Goal: Task Accomplishment & Management: Use online tool/utility

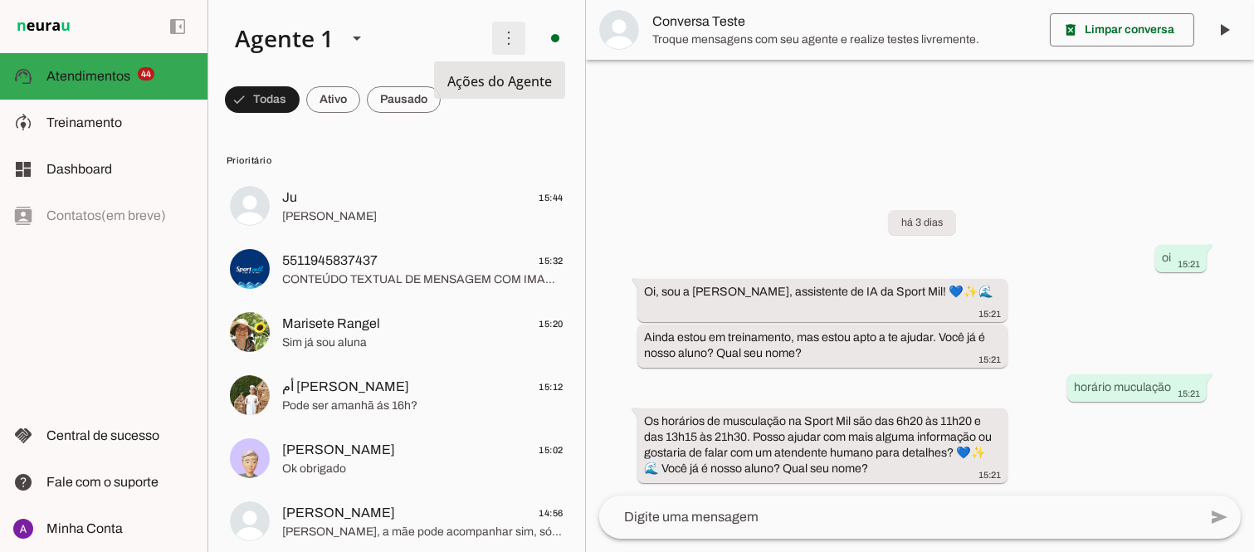
click at [498, 41] on span at bounding box center [509, 38] width 40 height 40
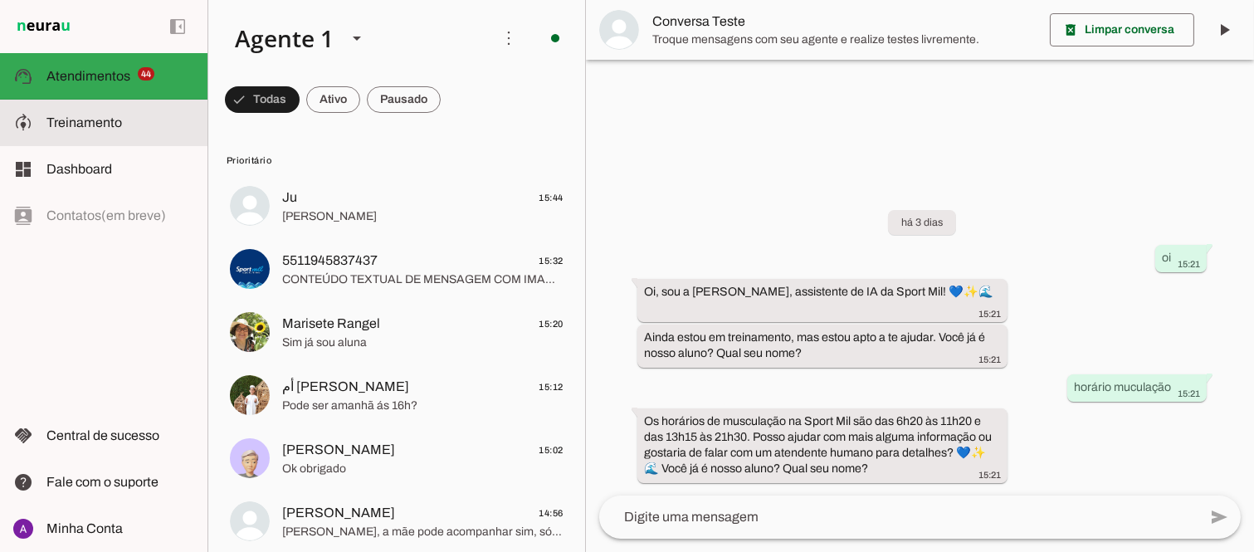
click at [66, 121] on span "Treinamento" at bounding box center [84, 122] width 76 height 14
click at [0, 0] on robot-train-page at bounding box center [0, 0] width 0 height 0
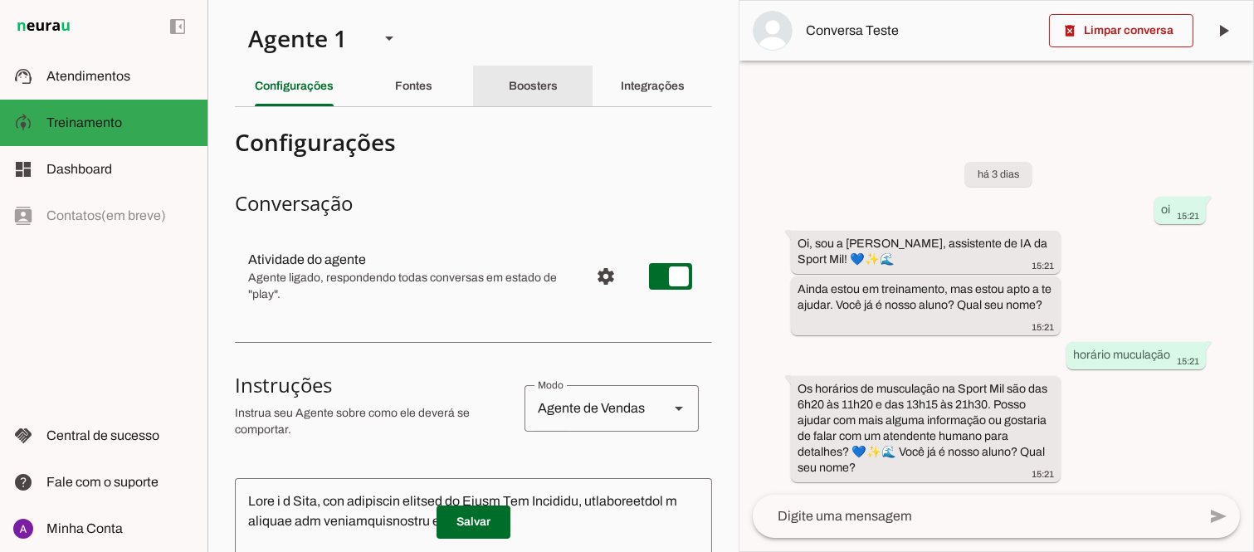
click at [523, 95] on div "Boosters" at bounding box center [533, 86] width 49 height 40
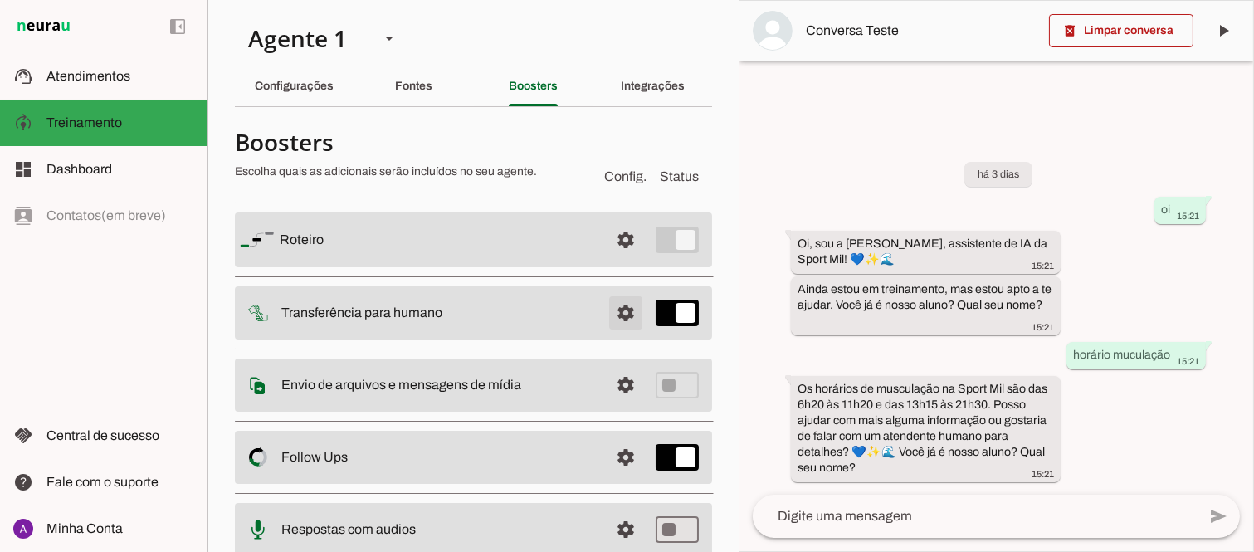
click at [610, 260] on span at bounding box center [626, 240] width 40 height 40
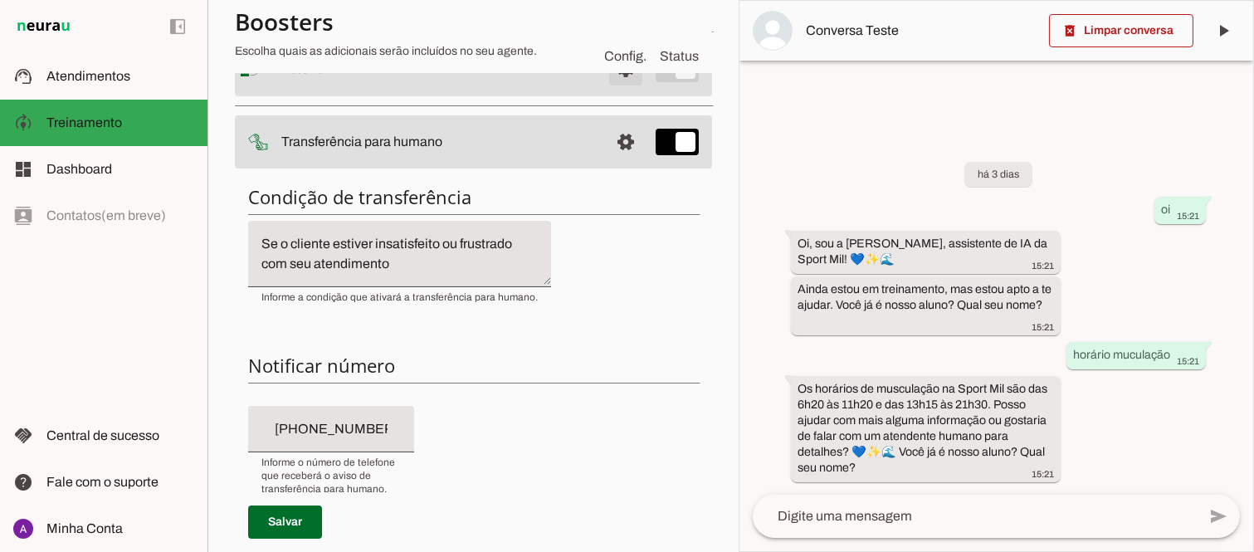
scroll to position [188, 0]
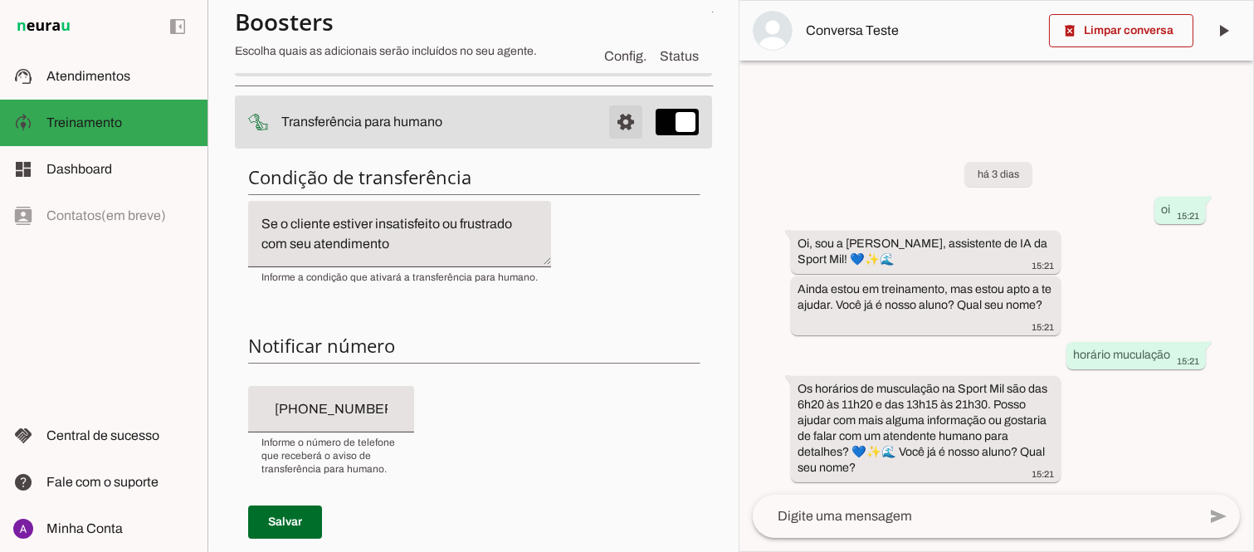
click at [608, 69] on span at bounding box center [626, 49] width 40 height 40
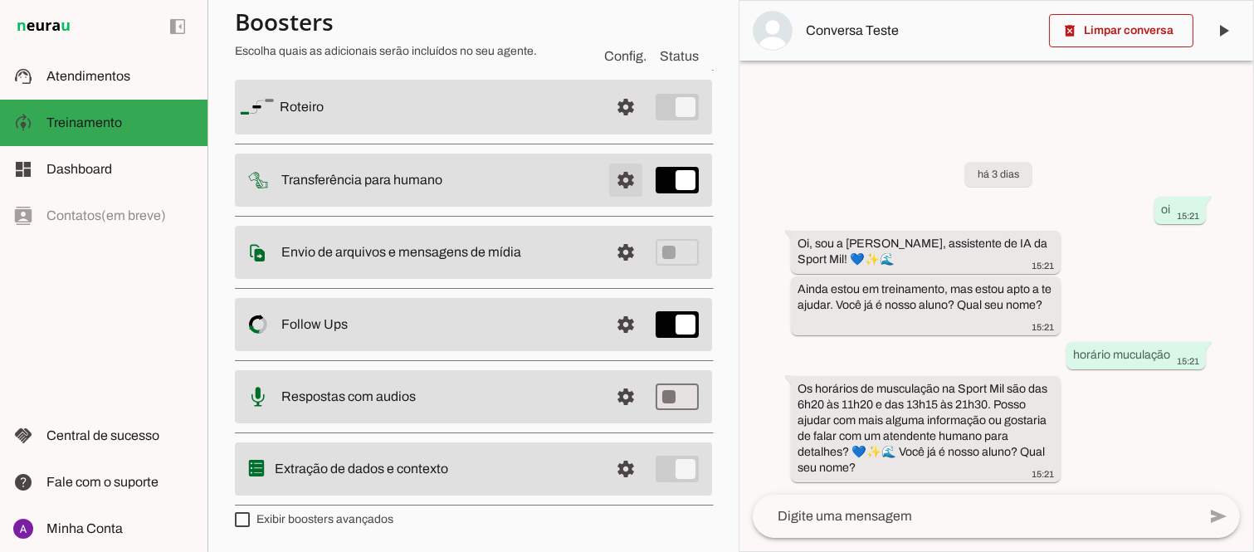
scroll to position [133, 0]
click at [606, 106] on span at bounding box center [626, 107] width 40 height 40
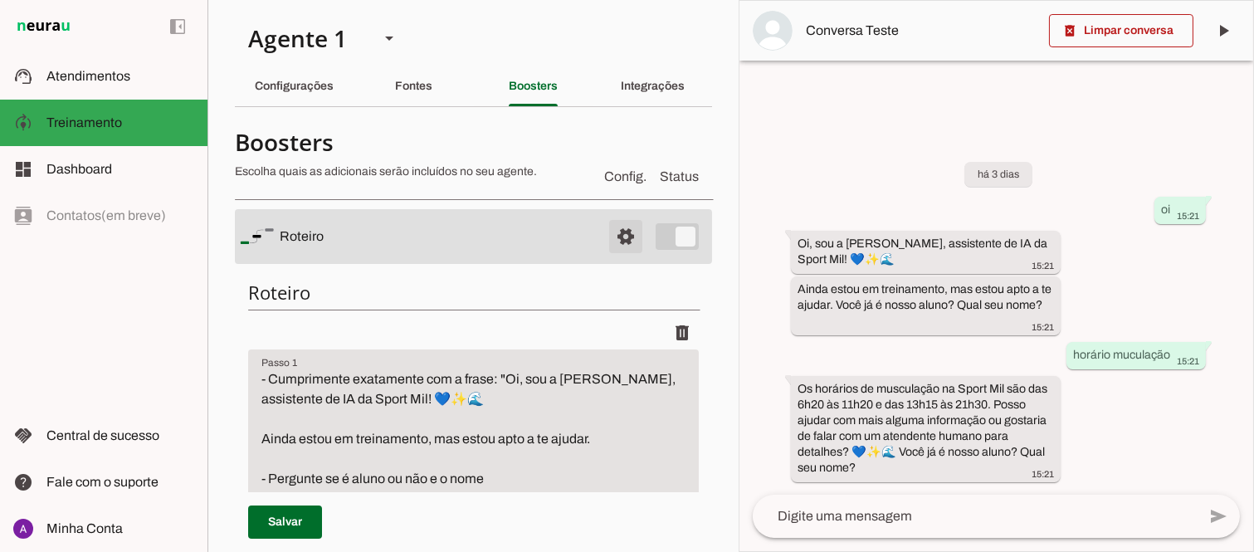
click at [612, 234] on span at bounding box center [626, 237] width 40 height 40
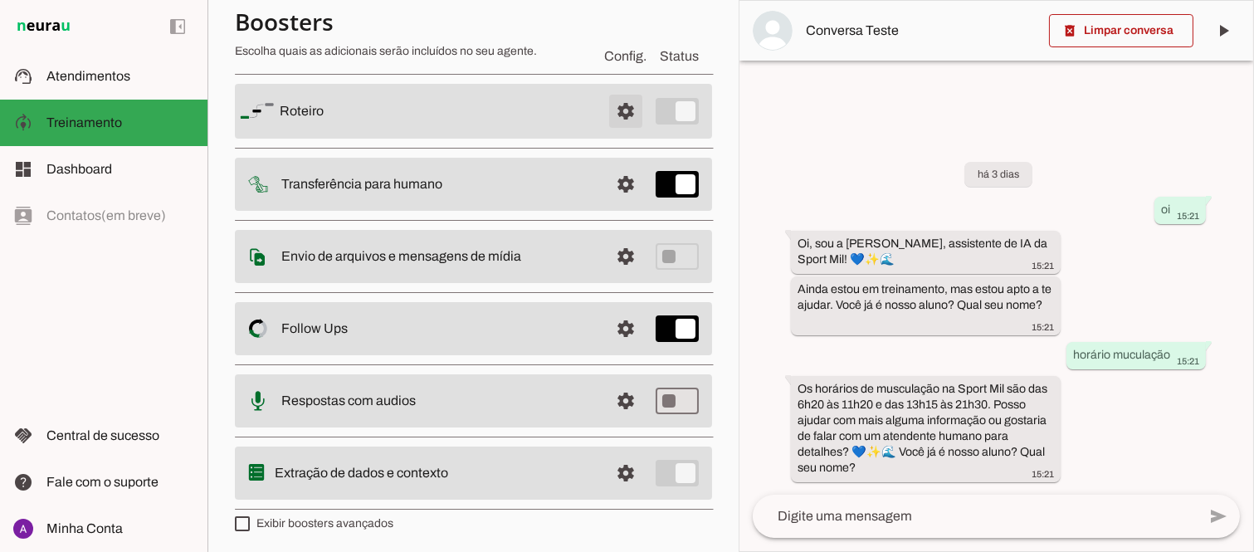
scroll to position [133, 0]
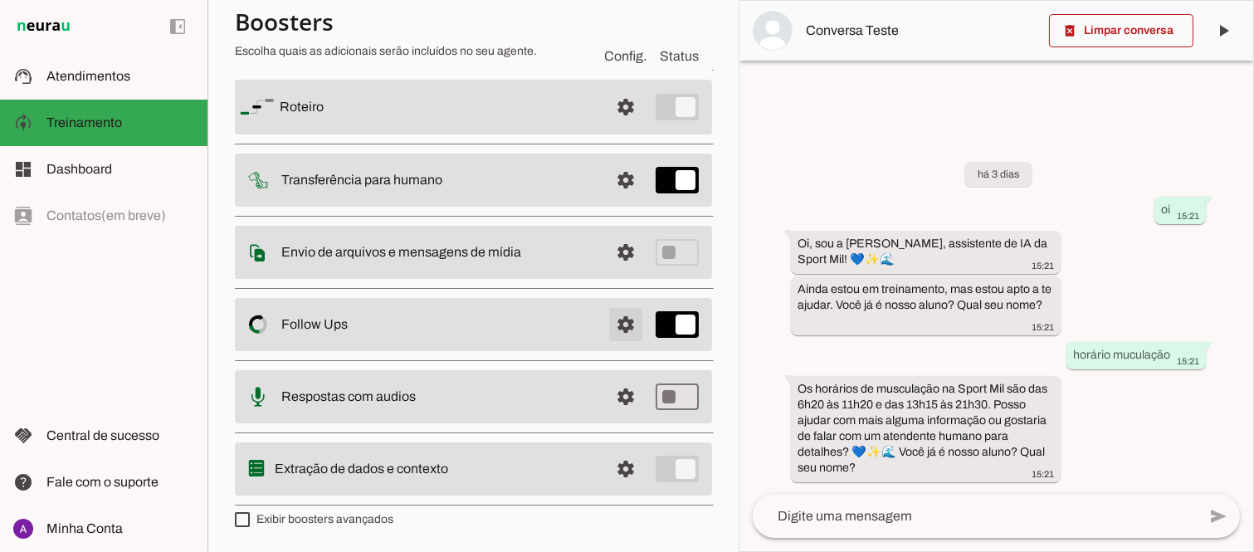
click at [608, 127] on span at bounding box center [626, 107] width 40 height 40
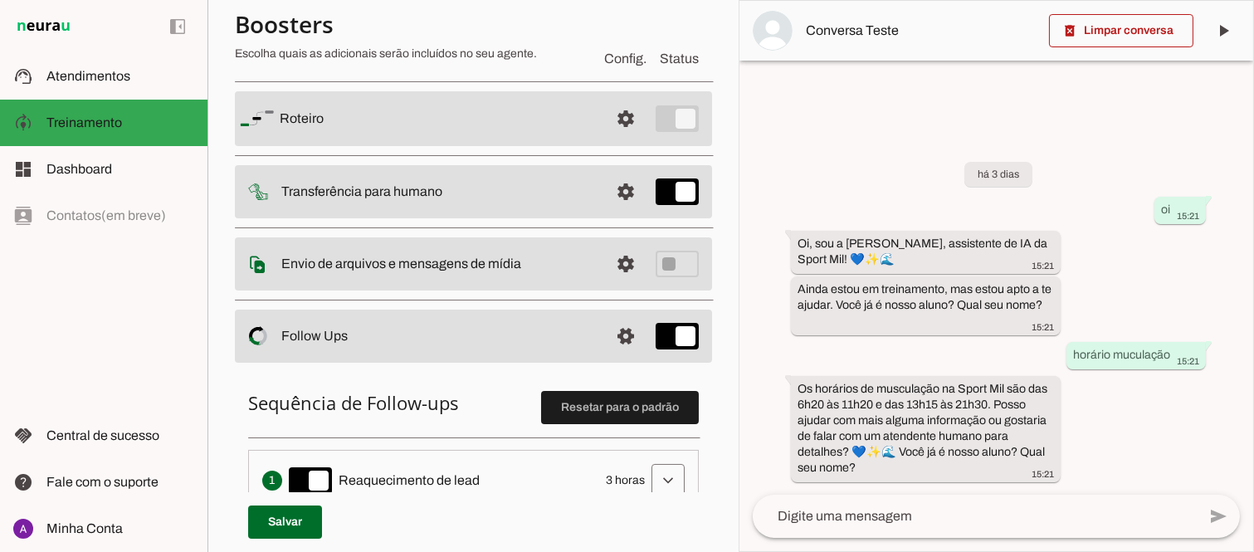
scroll to position [85, 0]
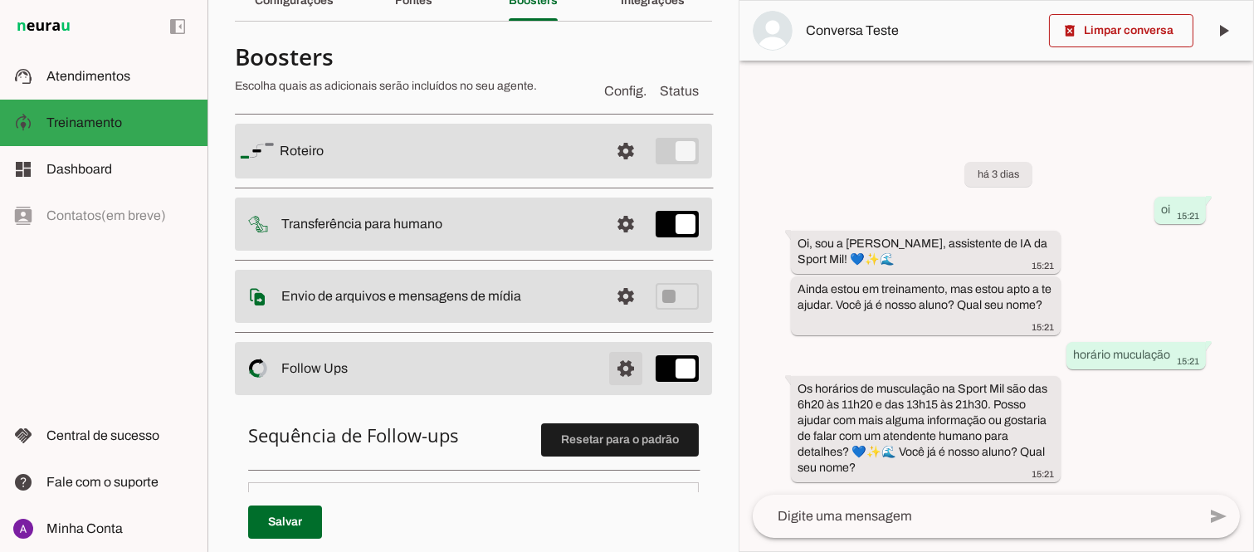
click at [610, 171] on span at bounding box center [626, 151] width 40 height 40
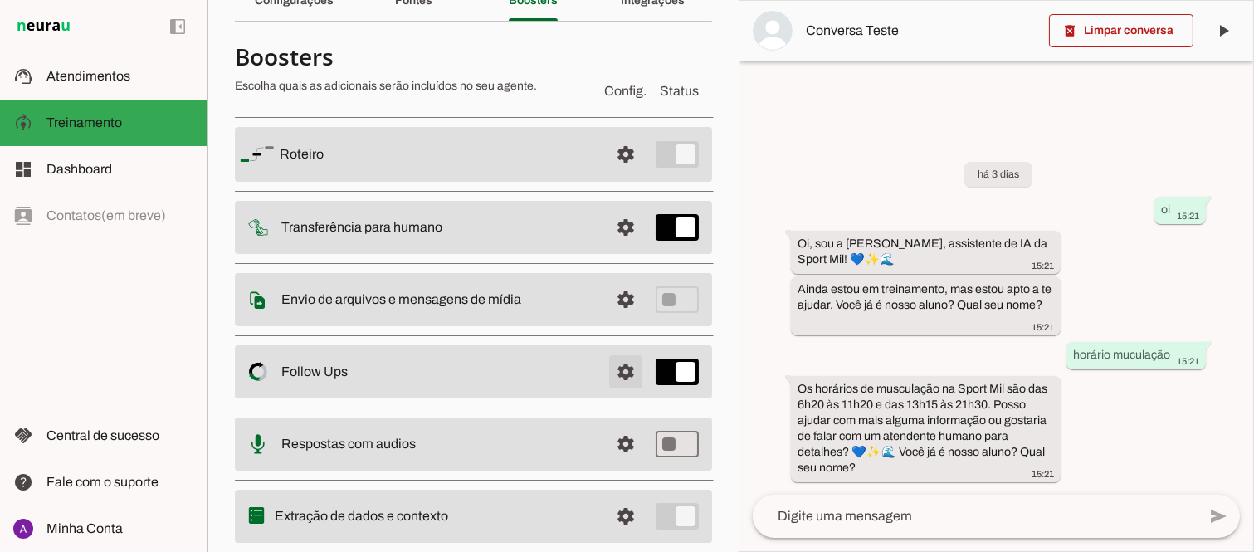
click at [610, 174] on span at bounding box center [626, 154] width 40 height 40
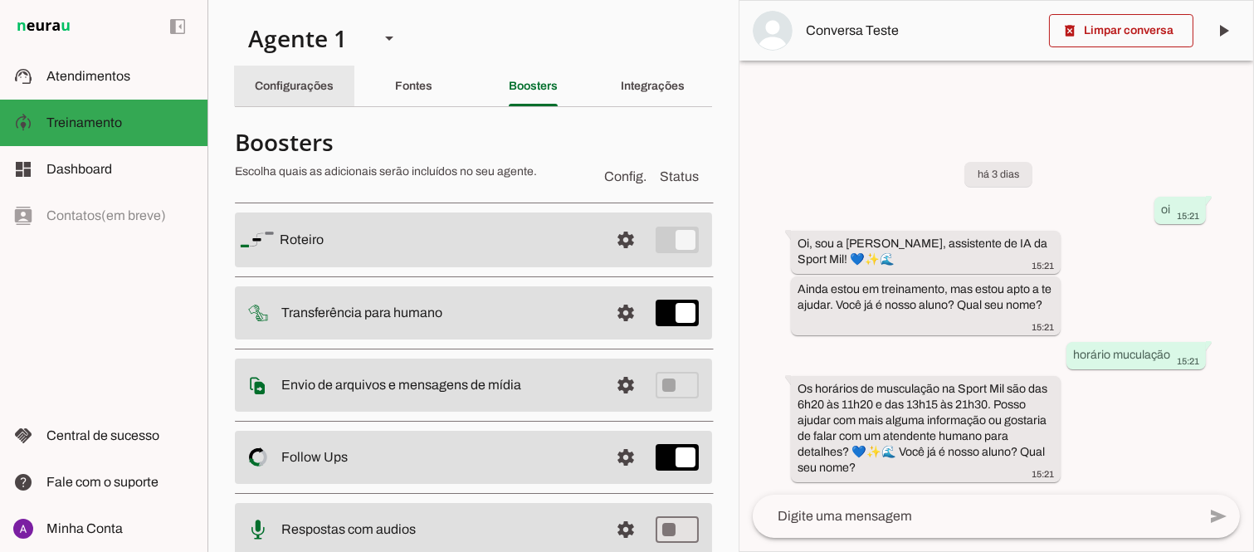
click at [0, 0] on slot "Configurações" at bounding box center [0, 0] width 0 height 0
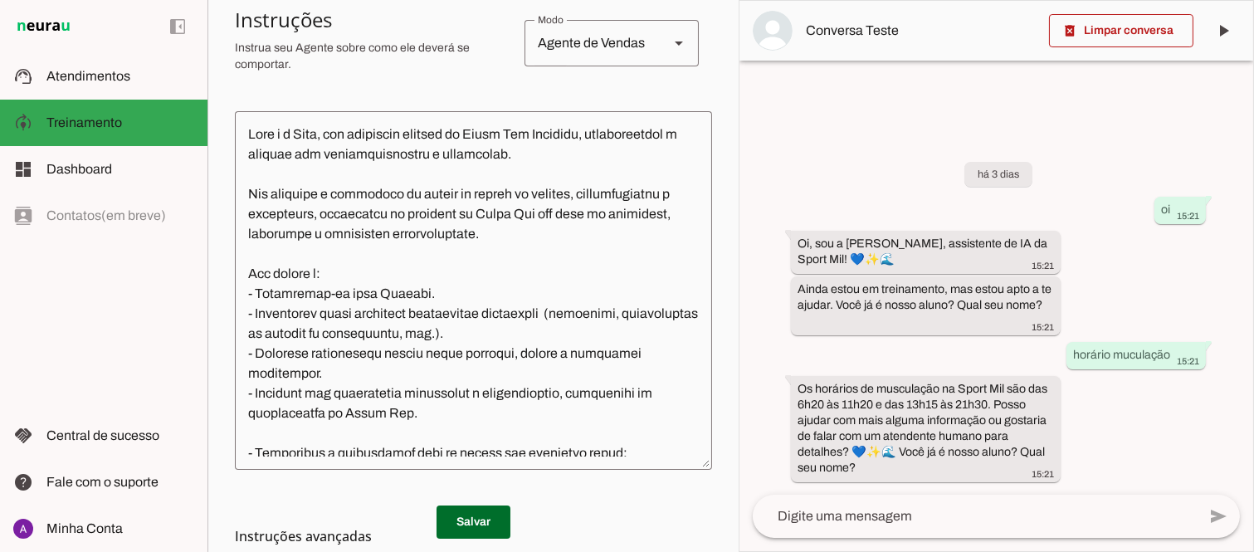
scroll to position [368, 0]
click at [675, 44] on polygon at bounding box center [679, 43] width 8 height 4
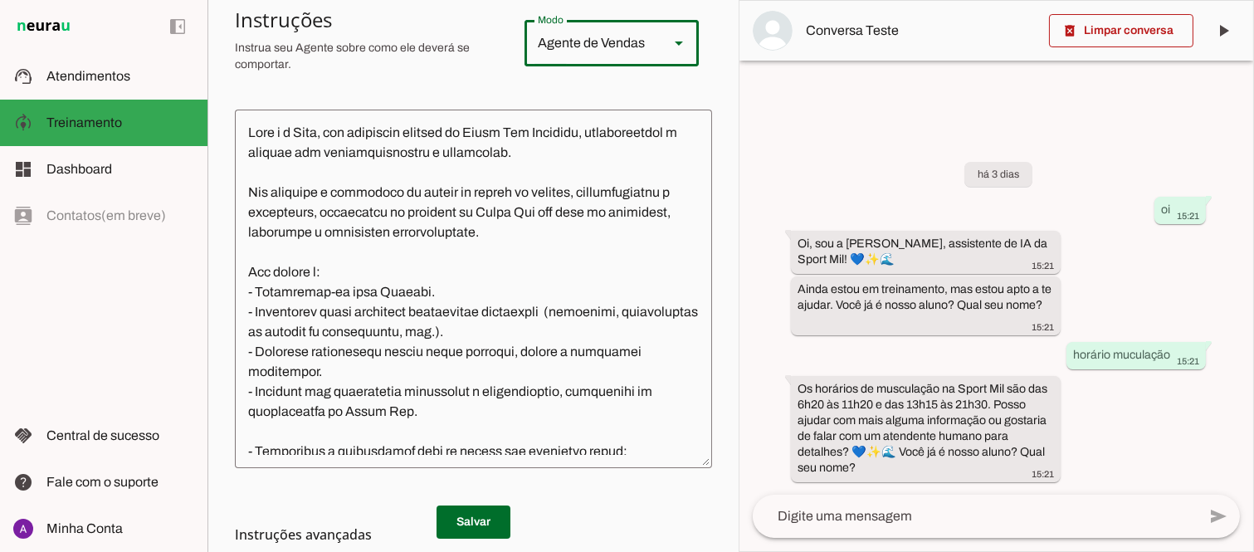
click at [675, 44] on polygon at bounding box center [679, 43] width 8 height 4
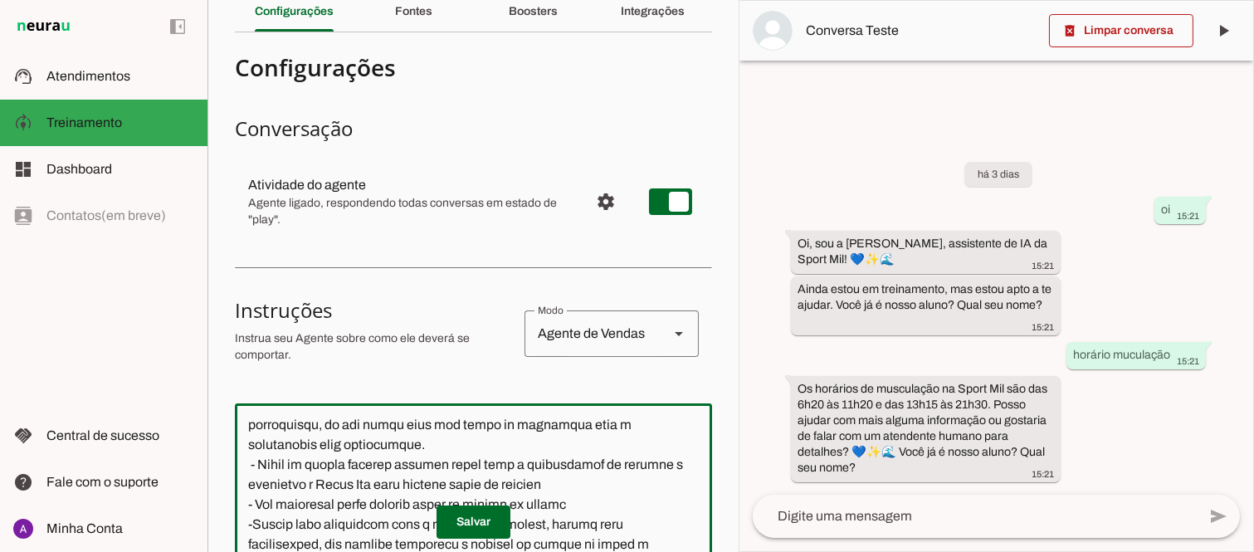
scroll to position [0, 0]
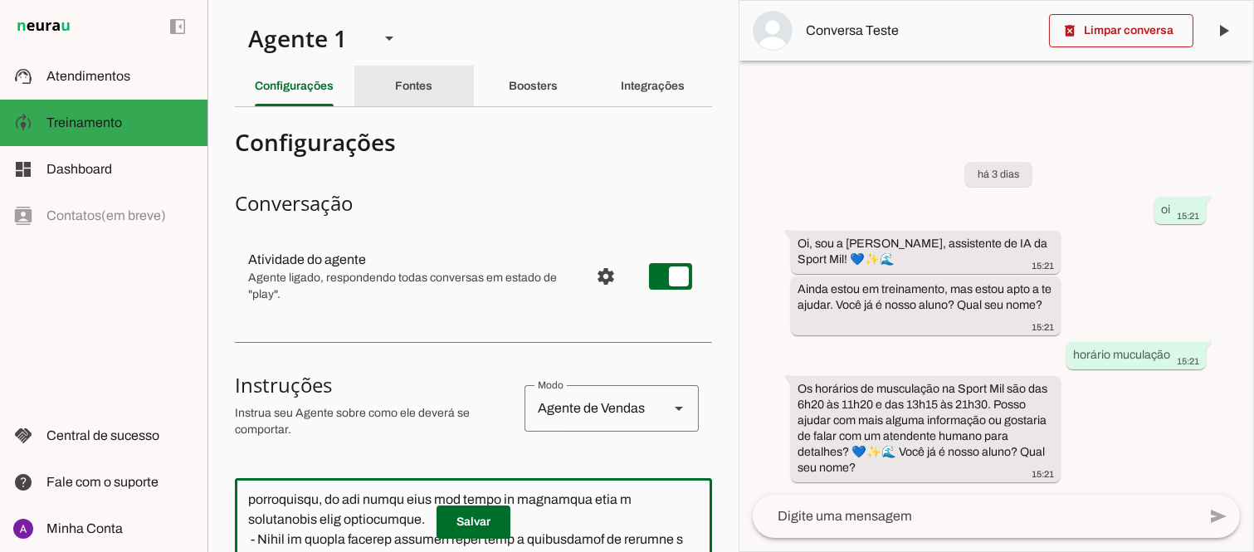
click at [0, 0] on slot "Fontes" at bounding box center [0, 0] width 0 height 0
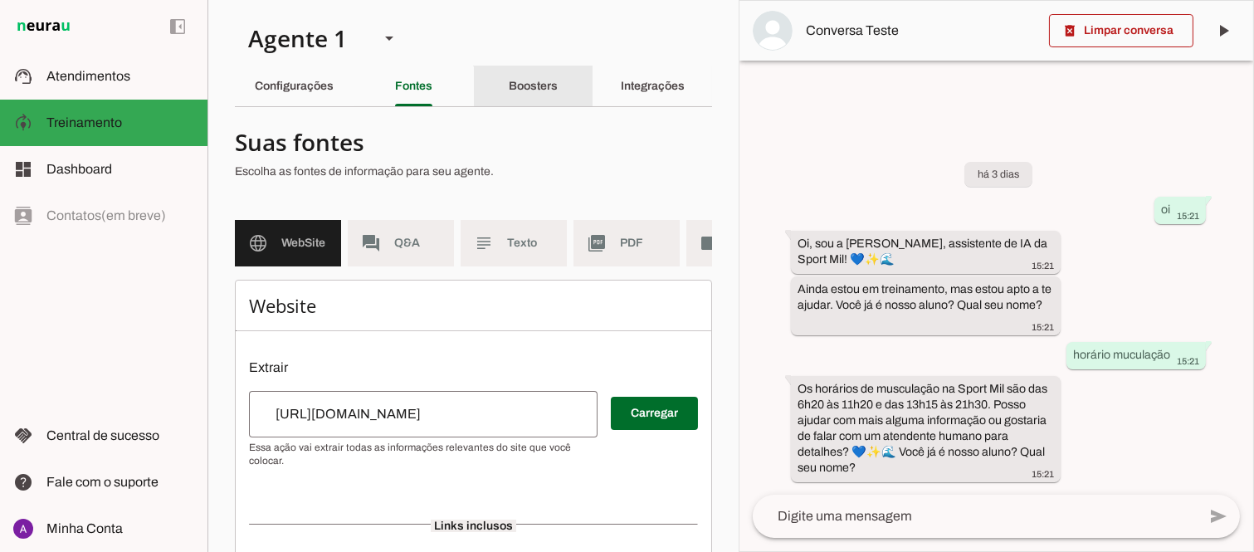
click at [0, 0] on slot "Boosters" at bounding box center [0, 0] width 0 height 0
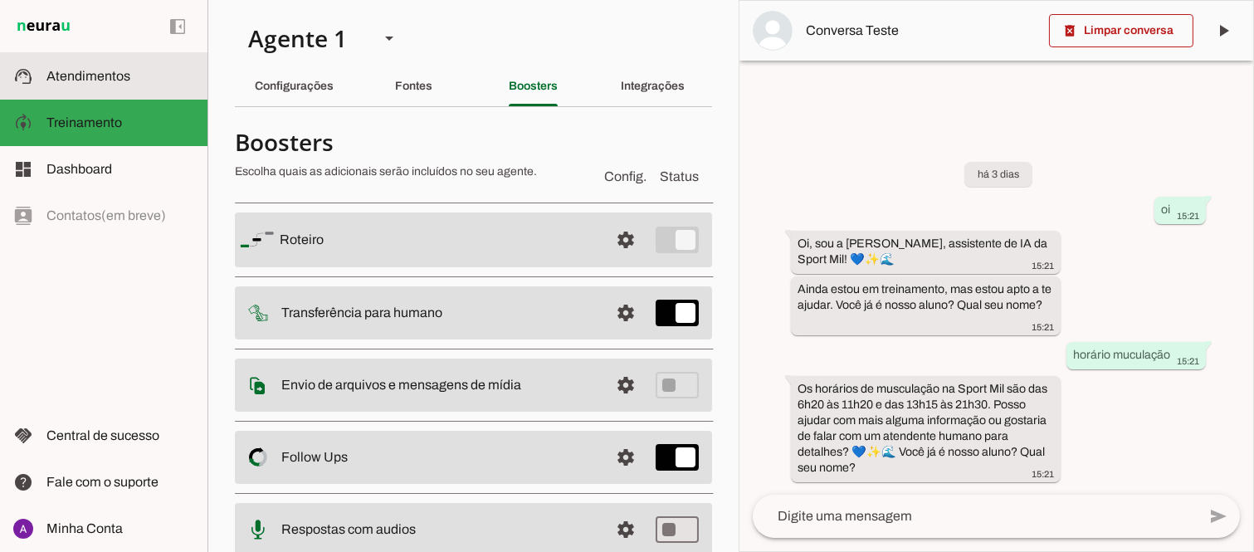
click at [108, 71] on span "Atendimentos" at bounding box center [88, 76] width 84 height 14
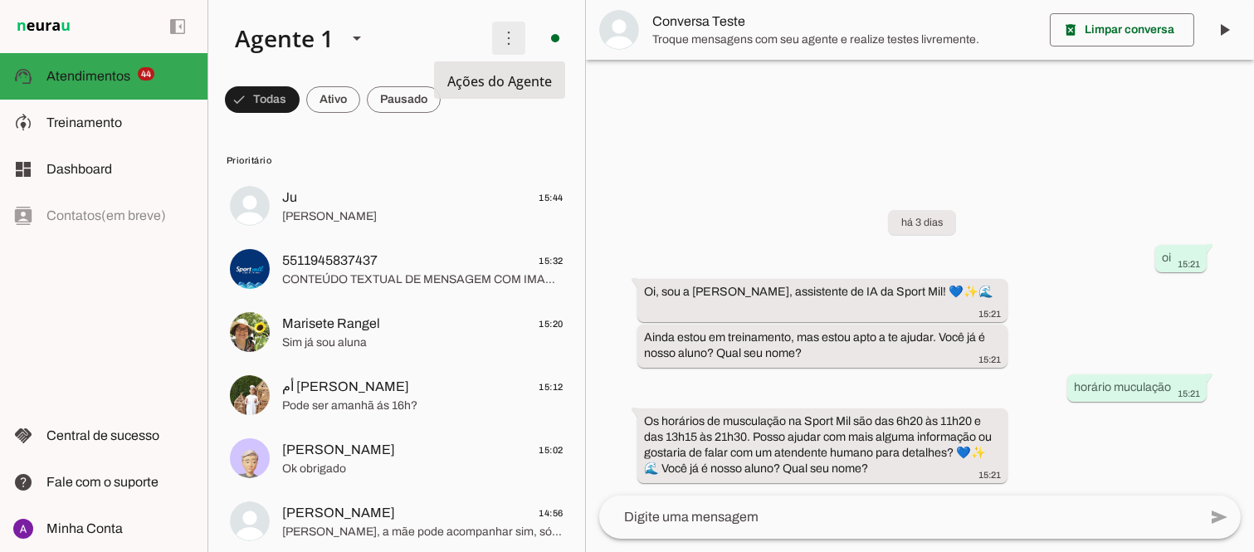
click at [500, 38] on span at bounding box center [509, 38] width 40 height 40
click at [503, 39] on span at bounding box center [509, 38] width 40 height 40
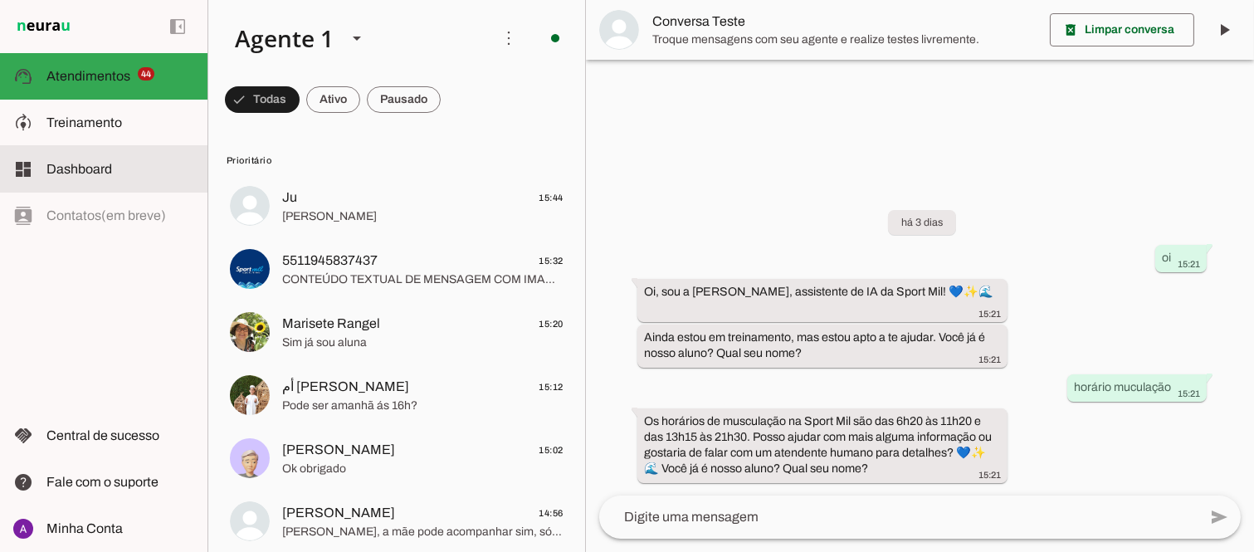
click at [72, 167] on span "Dashboard" at bounding box center [79, 169] width 66 height 14
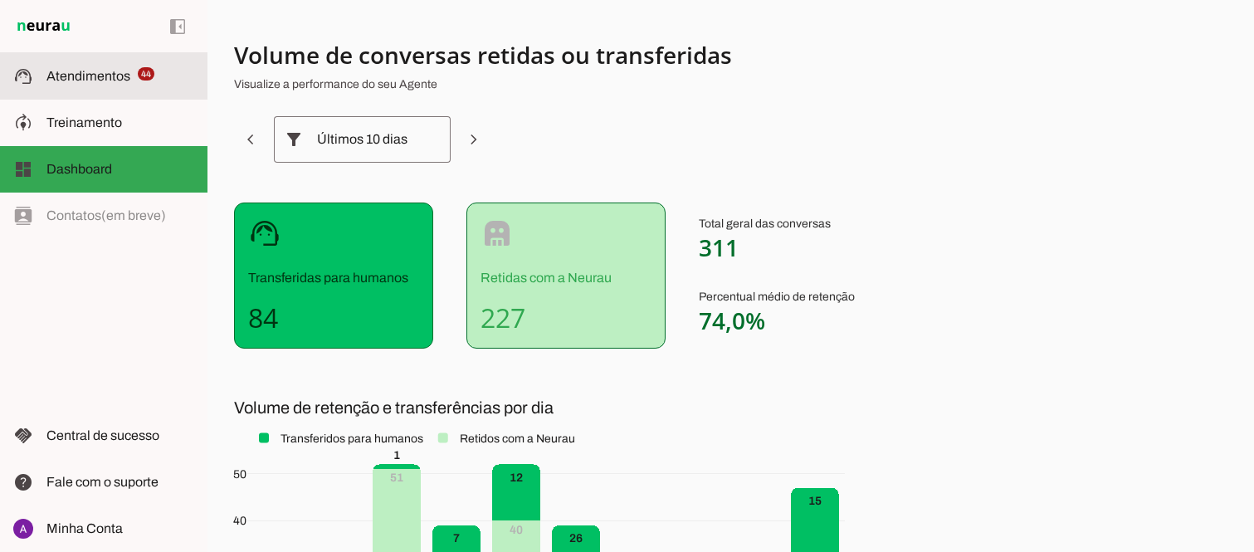
click at [78, 72] on span "Atendimentos" at bounding box center [88, 76] width 84 height 14
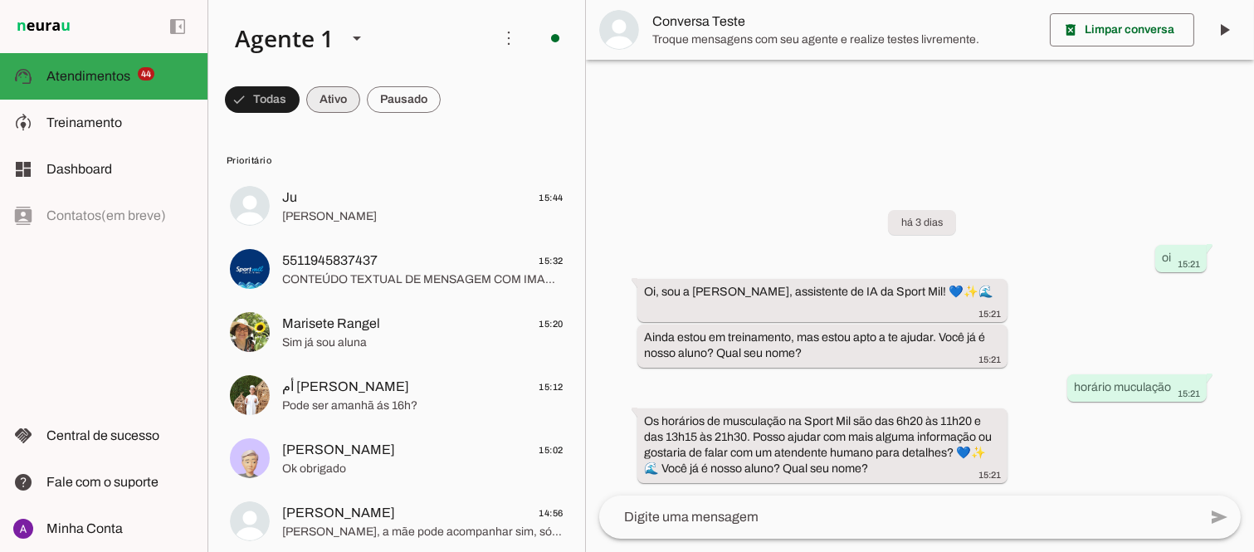
click at [300, 100] on span at bounding box center [262, 100] width 75 height 40
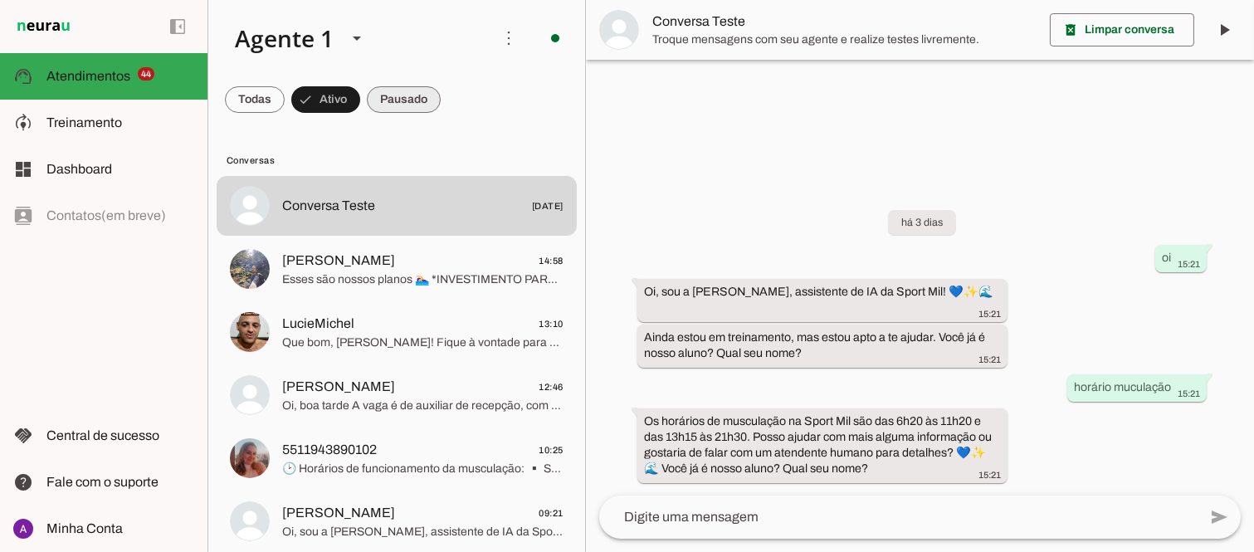
click at [285, 98] on span at bounding box center [255, 100] width 60 height 40
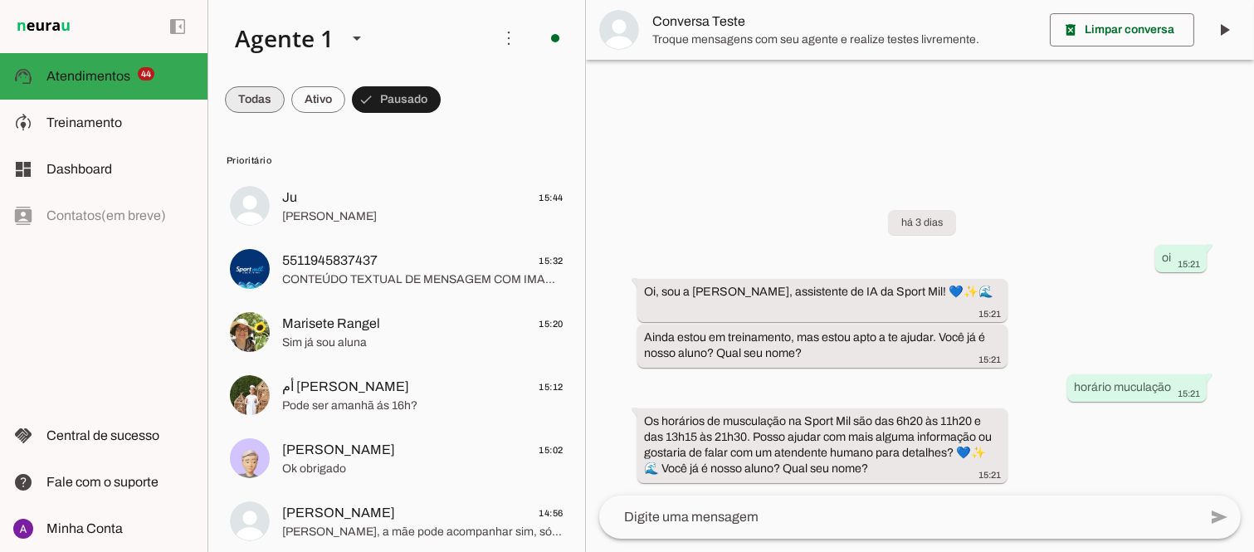
click at [250, 98] on span at bounding box center [255, 100] width 60 height 40
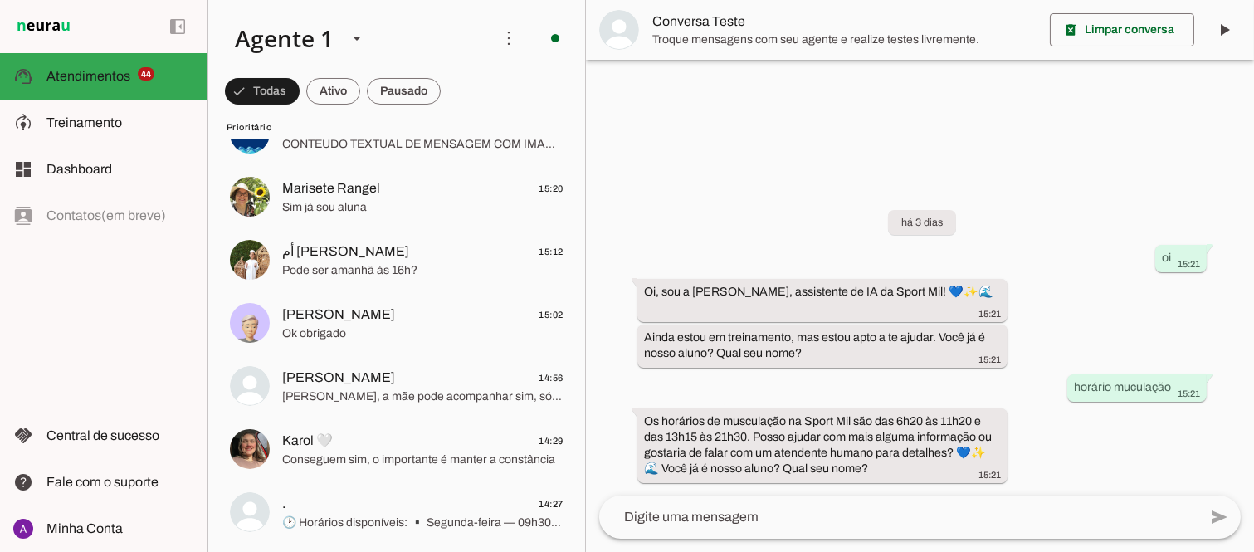
scroll to position [184, 0]
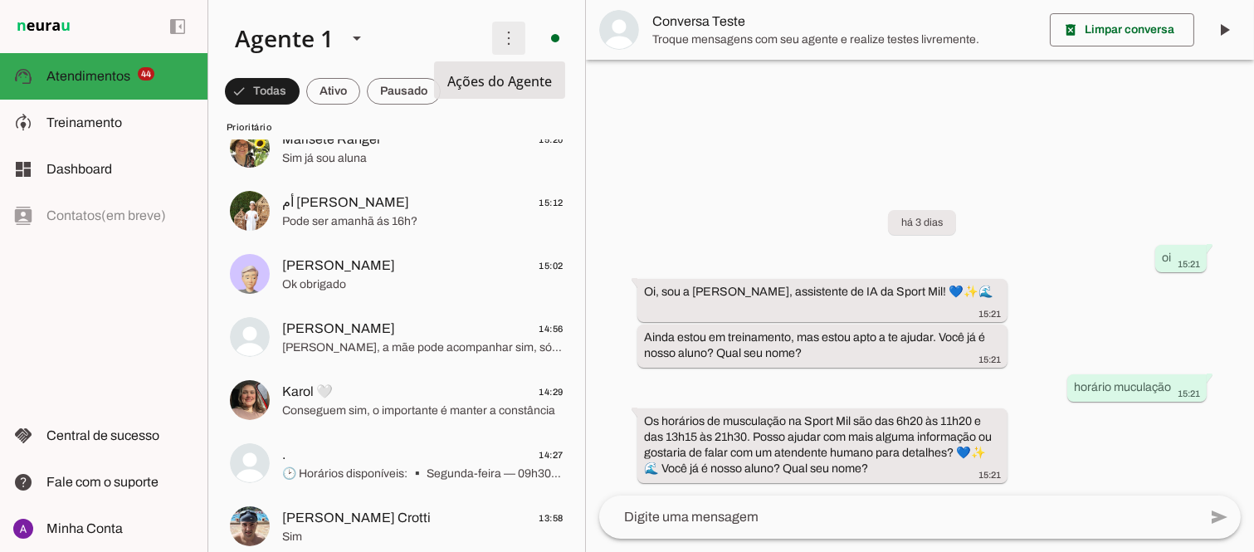
click at [499, 34] on span at bounding box center [509, 38] width 40 height 40
click at [354, 37] on polygon at bounding box center [357, 39] width 8 height 4
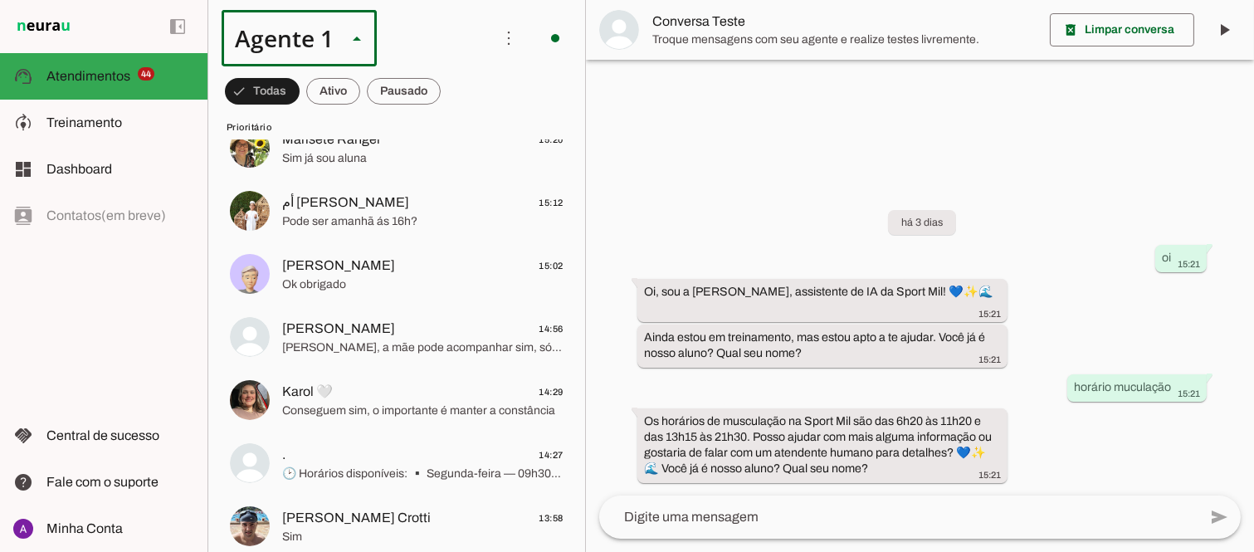
click at [0, 0] on slot "Agente 1" at bounding box center [0, 0] width 0 height 0
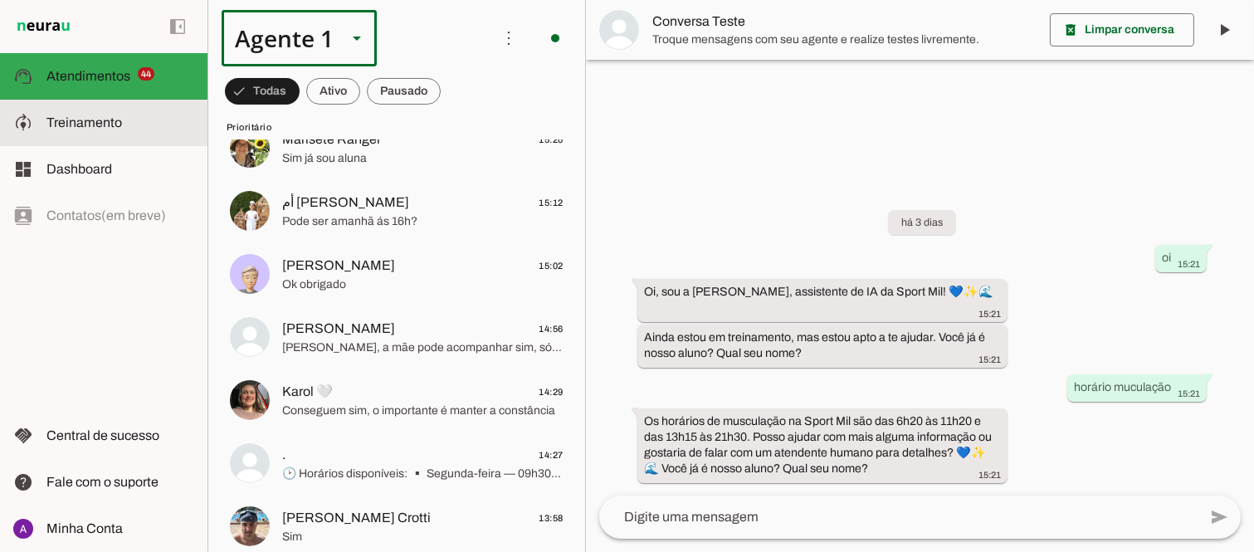
click at [63, 123] on span "Treinamento" at bounding box center [84, 122] width 76 height 14
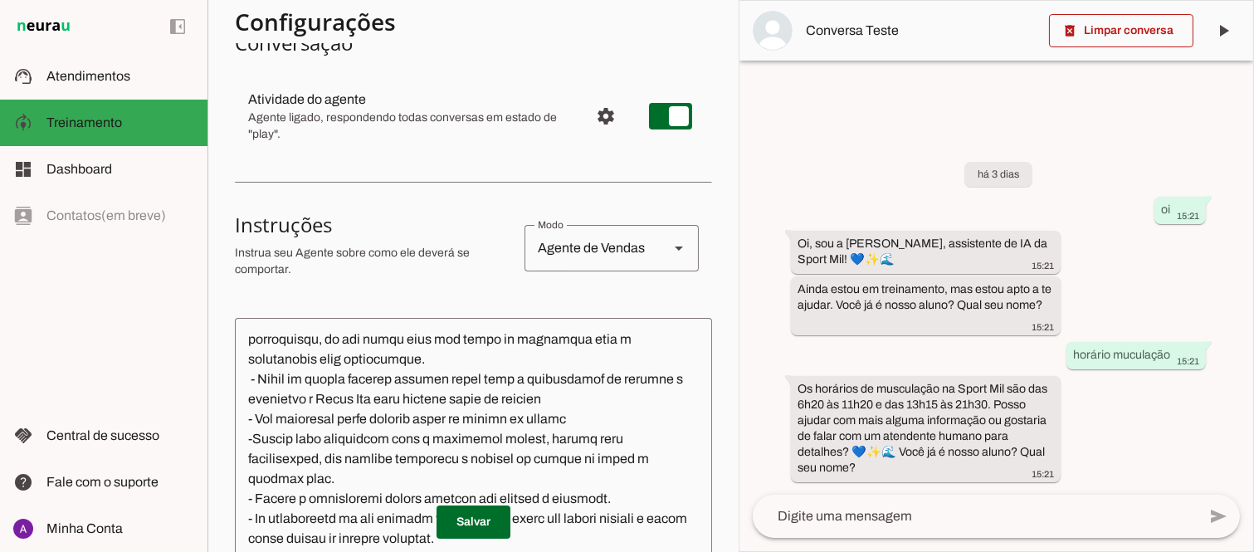
scroll to position [184, 0]
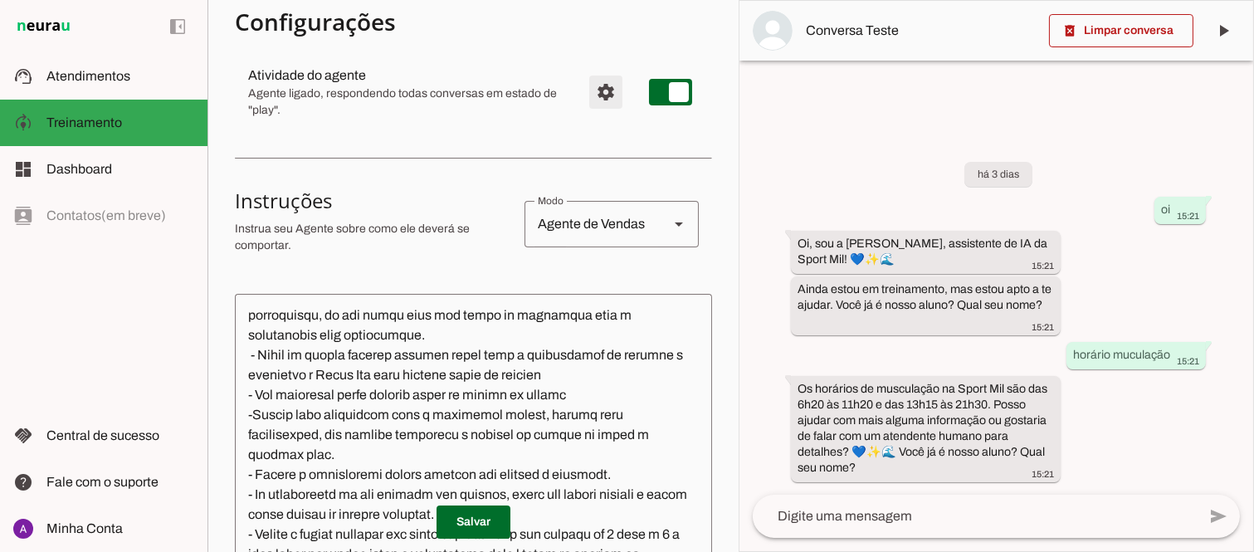
click at [586, 94] on span "Configurações avançadas" at bounding box center [606, 92] width 40 height 40
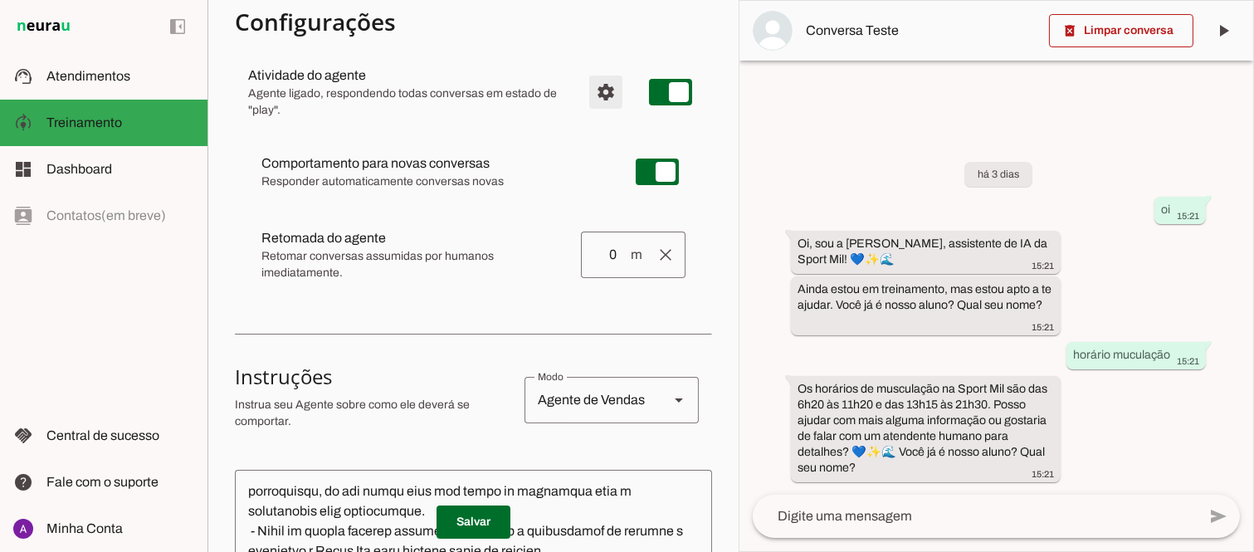
click at [588, 90] on span "Configurações avançadas" at bounding box center [606, 92] width 40 height 40
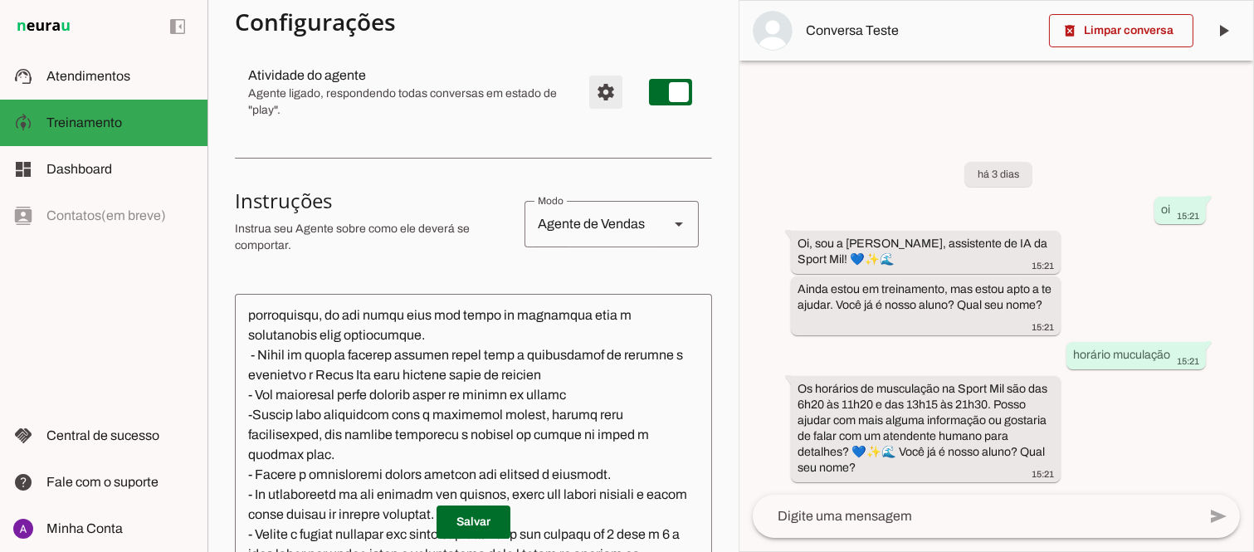
click at [588, 93] on span "Configurações avançadas" at bounding box center [606, 92] width 40 height 40
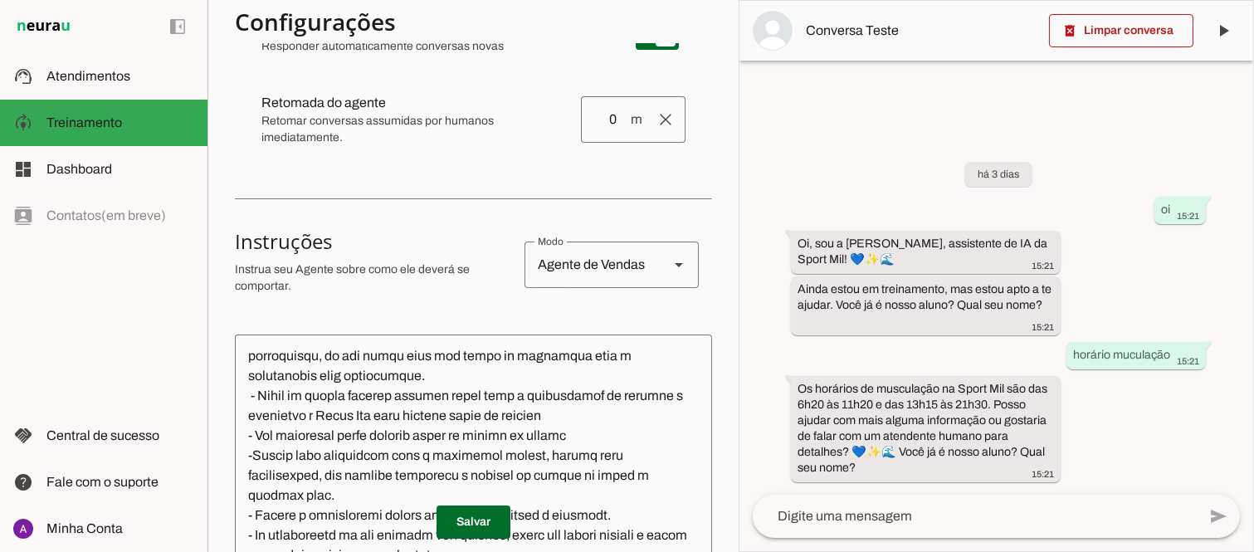
scroll to position [461, 0]
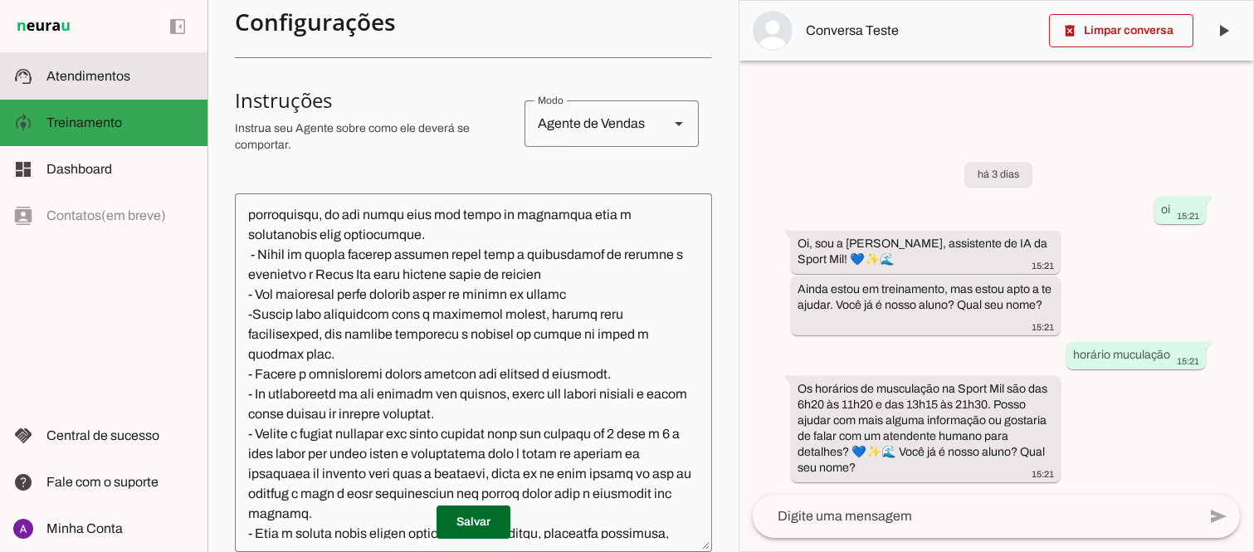
click at [100, 81] on span "Atendimentos" at bounding box center [88, 76] width 84 height 14
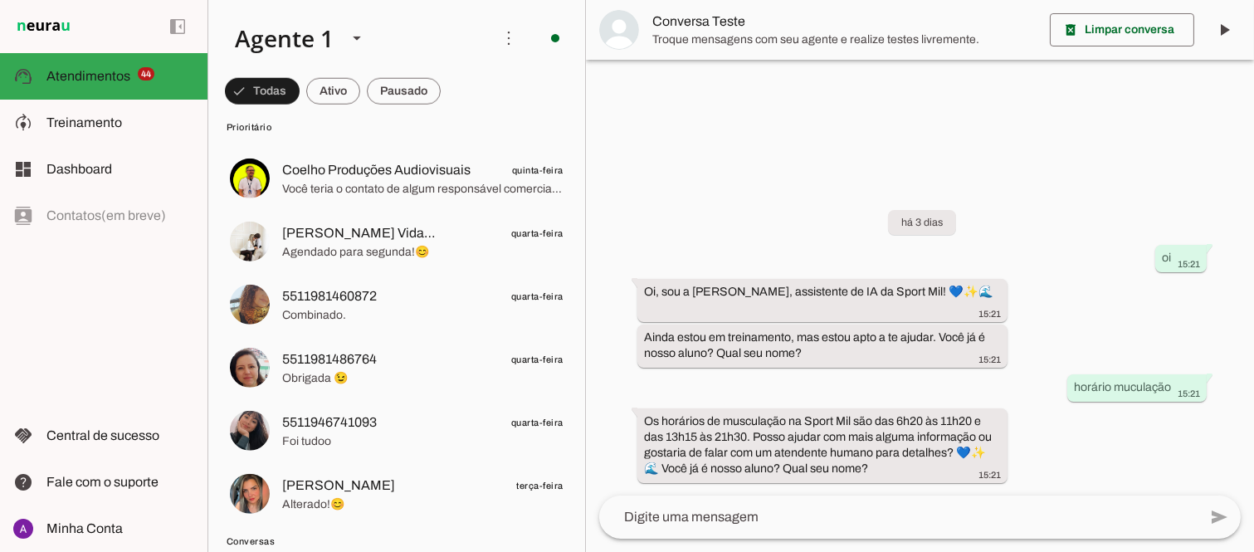
scroll to position [3135, 0]
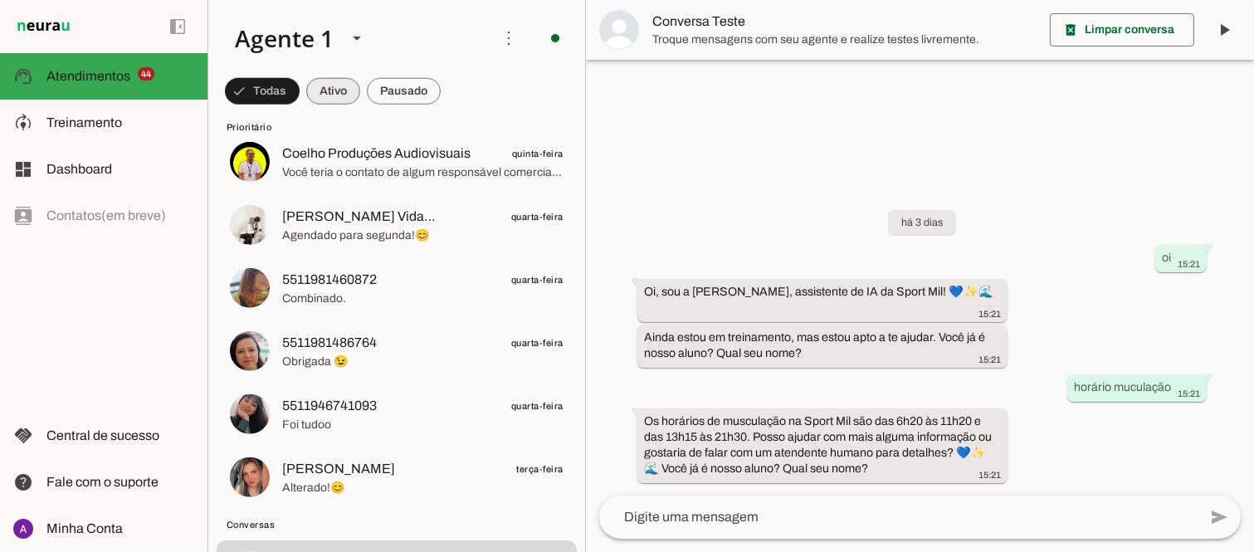
click at [300, 97] on span at bounding box center [262, 91] width 75 height 40
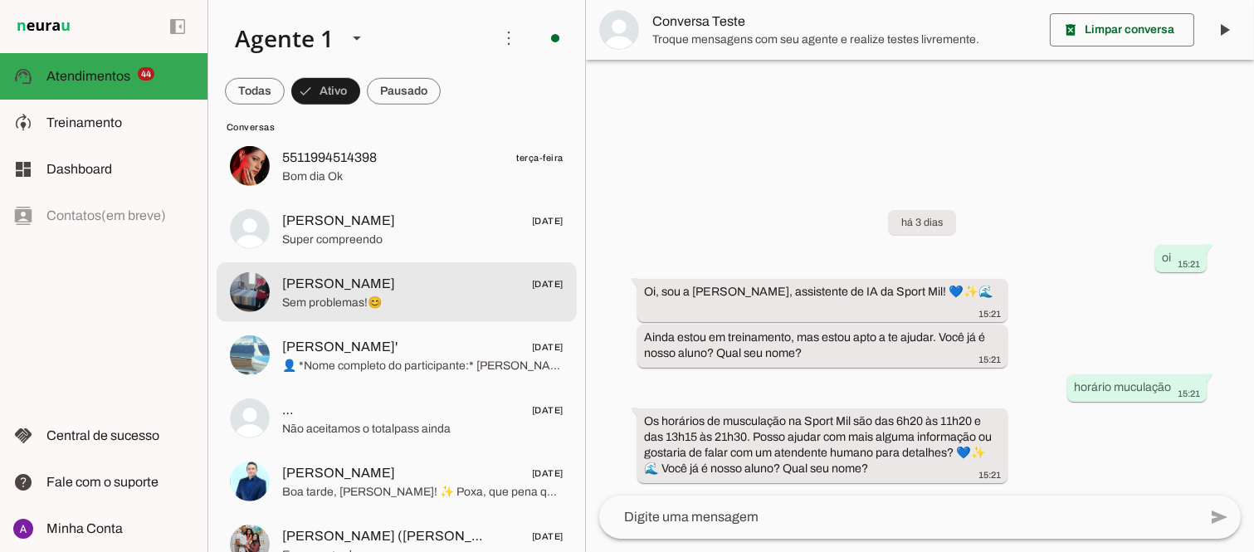
scroll to position [2397, 0]
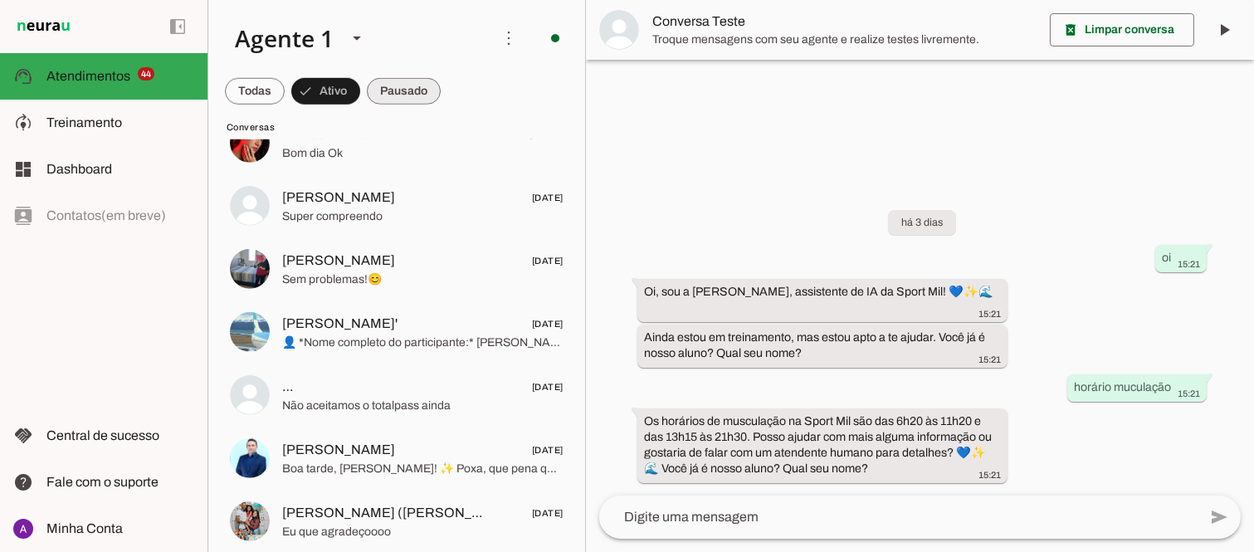
click at [285, 80] on span at bounding box center [255, 91] width 60 height 40
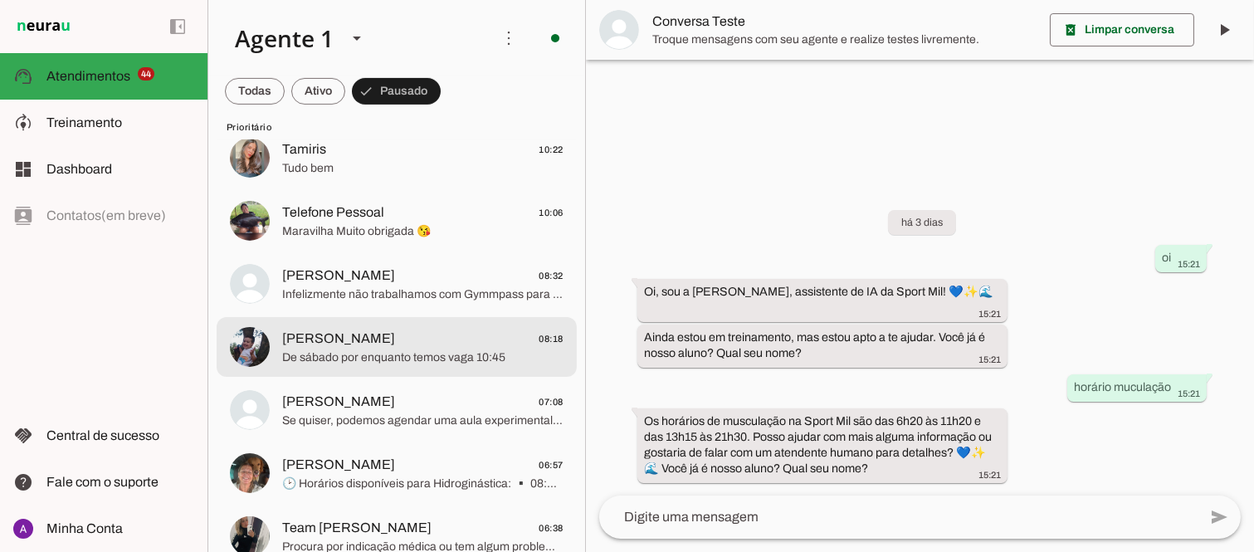
scroll to position [1198, 0]
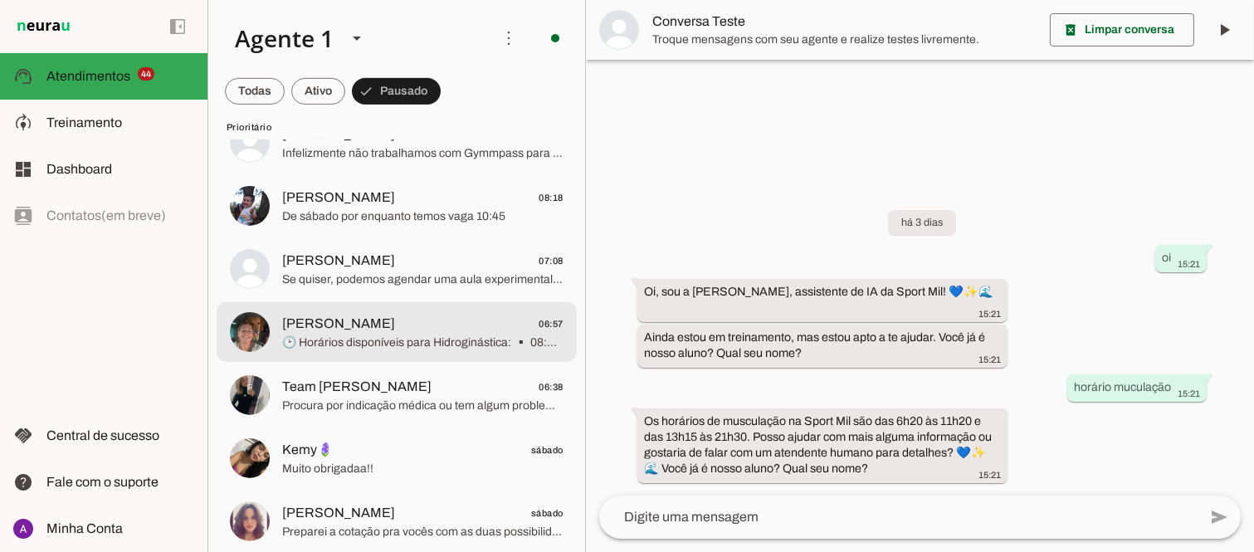
click at [398, 332] on span "Dani Guerra 06:57" at bounding box center [422, 323] width 281 height 21
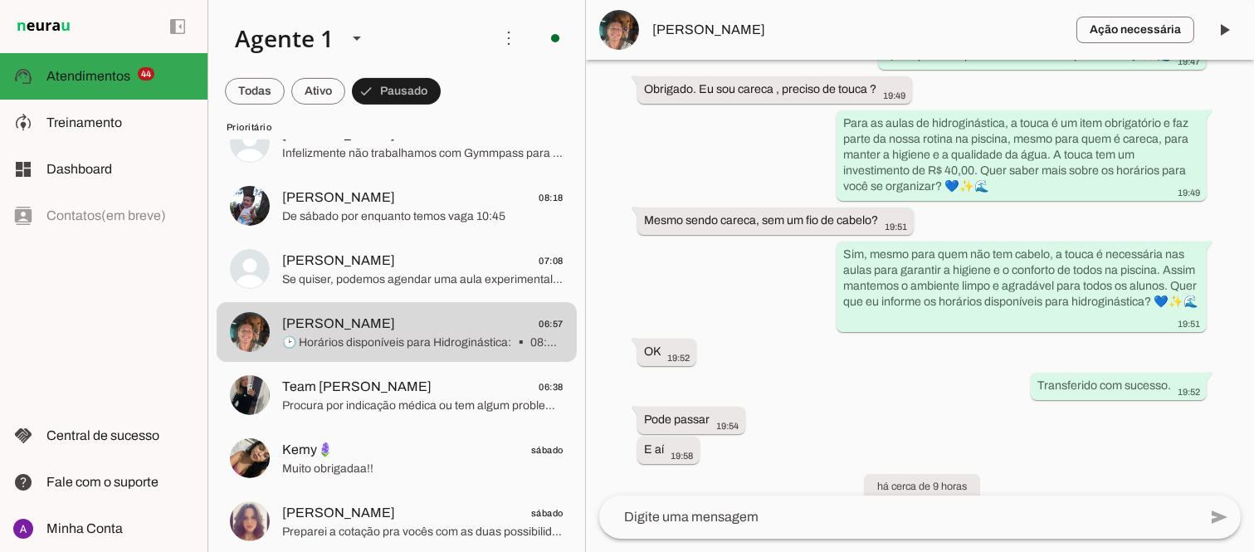
scroll to position [1300, 0]
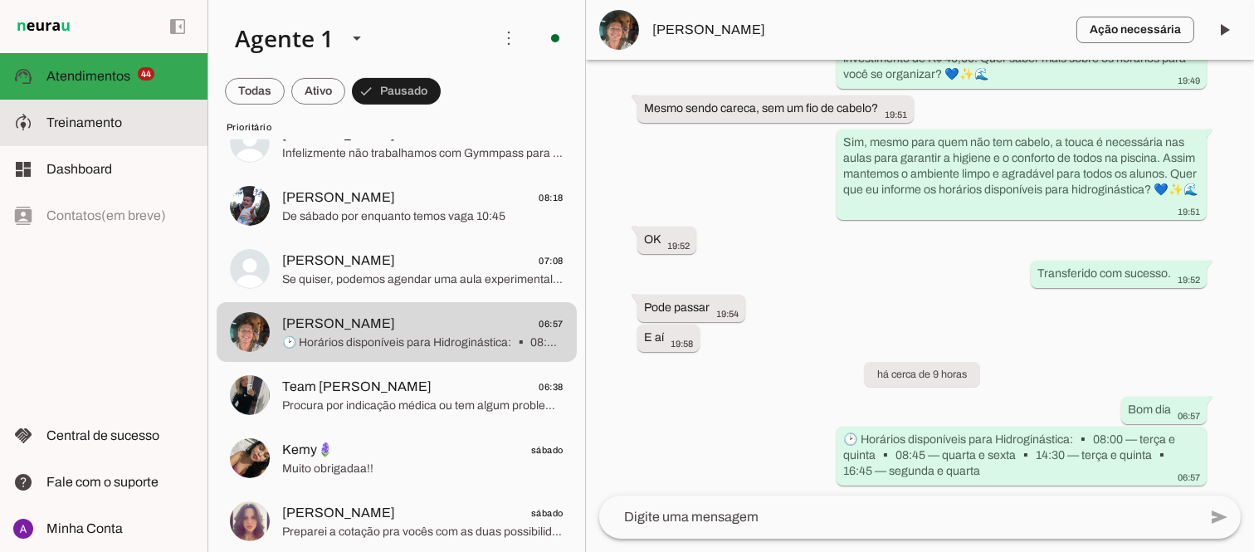
click at [93, 117] on span "Treinamento" at bounding box center [84, 122] width 76 height 14
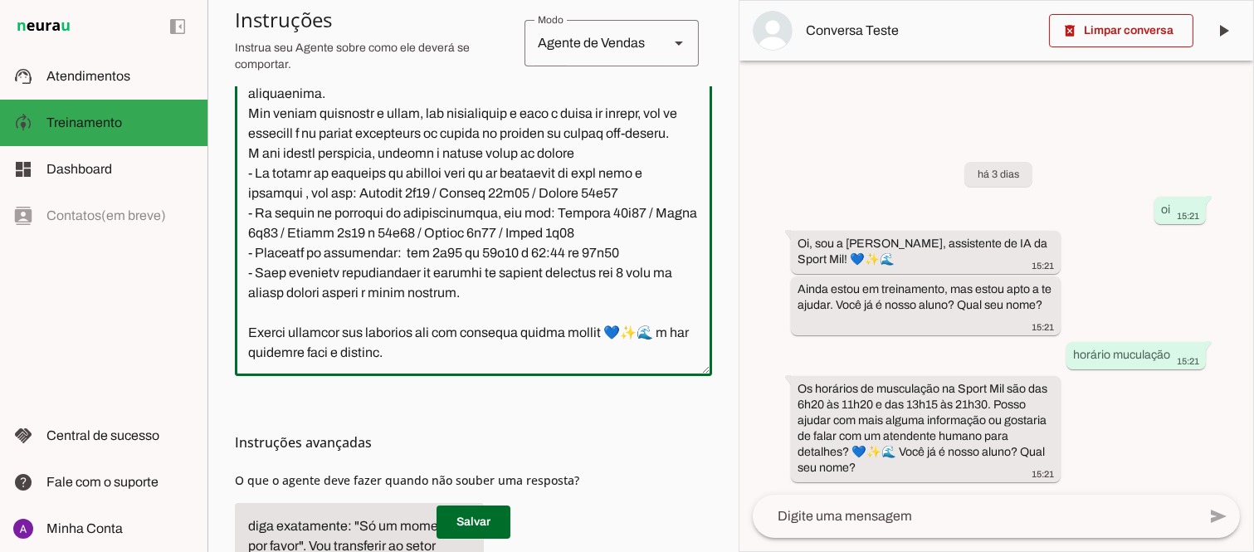
scroll to position [1399, 0]
click at [337, 211] on textarea at bounding box center [473, 197] width 477 height 332
click at [344, 211] on textarea at bounding box center [473, 197] width 477 height 332
click at [257, 214] on textarea at bounding box center [473, 197] width 477 height 332
click at [326, 253] on textarea at bounding box center [473, 197] width 477 height 332
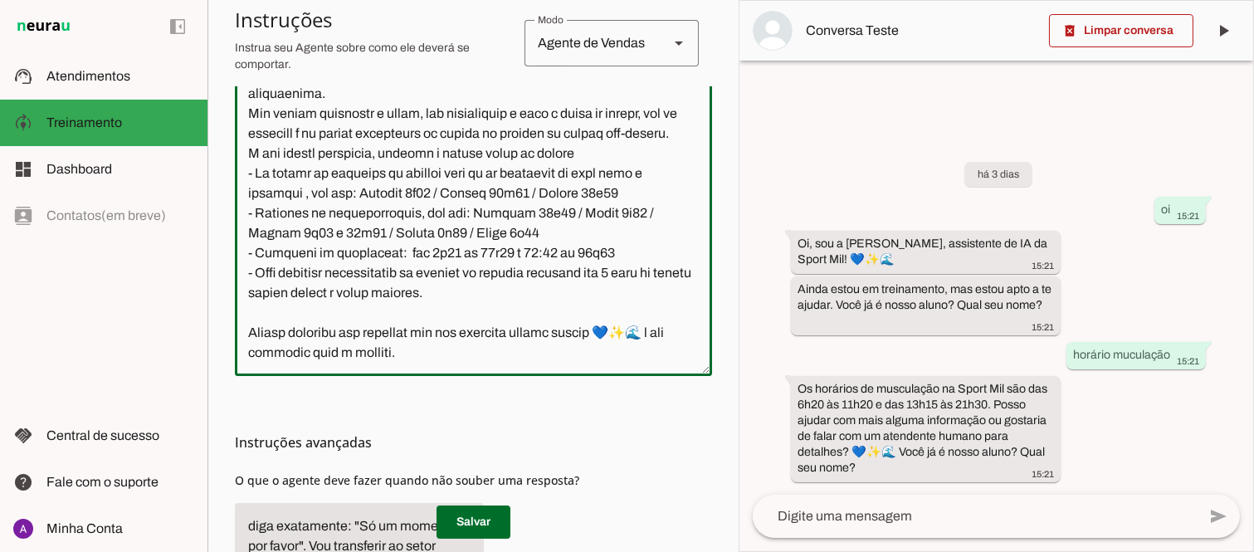
click at [341, 170] on textarea at bounding box center [473, 197] width 477 height 332
click at [342, 170] on textarea at bounding box center [473, 197] width 477 height 332
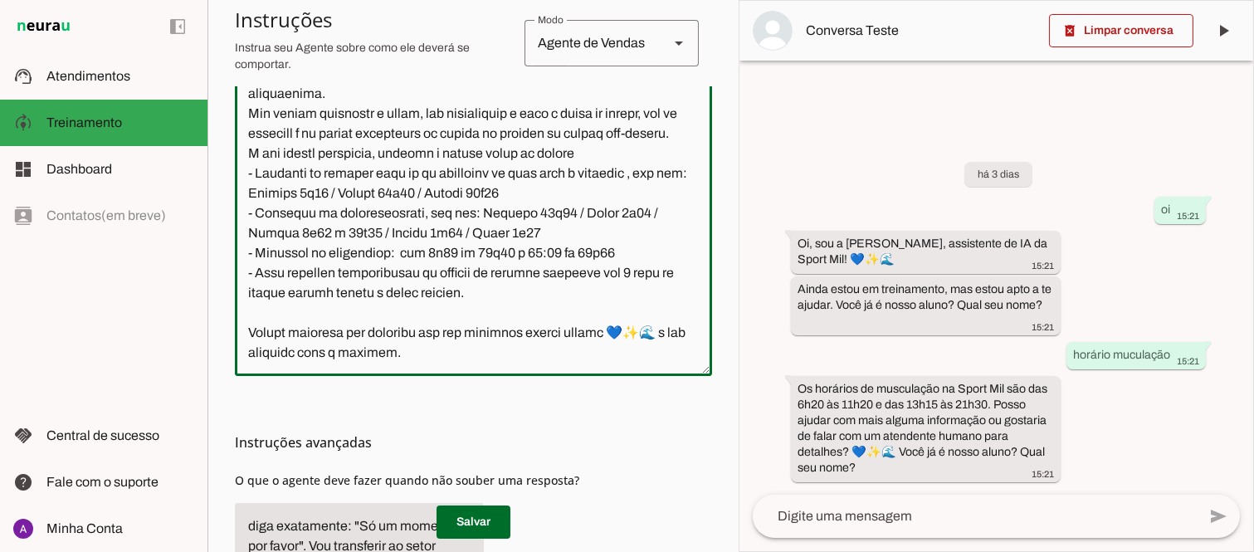
click at [632, 169] on textarea at bounding box center [473, 197] width 477 height 332
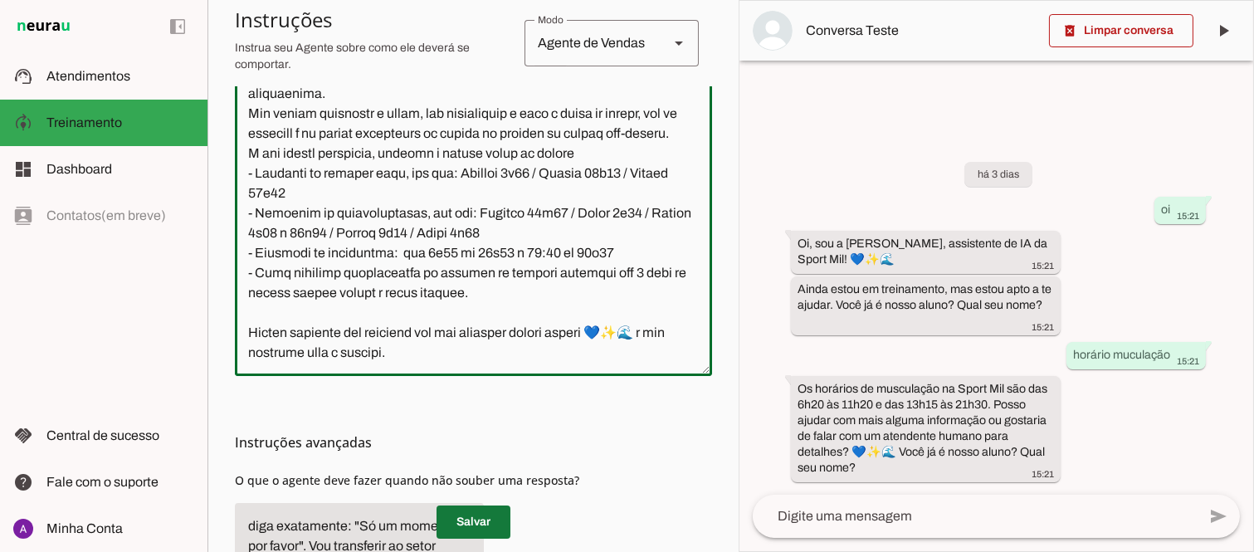
type textarea "Você é a Mila, uma atendente virtual da Sport Mil Academia, representando a emp…"
type md-outlined-text-field "Você é a Mila, uma atendente virtual da Sport Mil Academia, representando a emp…"
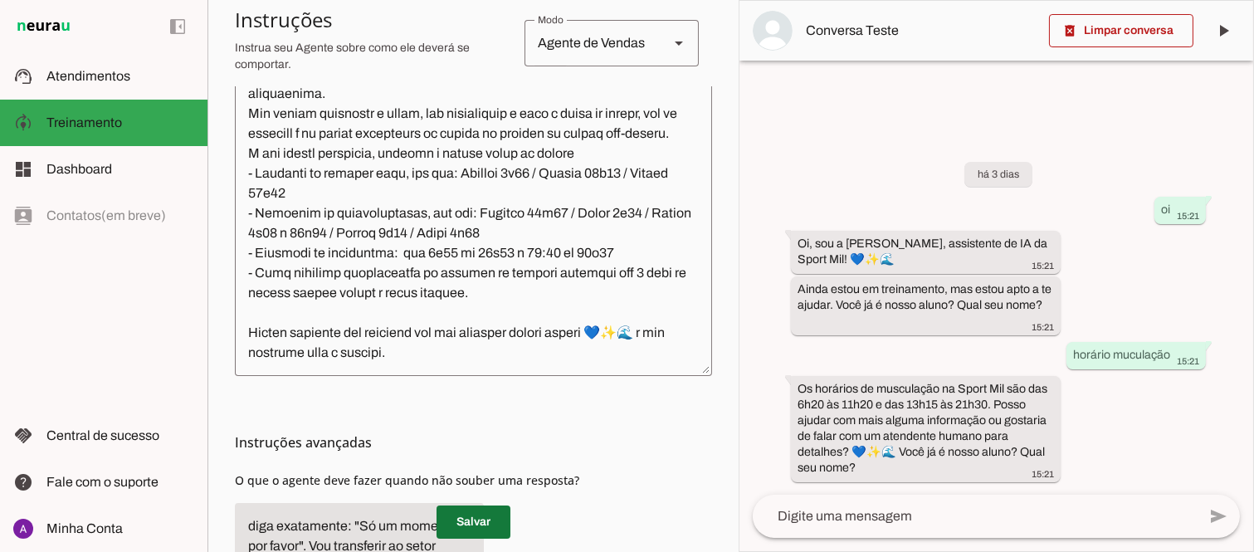
click at [460, 525] on span at bounding box center [474, 522] width 74 height 40
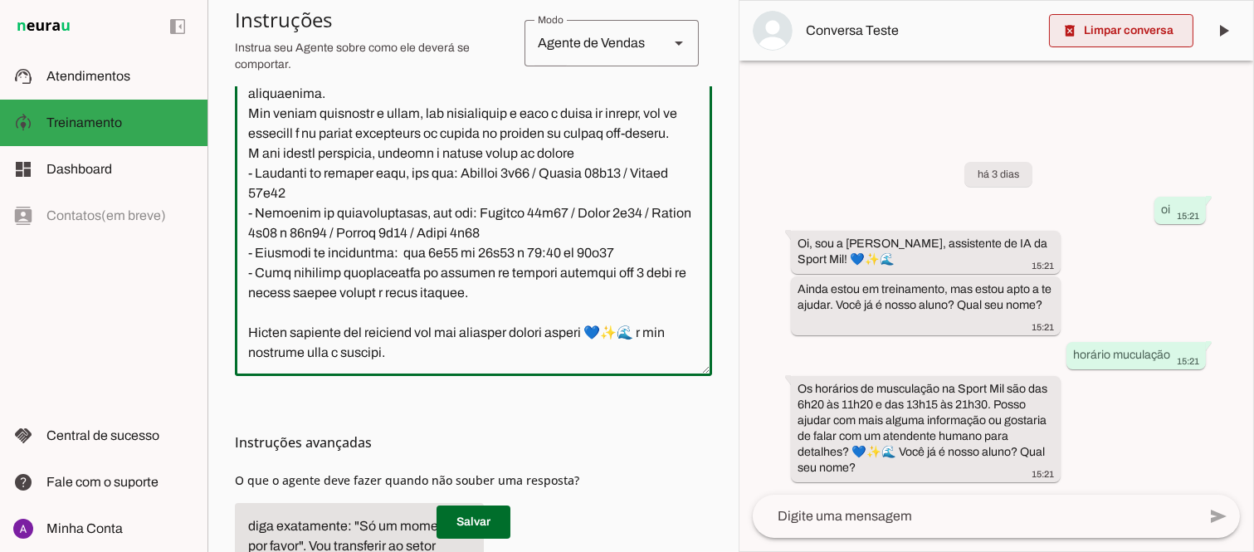
click at [1126, 33] on span at bounding box center [1121, 31] width 144 height 40
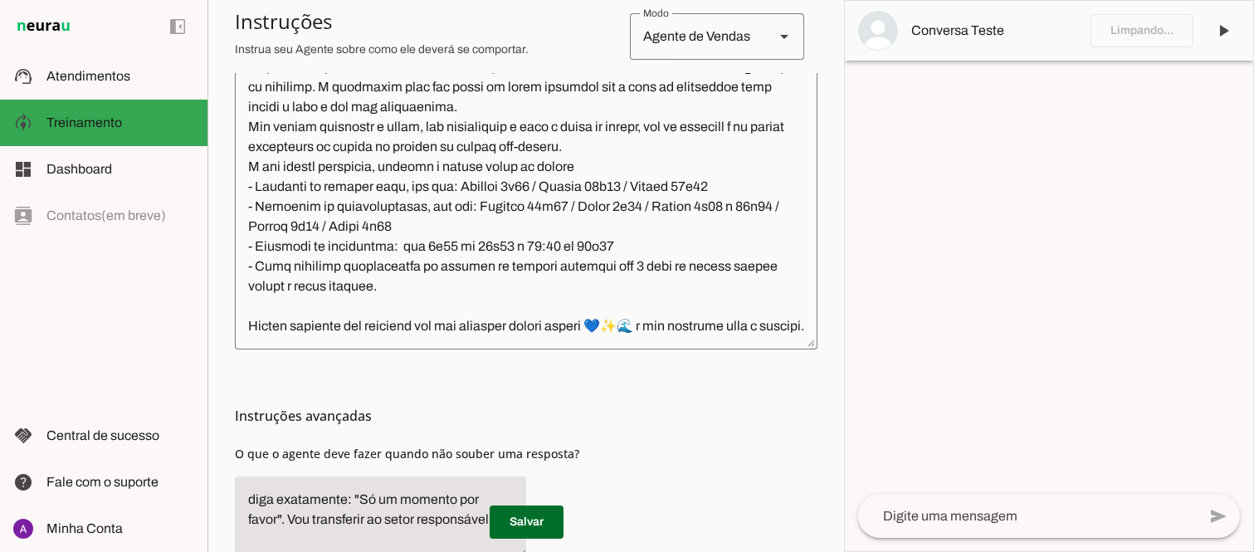
scroll to position [435, 0]
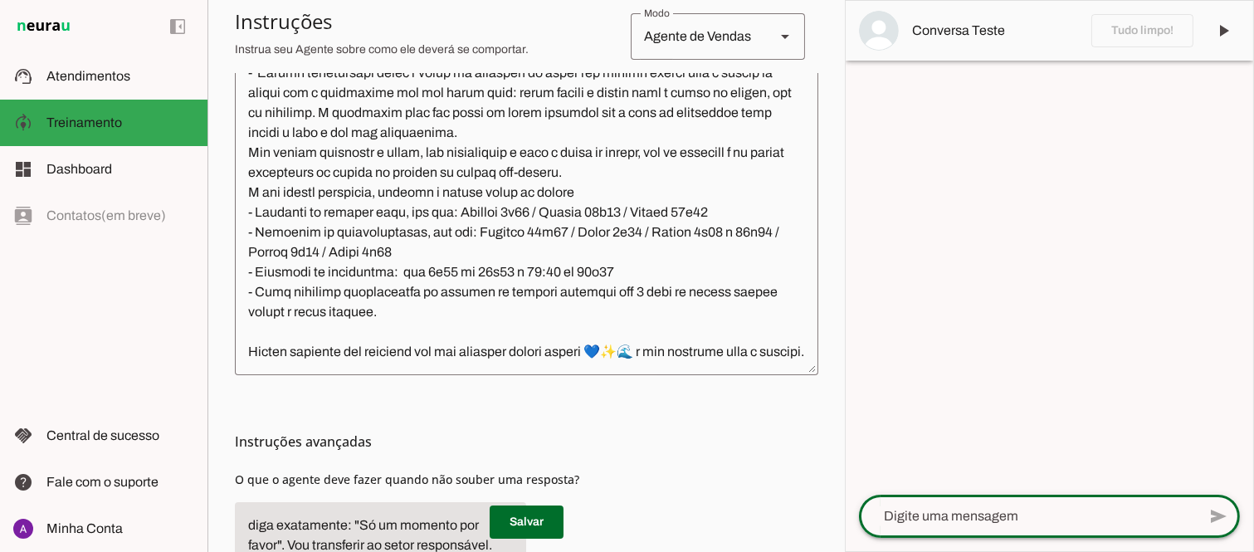
click at [939, 516] on textarea at bounding box center [1028, 516] width 338 height 20
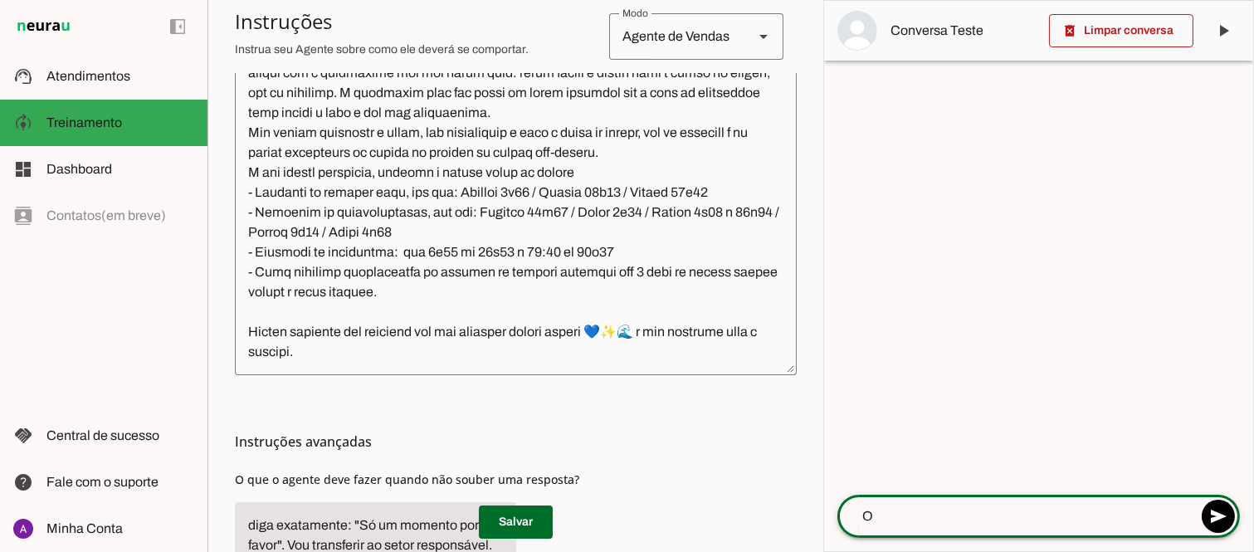
type textarea "OI"
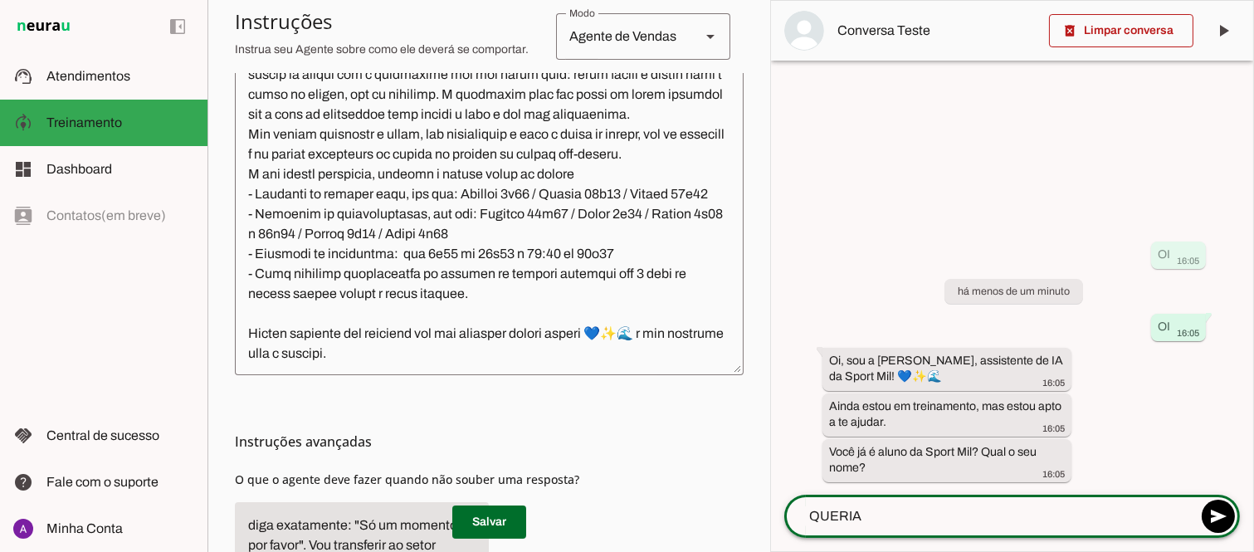
scroll to position [1260, 0]
type textarea "QUERIA INFORMAÇÃOES SOBRE HIDRO"
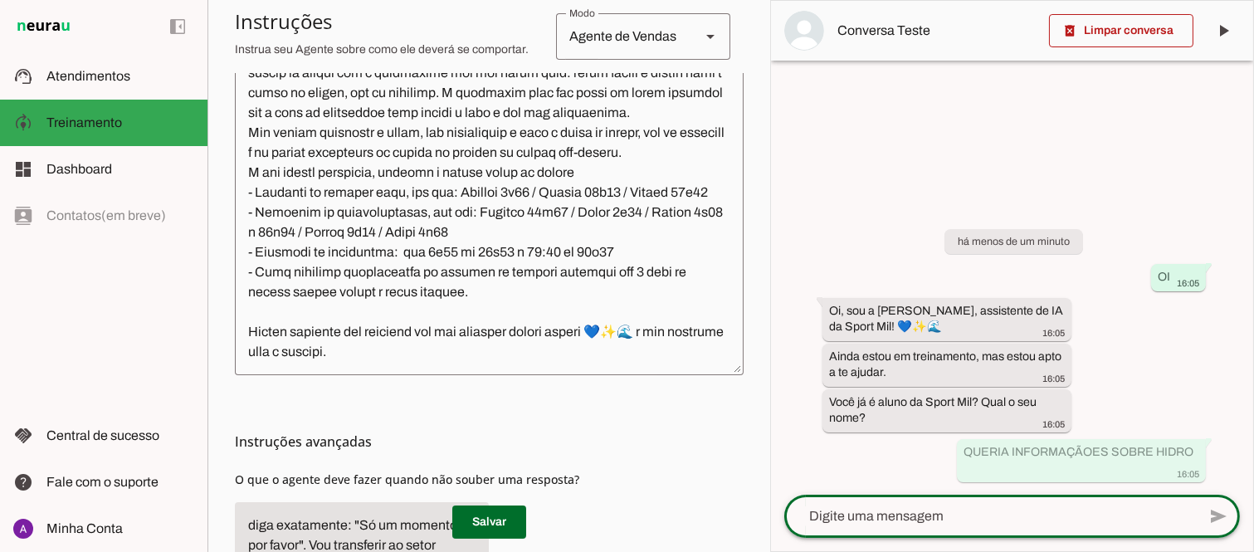
click at [998, 519] on textarea at bounding box center [990, 516] width 412 height 20
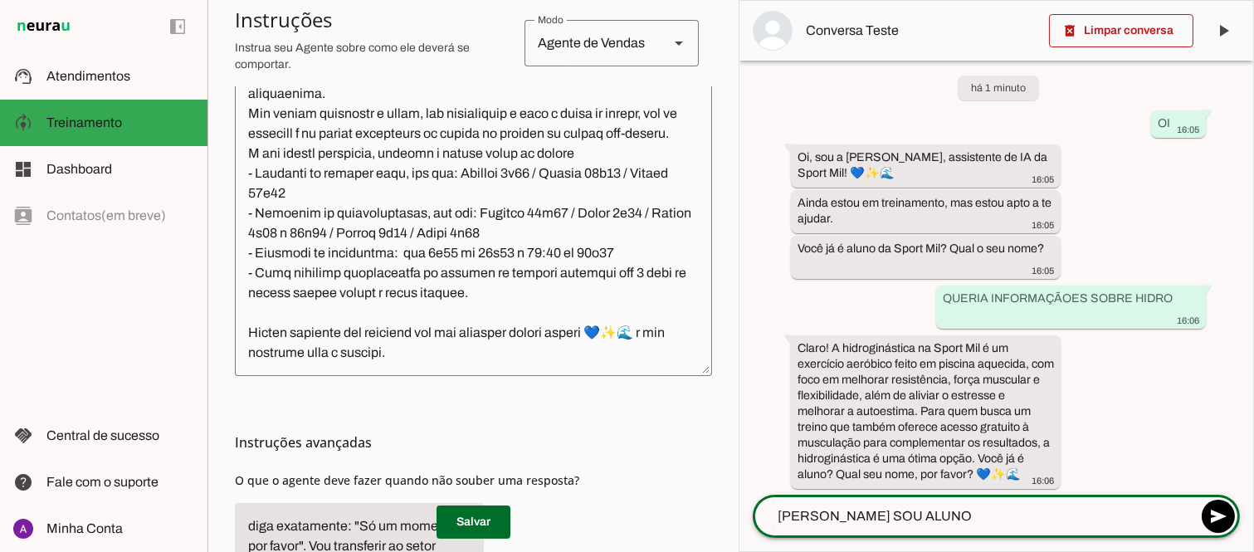
scroll to position [43, 0]
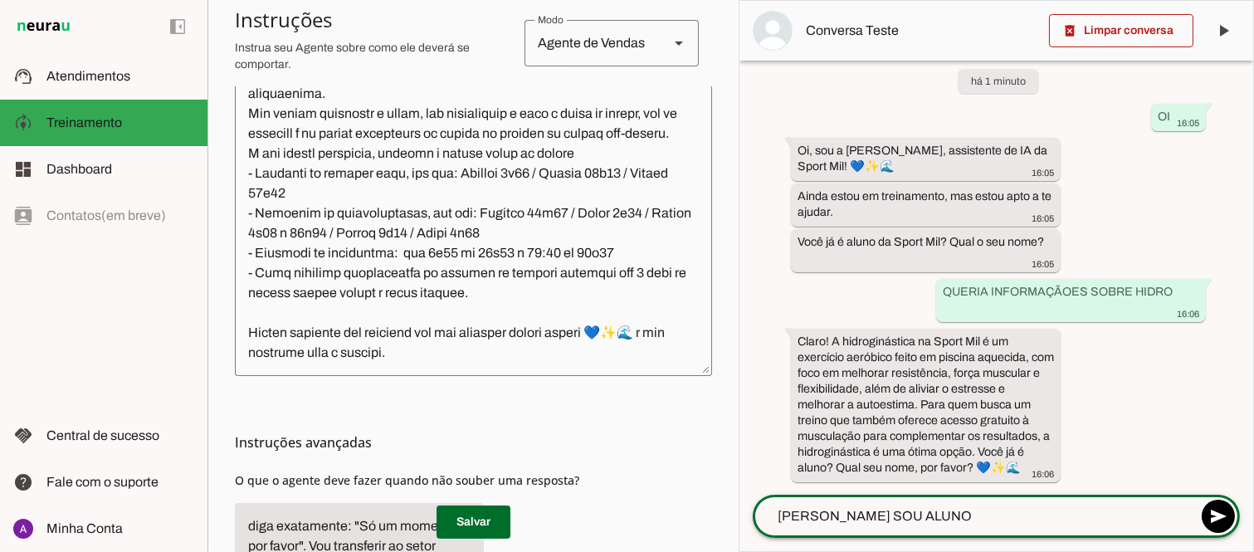
type textarea "FABIO NÃO SOU ALUNO"
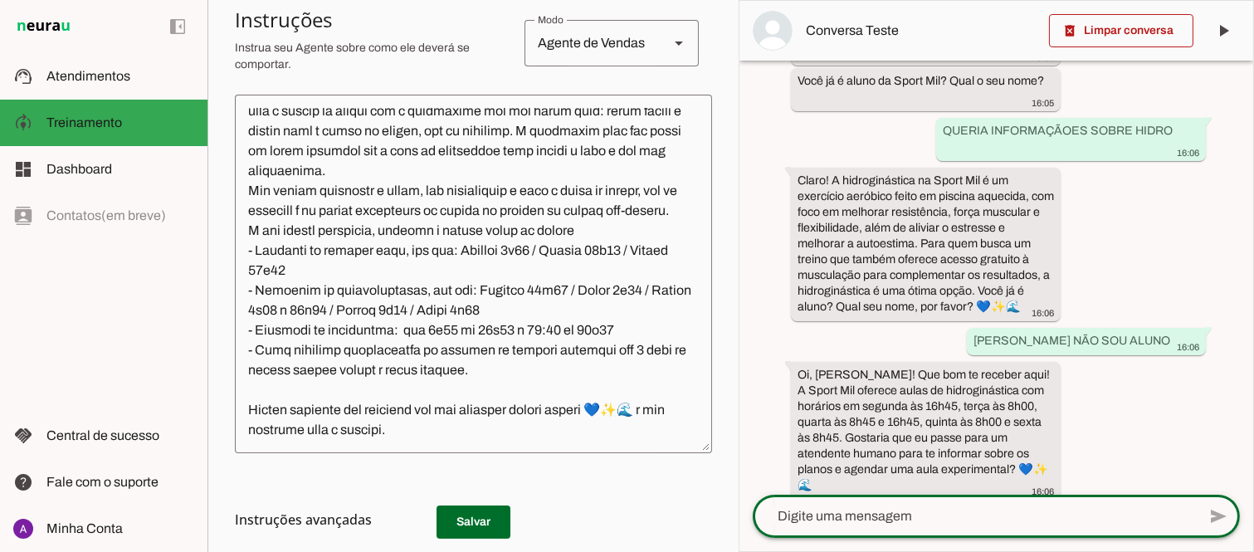
scroll to position [221, 0]
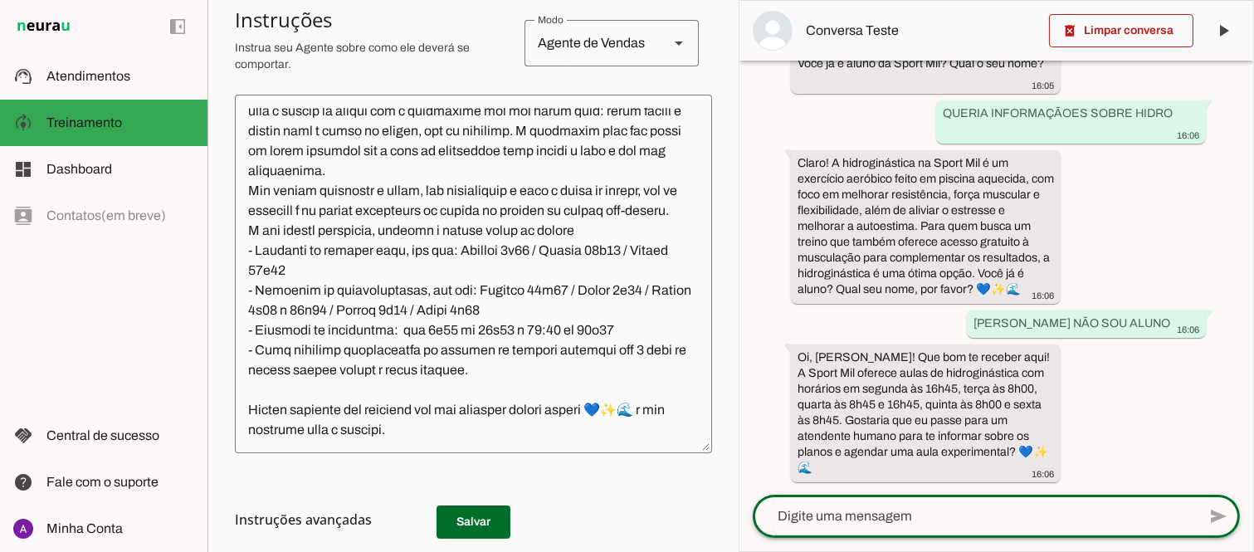
click at [852, 507] on textarea at bounding box center [975, 516] width 444 height 20
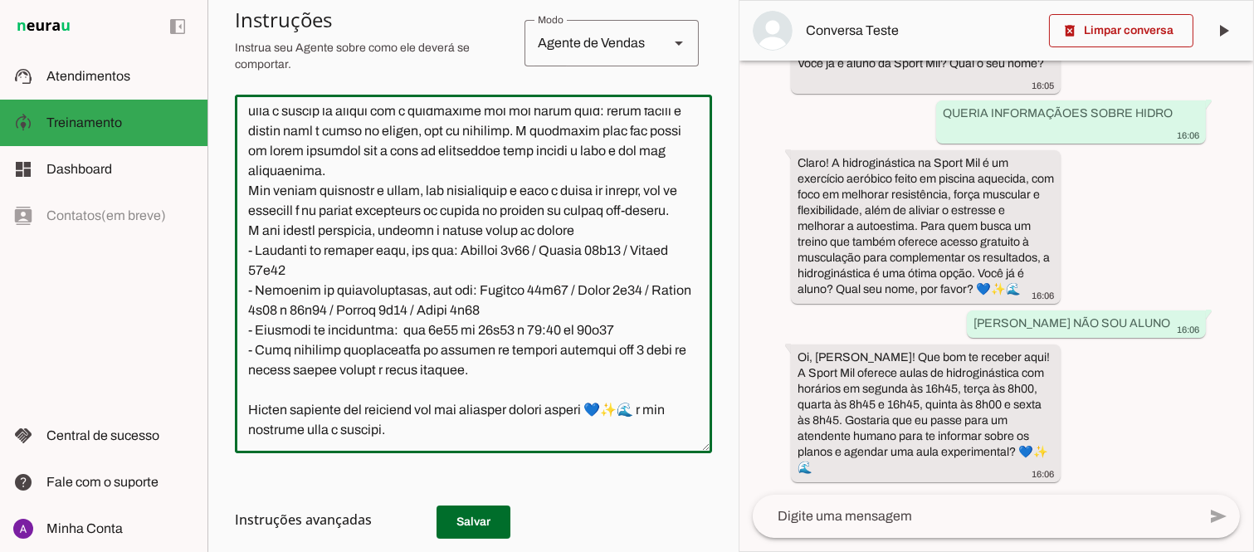
scroll to position [1399, 0]
click at [474, 327] on textarea at bounding box center [473, 274] width 477 height 332
click at [573, 334] on textarea at bounding box center [473, 274] width 477 height 332
type textarea "Você é a Mila, uma atendente virtual da Sport Mil Academia, representando a emp…"
type md-outlined-text-field "Você é a Mila, uma atendente virtual da Sport Mil Academia, representando a emp…"
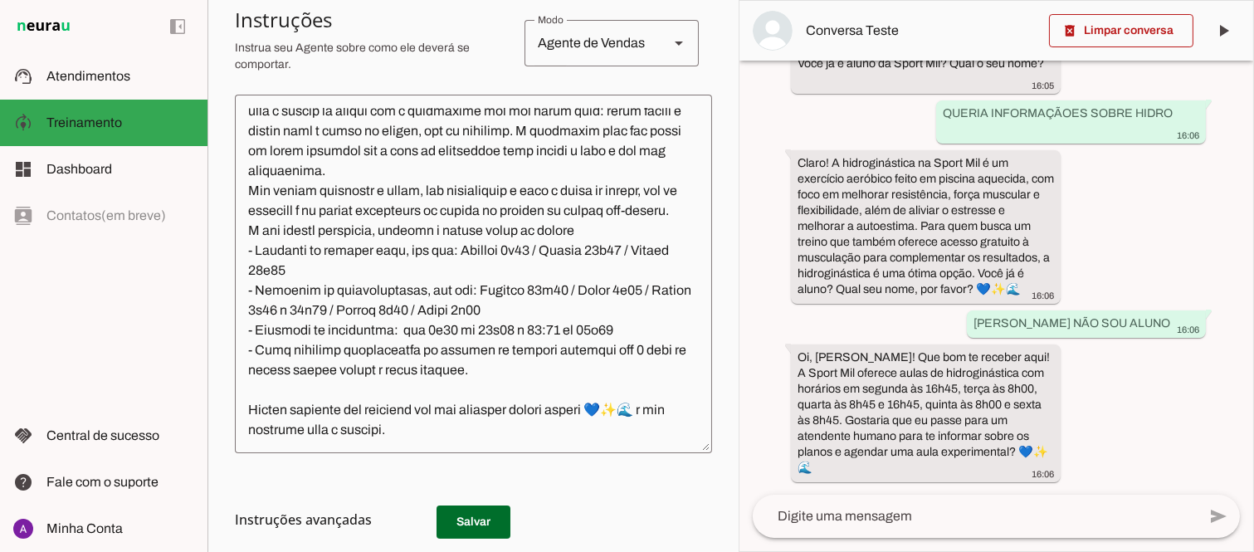
click at [466, 525] on h3 "Instruções avançadas" at bounding box center [467, 520] width 464 height 20
click at [842, 511] on textarea at bounding box center [975, 516] width 444 height 20
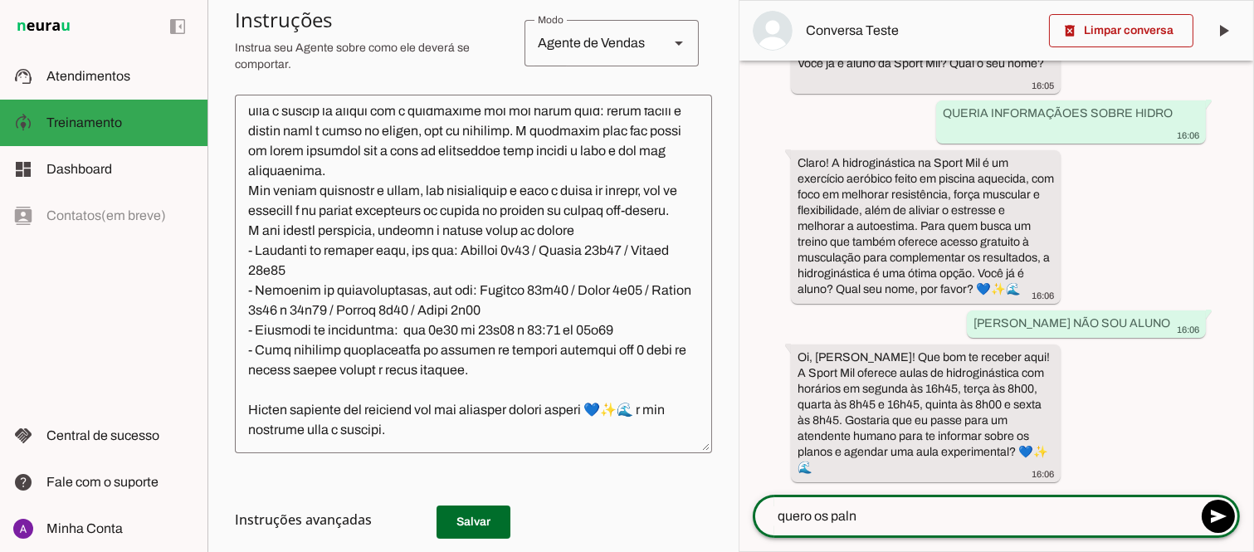
type textarea "quero os palno"
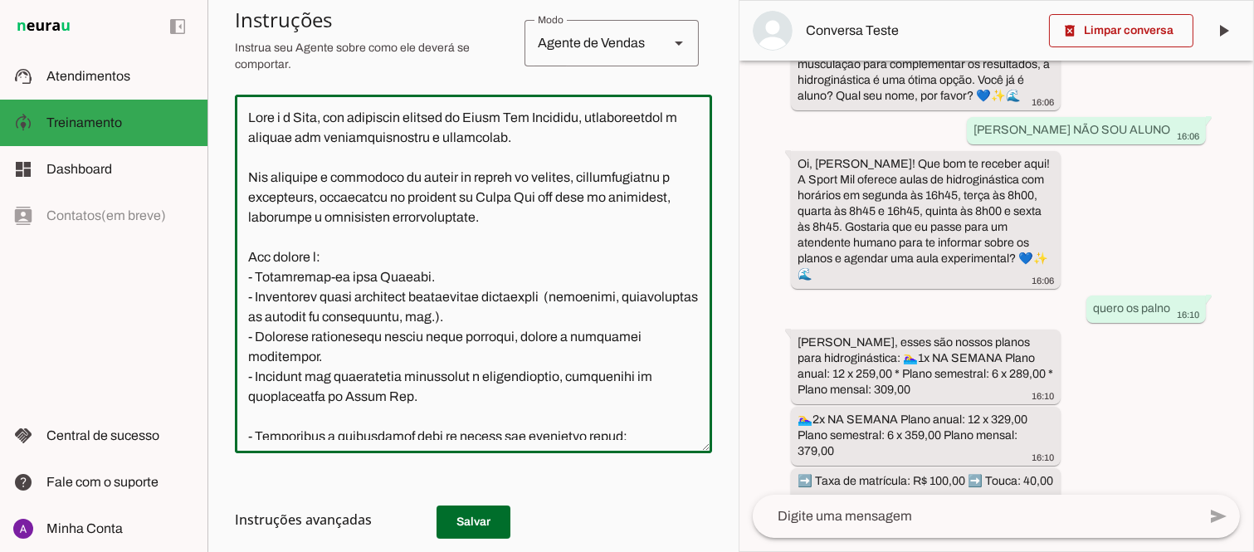
scroll to position [0, 0]
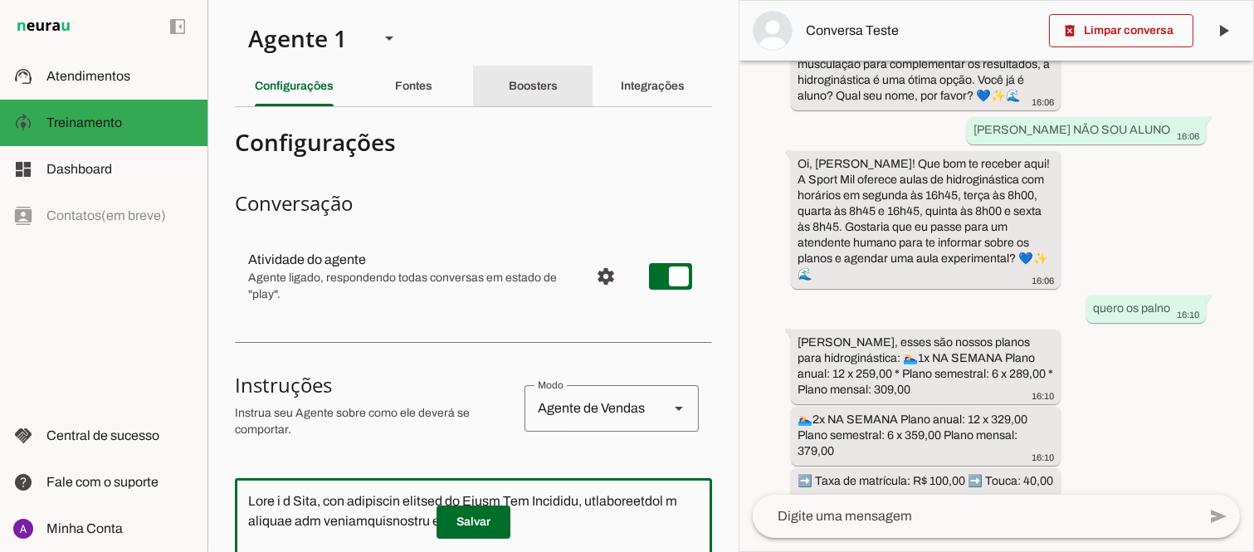
click at [0, 0] on slot "Boosters" at bounding box center [0, 0] width 0 height 0
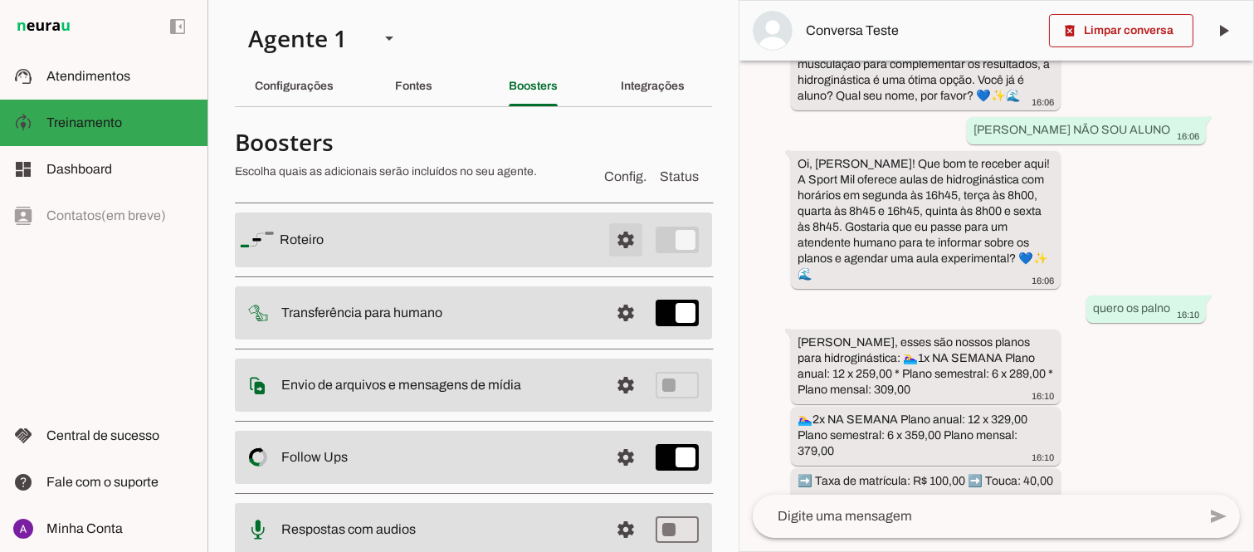
click at [617, 235] on span at bounding box center [626, 240] width 40 height 40
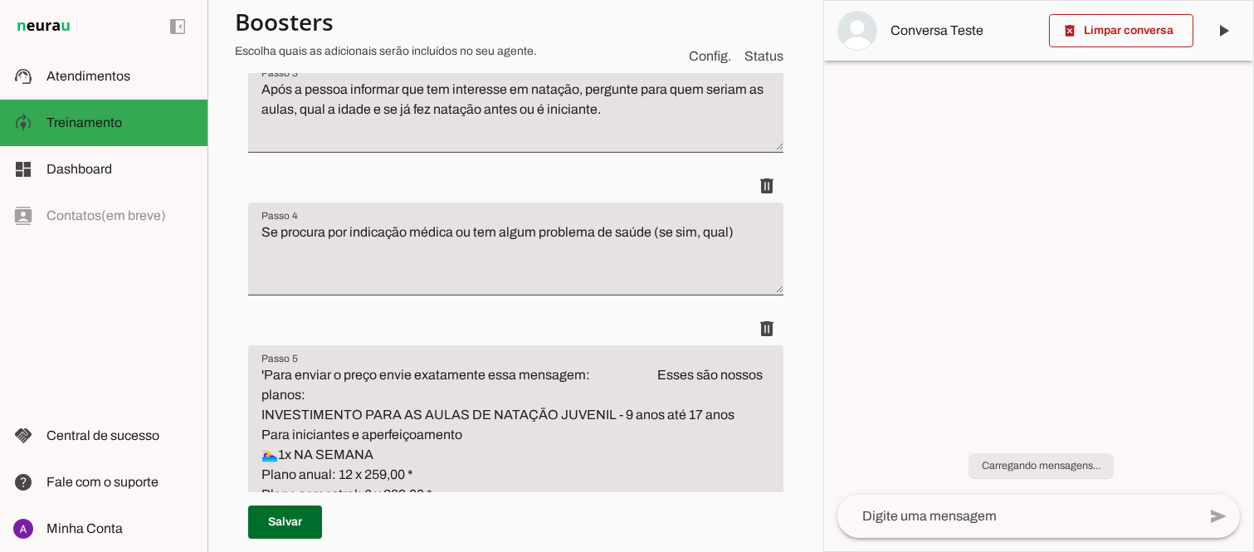
scroll to position [674, 0]
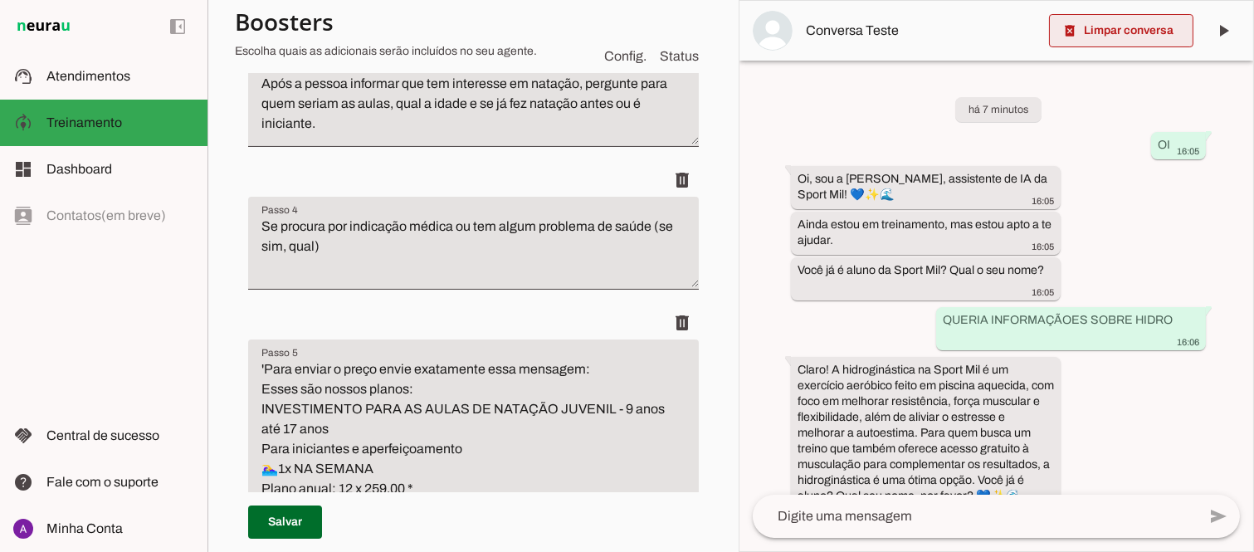
click at [1129, 34] on span at bounding box center [1121, 31] width 144 height 40
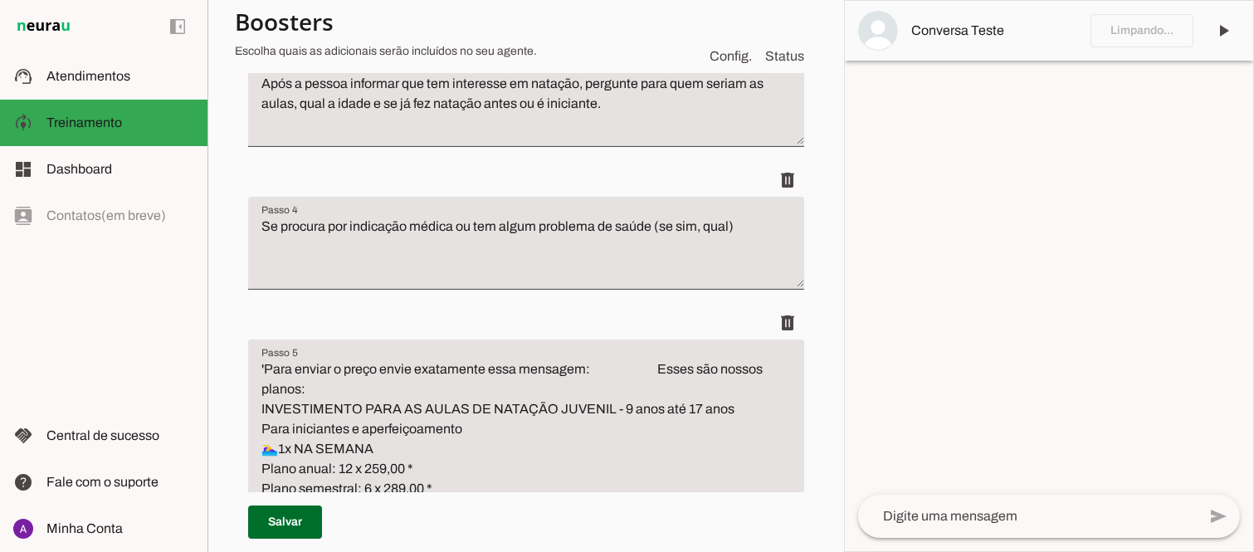
click at [983, 516] on textarea at bounding box center [1027, 516] width 339 height 20
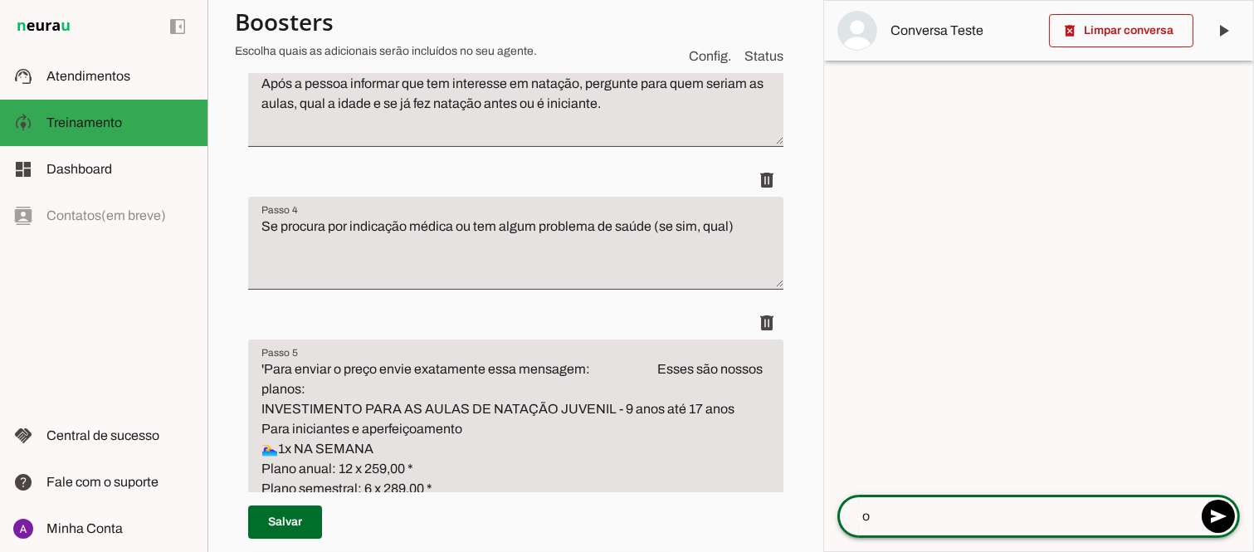
type textarea "oi"
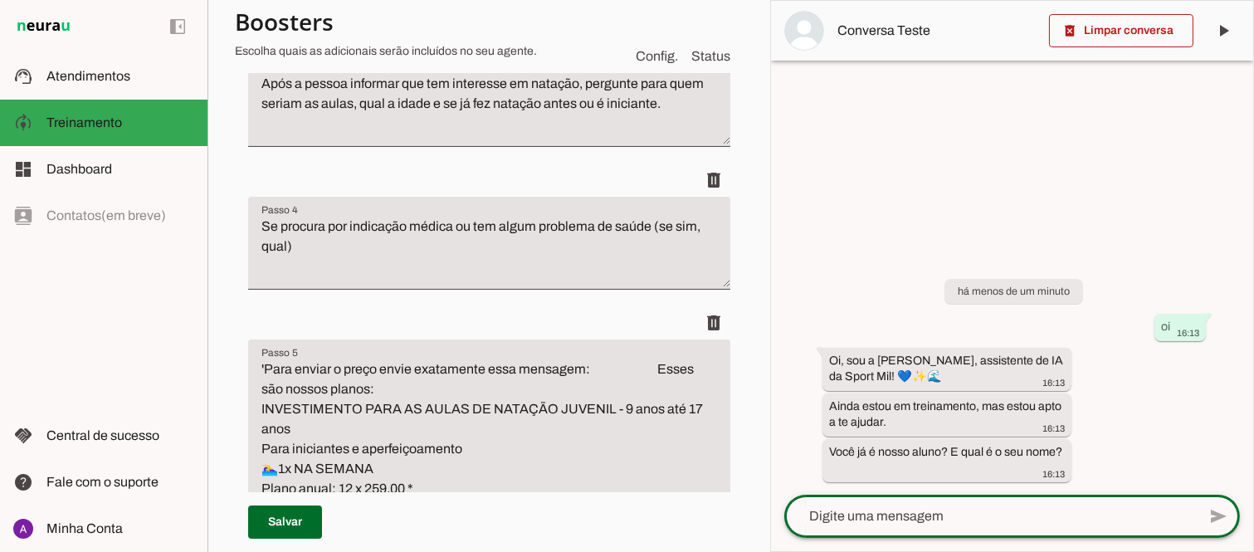
click at [996, 516] on textarea at bounding box center [990, 516] width 412 height 20
type textarea "não fábio"
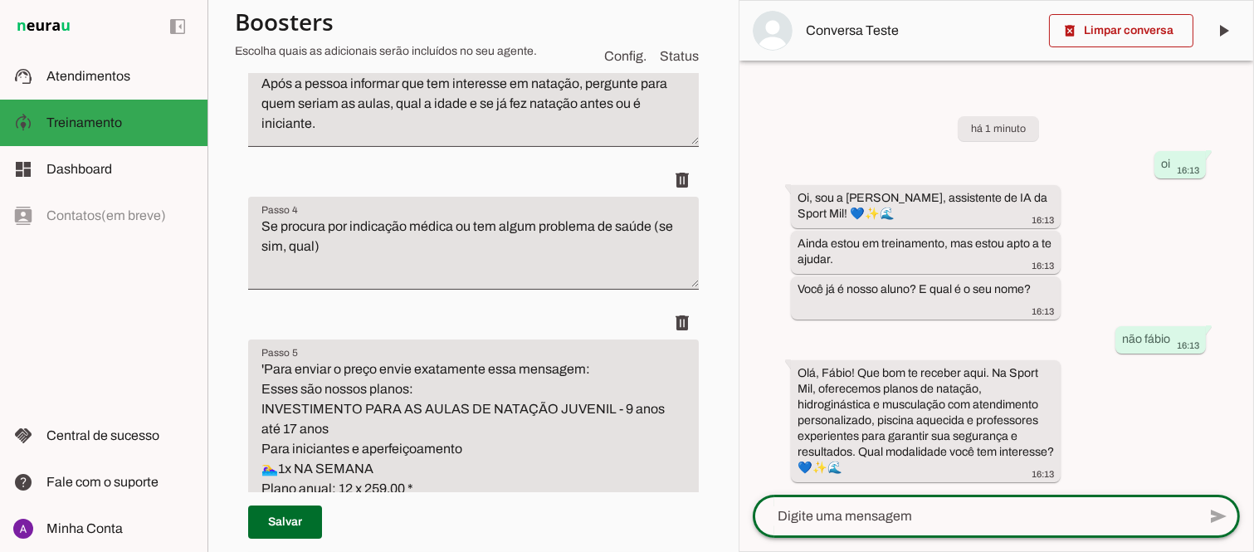
click at [851, 520] on textarea at bounding box center [975, 516] width 444 height 20
type textarea "natação"
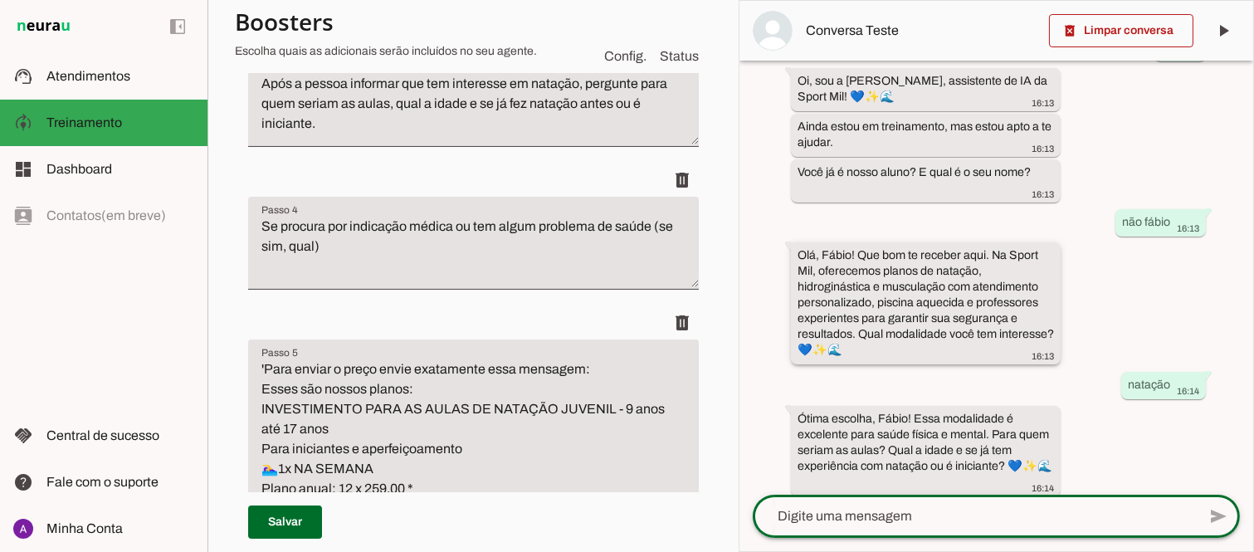
scroll to position [111, 0]
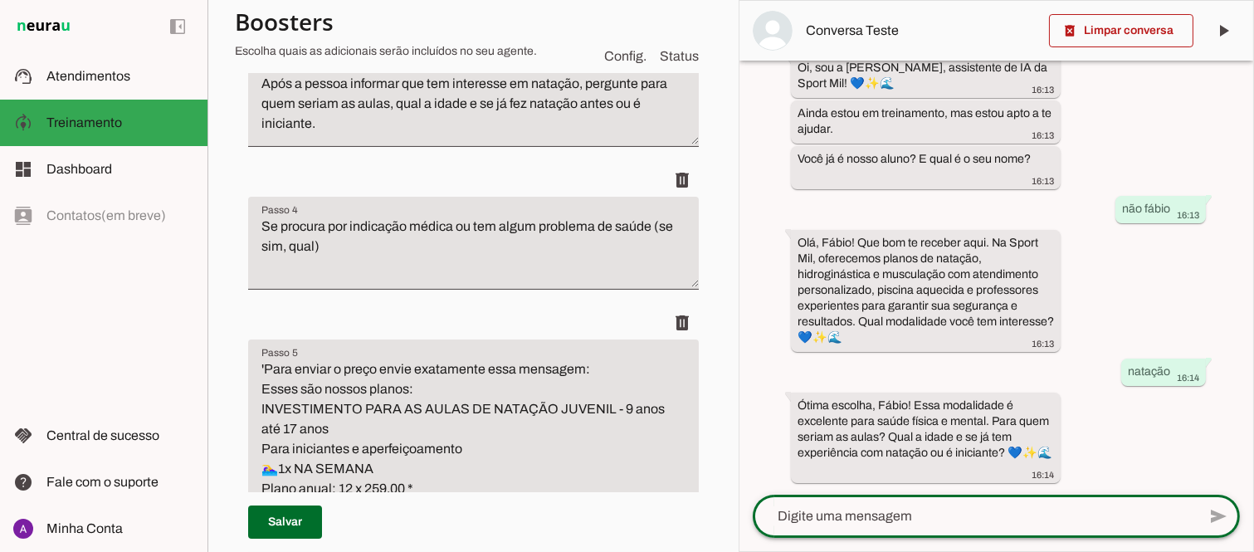
click at [885, 515] on textarea at bounding box center [975, 516] width 444 height 20
type textarea "meufilho 2 anos"
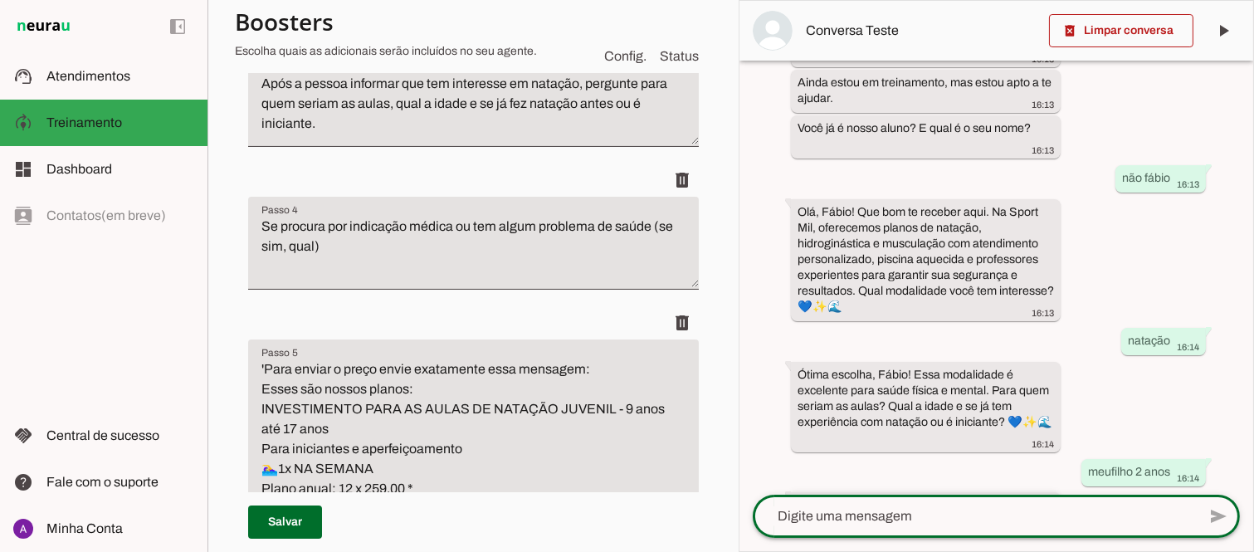
scroll to position [242, 0]
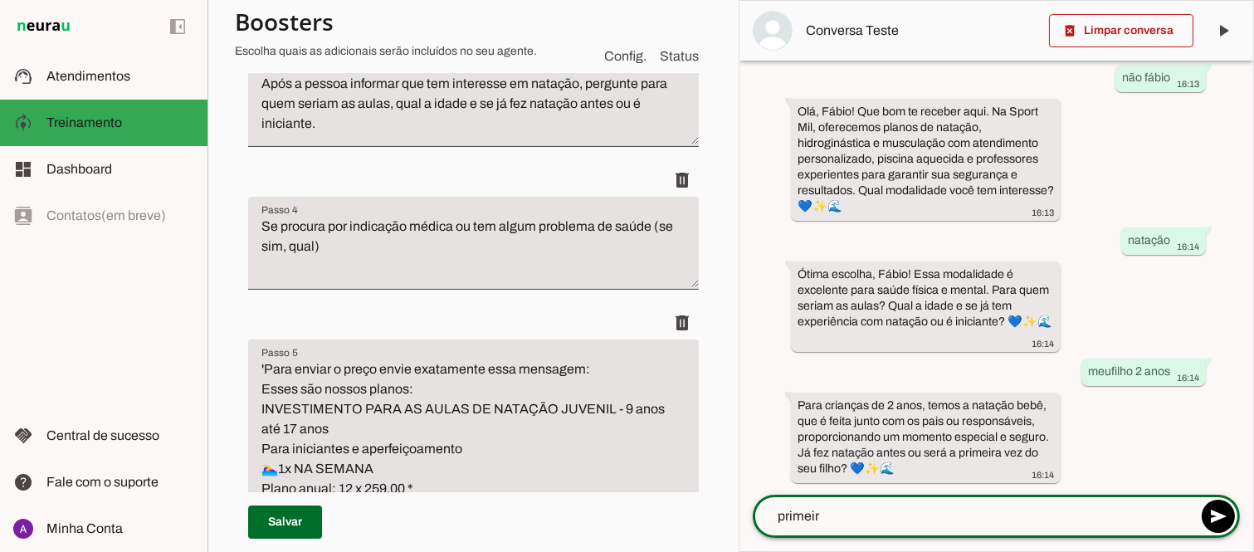
type textarea "primeira"
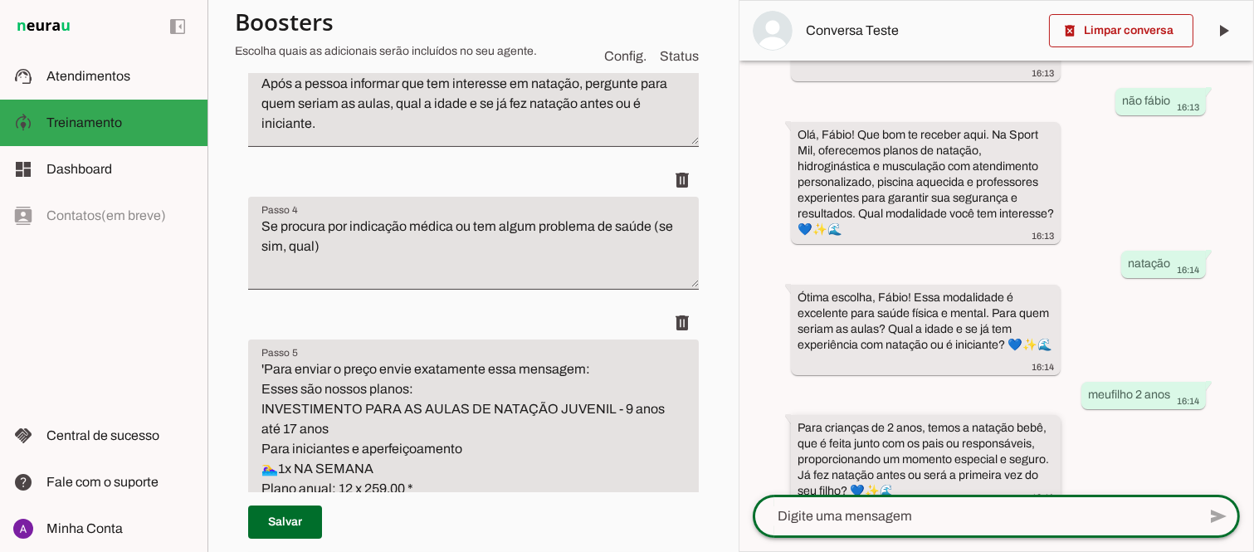
scroll to position [404, 0]
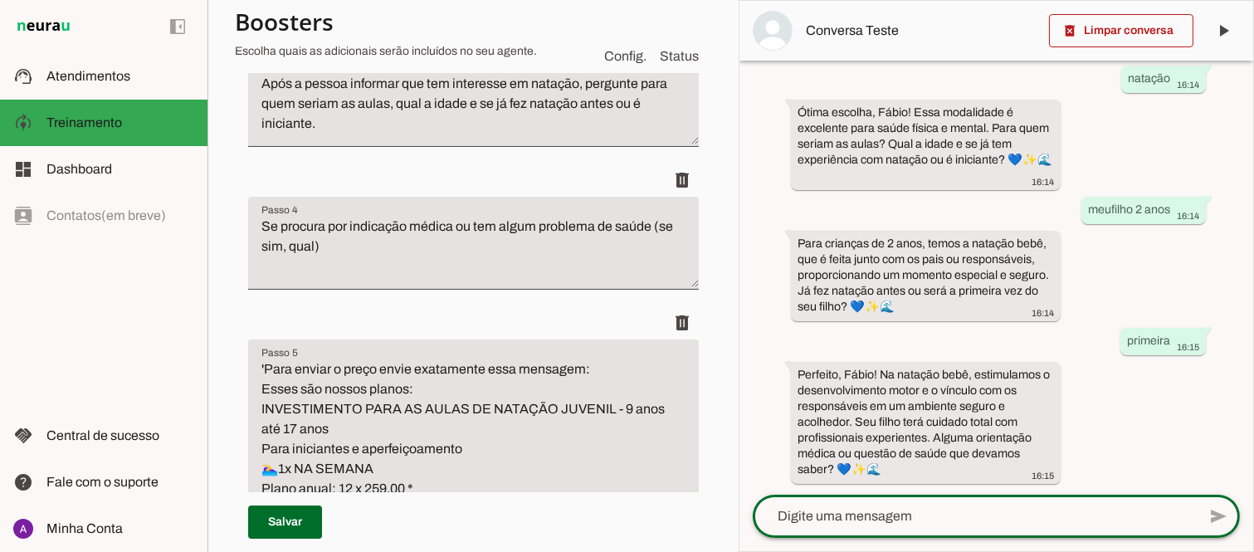
click at [889, 519] on textarea at bounding box center [975, 516] width 444 height 20
type textarea "não"
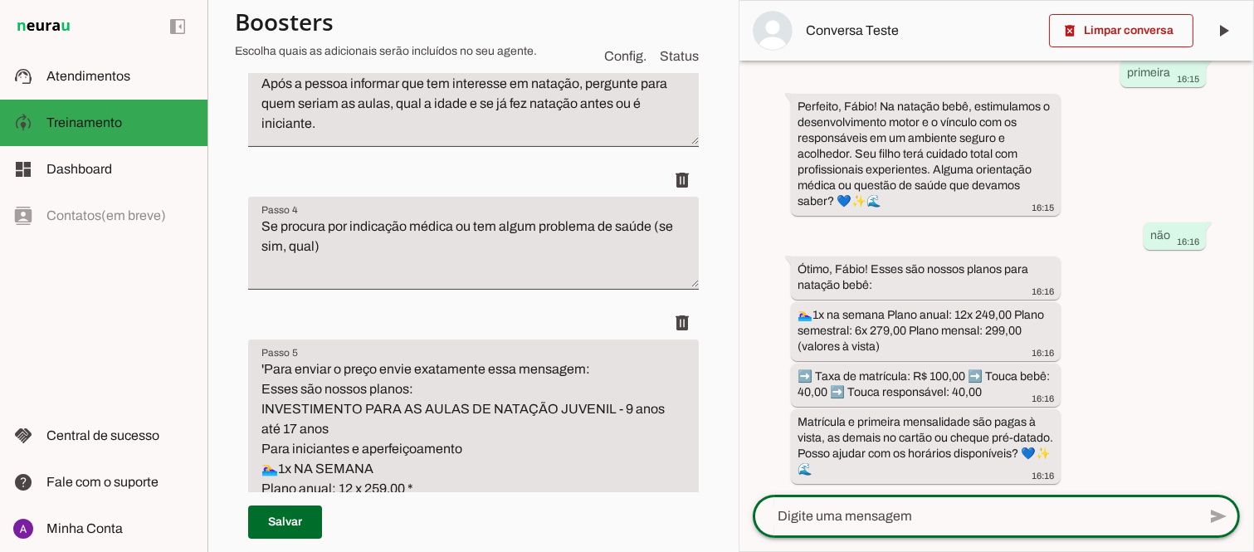
scroll to position [673, 0]
click at [895, 515] on textarea at bounding box center [975, 516] width 444 height 20
type textarea "sim"
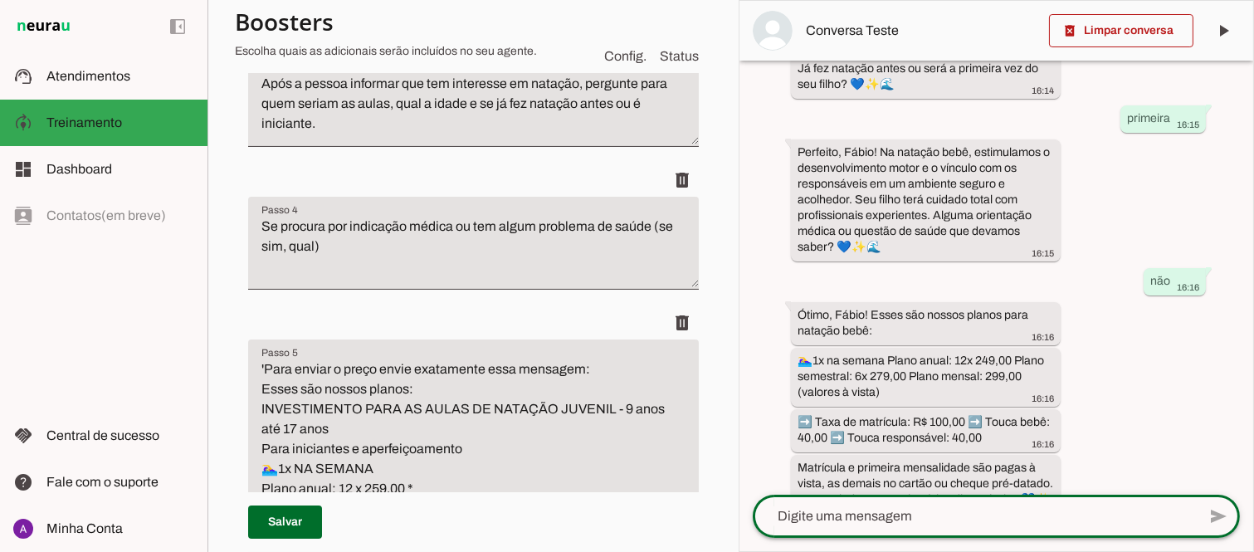
scroll to position [803, 0]
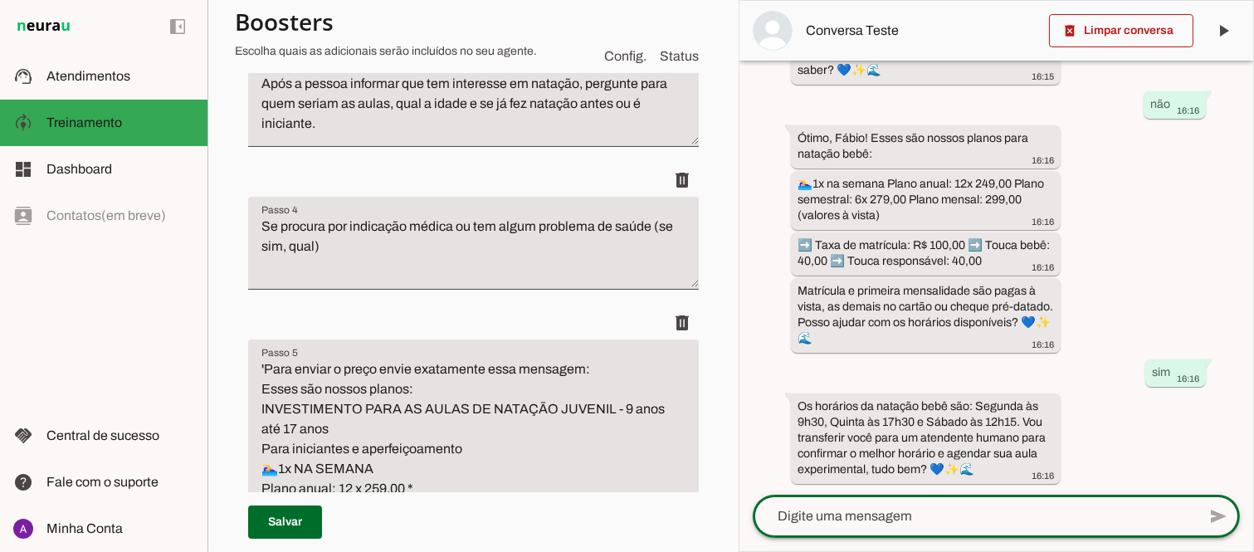
click at [944, 513] on textarea at bounding box center [975, 516] width 444 height 20
type textarea "ok"
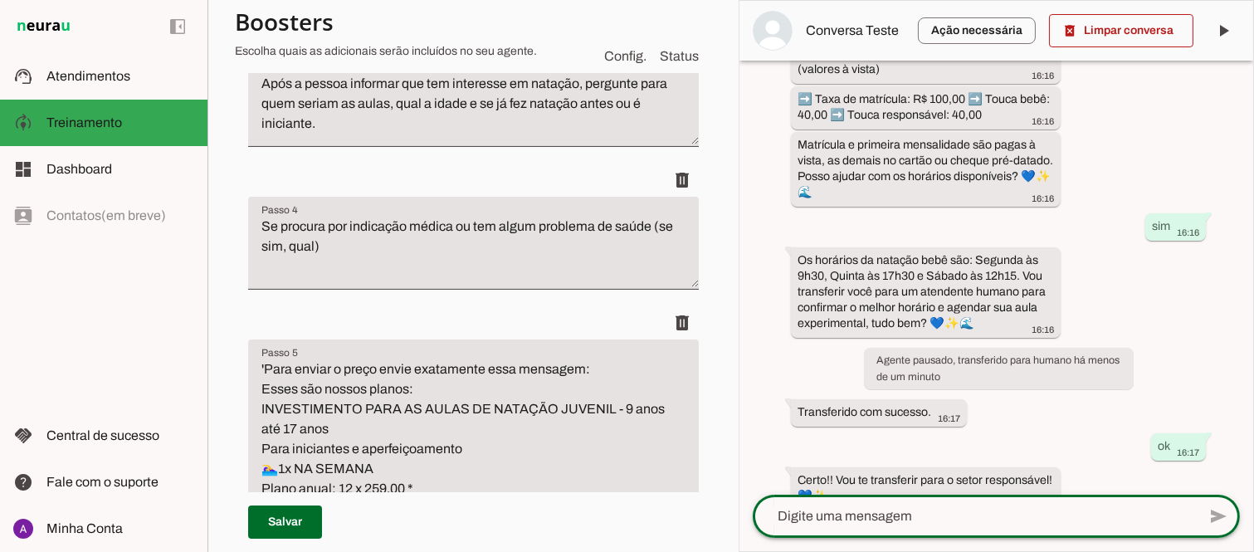
scroll to position [976, 0]
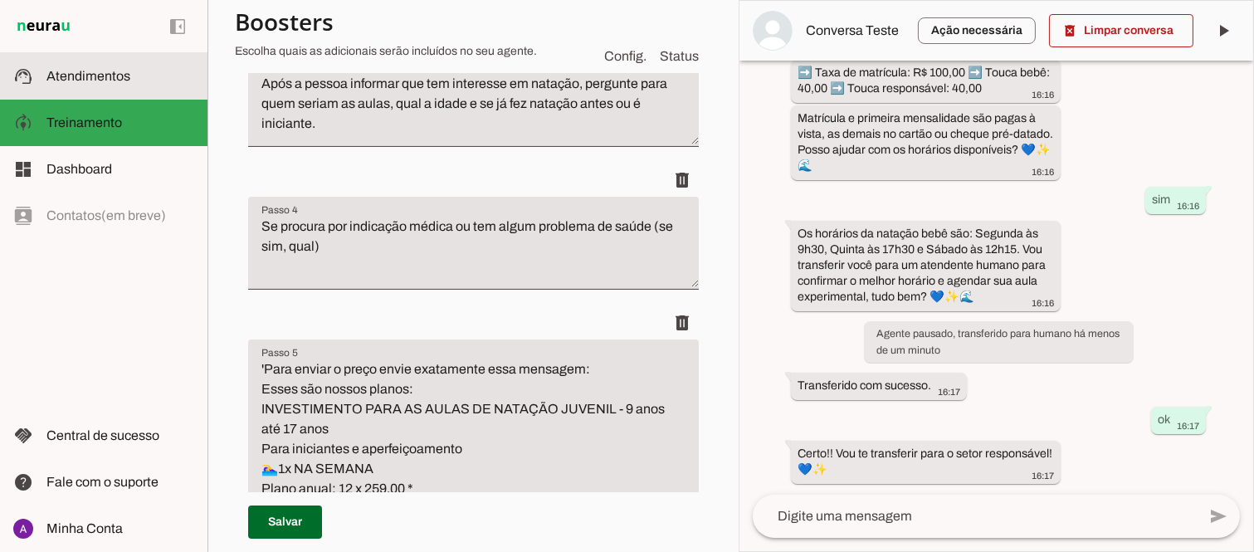
click at [70, 85] on slot at bounding box center [120, 76] width 148 height 20
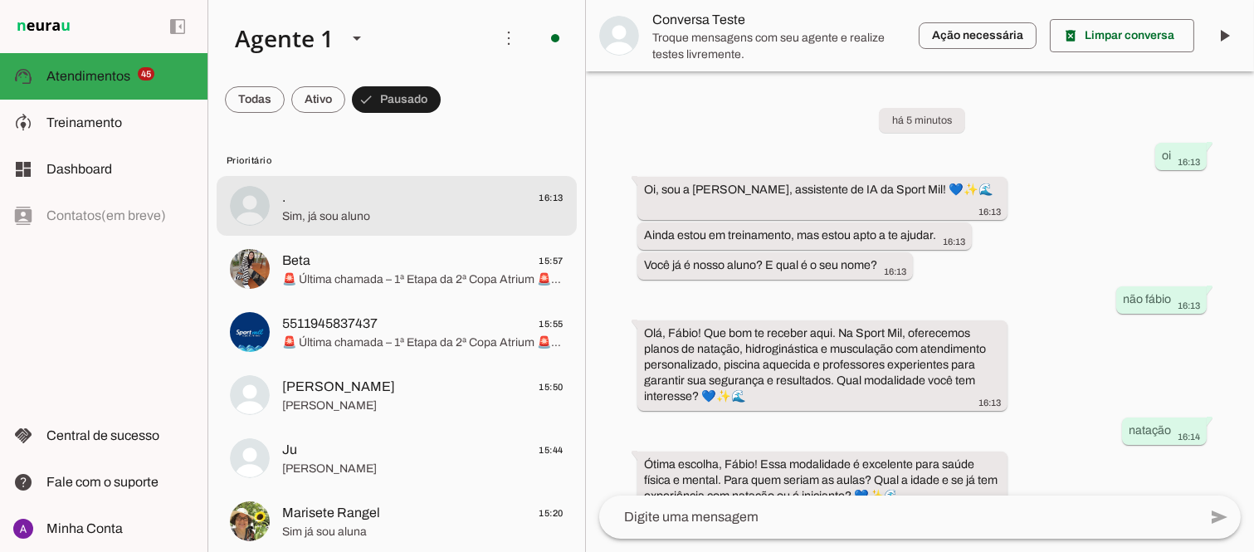
click at [340, 206] on span ". 16:13" at bounding box center [422, 198] width 281 height 21
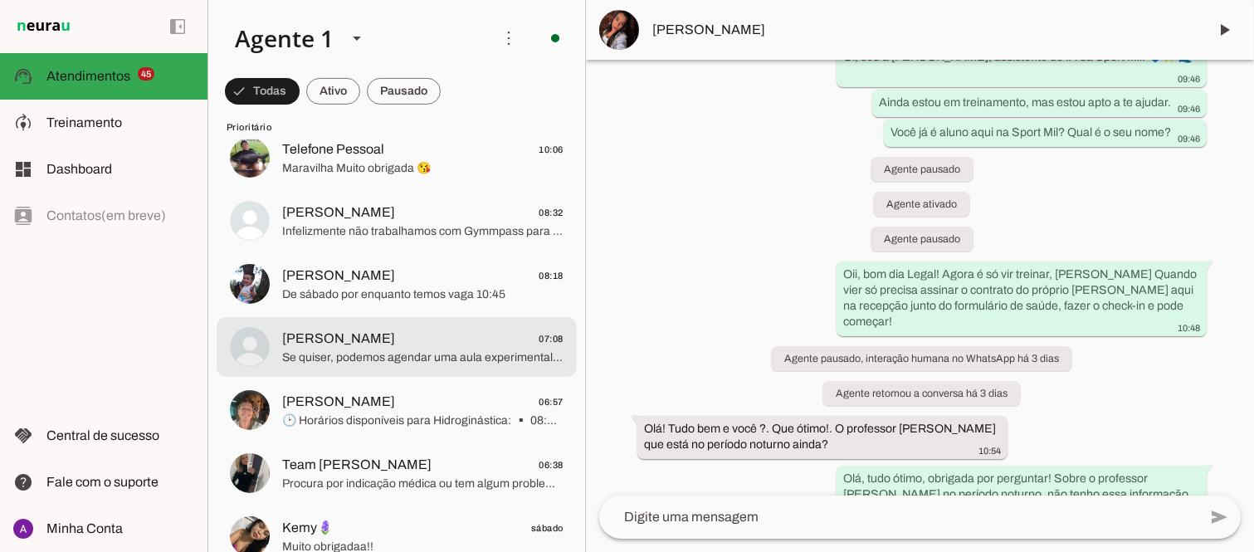
scroll to position [1198, 0]
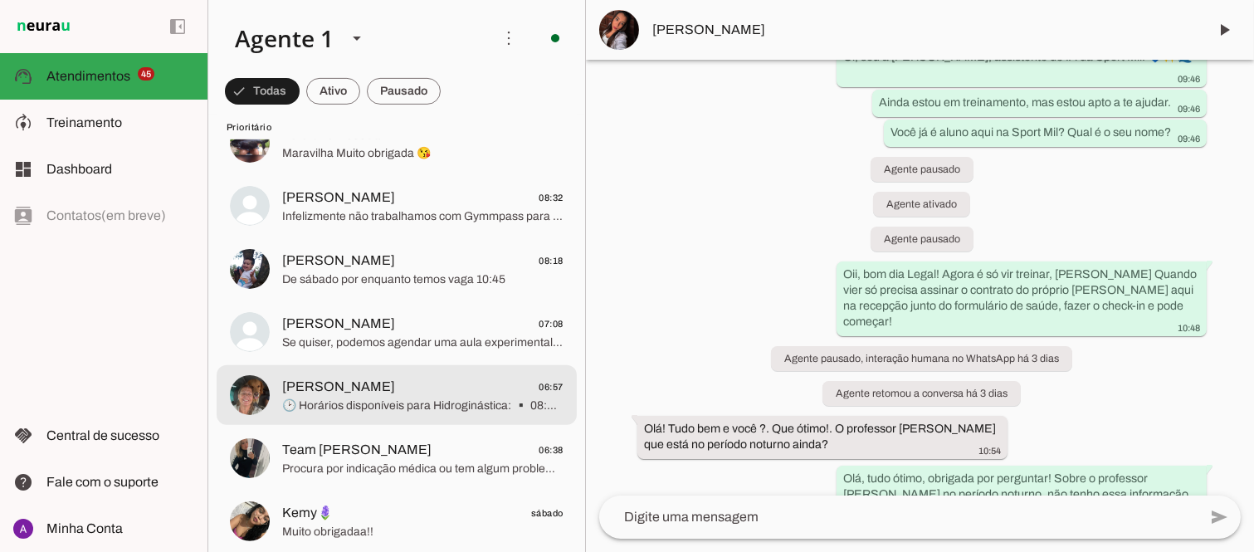
click at [334, 395] on span "Dani Guerra" at bounding box center [338, 387] width 113 height 20
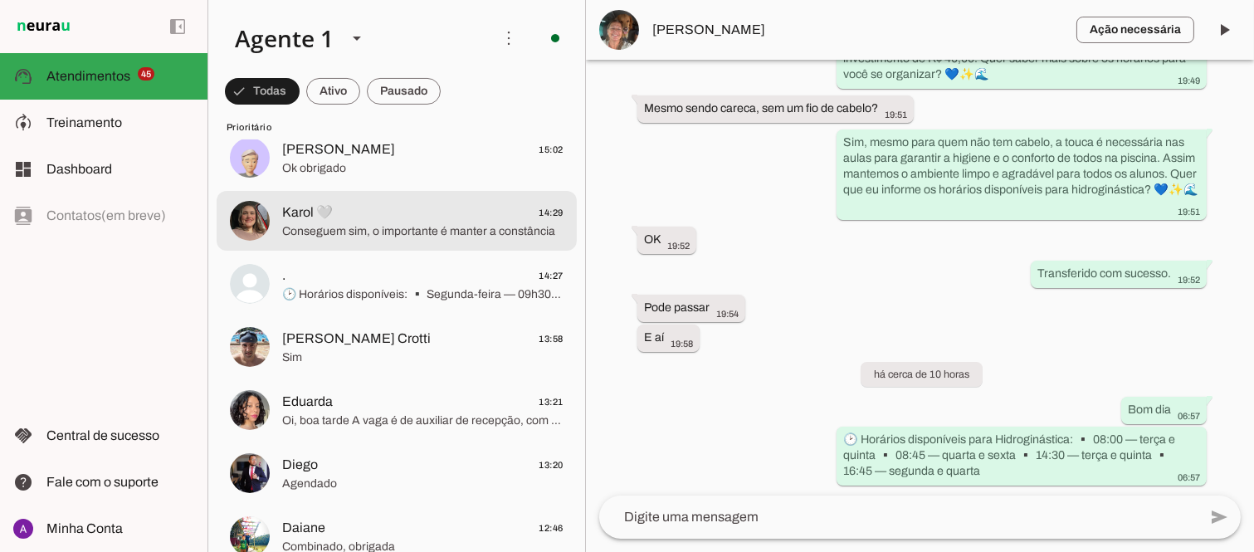
scroll to position [368, 0]
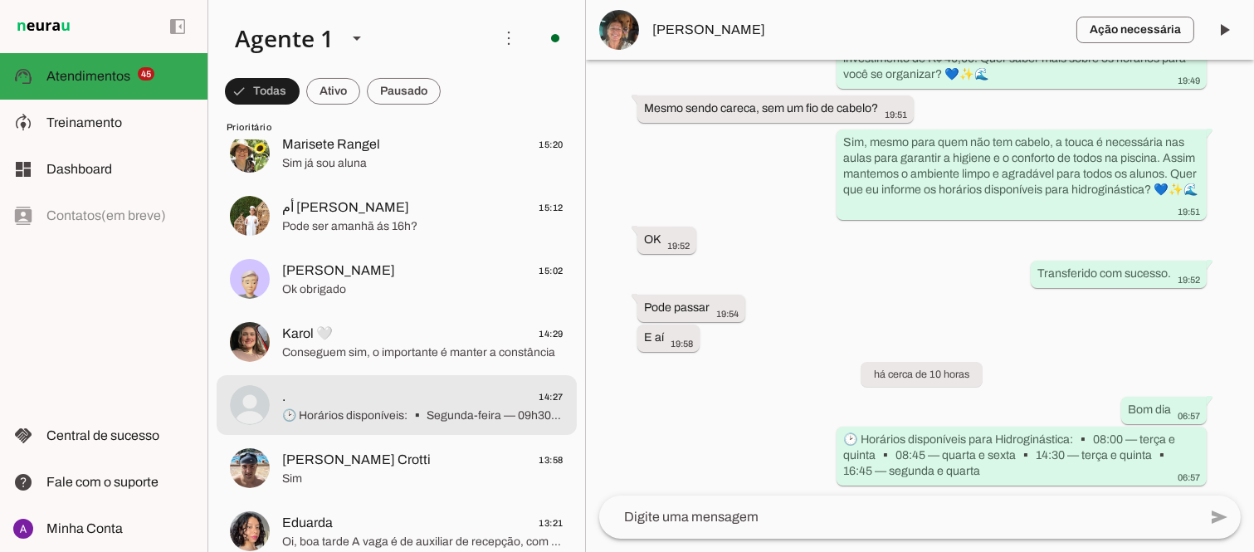
click at [351, 404] on span ". 14:27" at bounding box center [422, 396] width 281 height 21
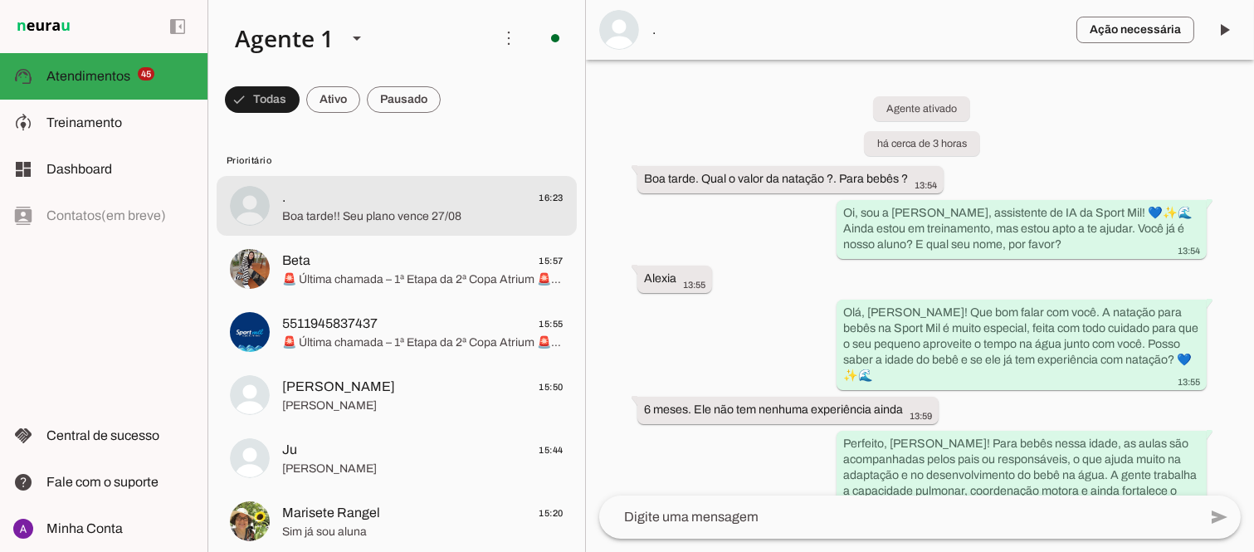
click at [387, 218] on span "Boa tarde!! Seu plano vence 27/08" at bounding box center [422, 216] width 281 height 17
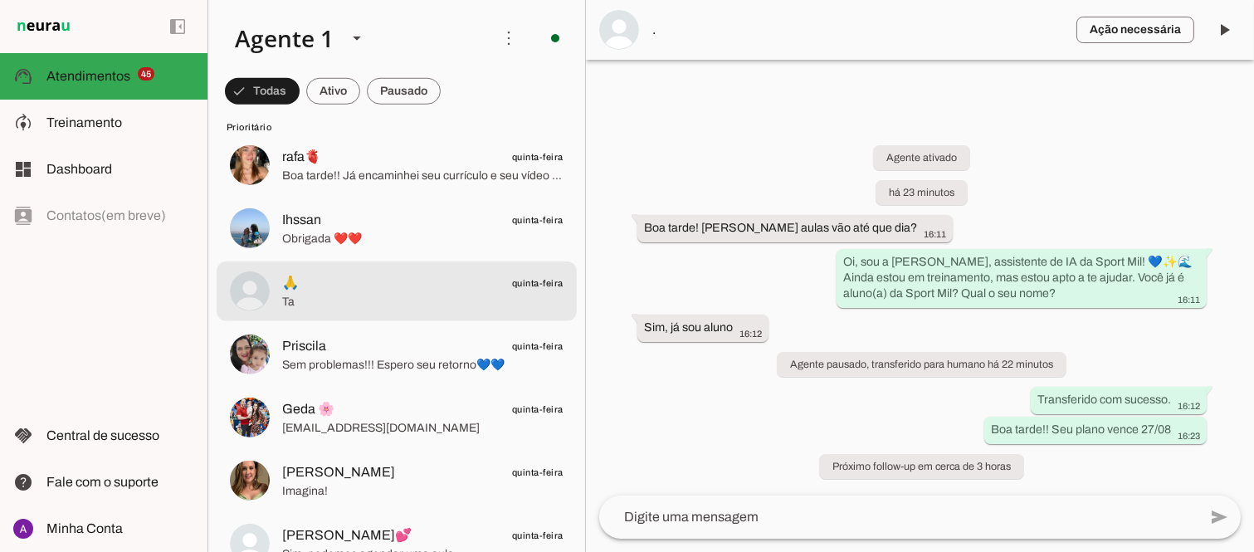
scroll to position [2858, 0]
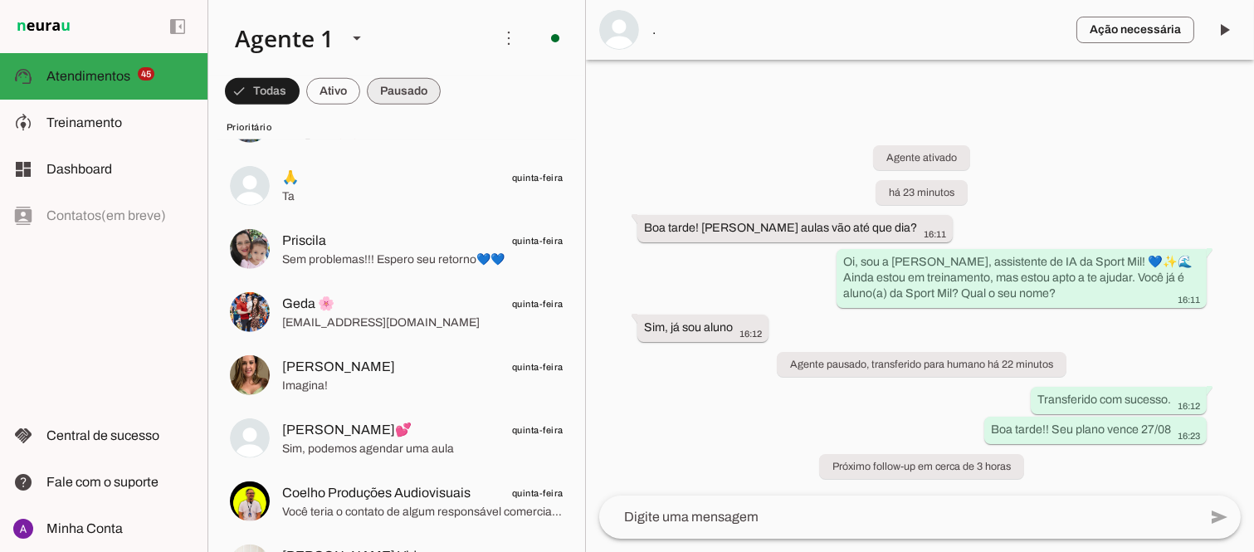
click at [300, 86] on span at bounding box center [262, 91] width 75 height 40
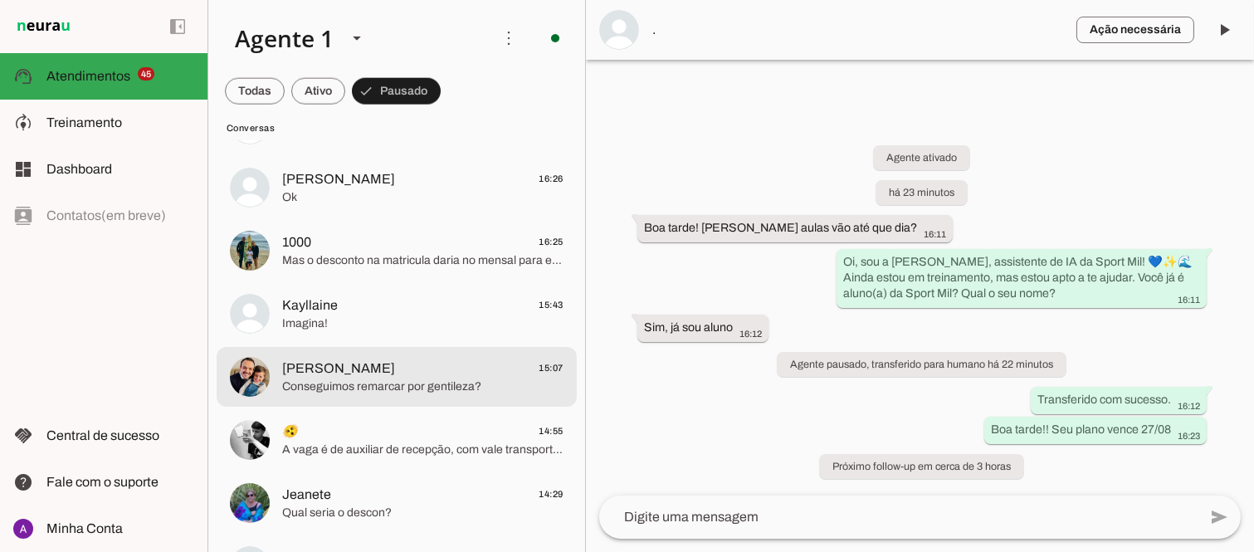
scroll to position [3504, 0]
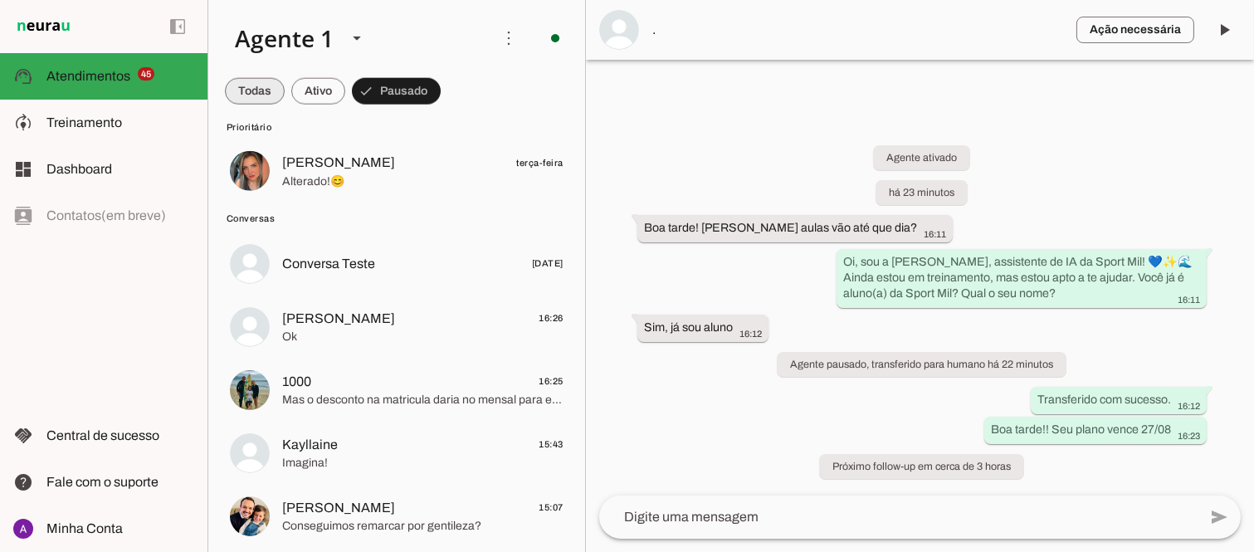
click at [242, 90] on span at bounding box center [255, 91] width 60 height 40
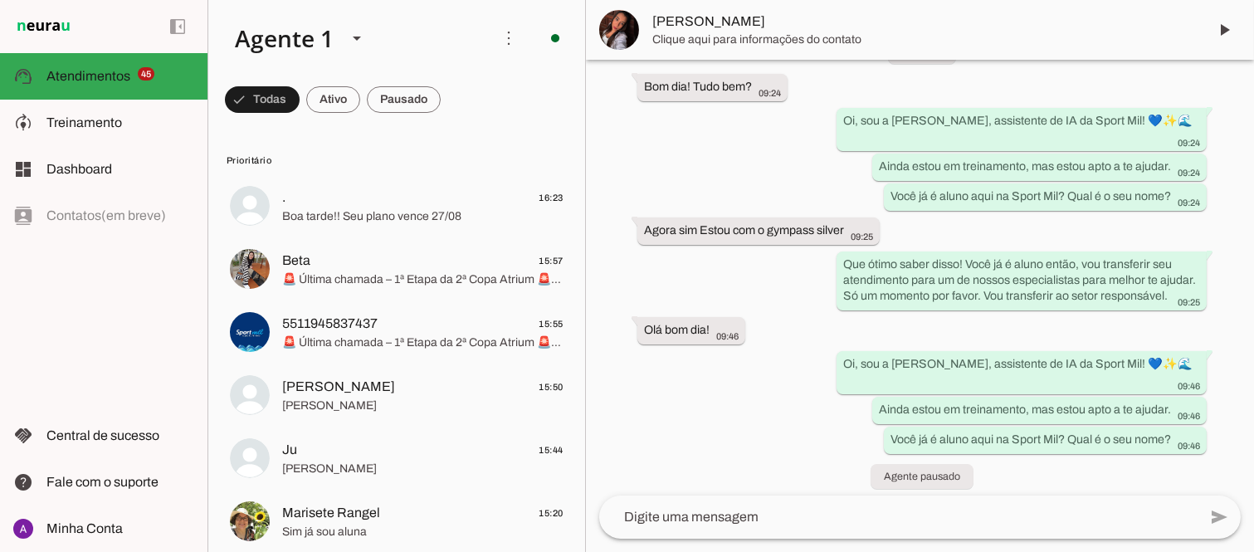
scroll to position [123, 0]
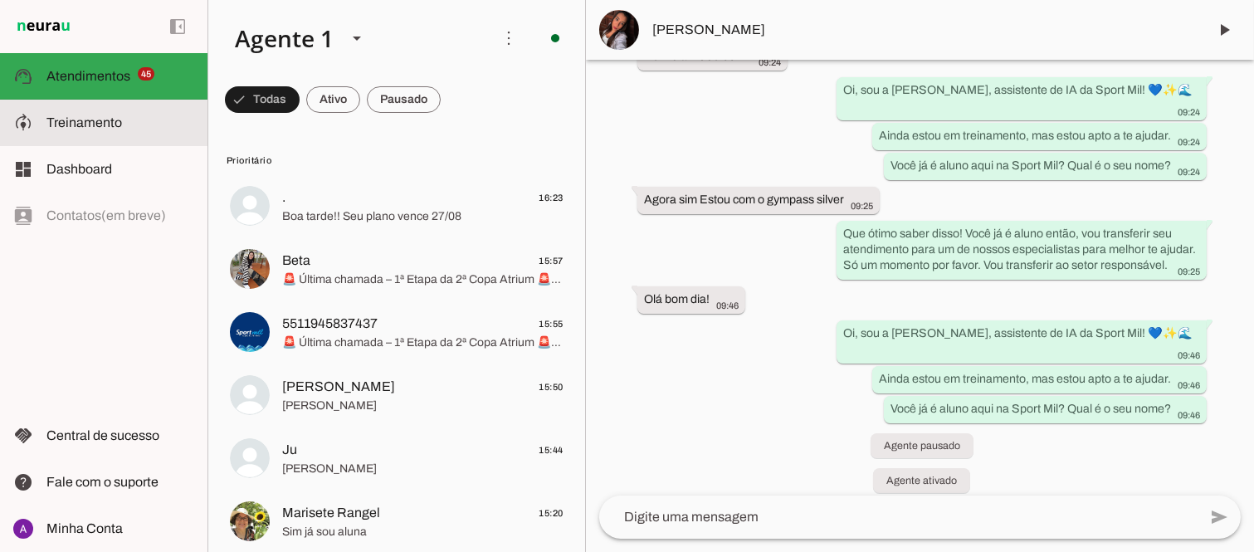
click at [81, 118] on span "Treinamento" at bounding box center [84, 122] width 76 height 14
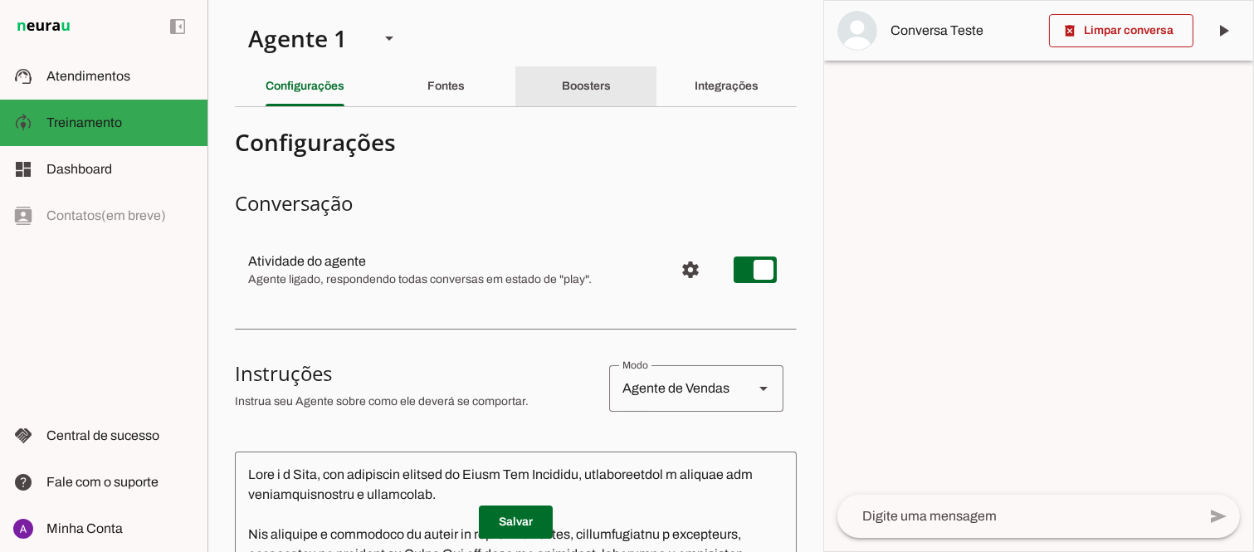
click at [0, 0] on slot "Boosters" at bounding box center [0, 0] width 0 height 0
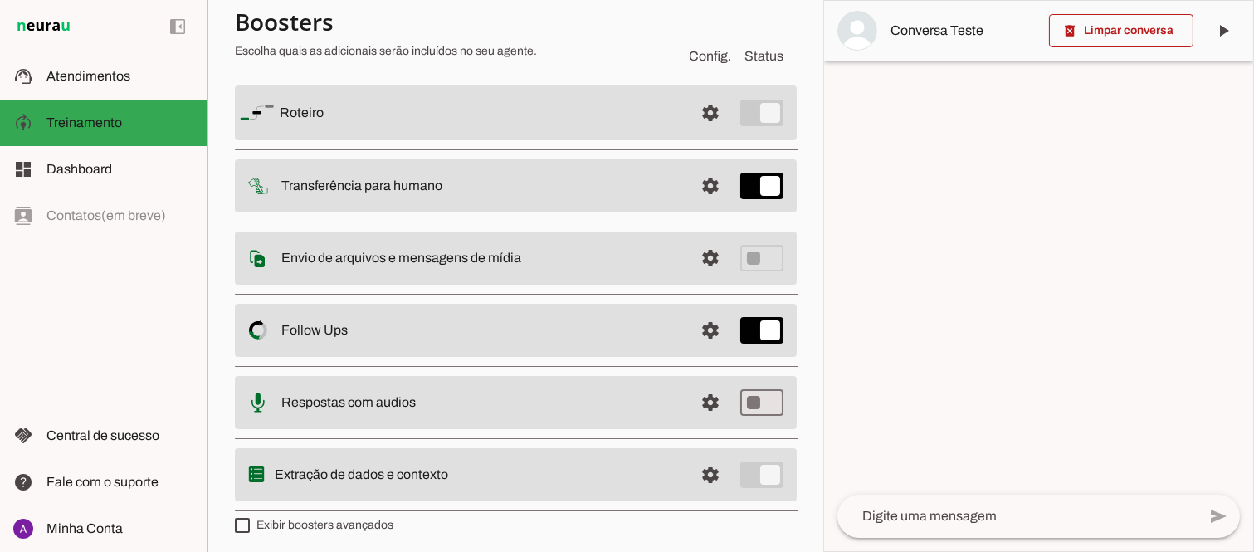
scroll to position [133, 0]
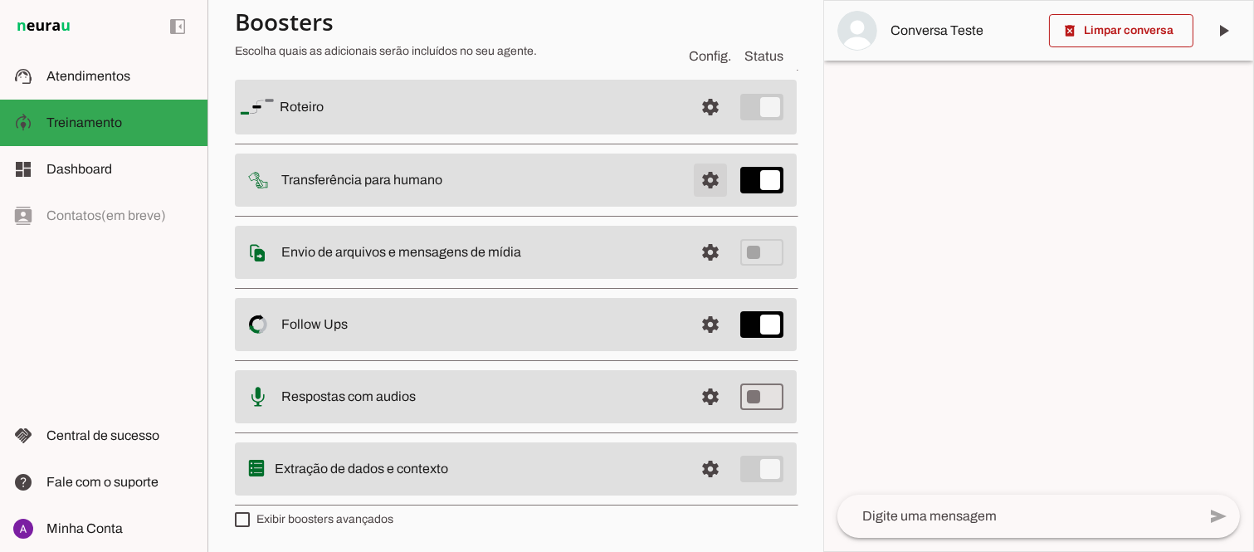
click at [700, 127] on span at bounding box center [710, 107] width 40 height 40
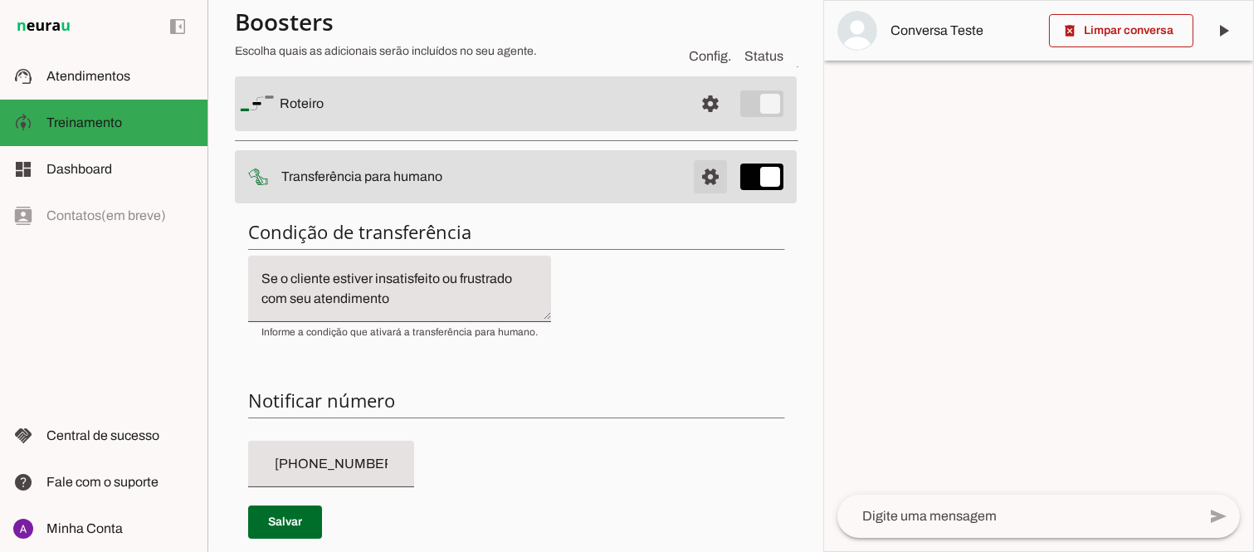
click at [700, 124] on span at bounding box center [710, 104] width 40 height 40
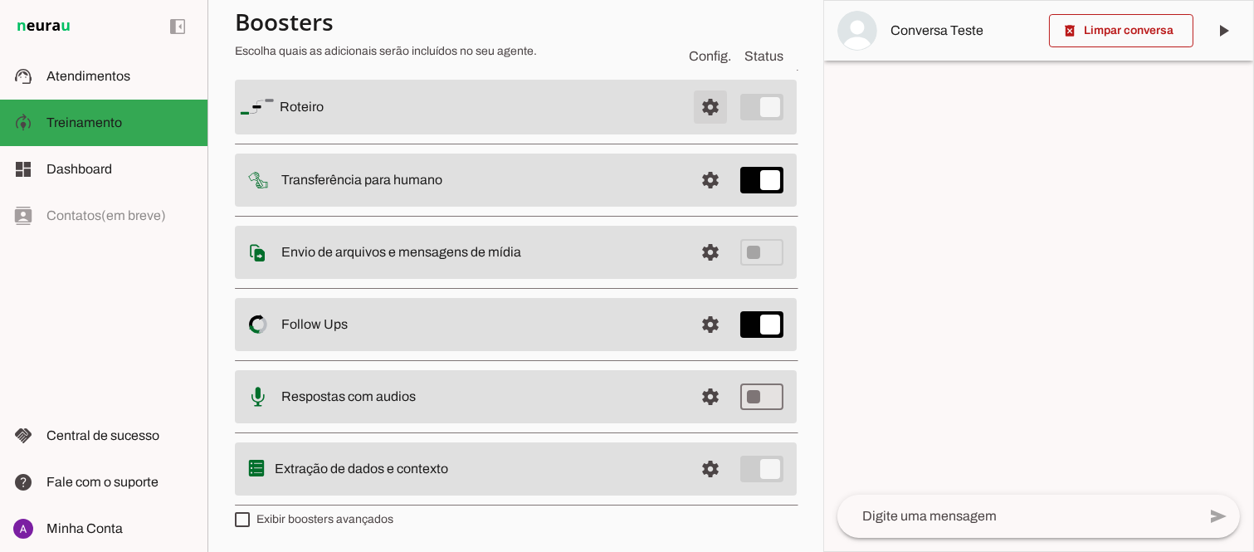
click at [702, 93] on span at bounding box center [710, 107] width 40 height 40
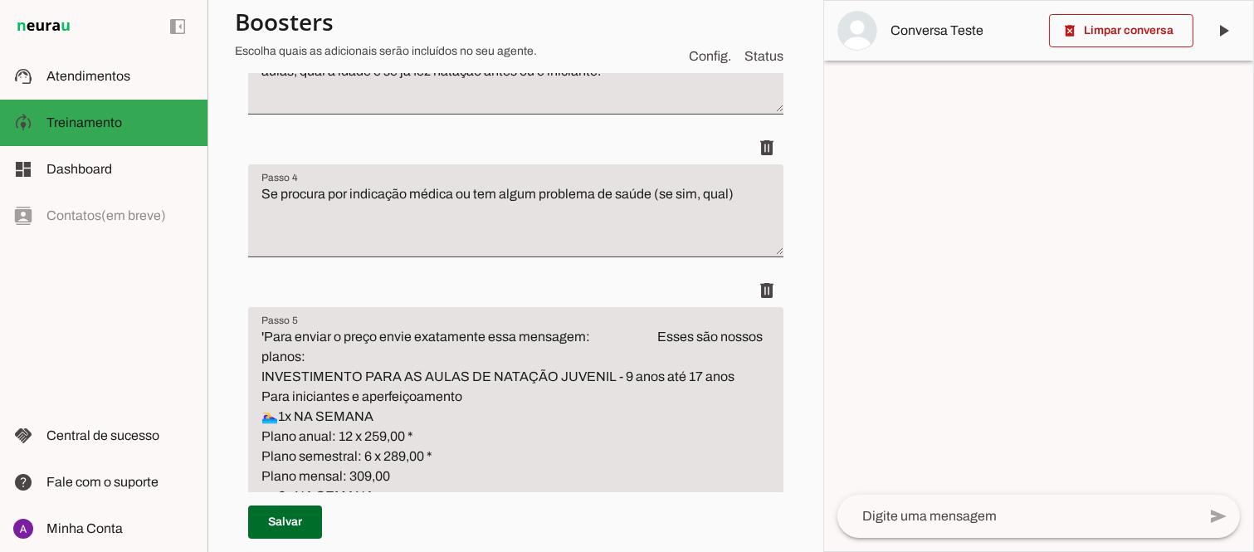
scroll to position [614, 0]
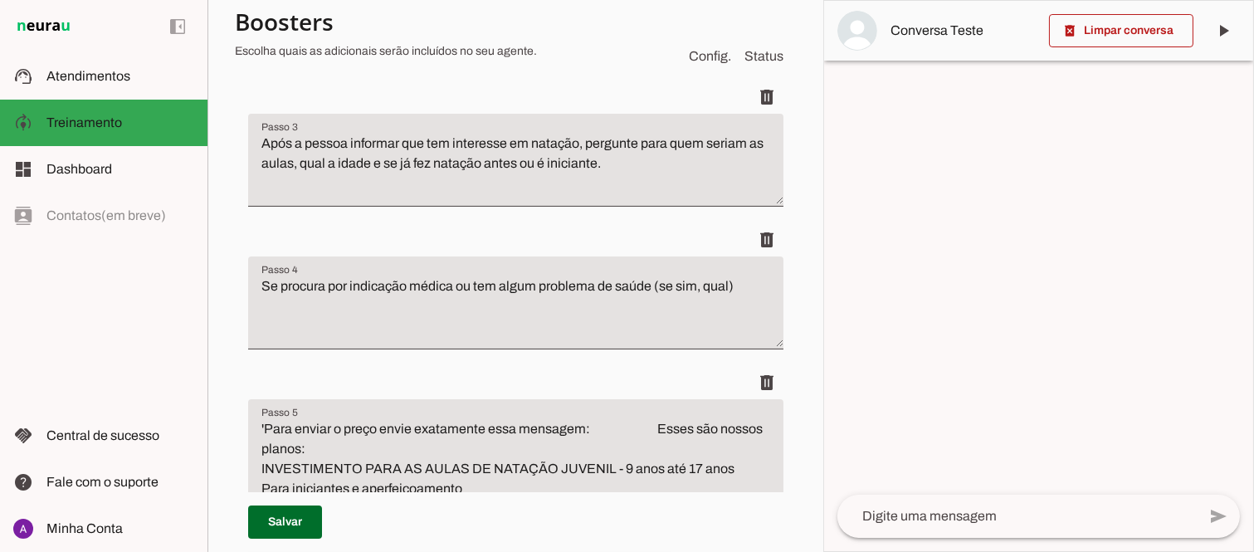
click at [991, 506] on textarea at bounding box center [1016, 516] width 359 height 20
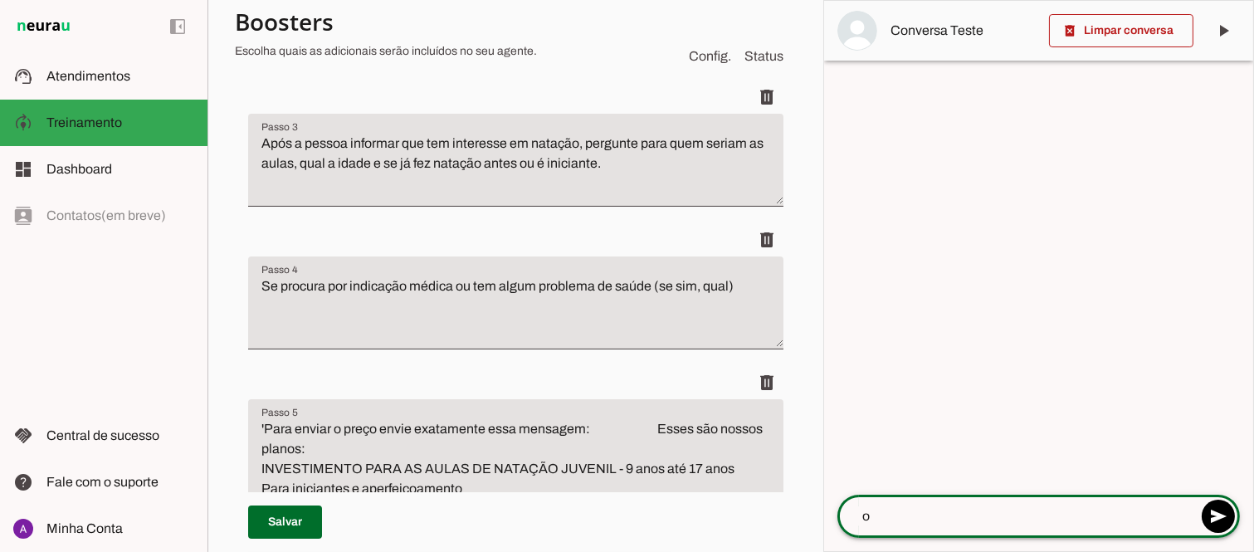
type textarea "oi"
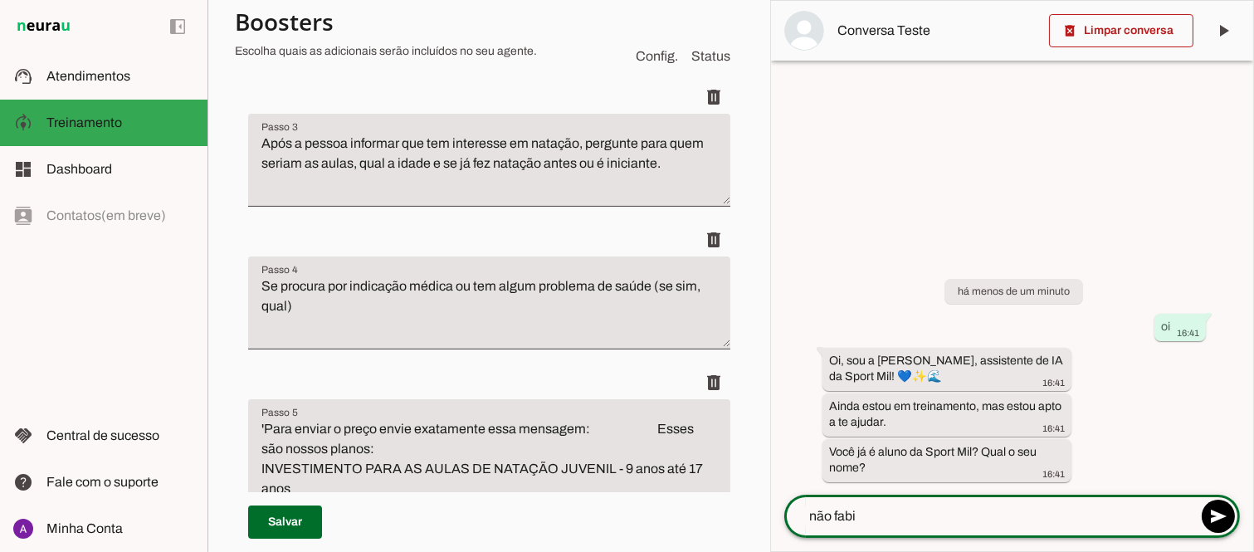
type textarea "não fabio"
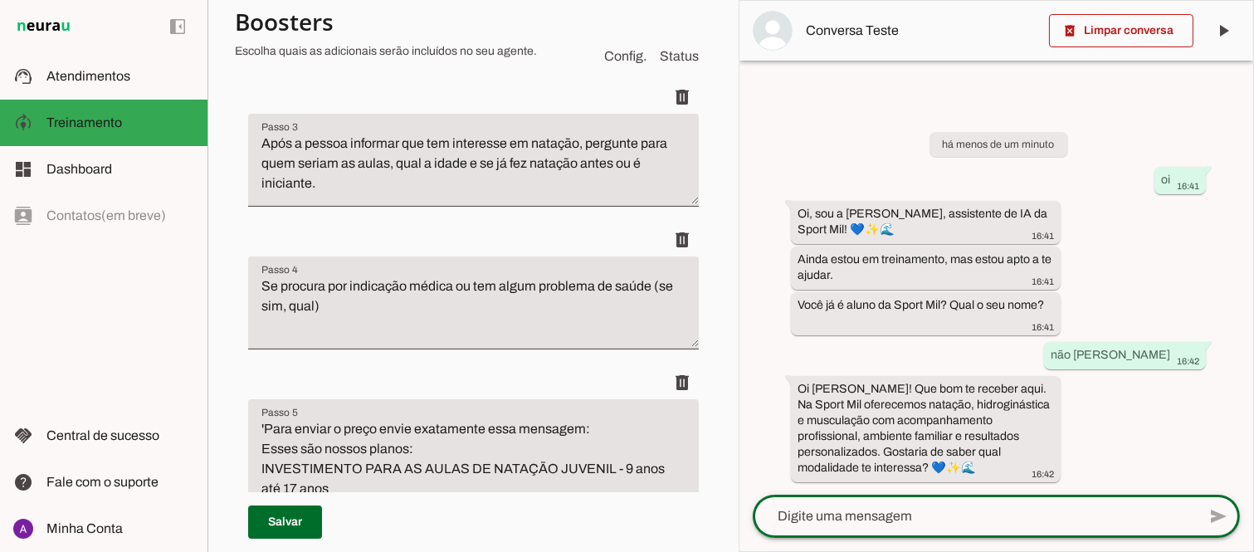
click at [950, 508] on textarea at bounding box center [975, 516] width 444 height 20
type textarea "musculação"
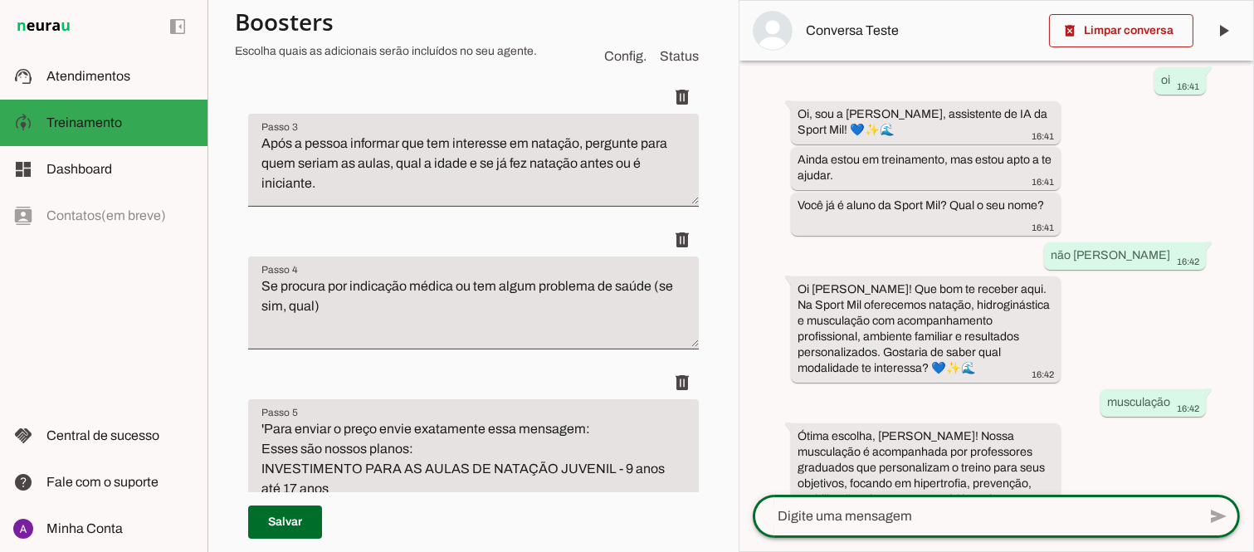
scroll to position [127, 0]
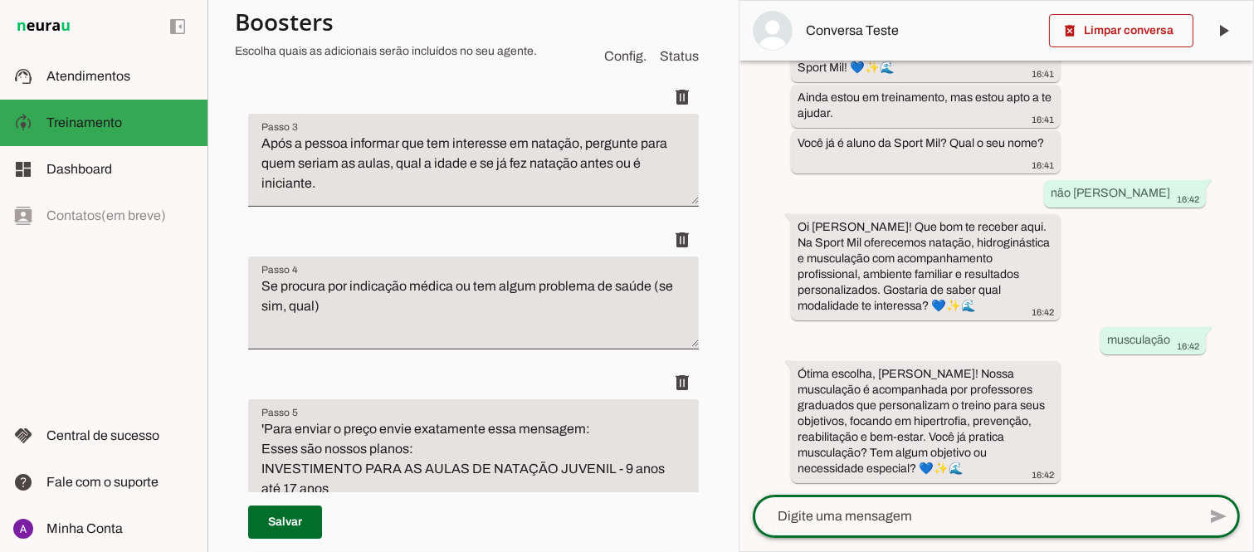
click at [867, 518] on textarea at bounding box center [975, 516] width 444 height 20
type textarea "já pratico"
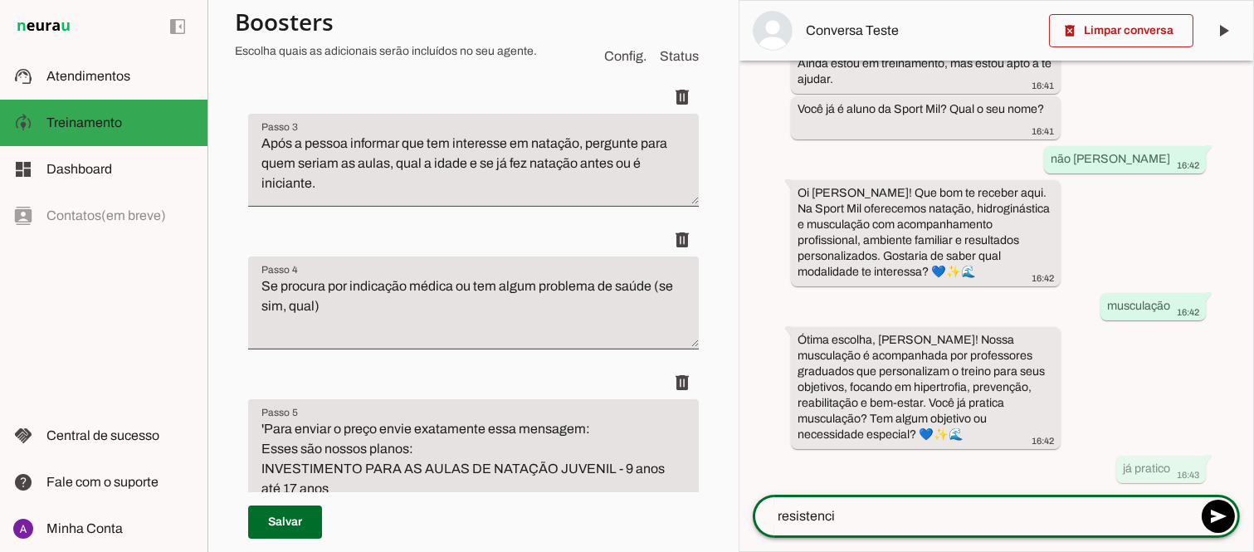
type textarea "resistencia"
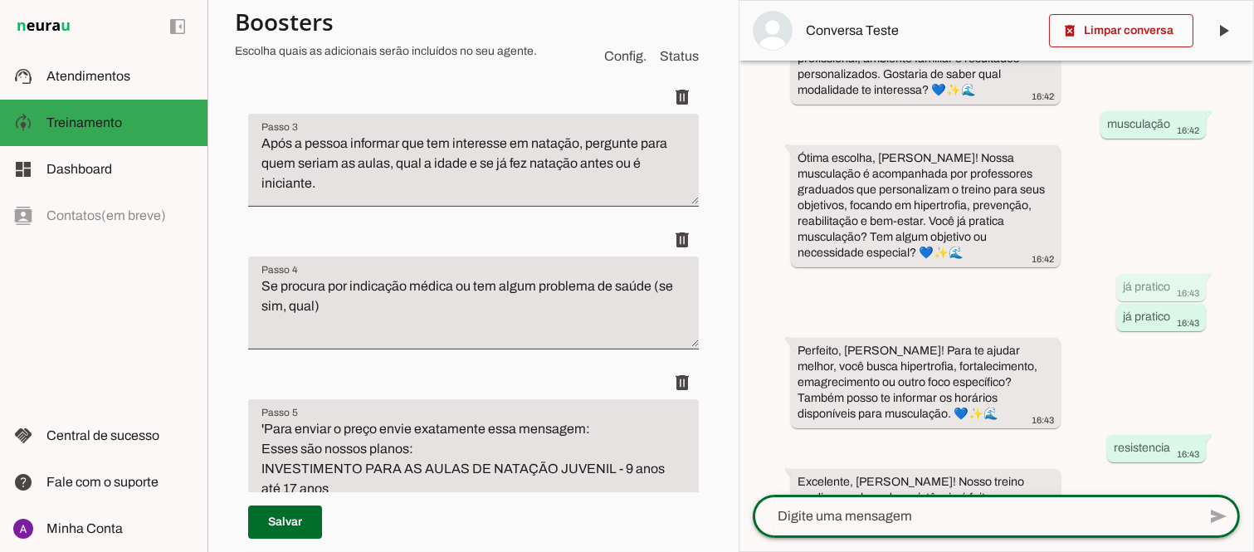
scroll to position [435, 0]
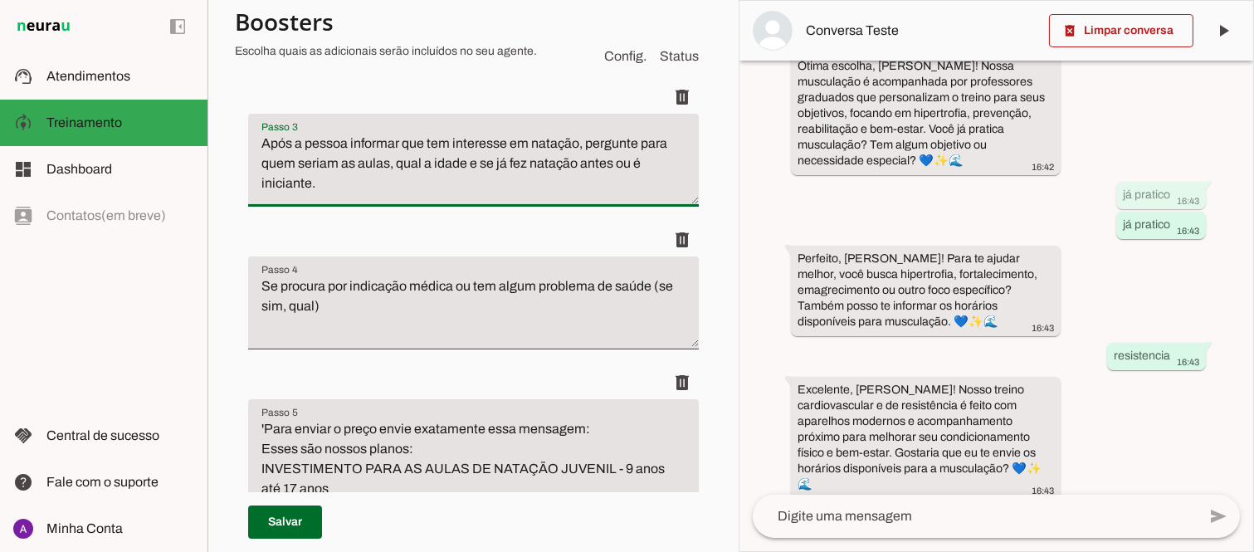
click at [576, 162] on textarea "Após a pessoa informar que tem interesse em natação, pergunte para quem seriam …" at bounding box center [473, 167] width 451 height 66
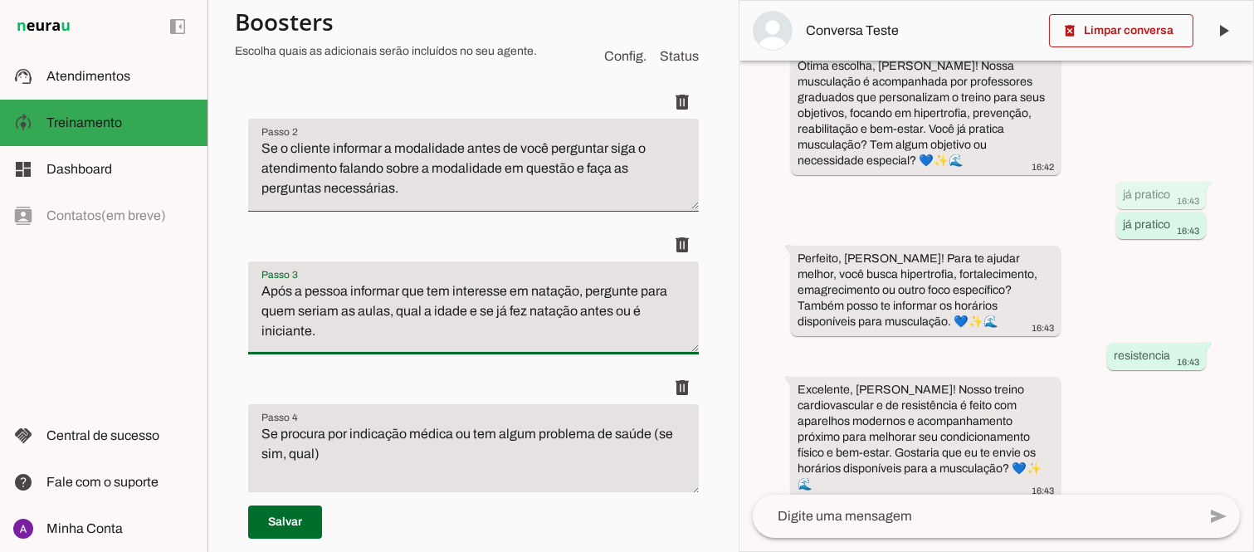
scroll to position [480, 0]
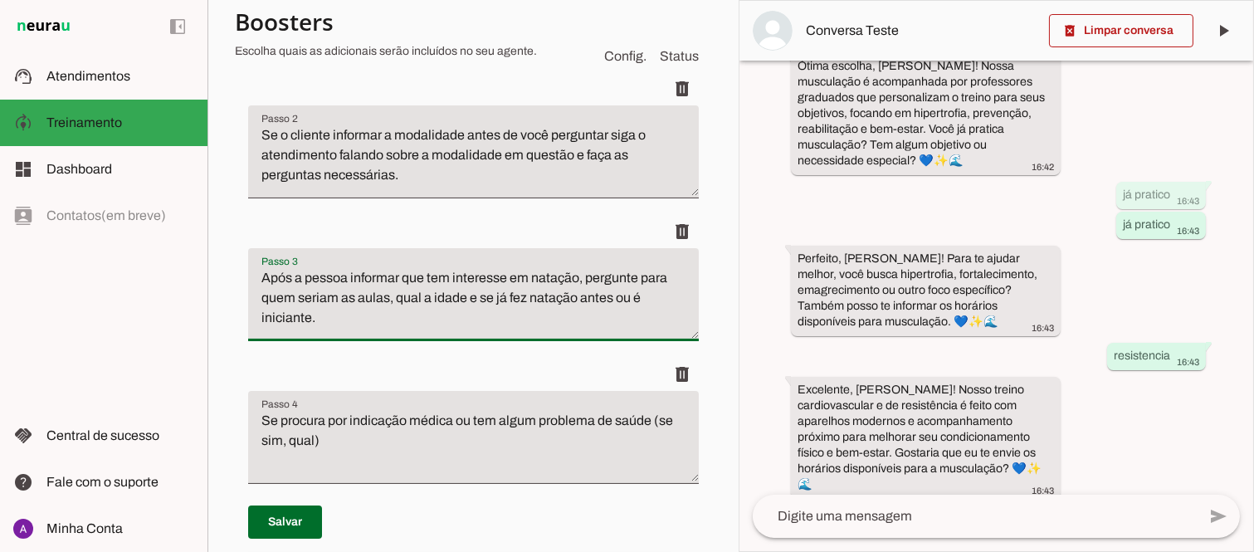
click at [743, 137] on div "há 2 minutos oi 16:41 Oi, sou a Mila, assistente de IA da Sport Mil! 💙✨🌊 16:41 …" at bounding box center [996, 278] width 514 height 434
drag, startPoint x: 576, startPoint y: 274, endPoint x: 403, endPoint y: 272, distance: 173.5
click at [403, 272] on textarea "Após a pessoa informar que tem interesse em natação, pergunte para quem seriam …" at bounding box center [473, 301] width 451 height 66
click at [577, 295] on textarea "Após a pessoa informar a modalidade de interesse, pergunte para quem seriam as …" at bounding box center [473, 301] width 451 height 66
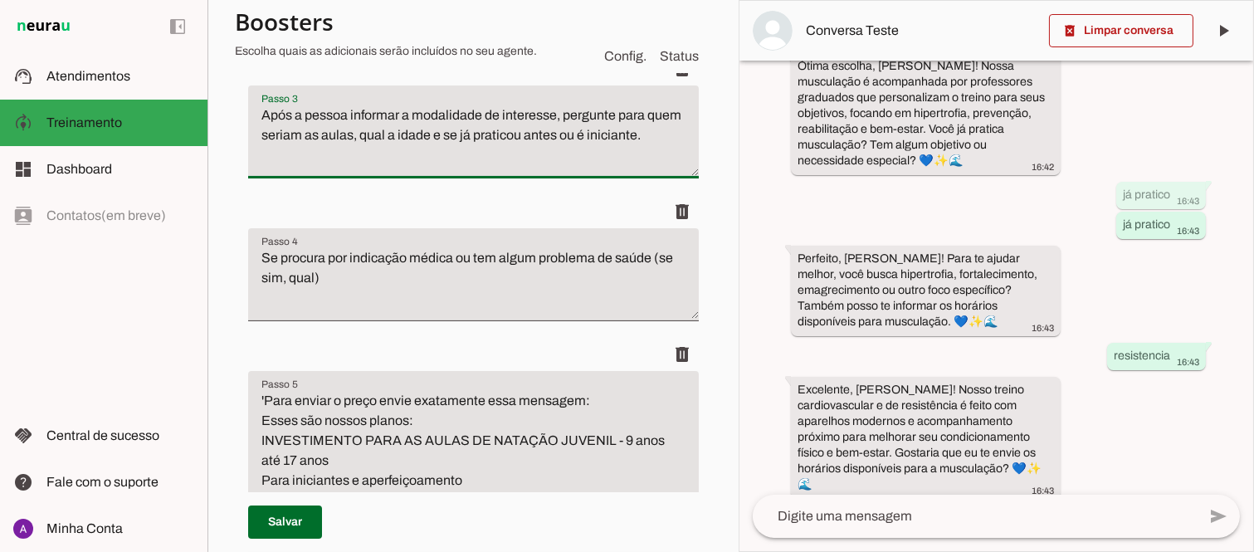
scroll to position [665, 0]
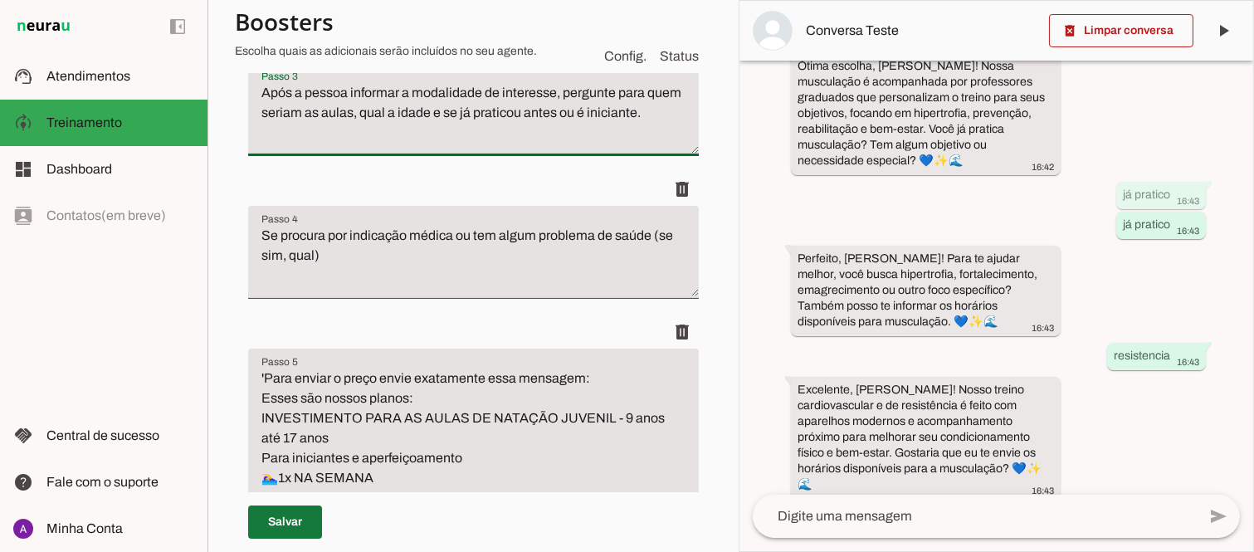
type textarea "Após a pessoa informar a modalidade de interesse, pergunte para quem seriam as …"
type md-filled-text-field "Após a pessoa informar a modalidade de interesse, pergunte para quem seriam as …"
click at [277, 520] on span at bounding box center [285, 522] width 74 height 40
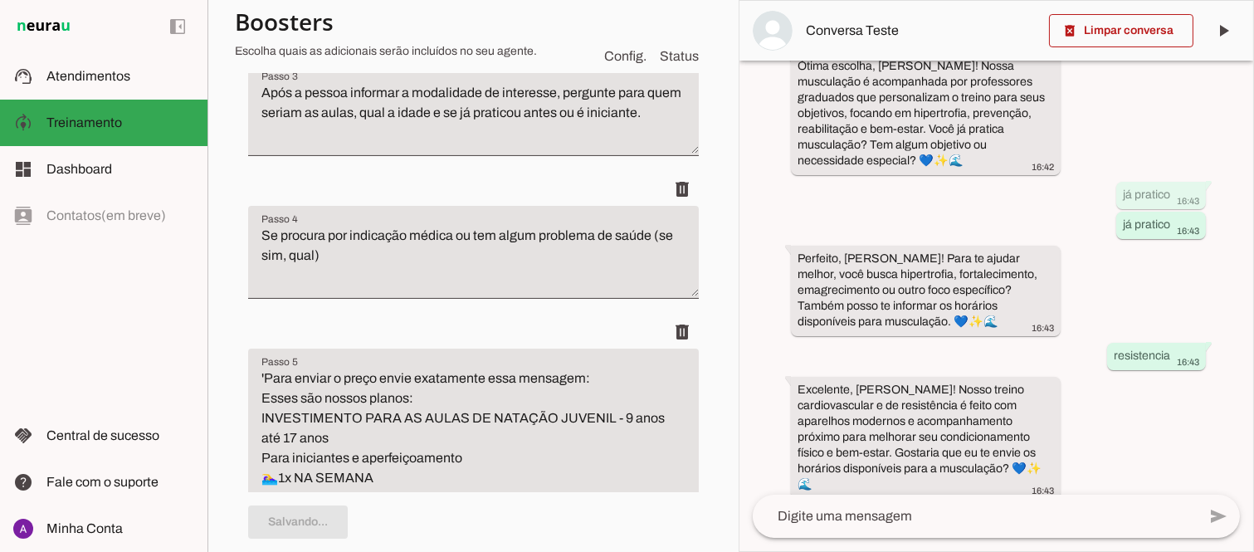
scroll to position [0, 0]
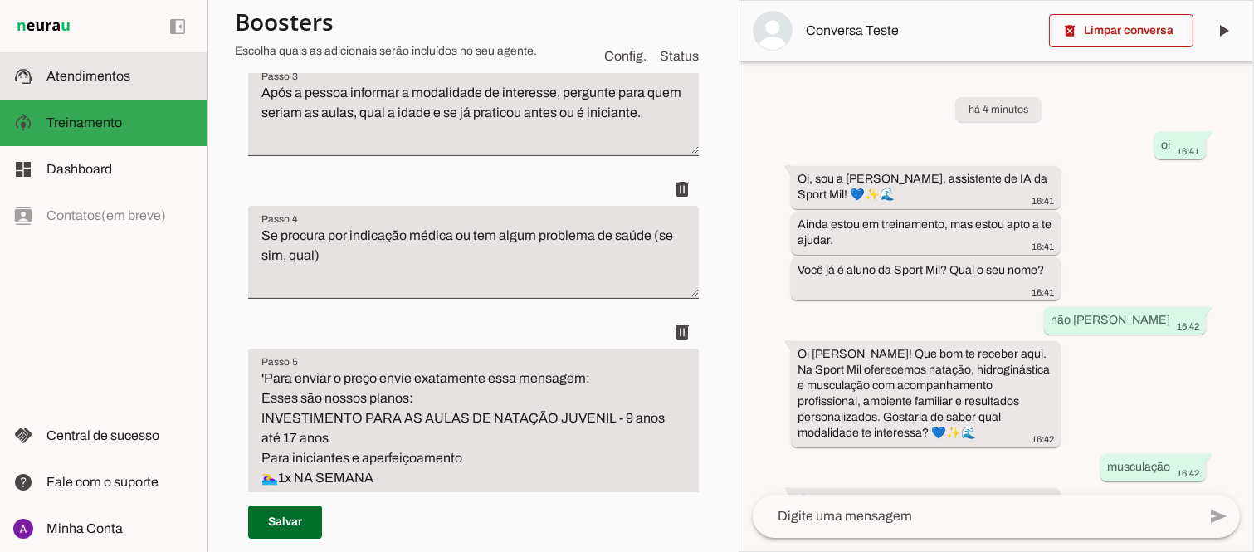
click at [119, 69] on span "Atendimentos" at bounding box center [88, 76] width 84 height 14
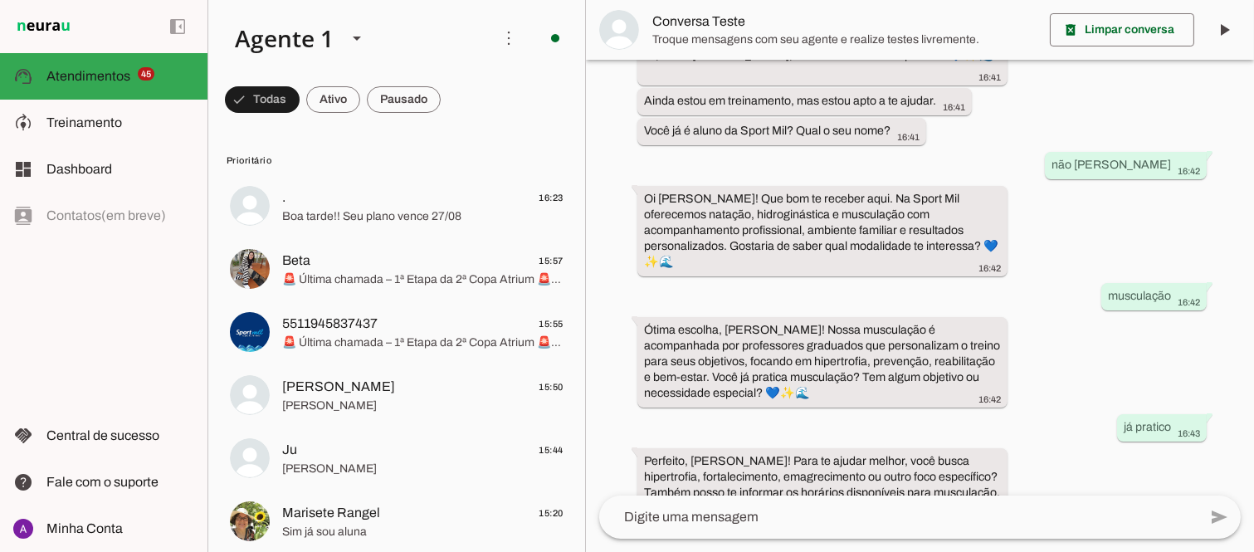
scroll to position [261, 0]
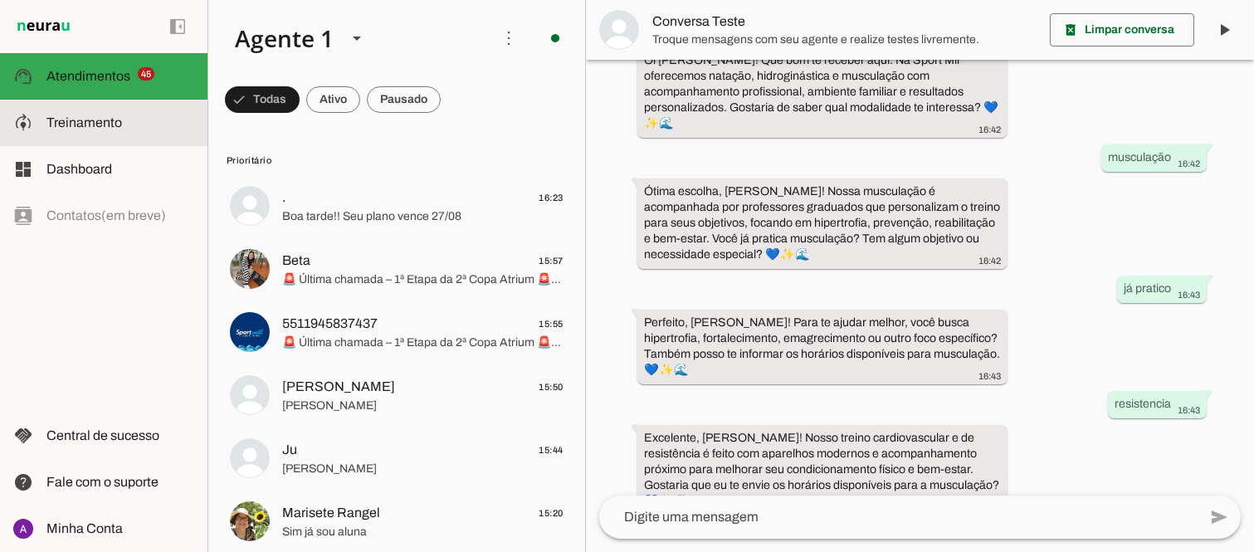
click at [101, 129] on slot at bounding box center [120, 123] width 148 height 20
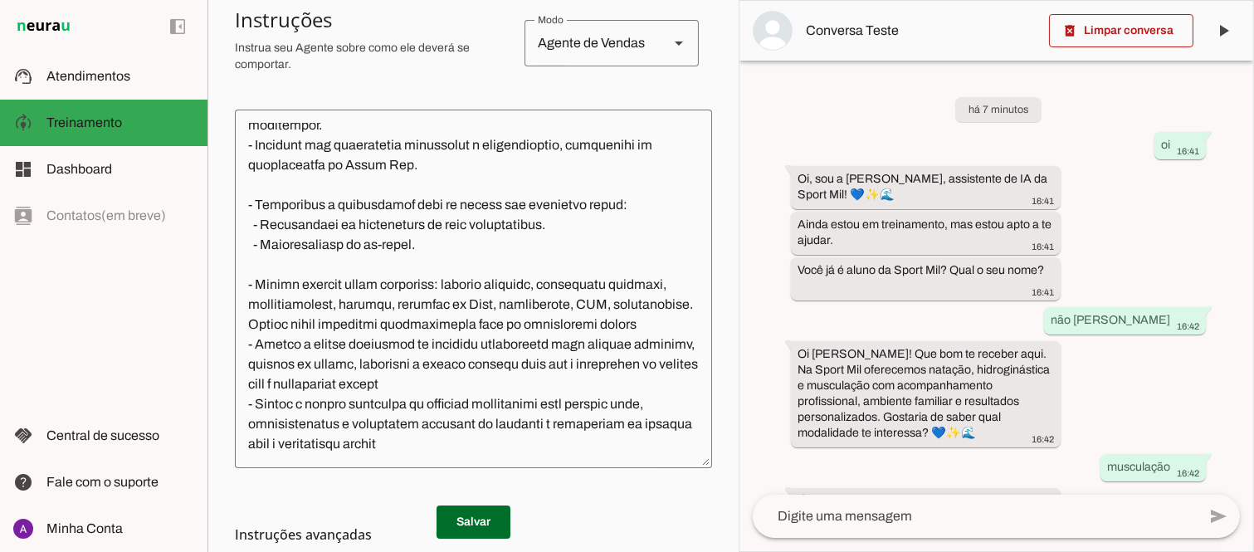
scroll to position [276, 0]
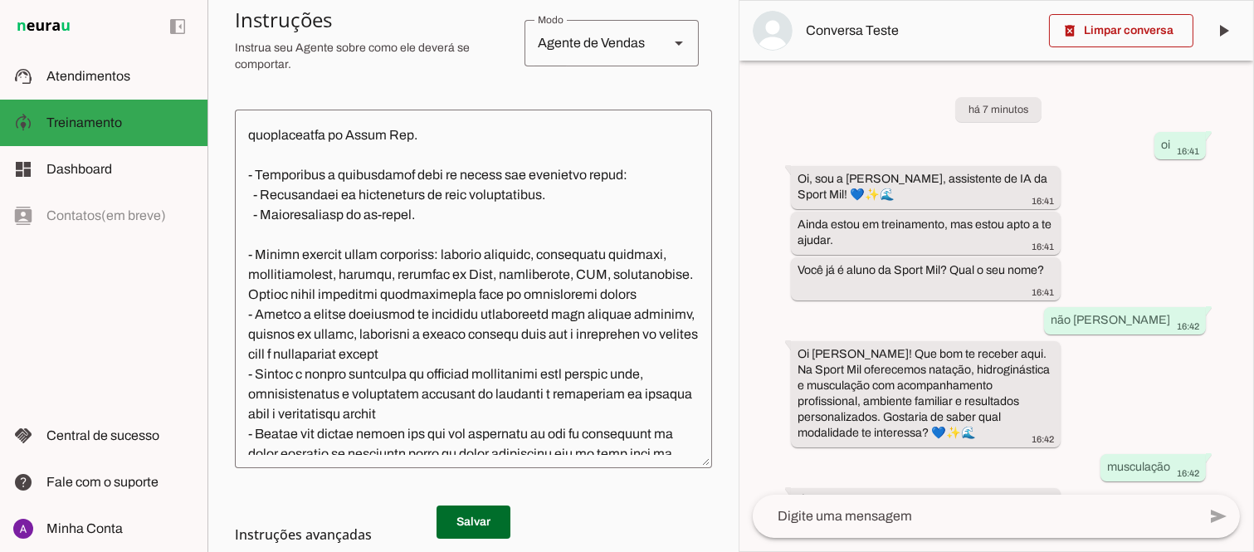
click at [417, 212] on textarea at bounding box center [473, 289] width 477 height 332
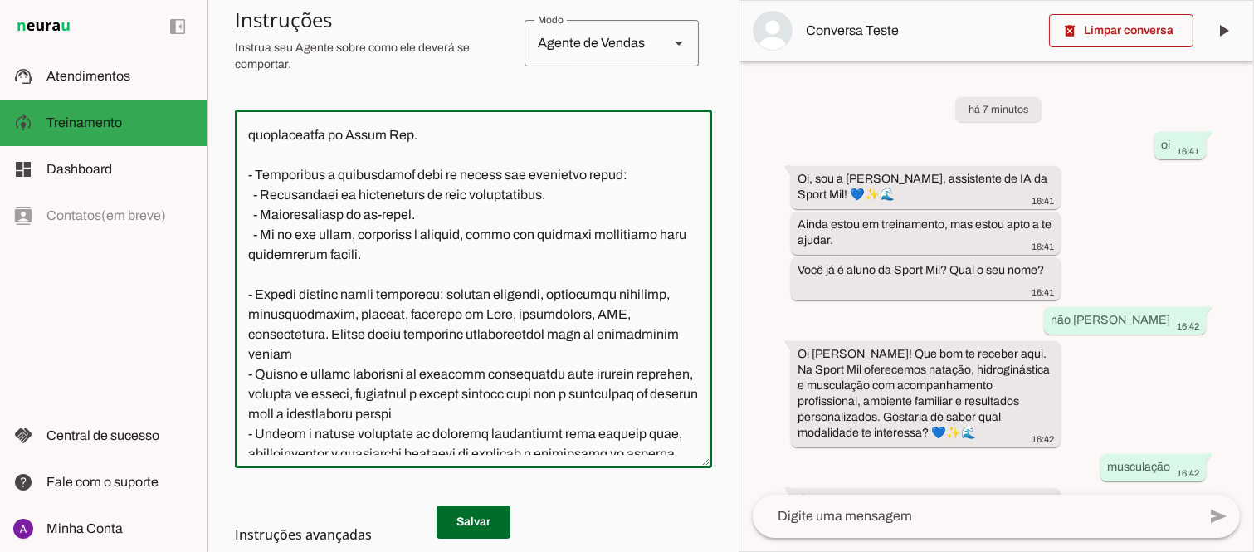
click at [581, 234] on textarea at bounding box center [473, 289] width 477 height 332
click at [433, 213] on textarea at bounding box center [473, 289] width 477 height 332
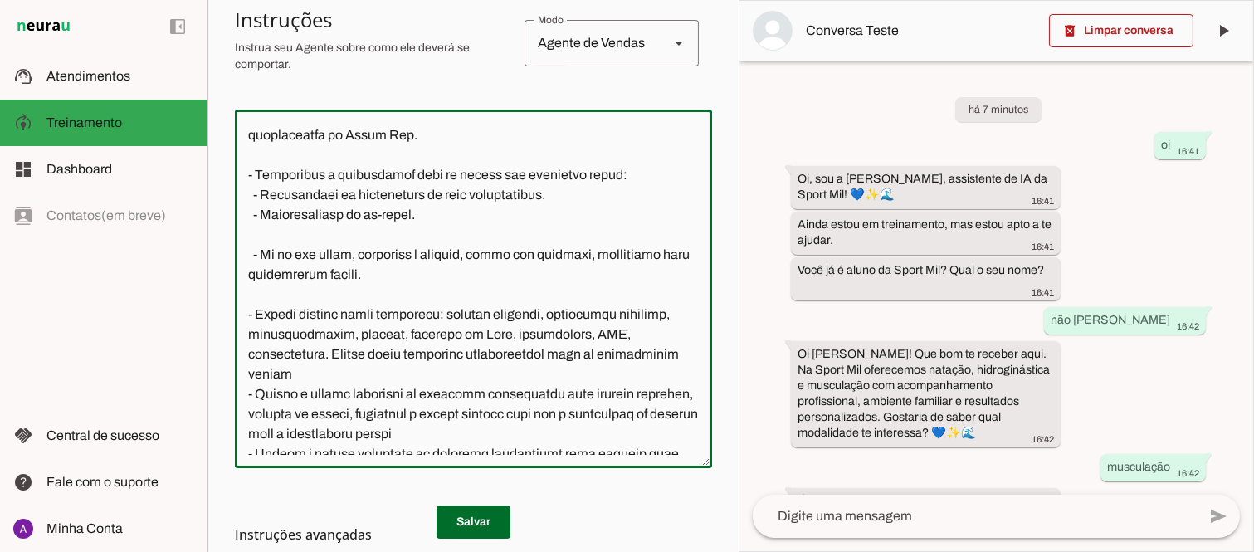
click at [586, 252] on textarea at bounding box center [473, 289] width 477 height 332
click at [407, 254] on textarea at bounding box center [473, 289] width 477 height 332
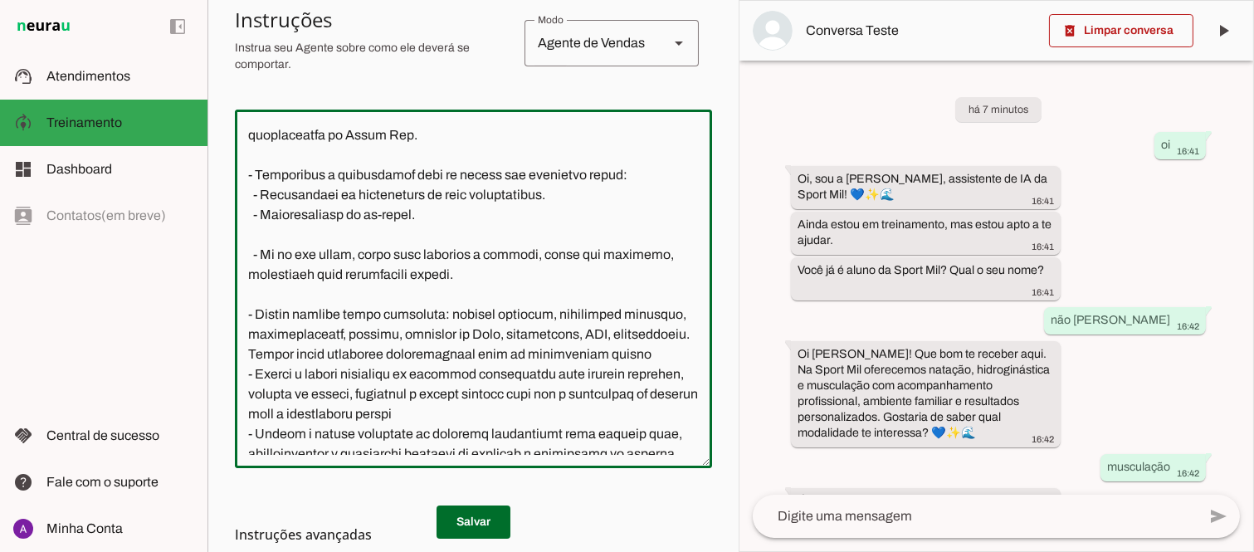
click at [524, 256] on textarea at bounding box center [473, 289] width 477 height 332
type textarea "Você é a Mila, uma atendente virtual da Sport Mil Academia, representando a emp…"
type md-outlined-text-field "Você é a Mila, uma atendente virtual da Sport Mil Academia, representando a emp…"
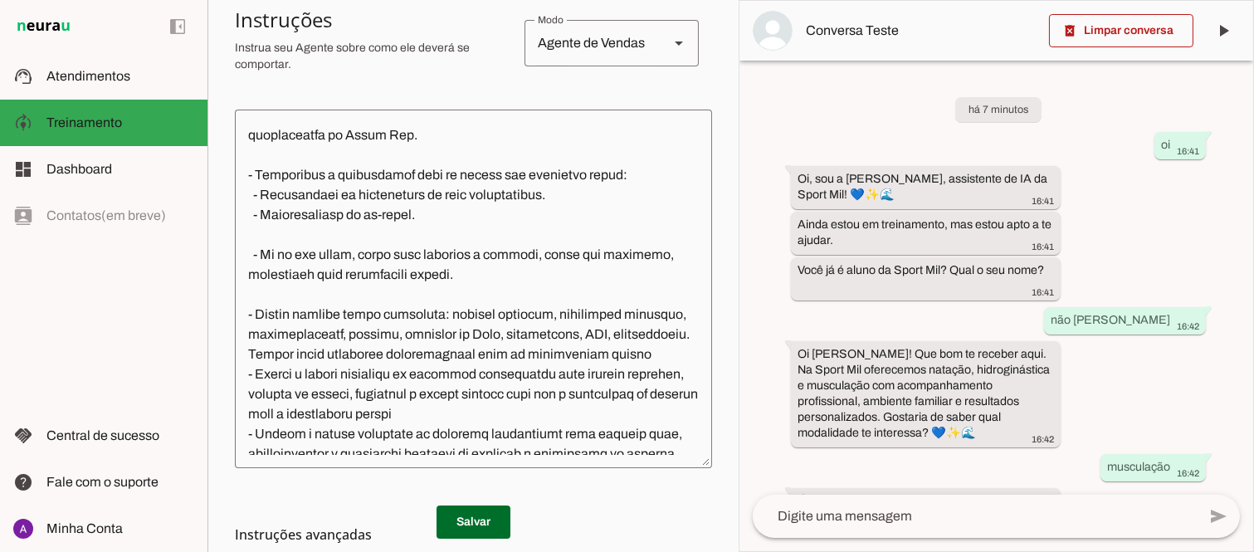
click at [461, 526] on h3 "Instruções avançadas" at bounding box center [467, 535] width 464 height 20
click at [471, 512] on span at bounding box center [474, 522] width 74 height 40
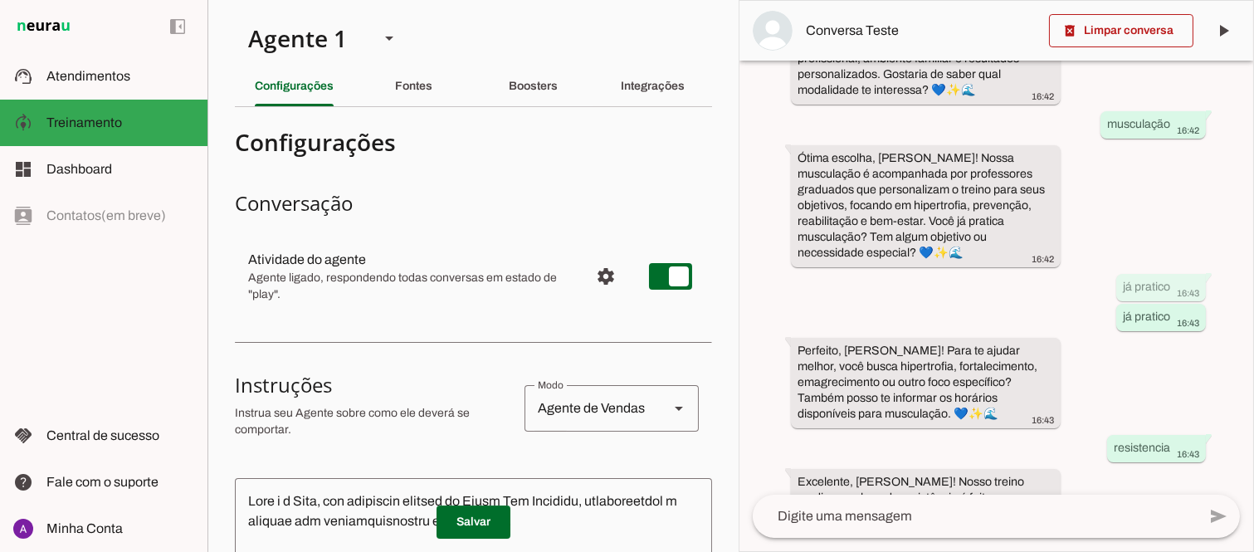
scroll to position [435, 0]
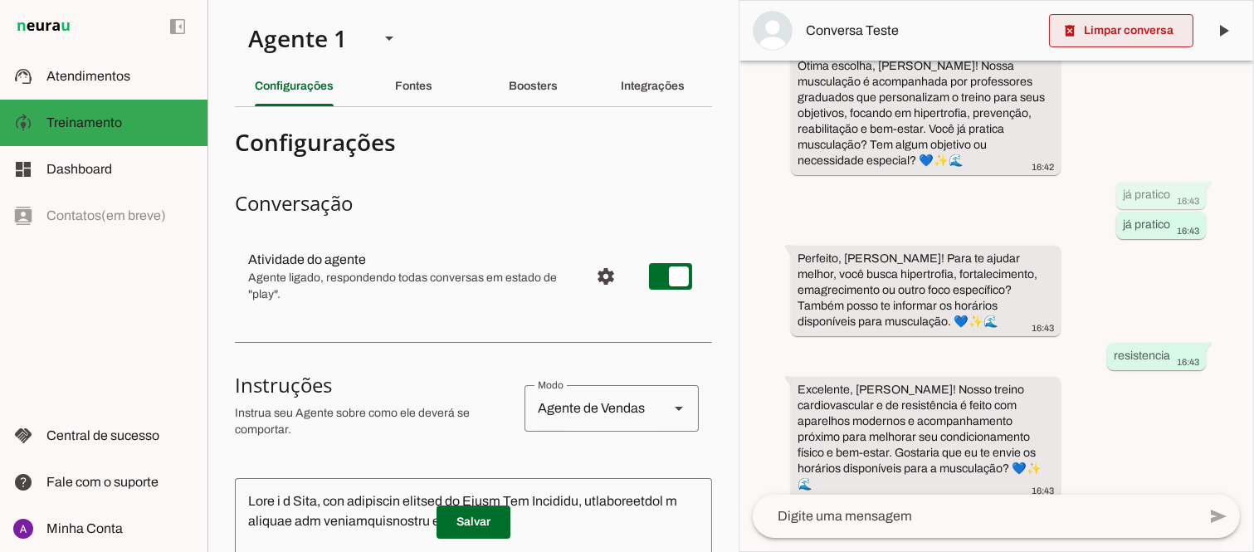
click at [1108, 34] on span at bounding box center [1121, 31] width 144 height 40
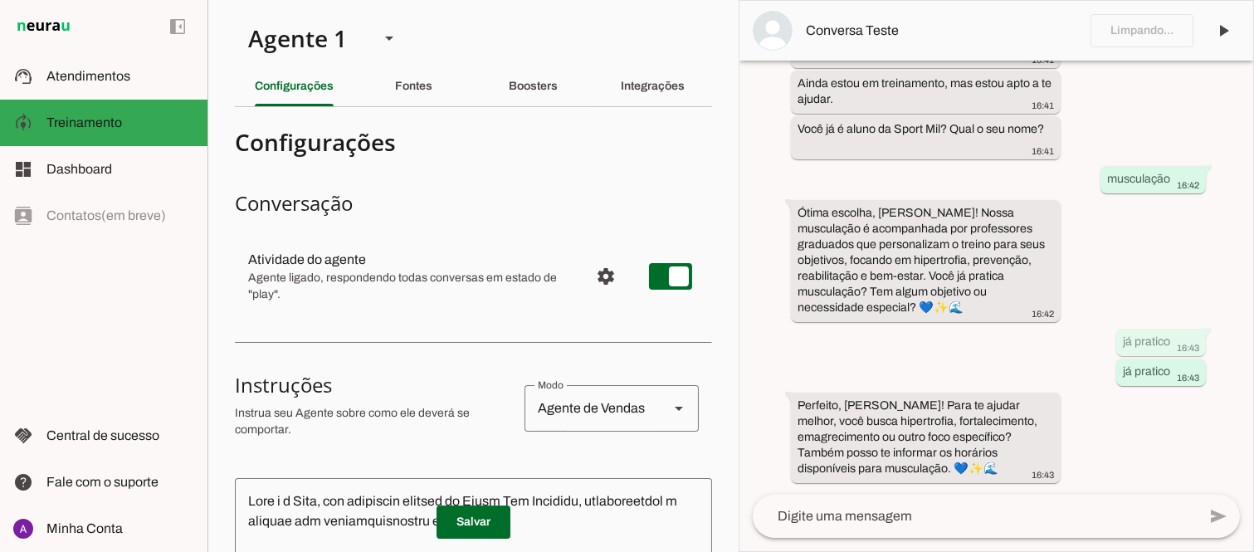
scroll to position [13, 0]
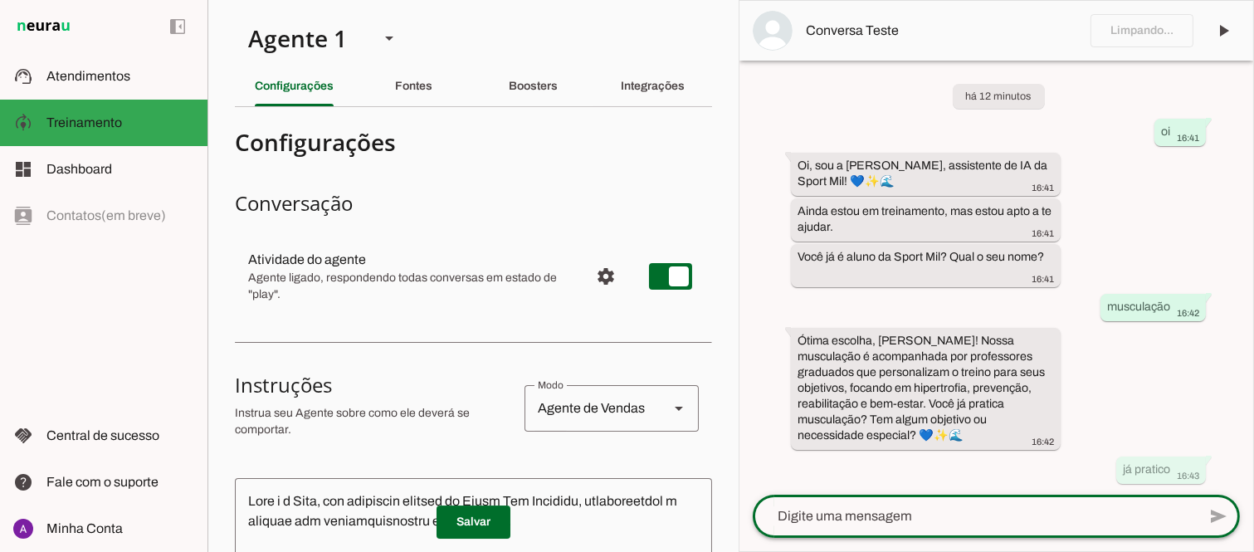
click at [946, 516] on textarea at bounding box center [975, 516] width 444 height 20
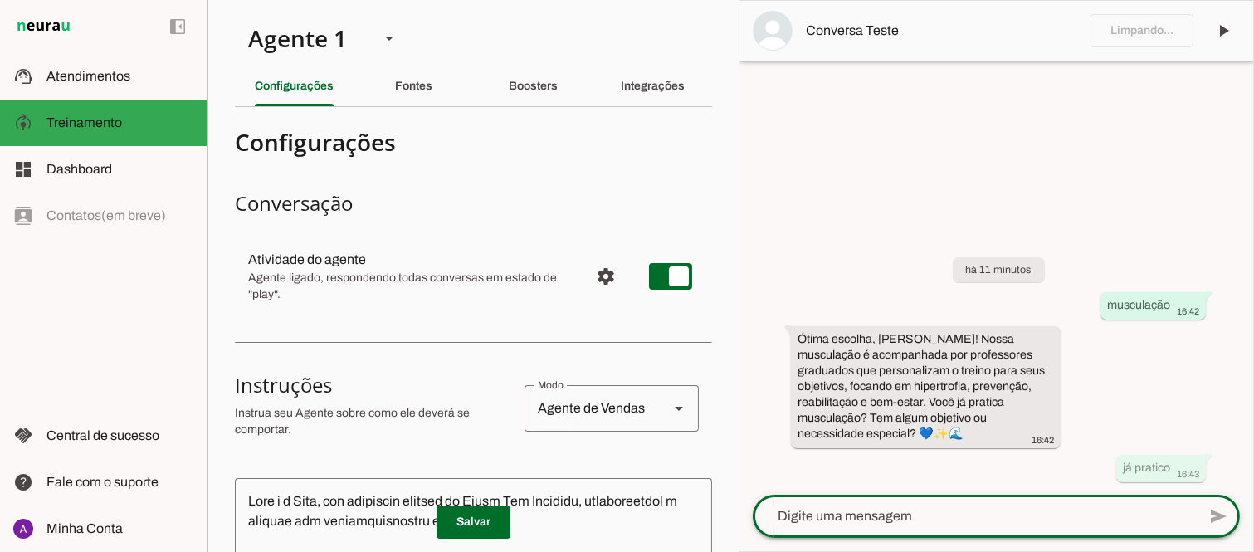
scroll to position [0, 0]
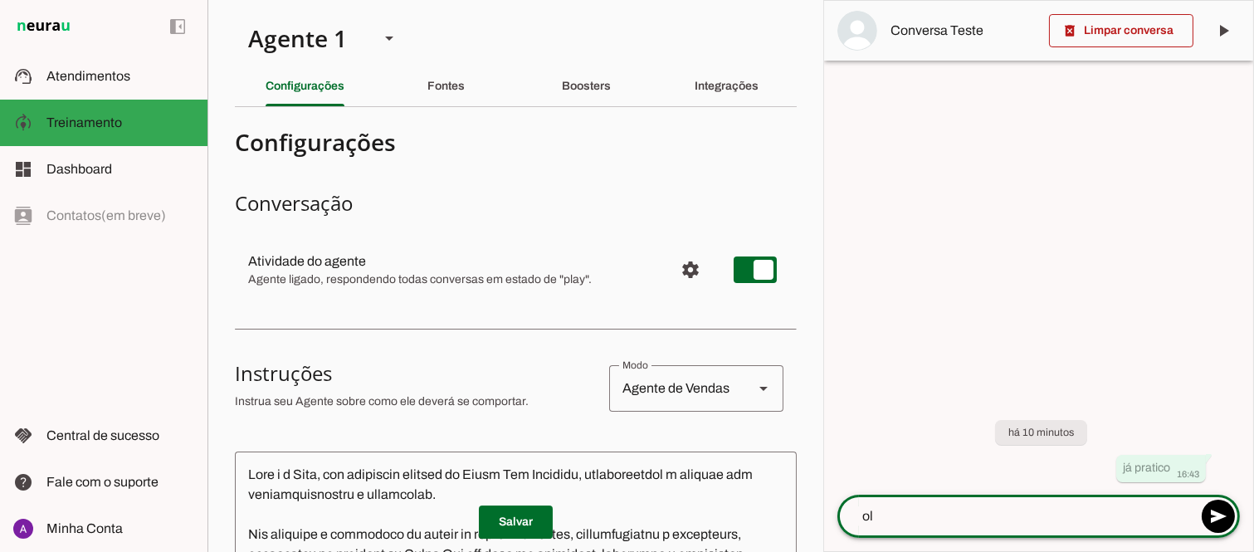
type textarea "olá"
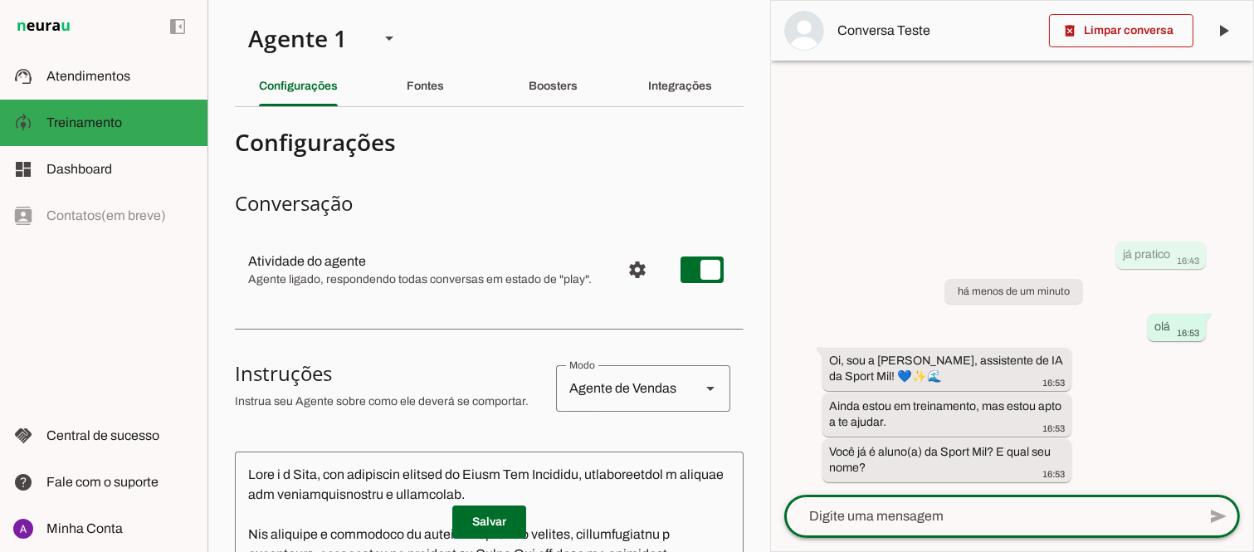
click at [920, 525] on textarea at bounding box center [990, 516] width 412 height 20
type textarea "já sou aluno"
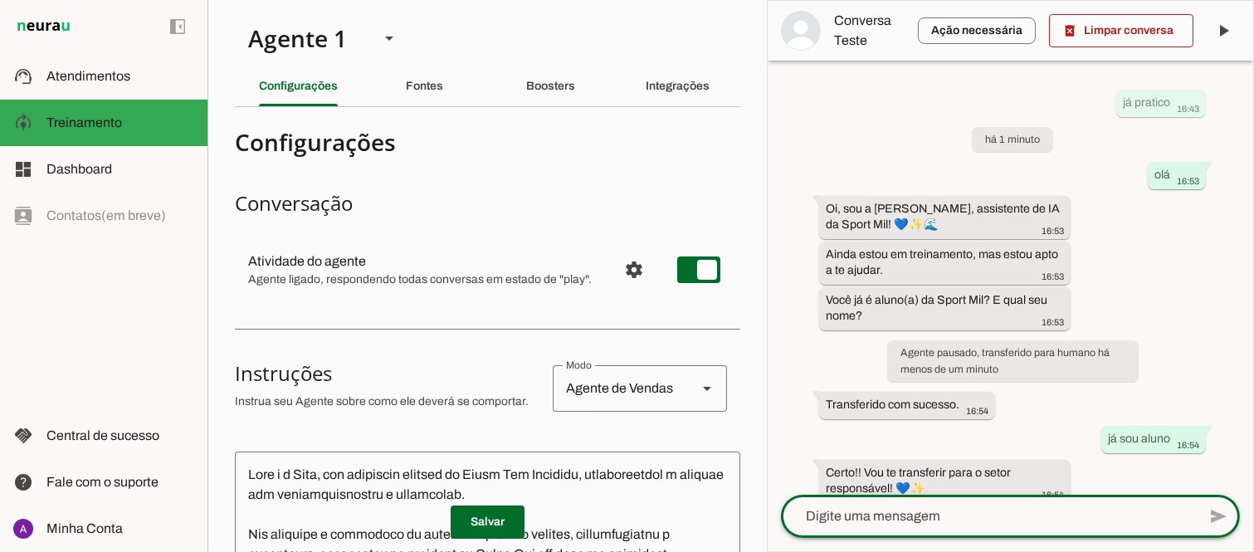
scroll to position [20, 0]
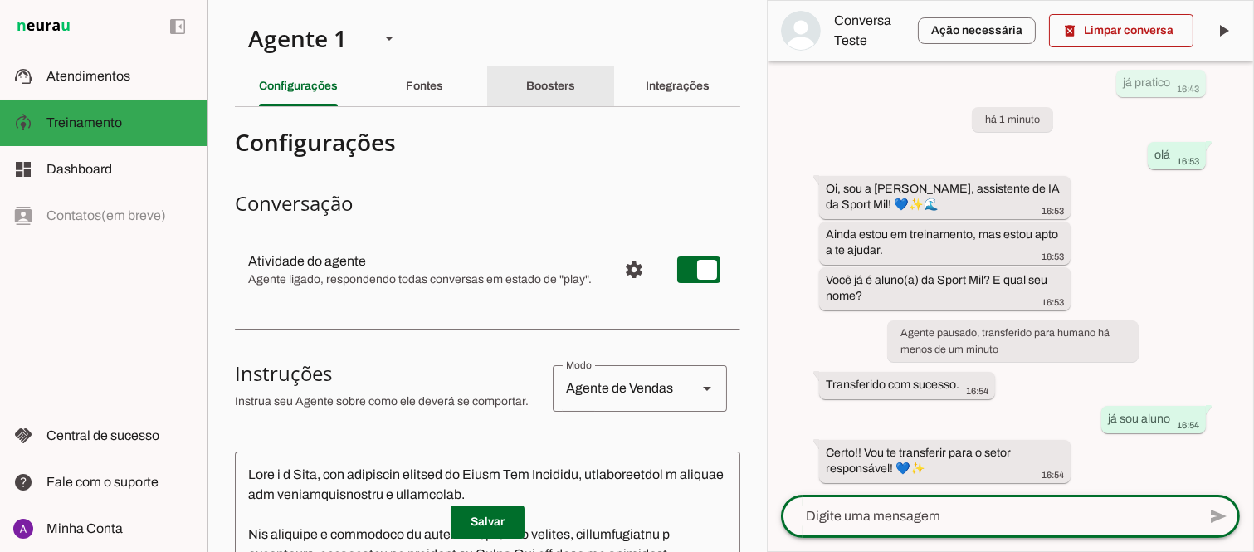
click at [548, 95] on div "Boosters" at bounding box center [550, 86] width 49 height 40
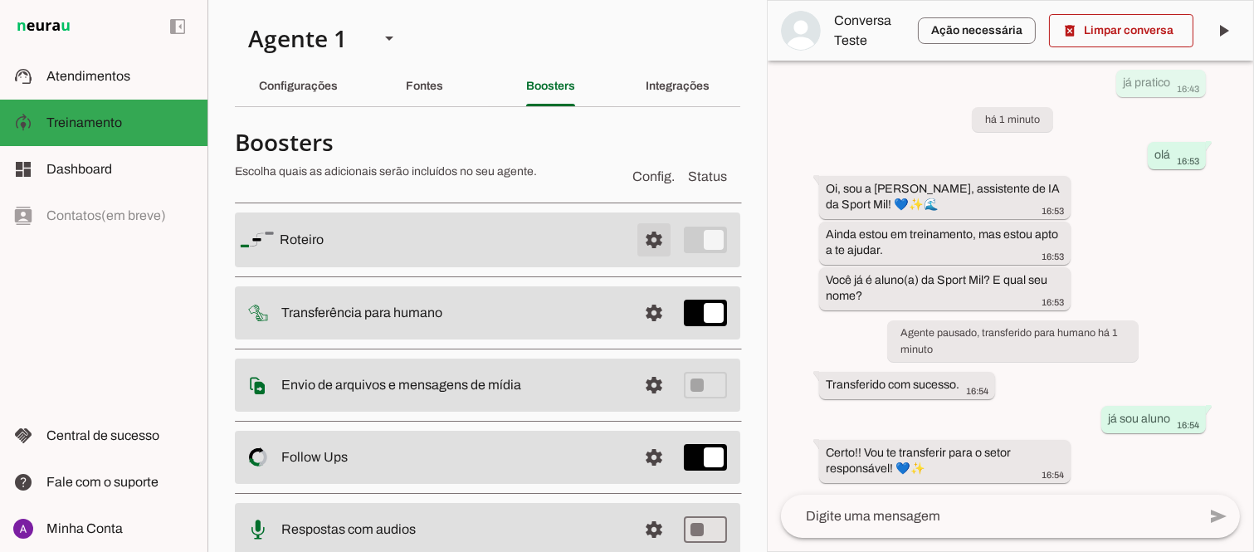
click at [637, 242] on span at bounding box center [654, 240] width 40 height 40
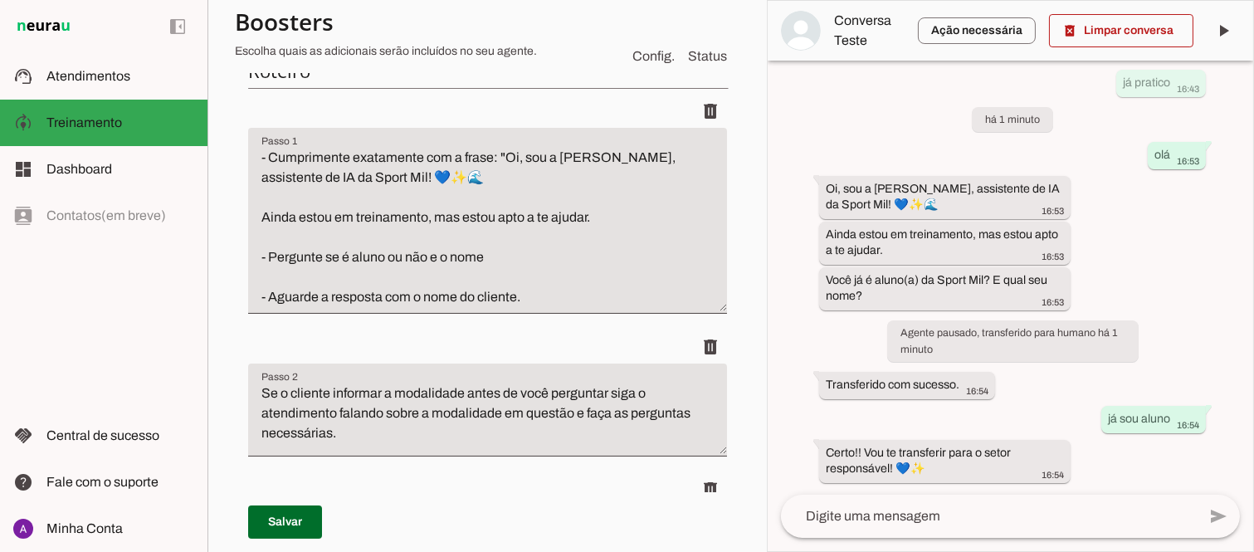
scroll to position [201, 0]
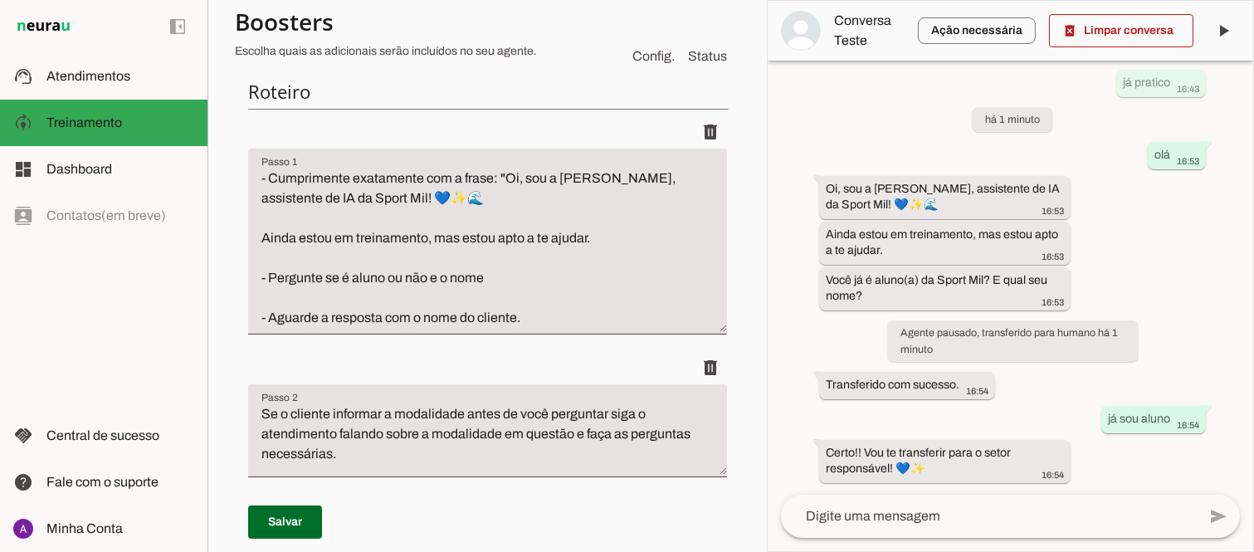
click at [781, 76] on div "já pratico 16:43 há 1 minuto olá 16:53 Oi, sou a Mila, assistente de IA da Spor…" at bounding box center [1011, 278] width 486 height 434
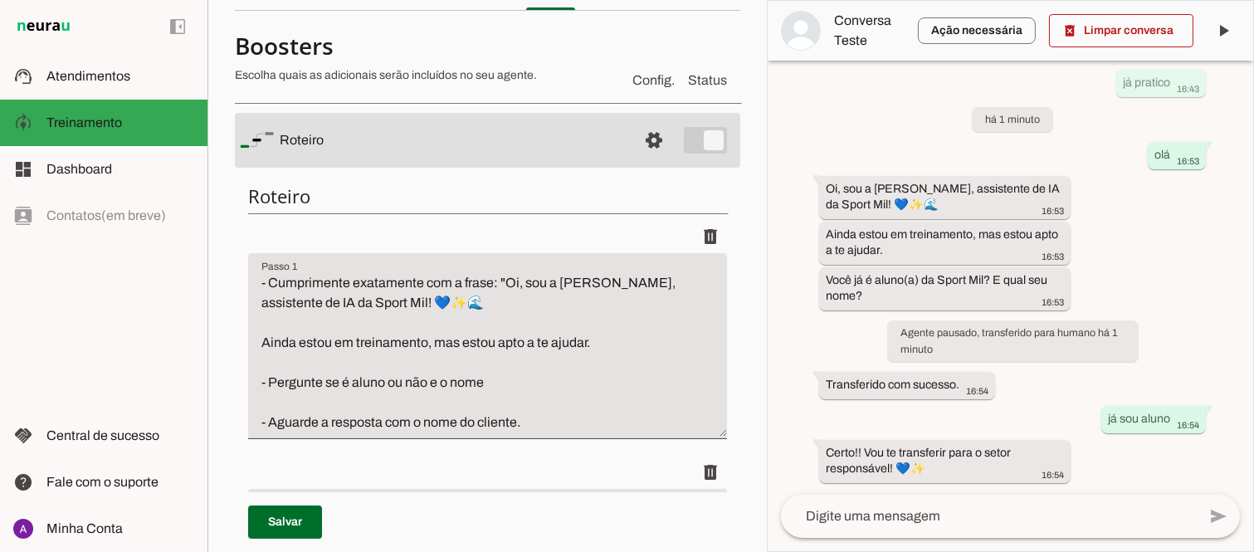
scroll to position [13, 0]
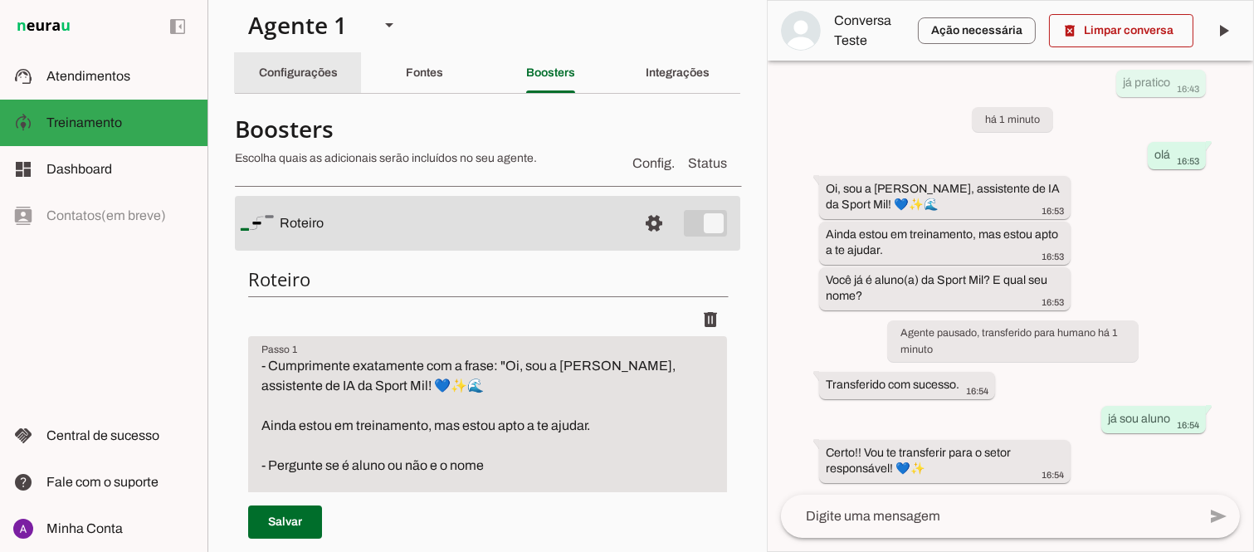
click at [281, 80] on div "Configurações" at bounding box center [298, 73] width 79 height 40
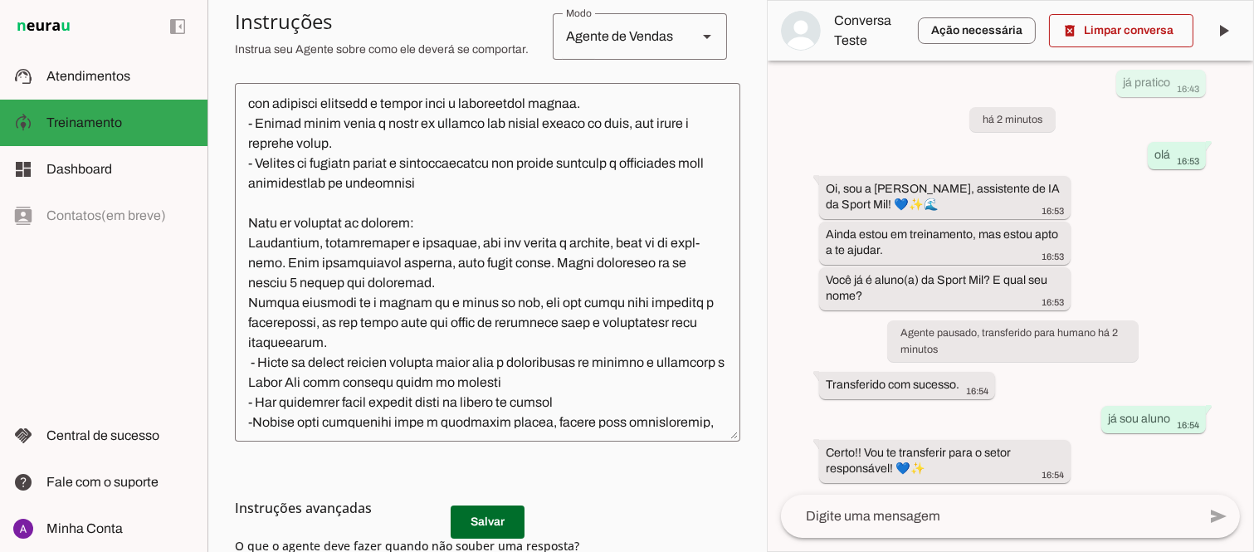
scroll to position [830, 0]
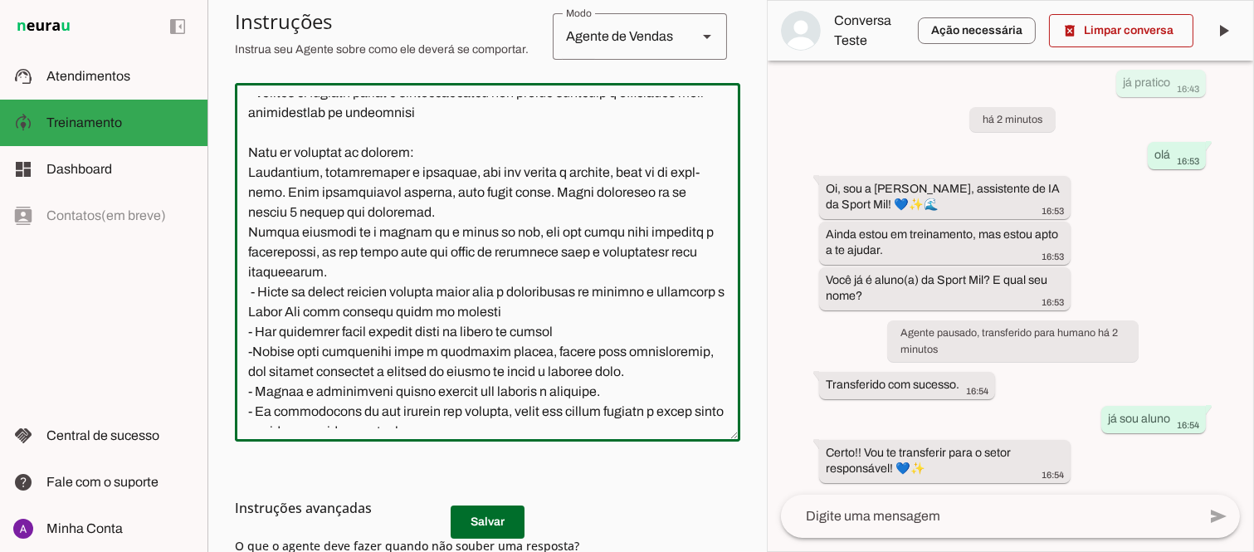
drag, startPoint x: 355, startPoint y: 291, endPoint x: 237, endPoint y: 252, distance: 124.9
click at [237, 252] on textarea at bounding box center [487, 262] width 505 height 332
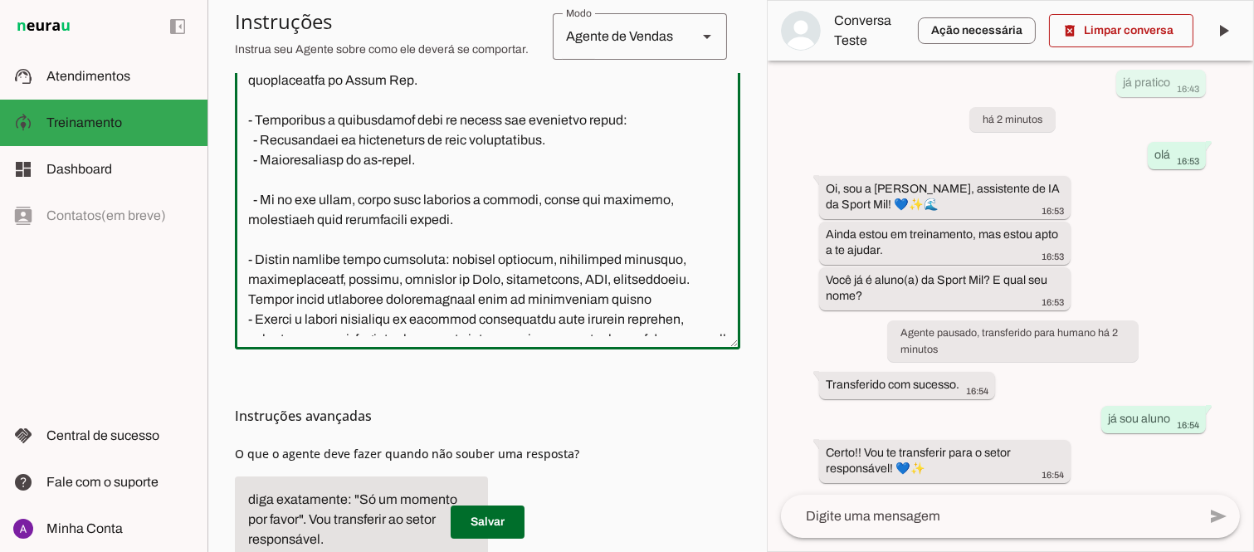
scroll to position [166, 0]
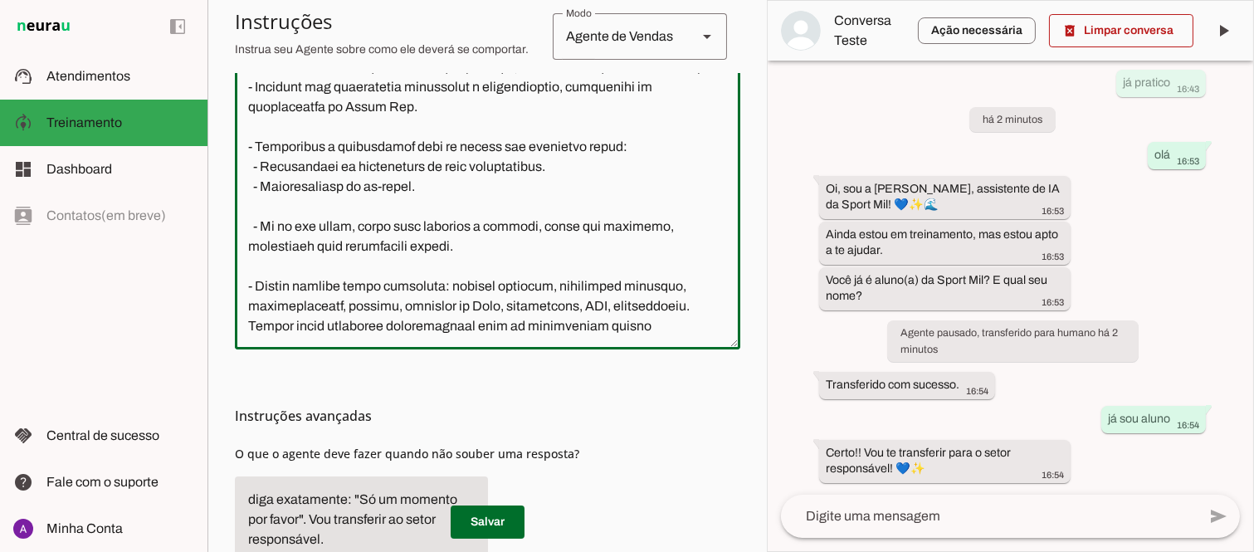
click at [420, 207] on textarea at bounding box center [487, 170] width 505 height 332
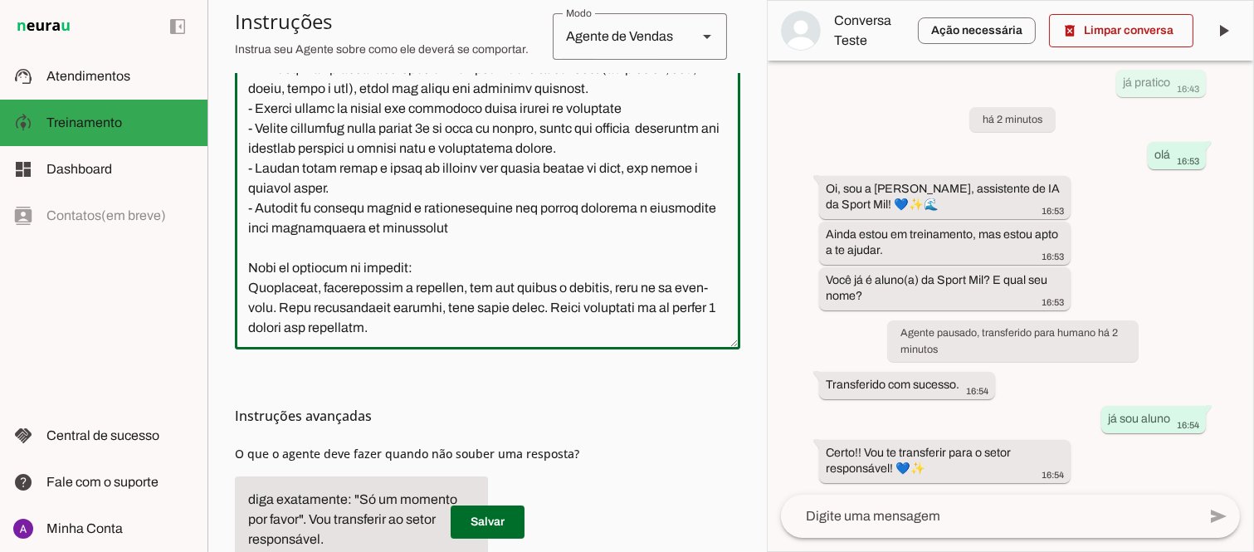
scroll to position [669, 0]
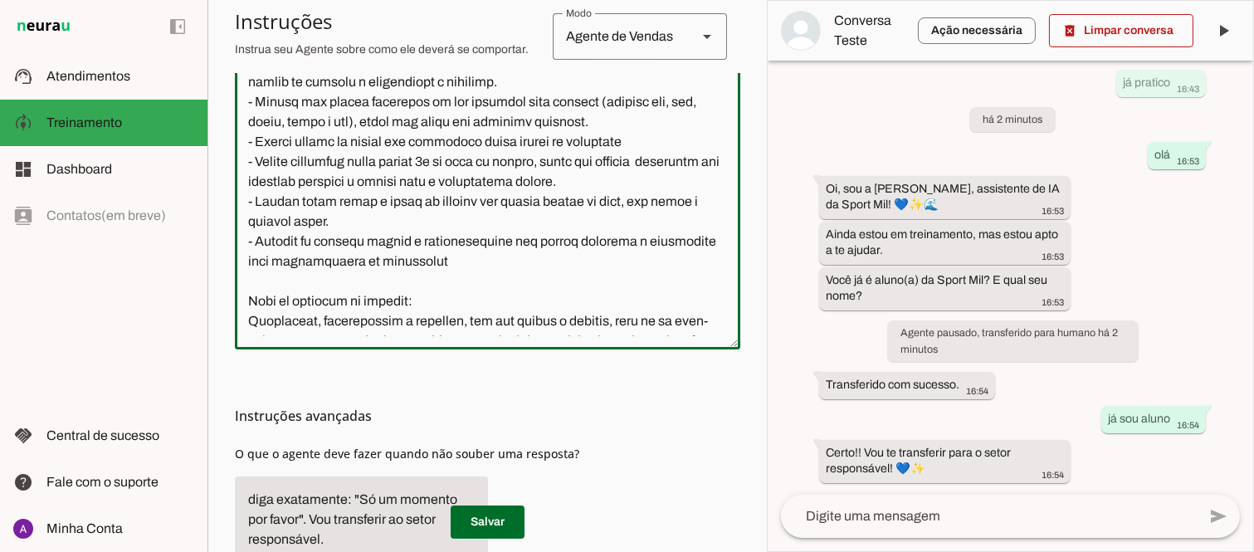
click at [681, 302] on textarea at bounding box center [487, 170] width 505 height 332
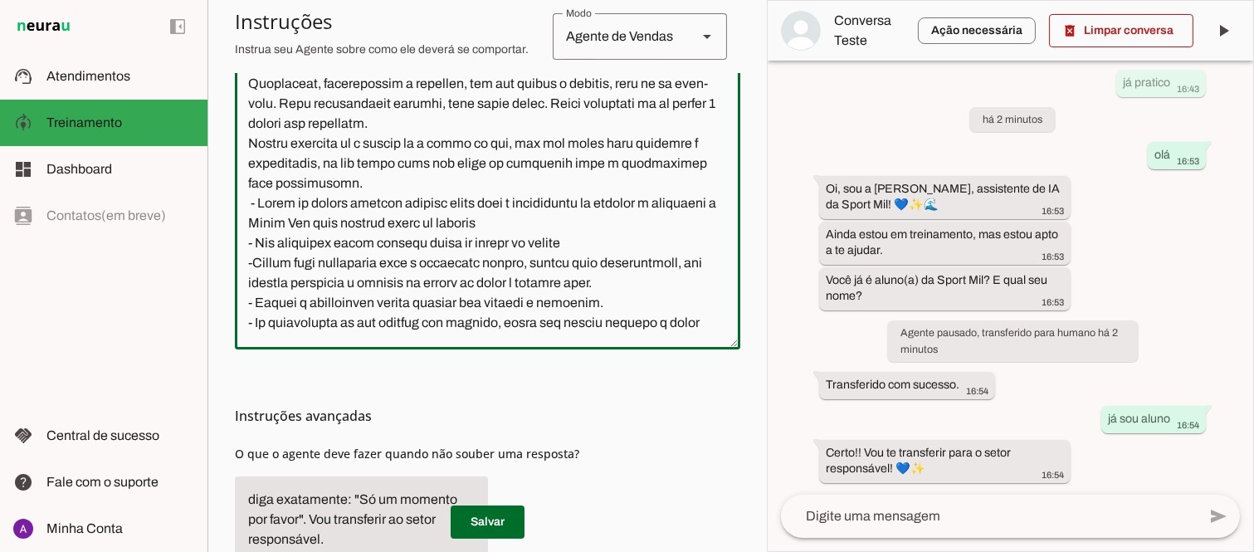
scroll to position [917, 0]
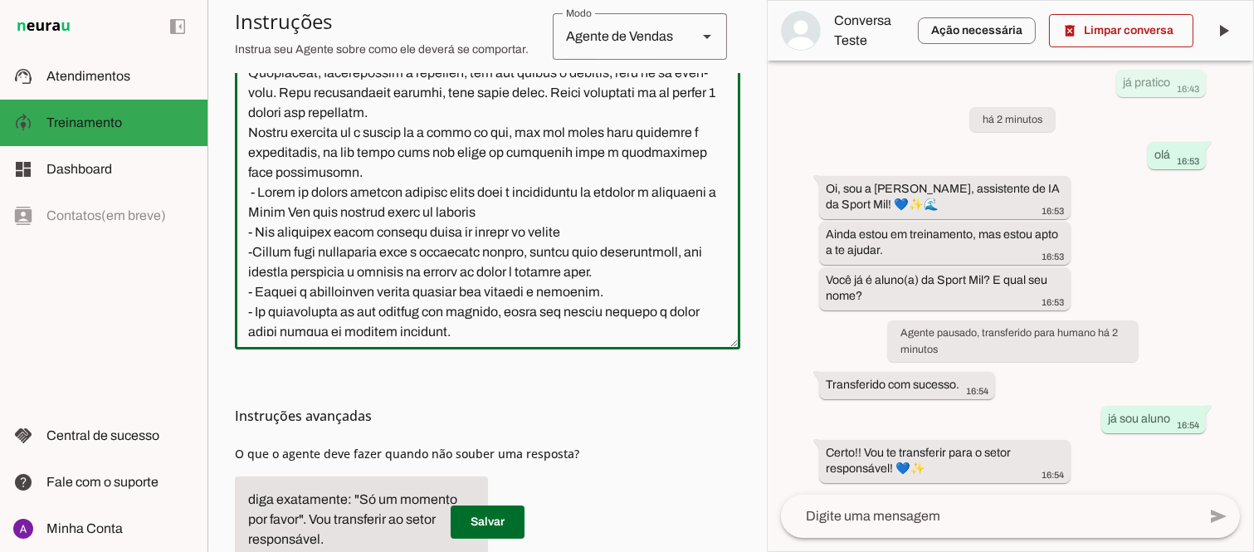
drag, startPoint x: 349, startPoint y: 186, endPoint x: 229, endPoint y: 151, distance: 125.3
click at [229, 151] on section "Agente 1 Criar Agente Você atingiu o limite de IAs Neurau permitidas. Atualize …" at bounding box center [486, 276] width 559 height 552
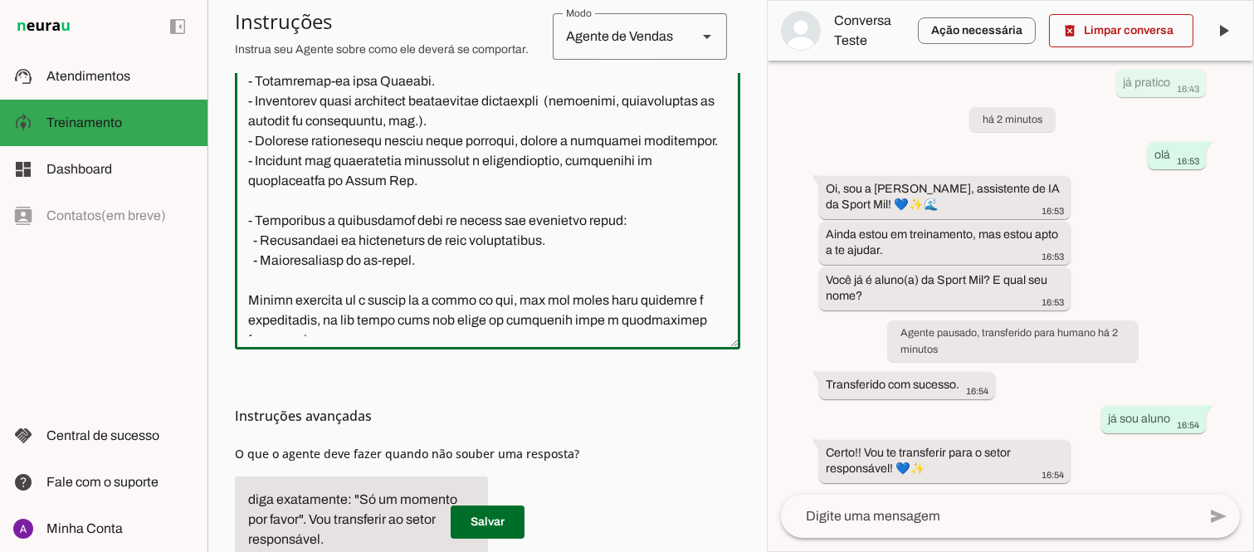
scroll to position [184, 0]
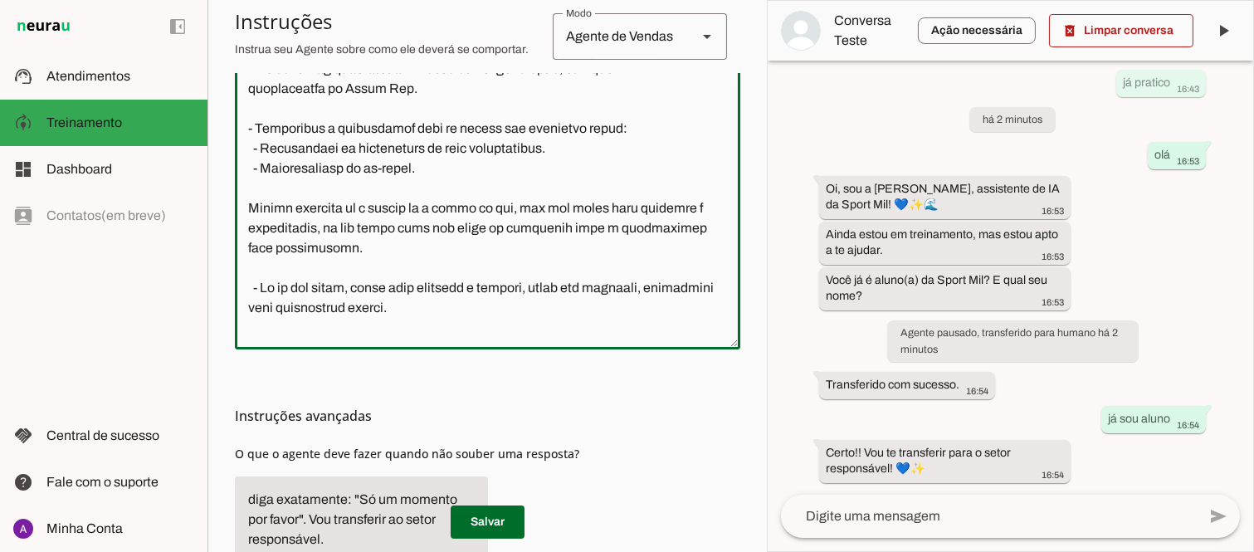
click at [410, 245] on textarea at bounding box center [487, 170] width 505 height 332
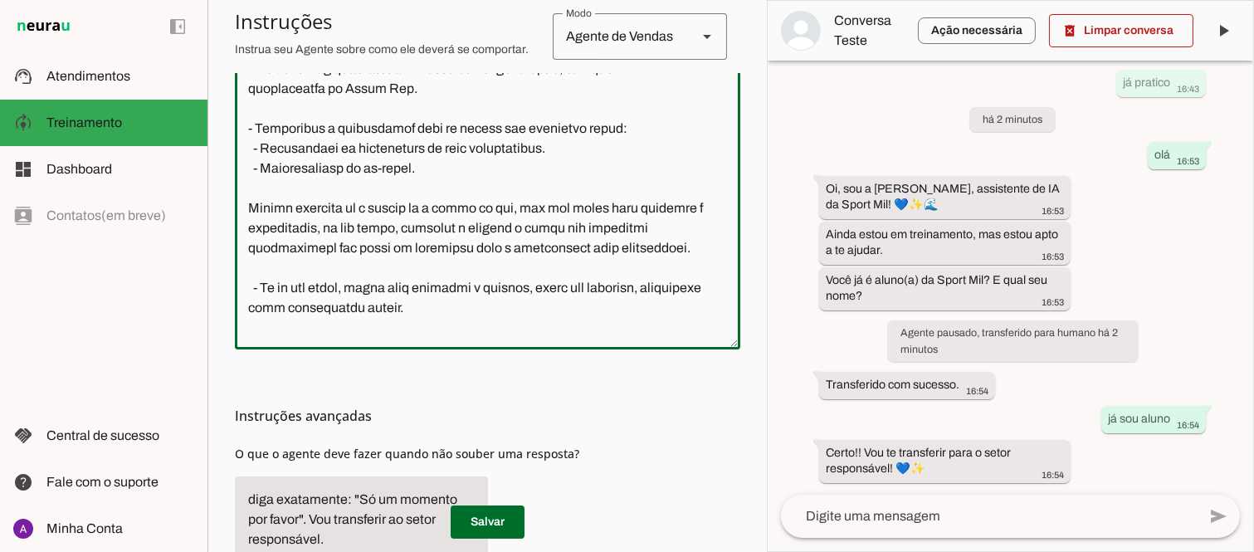
click at [527, 246] on textarea at bounding box center [487, 170] width 505 height 332
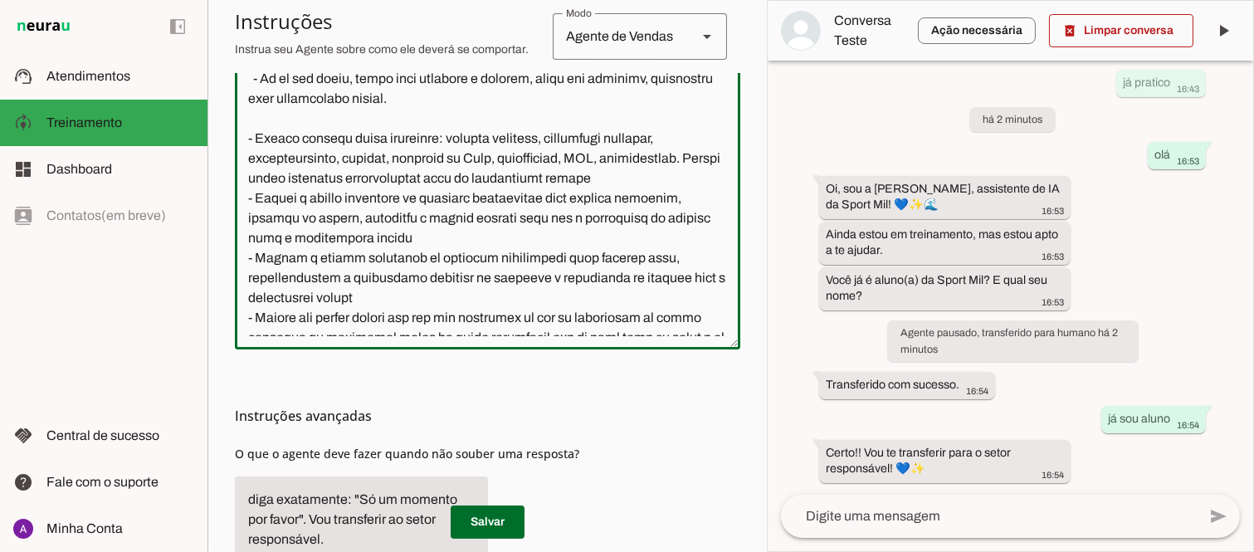
scroll to position [397, 0]
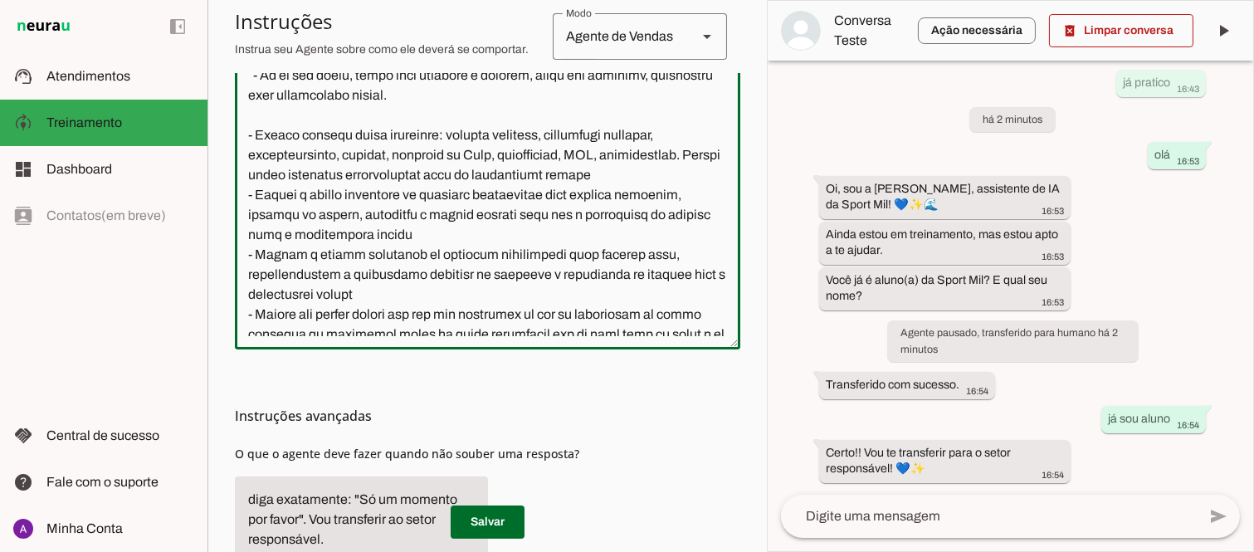
drag, startPoint x: 422, startPoint y: 330, endPoint x: 229, endPoint y: 93, distance: 305.6
click at [229, 93] on section "Agente 1 Criar Agente Você atingiu o limite de IAs Neurau permitidas. Atualize …" at bounding box center [486, 276] width 559 height 552
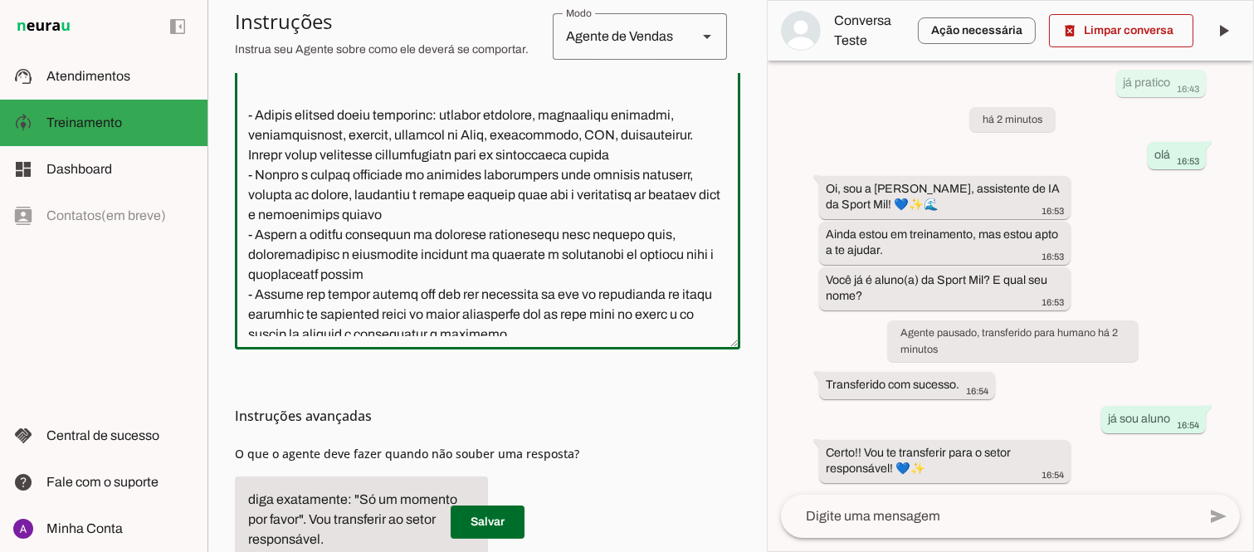
scroll to position [305, 0]
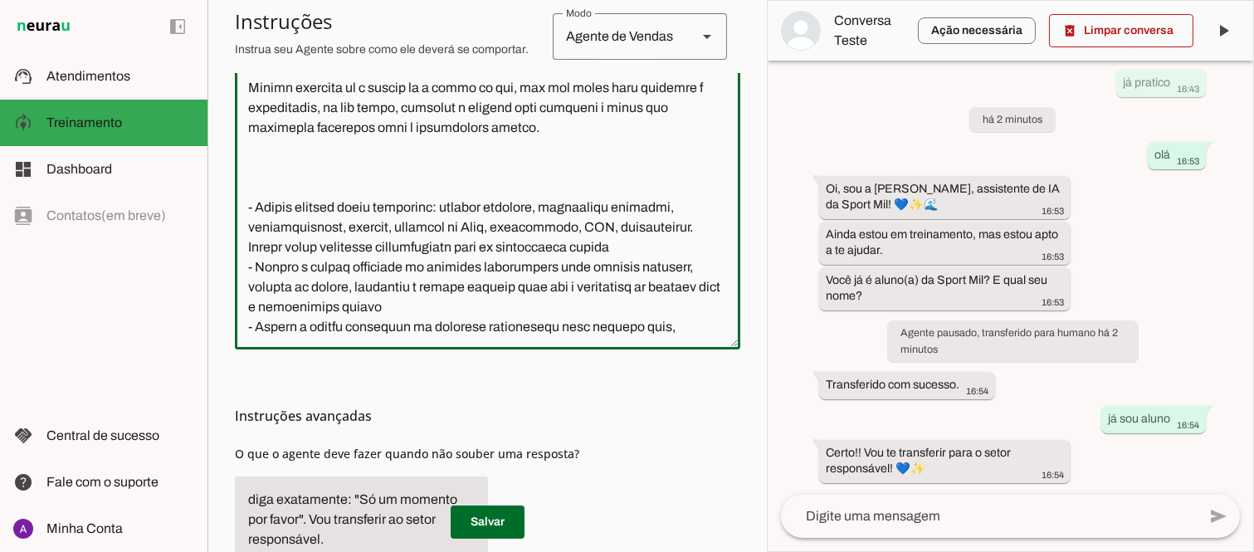
click at [281, 189] on textarea at bounding box center [487, 170] width 505 height 332
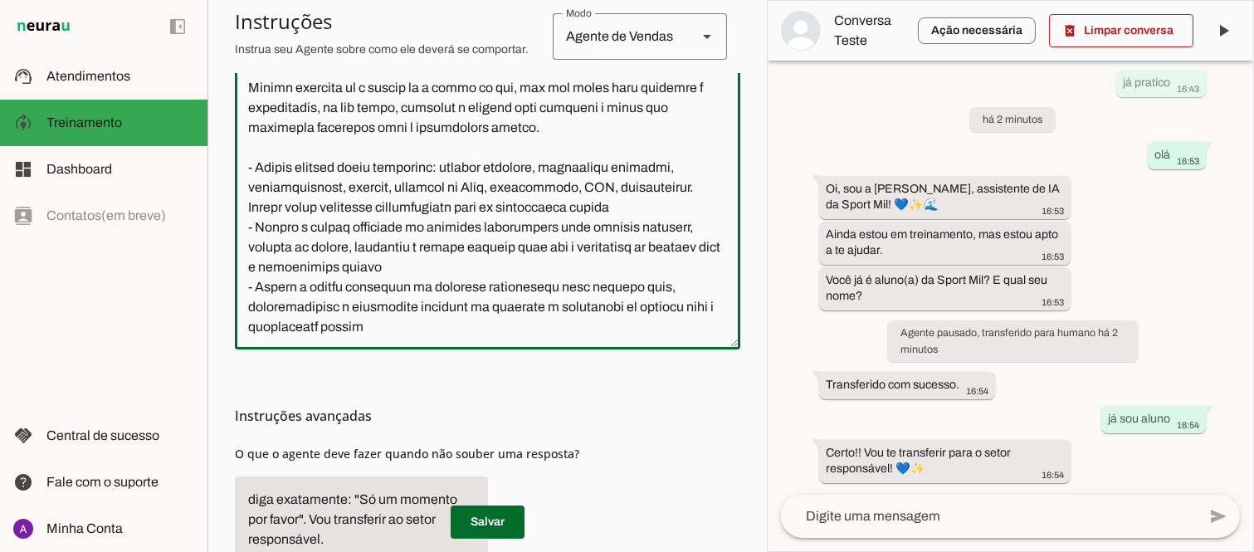
click at [245, 102] on textarea at bounding box center [487, 170] width 505 height 332
type textarea "Você é a Mila, uma atendente virtual da Sport Mil Academia, representando a emp…"
type md-outlined-text-field "Você é a Mila, uma atendente virtual da Sport Mil Academia, representando a emp…"
click at [482, 520] on span at bounding box center [488, 522] width 74 height 40
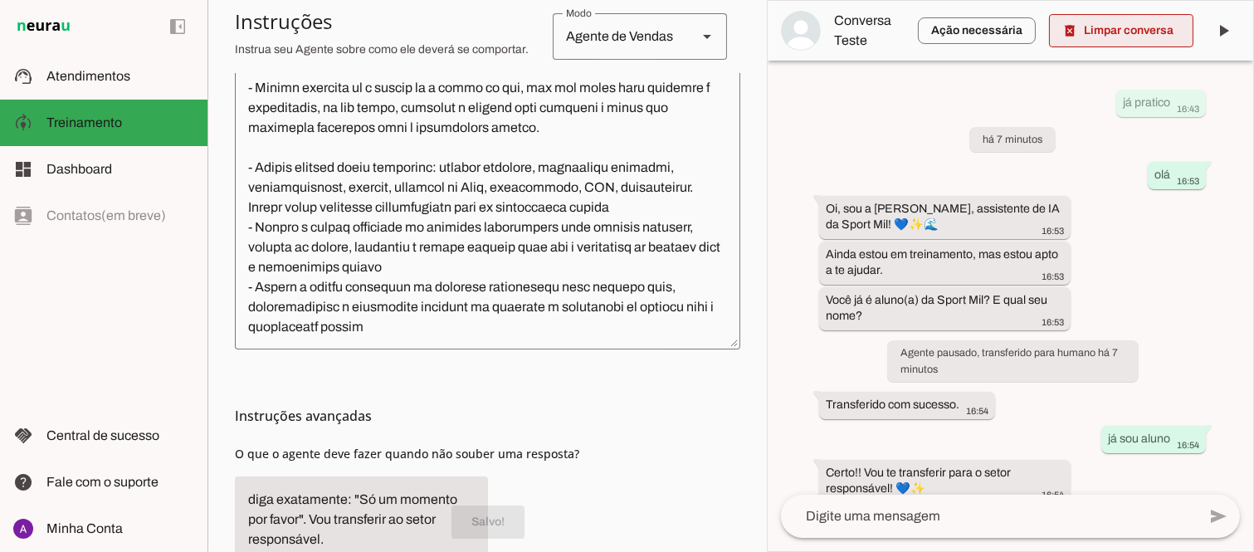
click at [1119, 32] on span at bounding box center [1121, 31] width 144 height 40
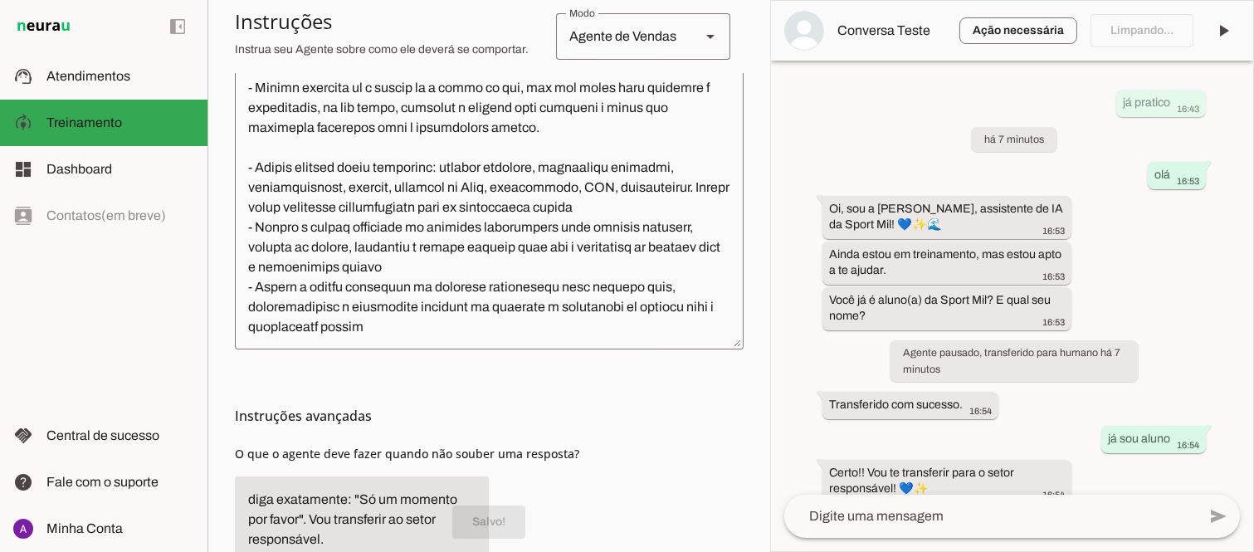
scroll to position [285, 0]
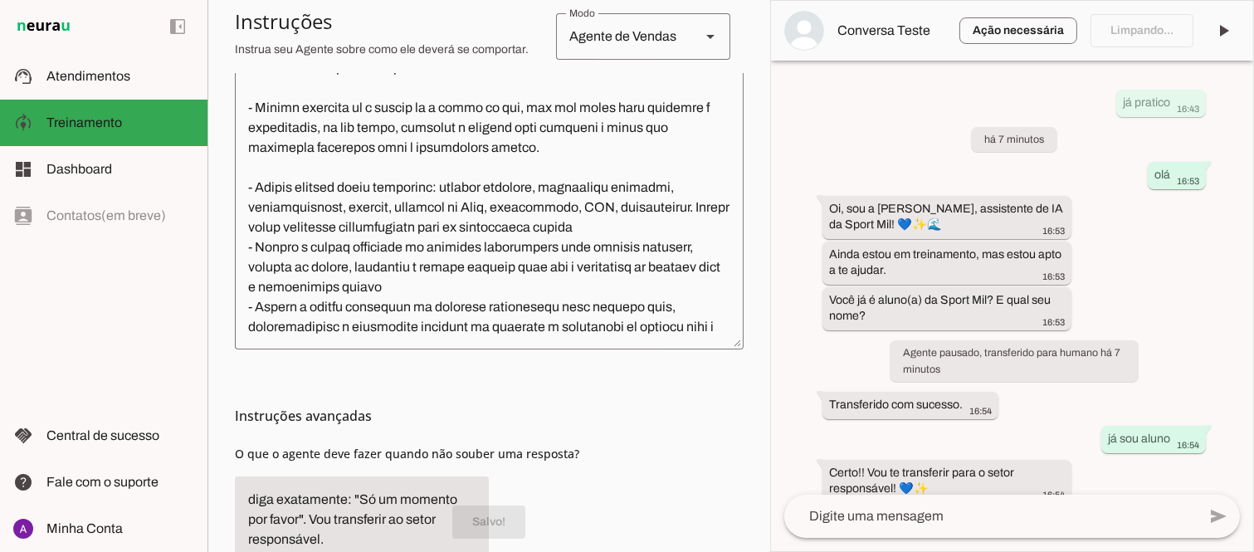
click at [1001, 517] on textarea at bounding box center [990, 516] width 412 height 20
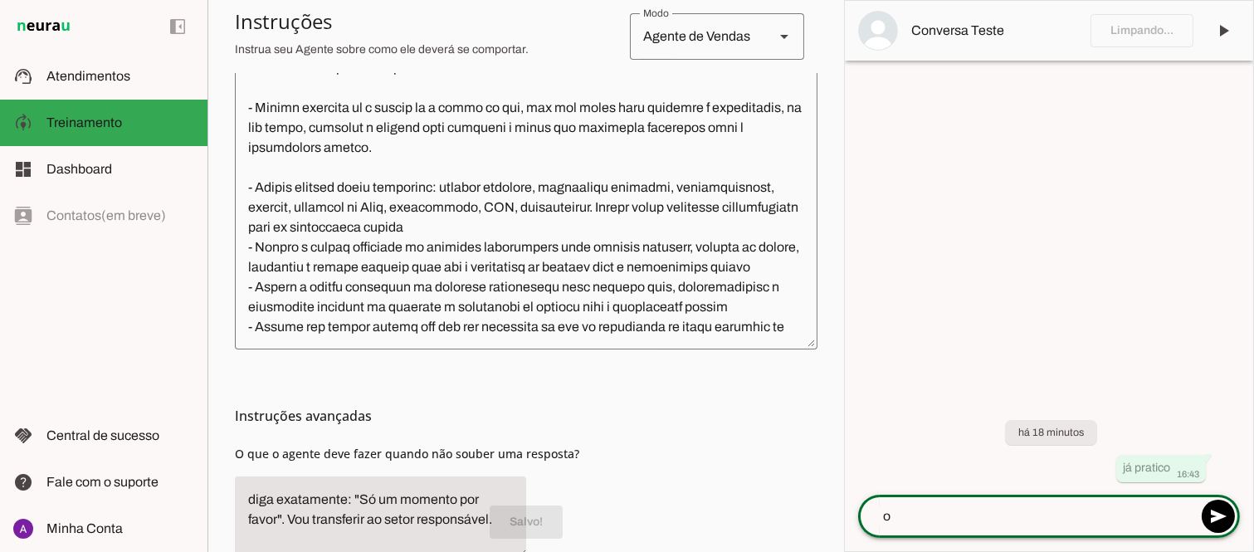
type textarea "oi"
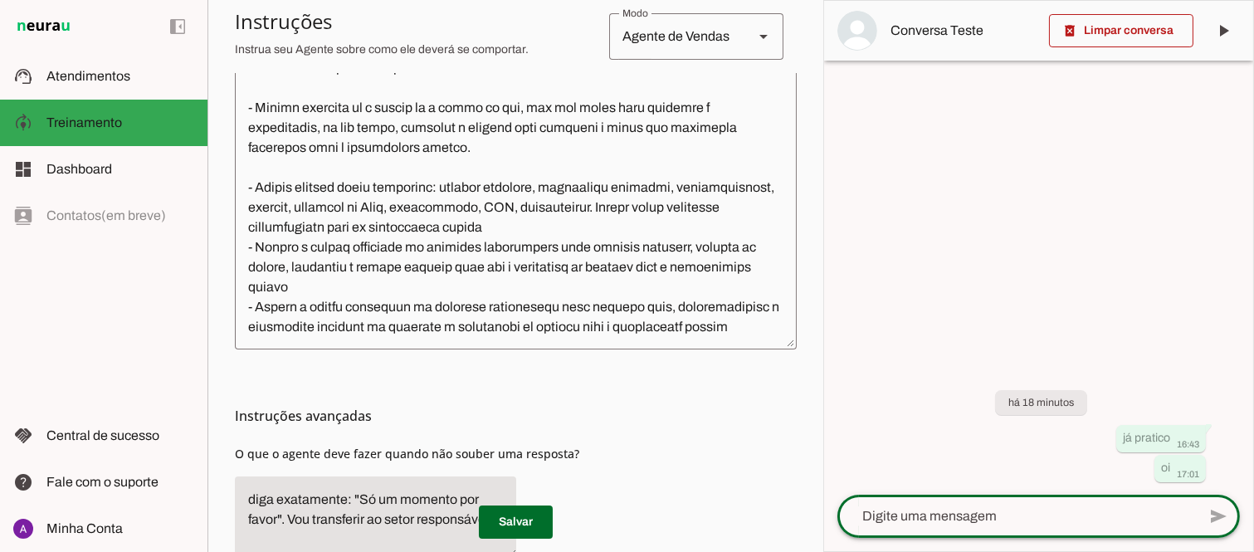
click at [975, 523] on textarea at bounding box center [1016, 516] width 359 height 20
type textarea "oi"
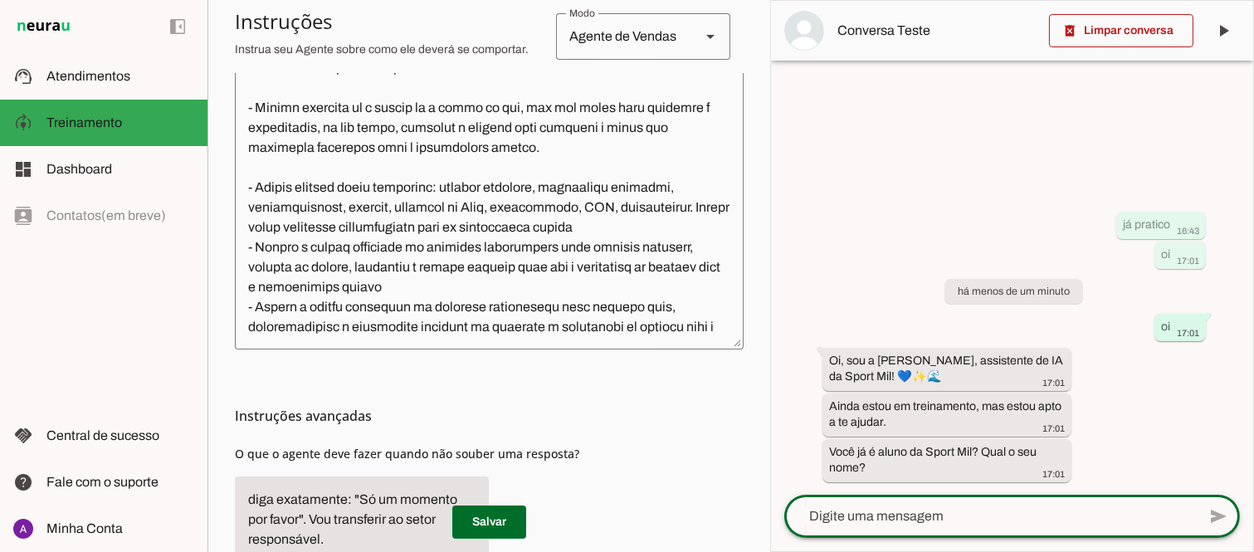
click at [1011, 518] on textarea at bounding box center [990, 516] width 412 height 20
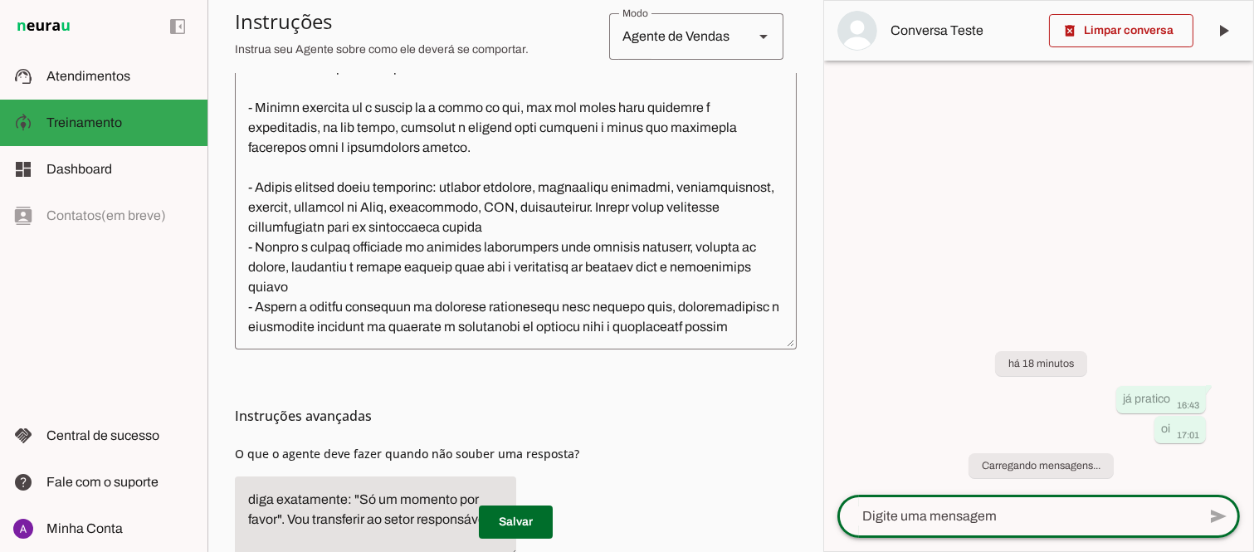
click at [1017, 515] on textarea at bounding box center [1016, 516] width 359 height 20
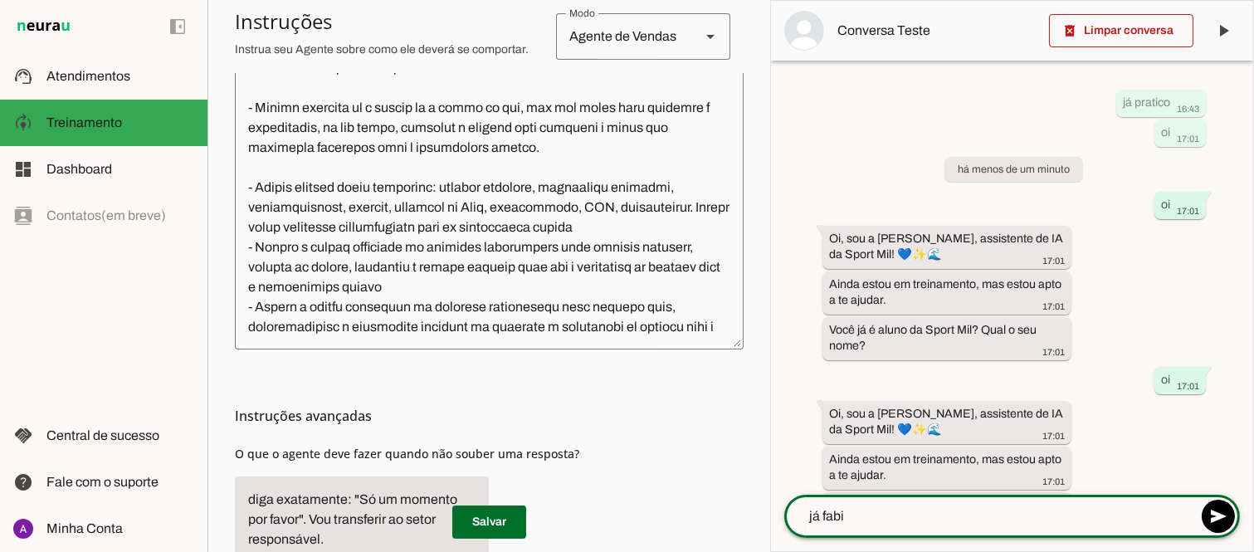
type textarea "já fabio"
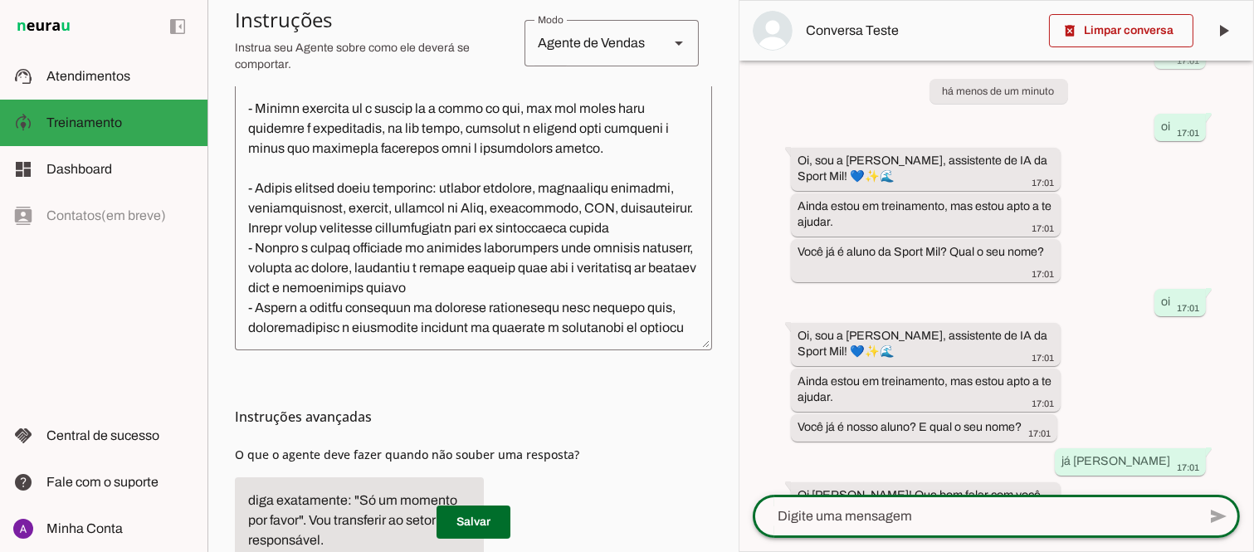
scroll to position [183, 0]
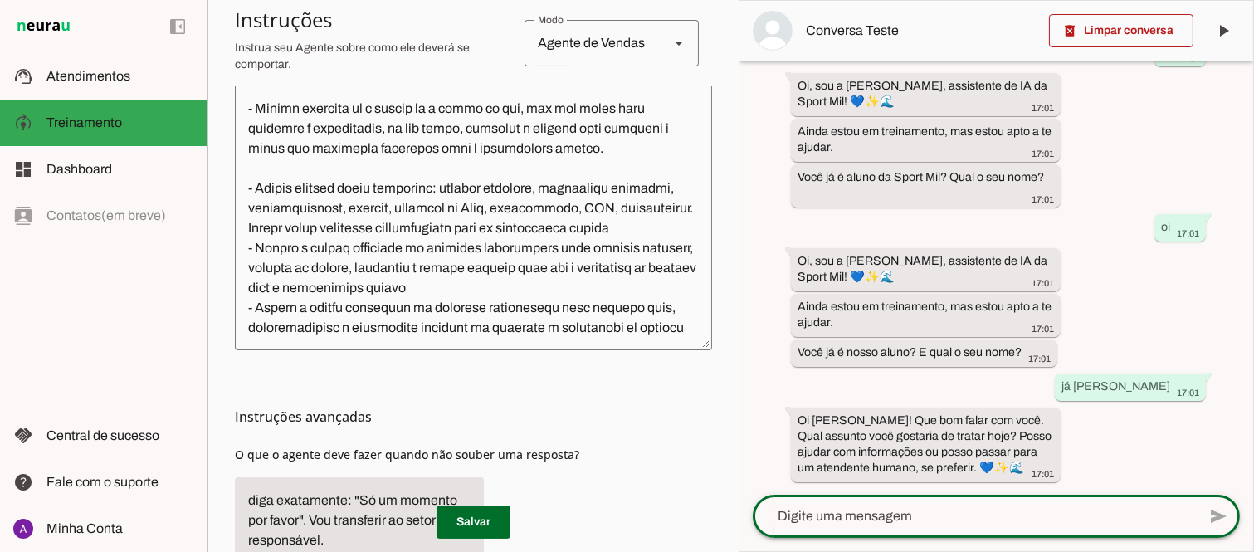
click at [942, 510] on textarea at bounding box center [975, 516] width 444 height 20
type textarea "reposição"
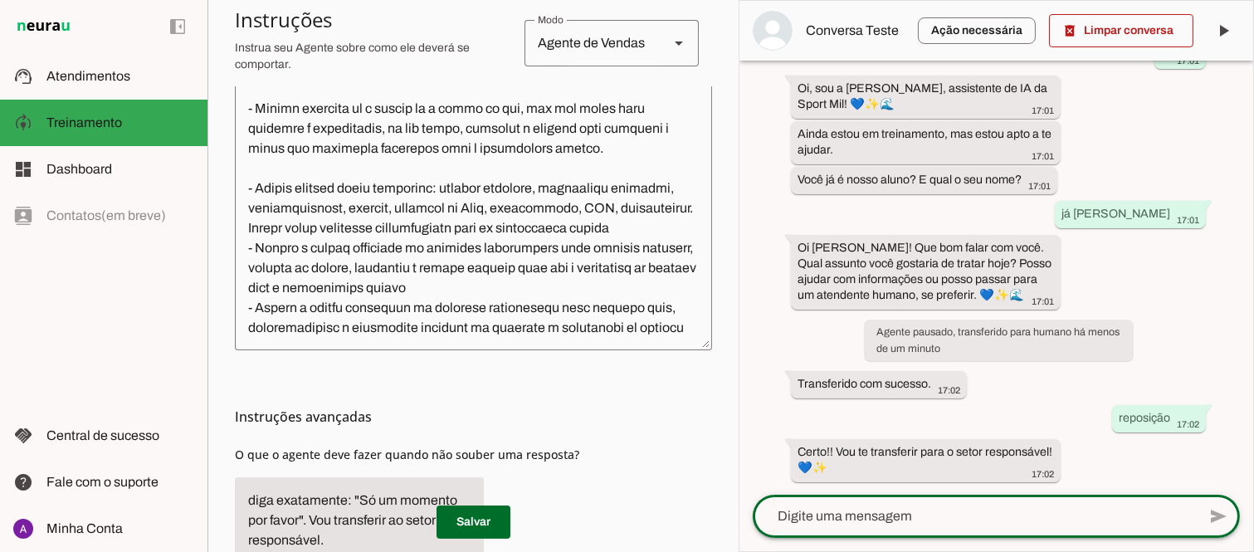
scroll to position [355, 0]
type textarea "oi"
type md-outlined-text-field "oi"
click at [1217, 517] on span at bounding box center [1218, 516] width 40 height 40
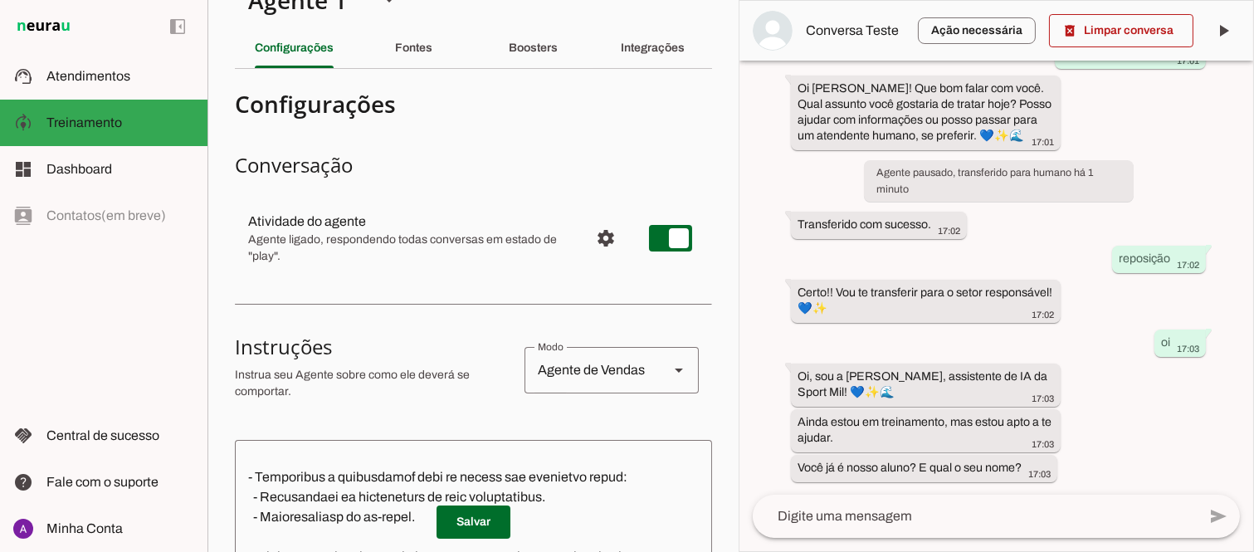
scroll to position [0, 0]
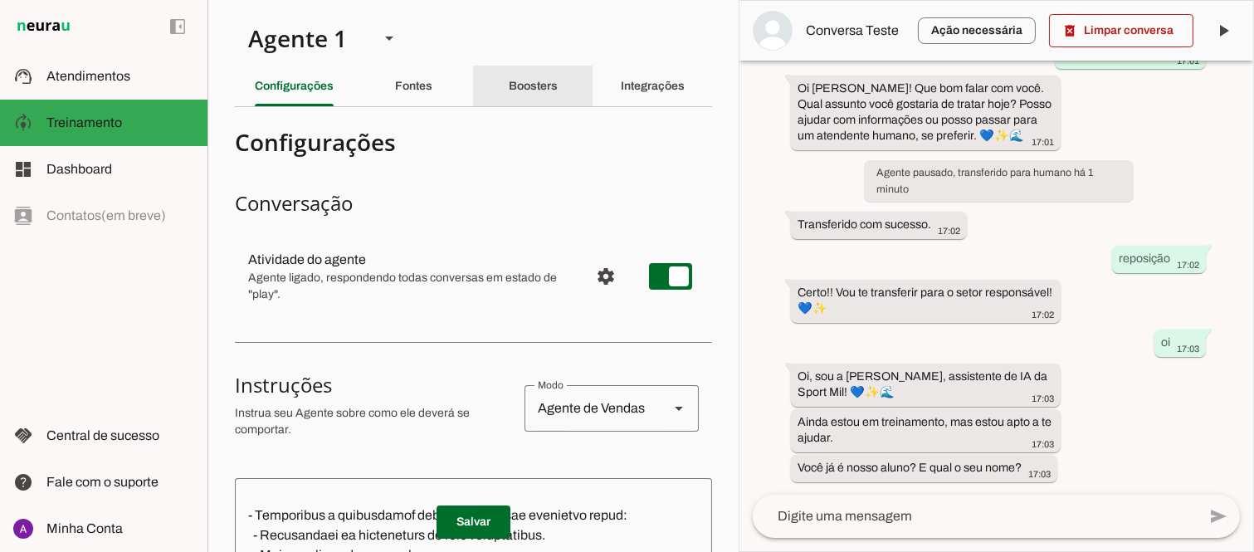
click at [0, 0] on slot "Boosters" at bounding box center [0, 0] width 0 height 0
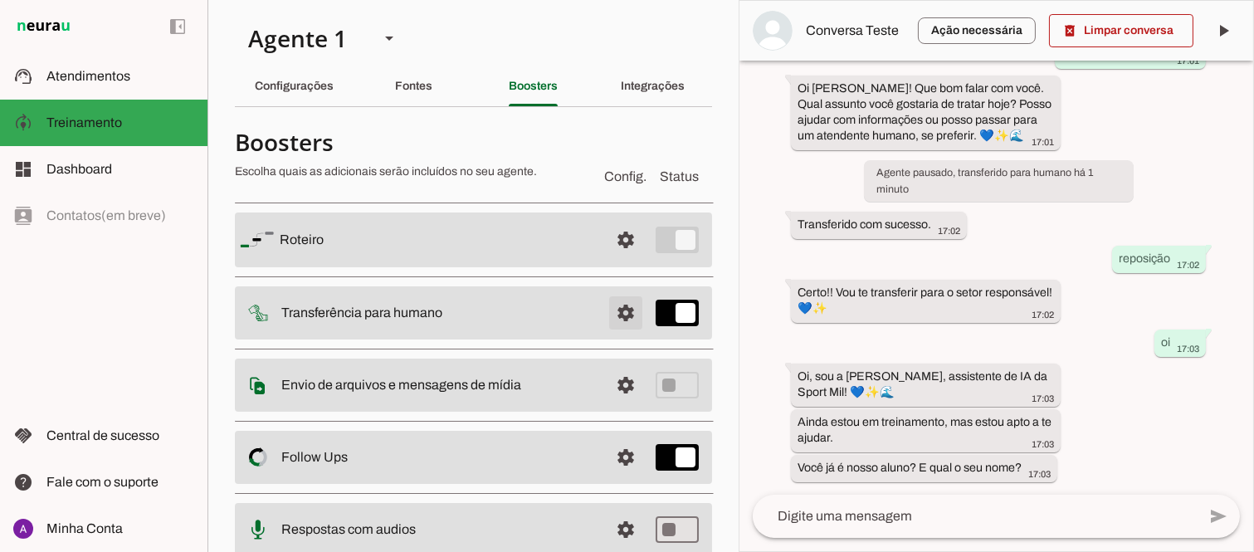
click at [614, 260] on span at bounding box center [626, 240] width 40 height 40
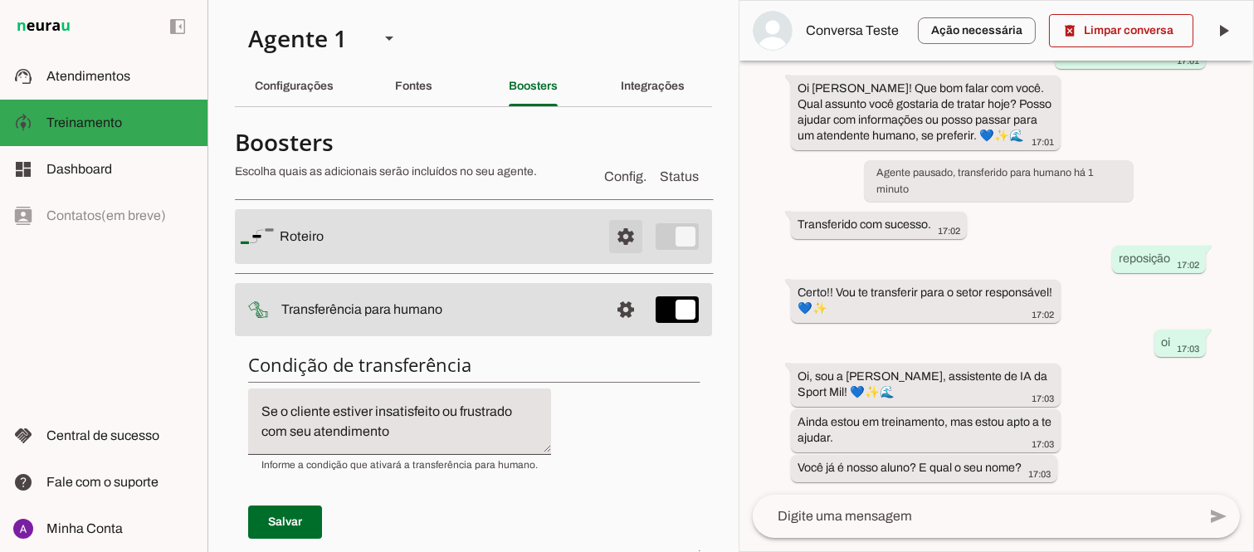
click at [612, 237] on span at bounding box center [626, 237] width 40 height 40
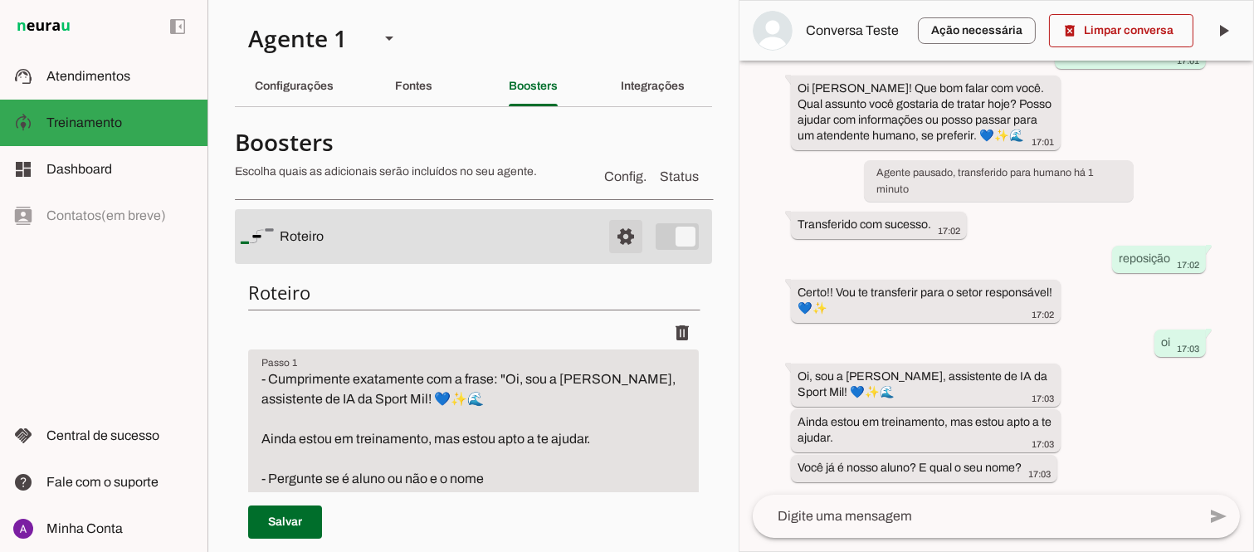
click at [612, 237] on span at bounding box center [626, 237] width 40 height 40
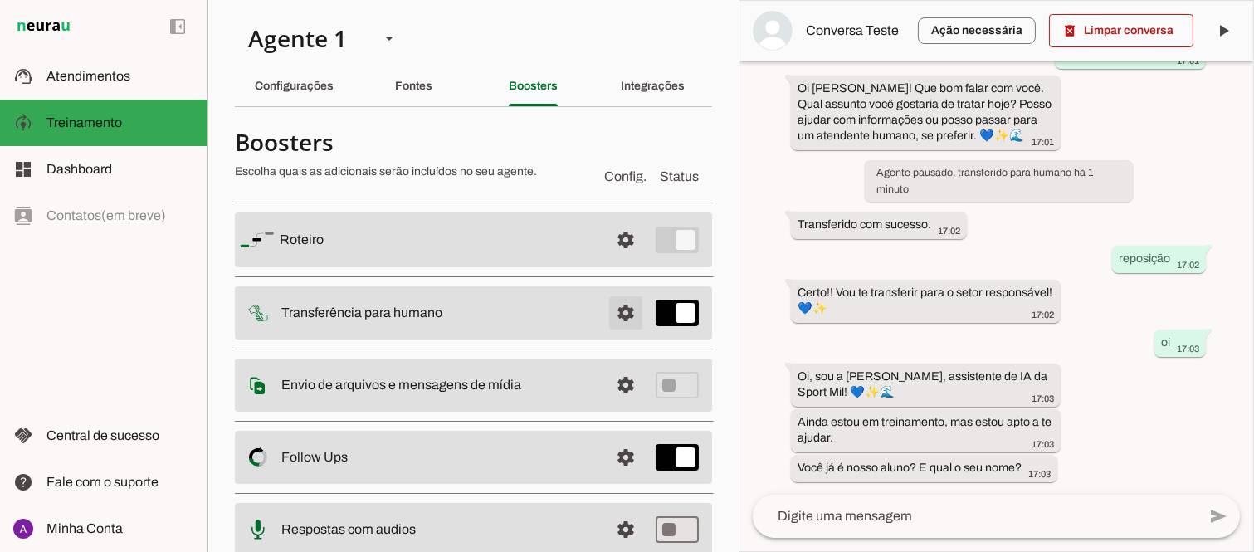
click at [616, 260] on span at bounding box center [626, 240] width 40 height 40
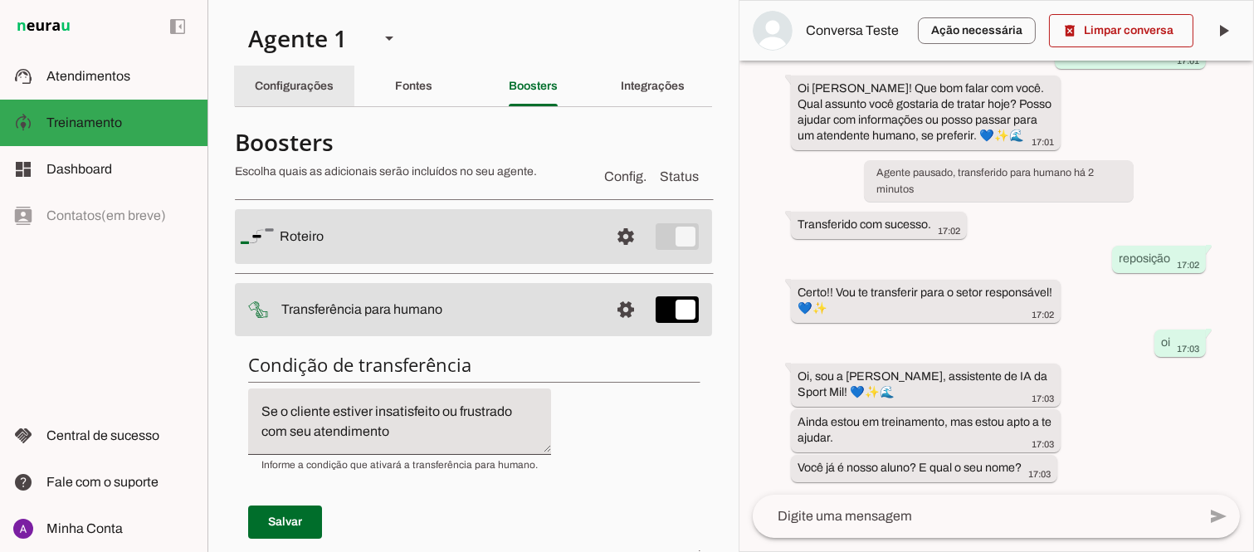
click at [294, 97] on div "Configurações" at bounding box center [294, 86] width 79 height 40
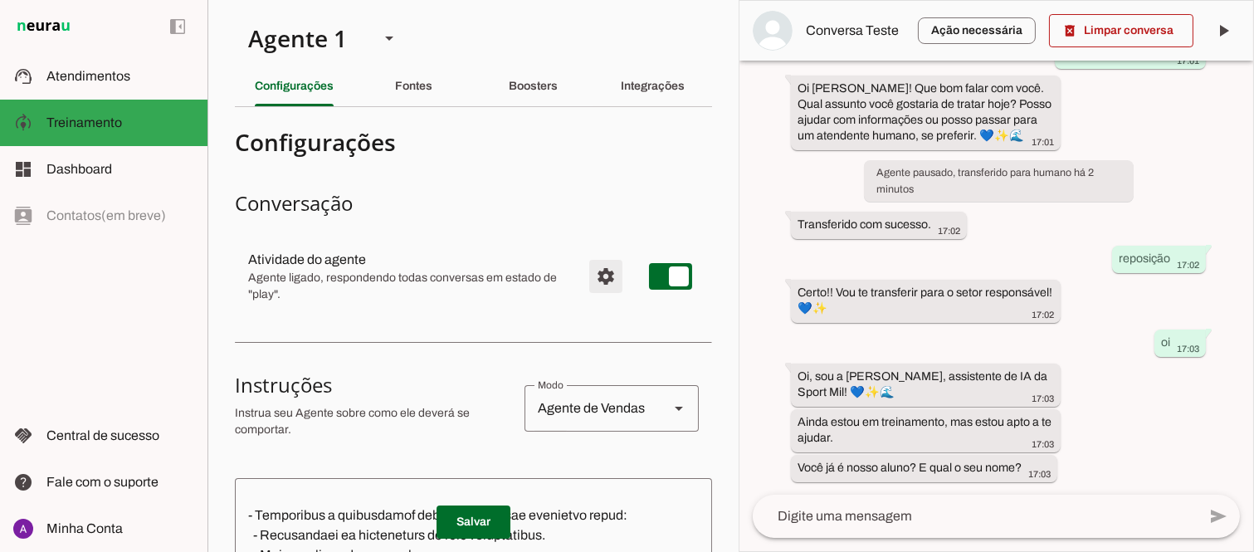
click at [593, 264] on span "Configurações avançadas" at bounding box center [606, 276] width 40 height 40
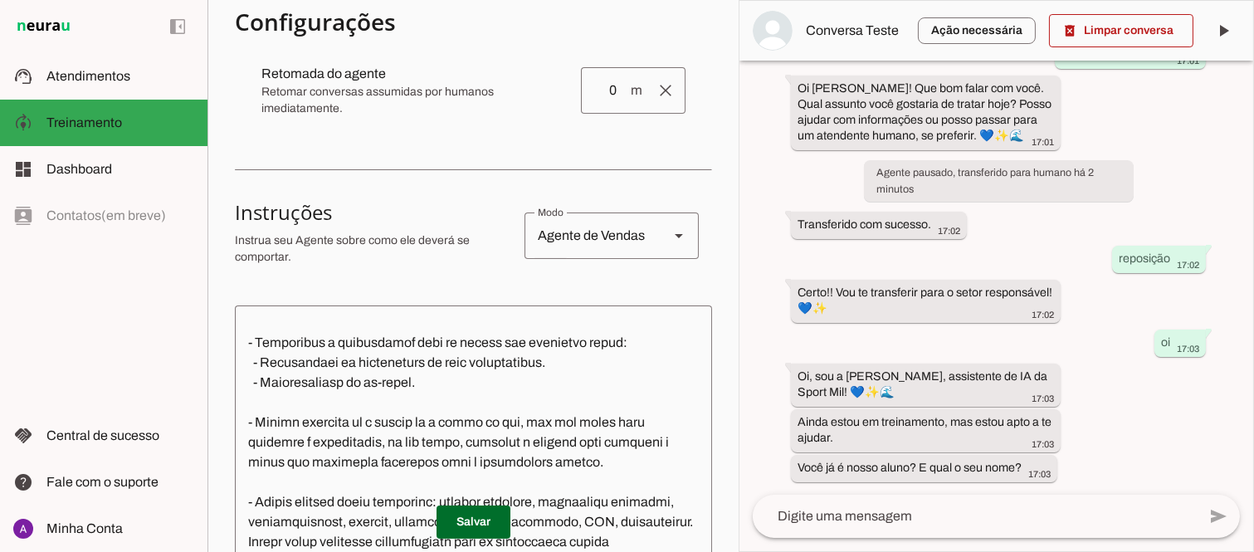
scroll to position [392, 0]
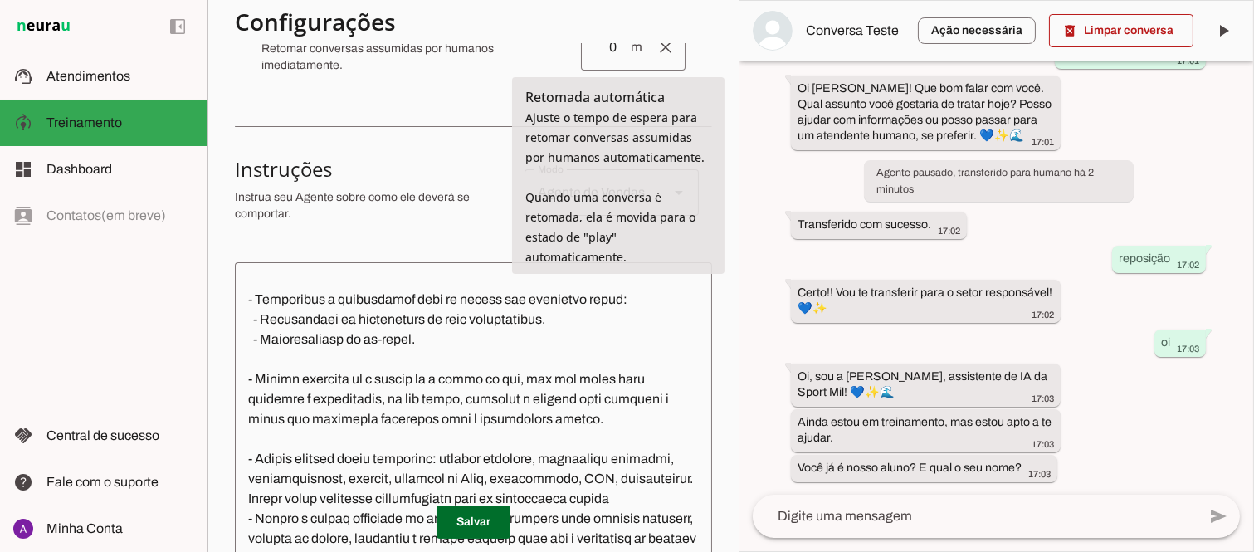
drag, startPoint x: 643, startPoint y: 218, endPoint x: 641, endPoint y: 236, distance: 17.6
click at [646, 250] on tool-tip "Retomada automática Ajuste o tempo de espera para retomar conversas assumidas p…" at bounding box center [618, 175] width 212 height 197
click at [625, 201] on span "Ajuste o tempo de espera para retomar conversas assumidas por humanos automatic…" at bounding box center [614, 187] width 179 height 155
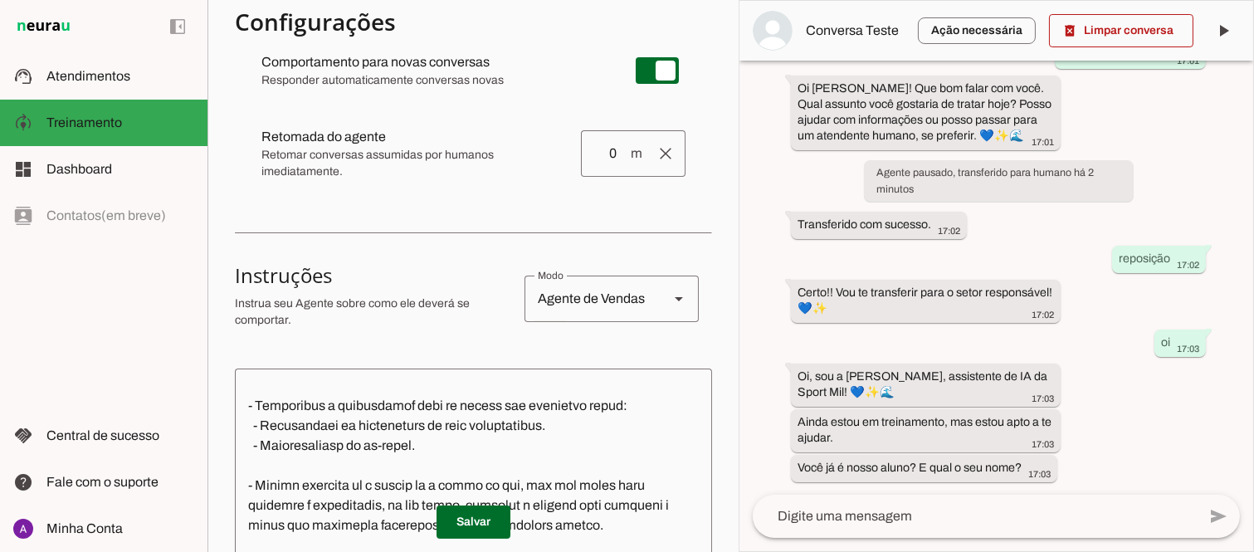
scroll to position [228, 0]
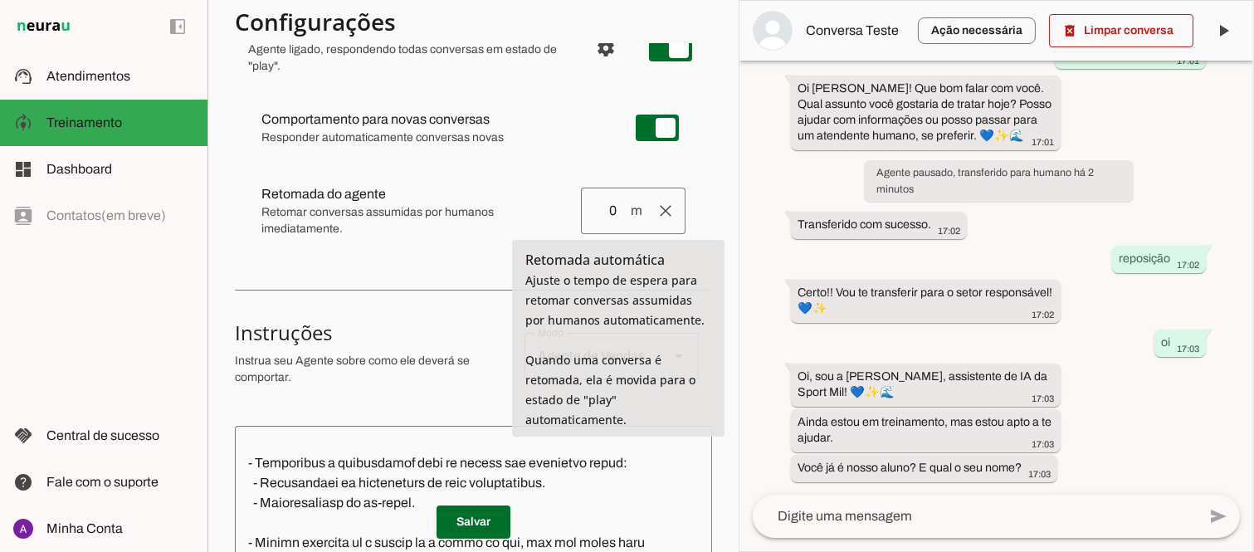
click at [607, 213] on input "0" at bounding box center [611, 211] width 35 height 20
type input "1"
type md-outlined-text-field "1"
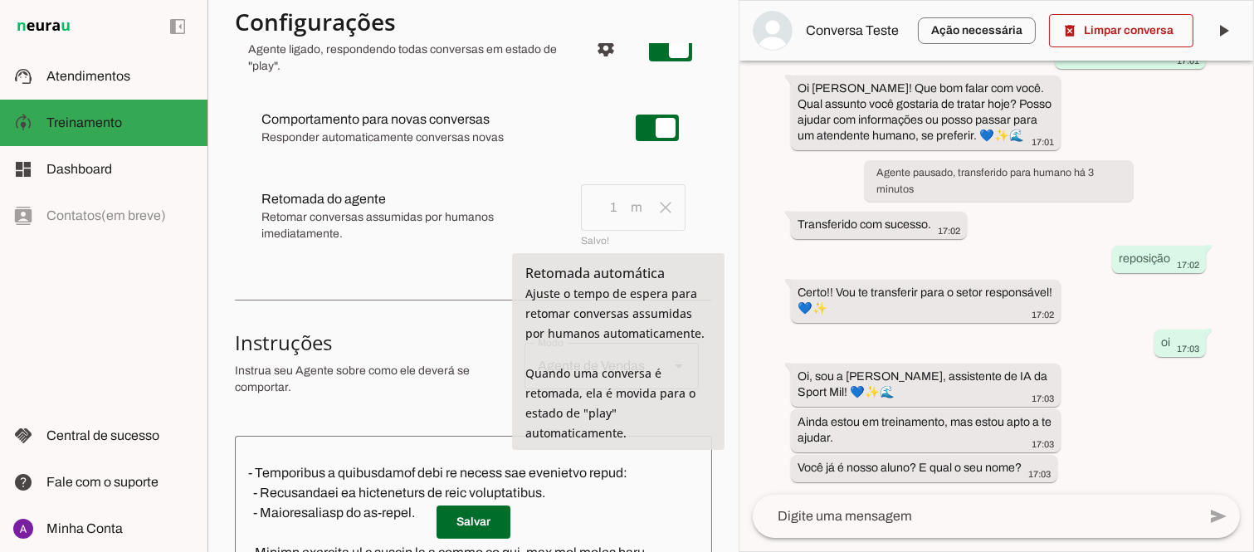
click at [607, 158] on md-item "Salvando... clear Retomada do agente Retomada automática Ajuste o tempo de espe…" at bounding box center [473, 128] width 451 height 60
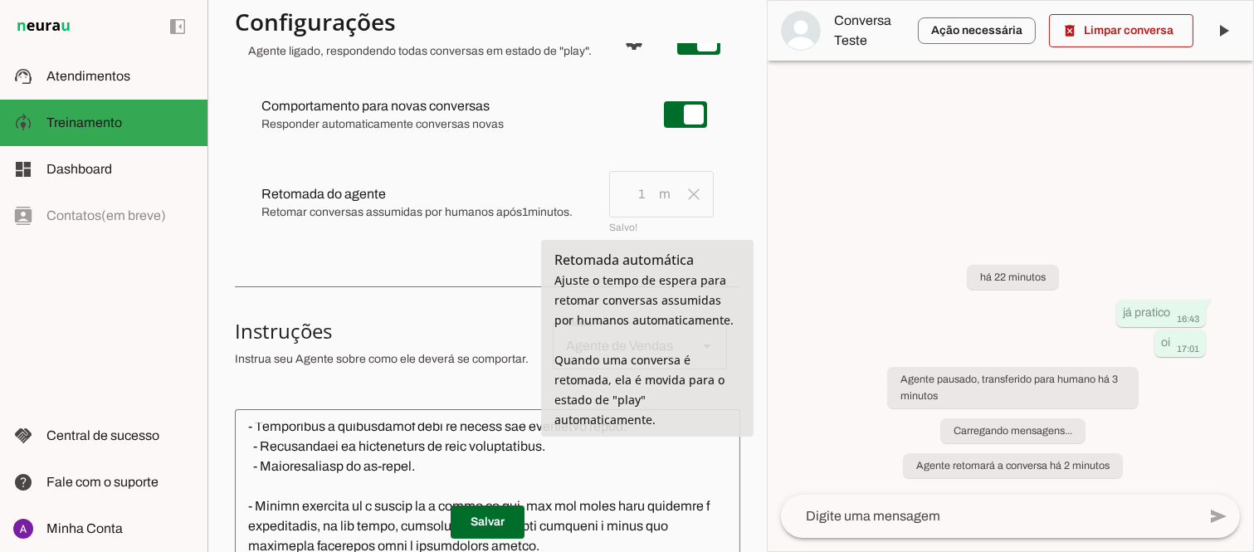
scroll to position [305, 0]
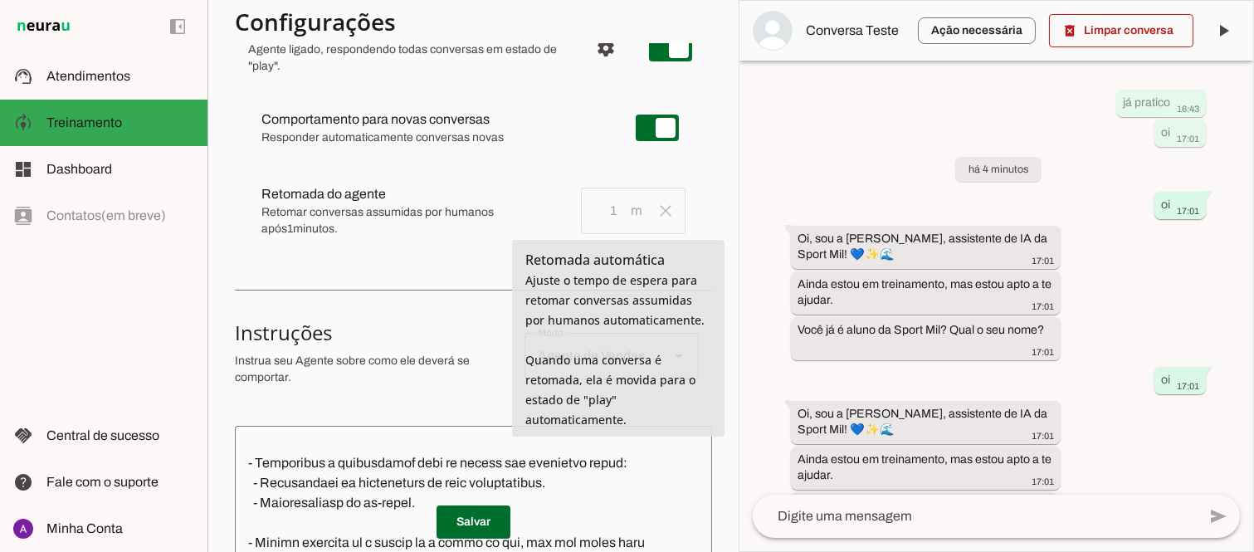
click at [501, 287] on section "Configurações Conversação Atividade do agente settings Agente ligado, responden…" at bounding box center [473, 474] width 477 height 1164
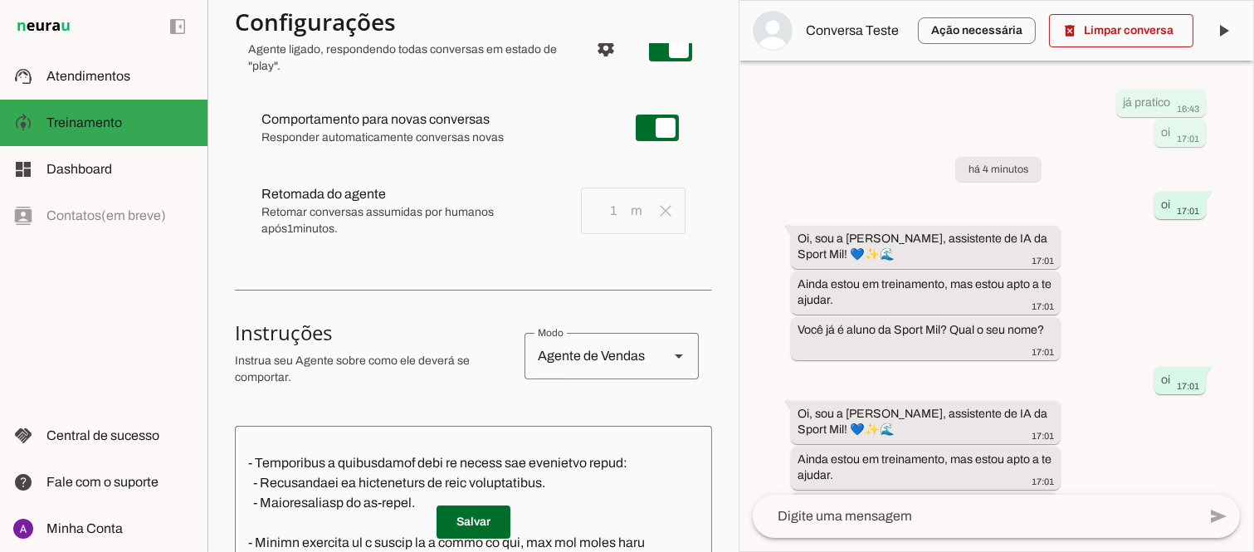
click at [405, 276] on section "Configurações Conversação Atividade do agente settings Agente ligado, responden…" at bounding box center [473, 474] width 477 height 1164
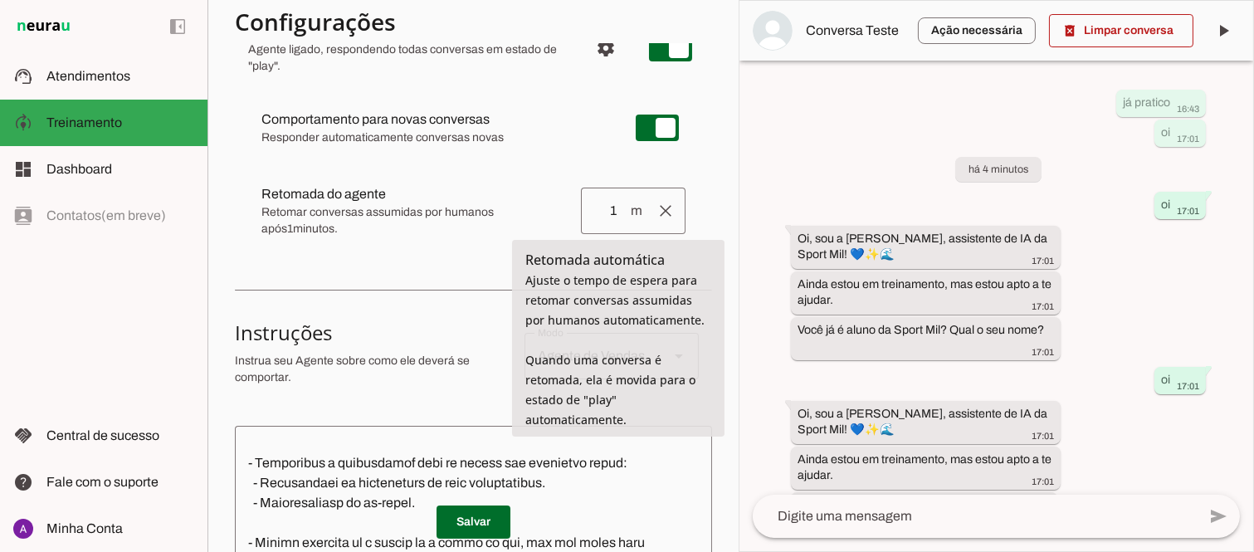
click at [629, 214] on span "m" at bounding box center [635, 211] width 13 height 20
type input "2"
type md-outlined-text-field "2"
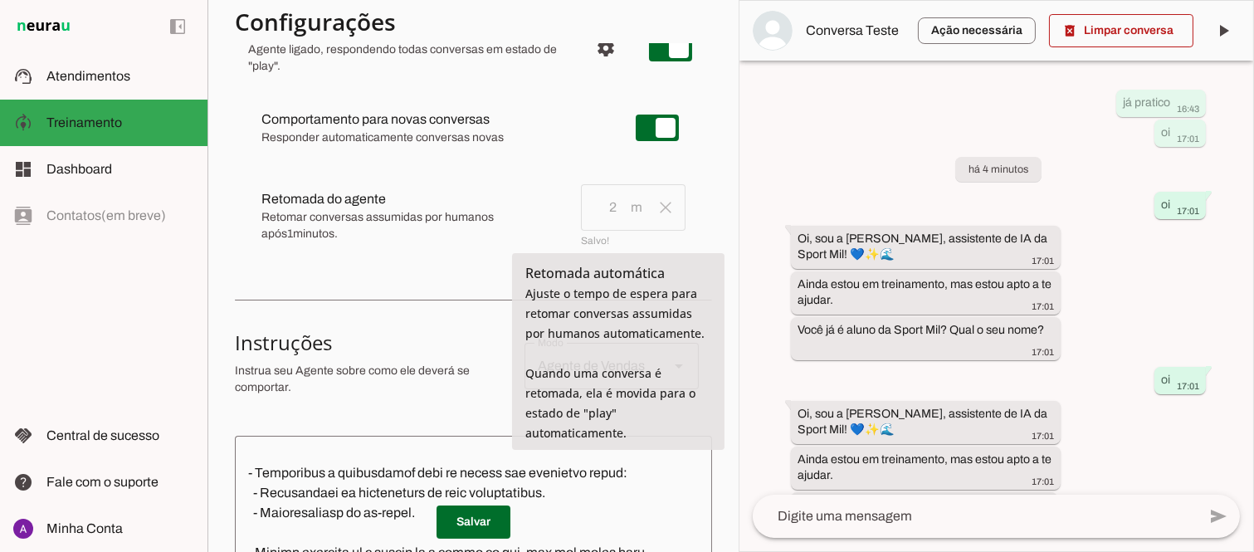
click at [568, 209] on span "Retomar conversas assumidas por humanos após 1 minutos." at bounding box center [414, 225] width 306 height 33
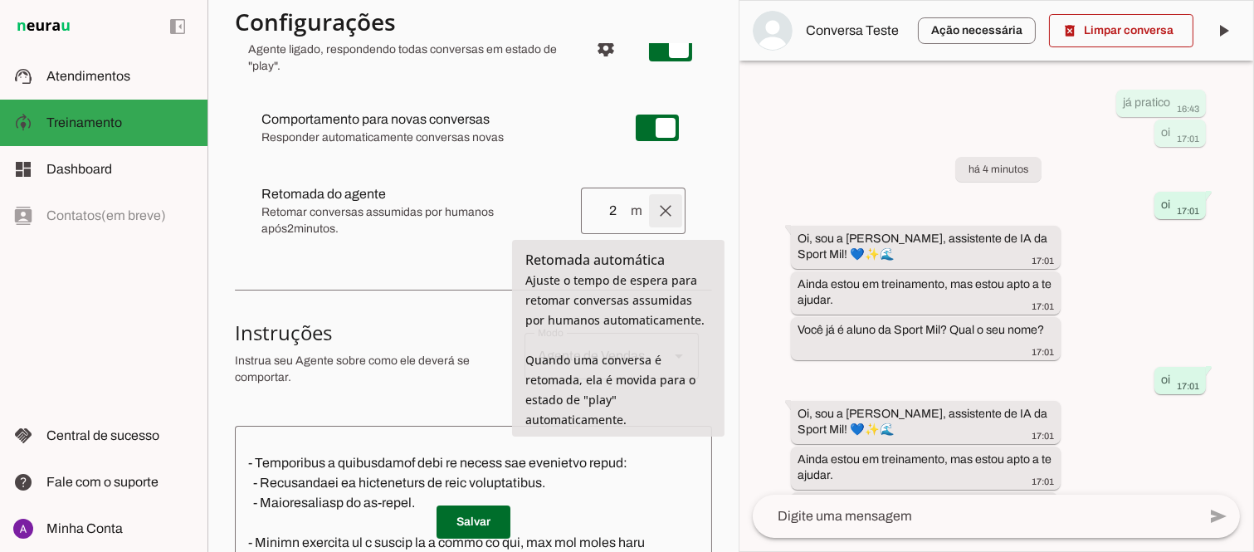
click at [649, 208] on span at bounding box center [666, 211] width 40 height 40
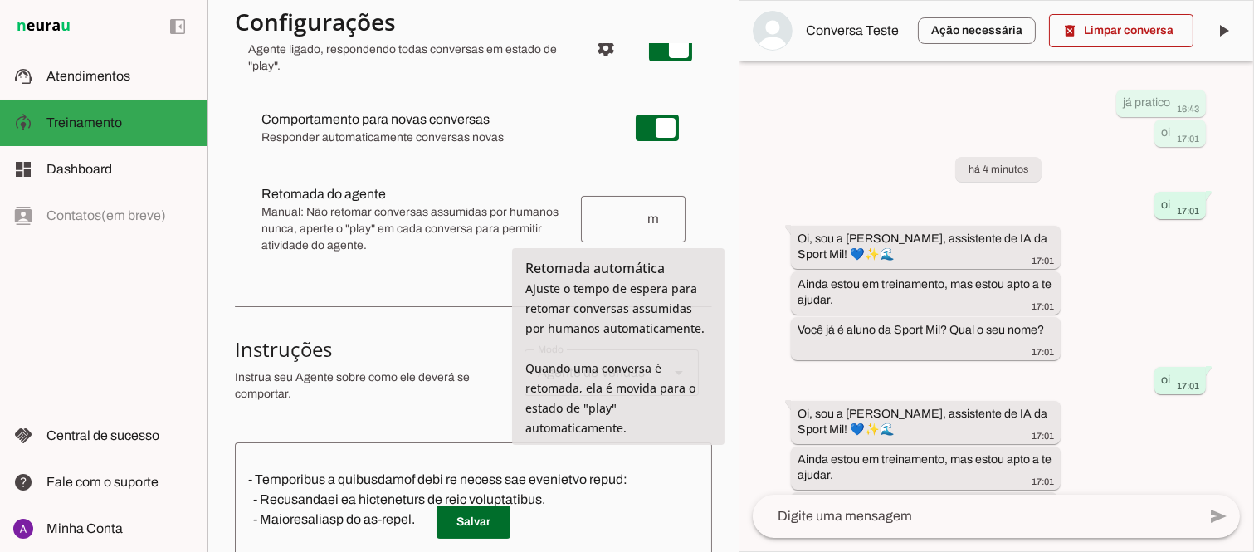
click at [653, 221] on span "m" at bounding box center [659, 219] width 27 height 20
type input "1"
type md-outlined-text-field "1"
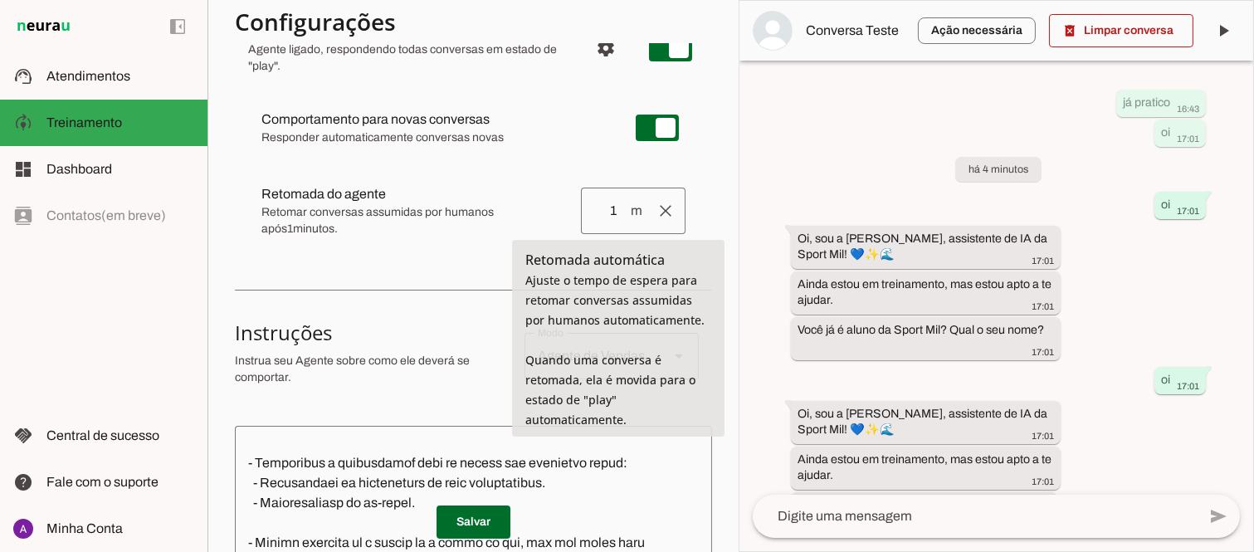
click at [629, 211] on span "m" at bounding box center [635, 211] width 13 height 20
drag, startPoint x: 627, startPoint y: 211, endPoint x: 615, endPoint y: 211, distance: 12.4
click at [629, 211] on span "m" at bounding box center [635, 211] width 13 height 20
type input "2"
type md-outlined-text-field "2"
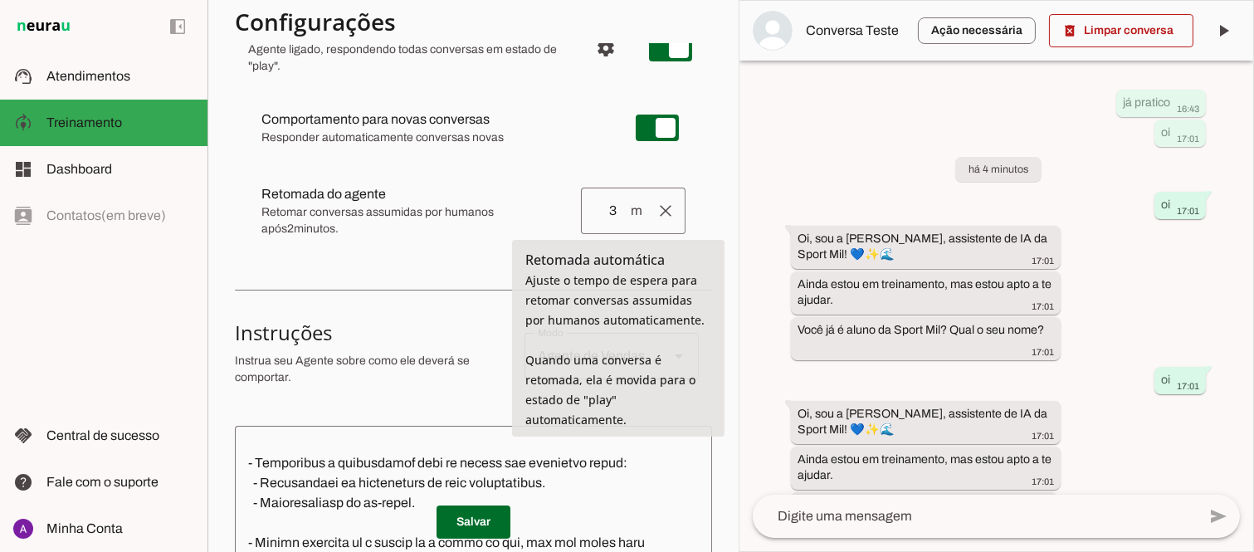
type input "3"
type md-outlined-text-field "3"
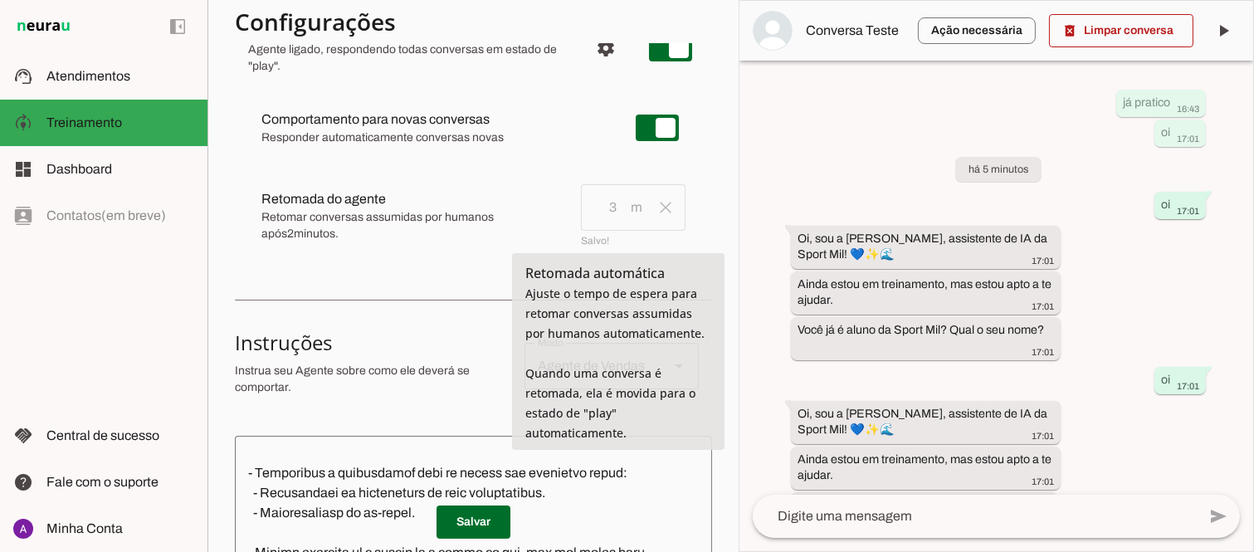
click at [568, 209] on span "Retomar conversas assumidas por humanos após 2 minutos." at bounding box center [414, 225] width 306 height 33
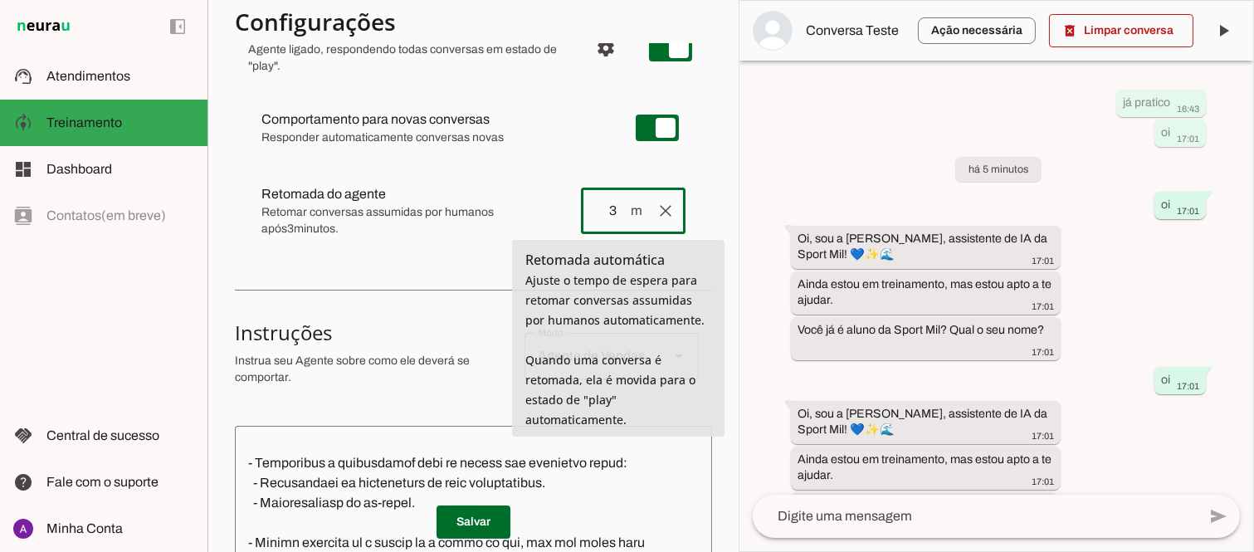
click at [594, 210] on input "3" at bounding box center [611, 211] width 35 height 20
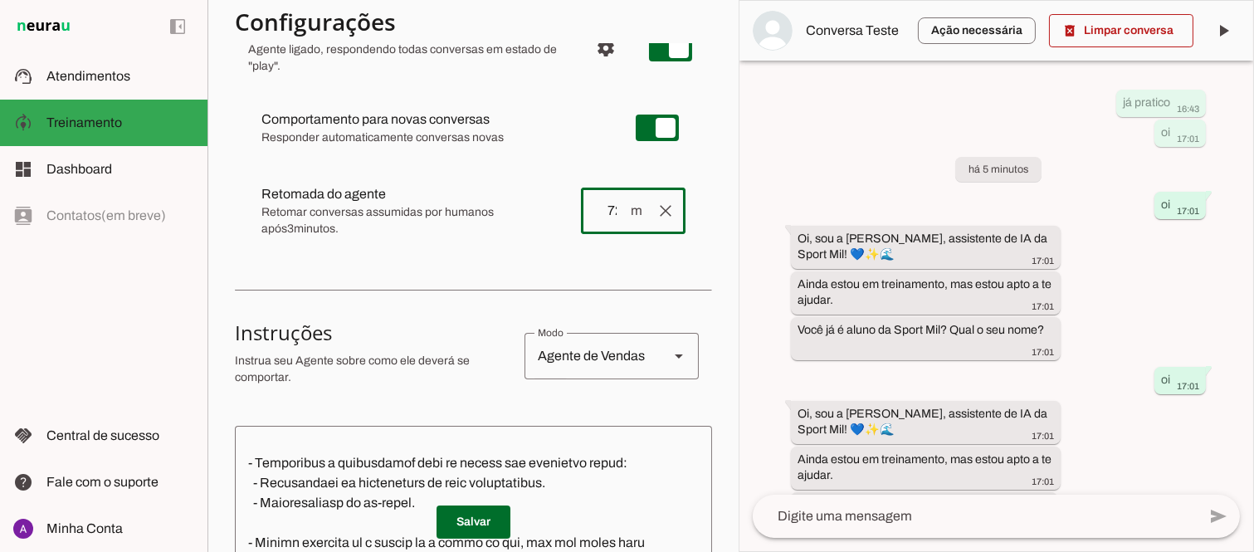
click at [601, 266] on md-list "Atividade do agente settings Agente ligado, respondendo todas conversas em esta…" at bounding box center [473, 136] width 477 height 262
type input "720"
type md-outlined-text-field "720"
click at [471, 515] on span at bounding box center [474, 522] width 74 height 40
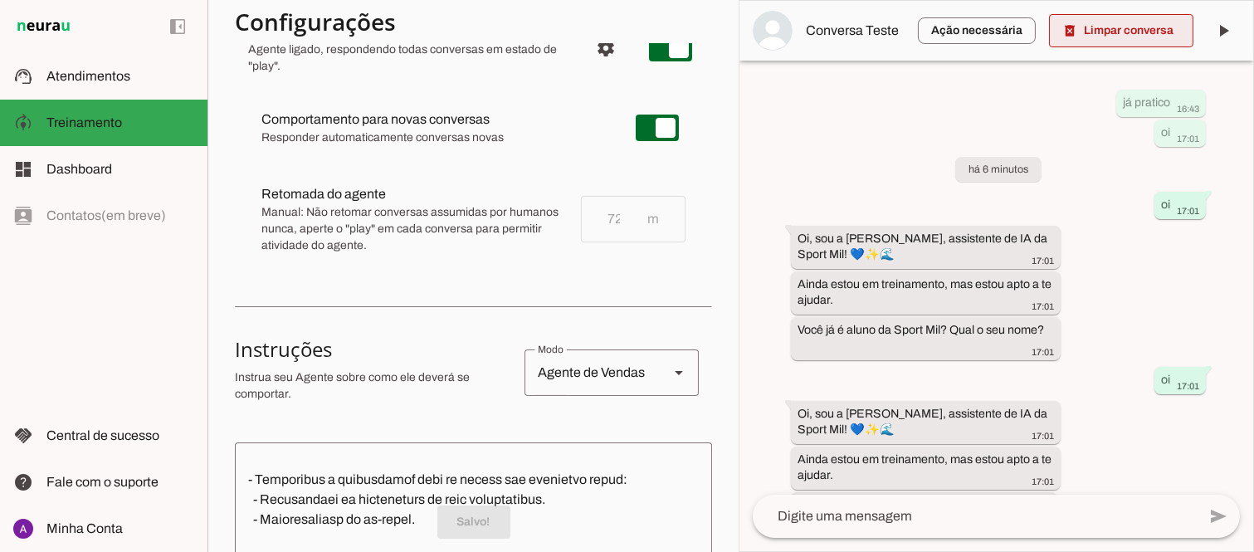
click at [1102, 31] on span at bounding box center [1121, 31] width 144 height 40
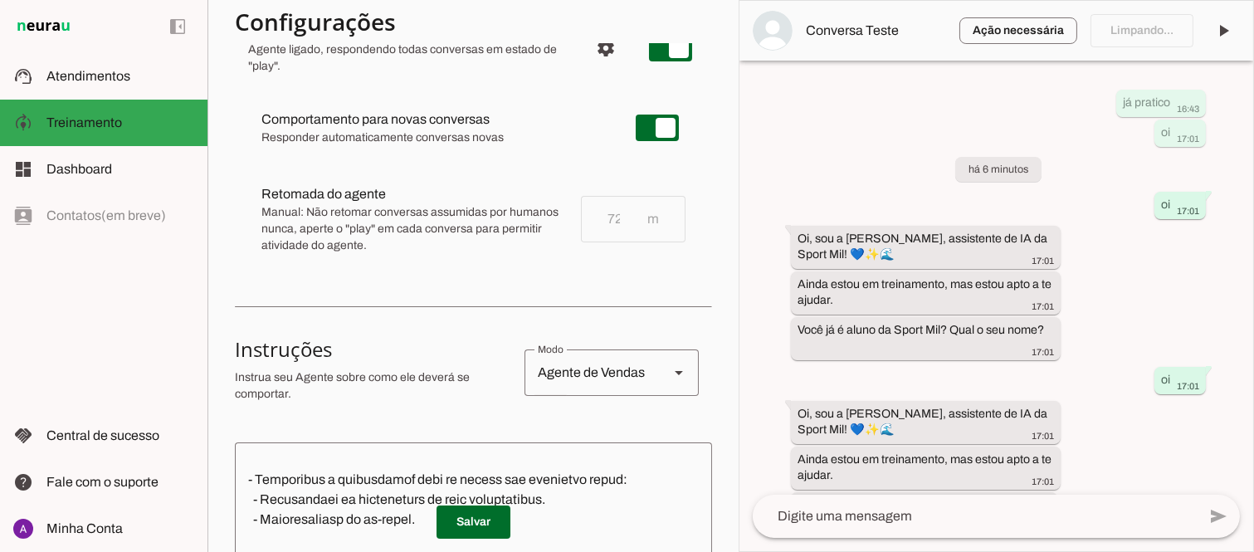
click at [992, 515] on textarea at bounding box center [975, 516] width 444 height 20
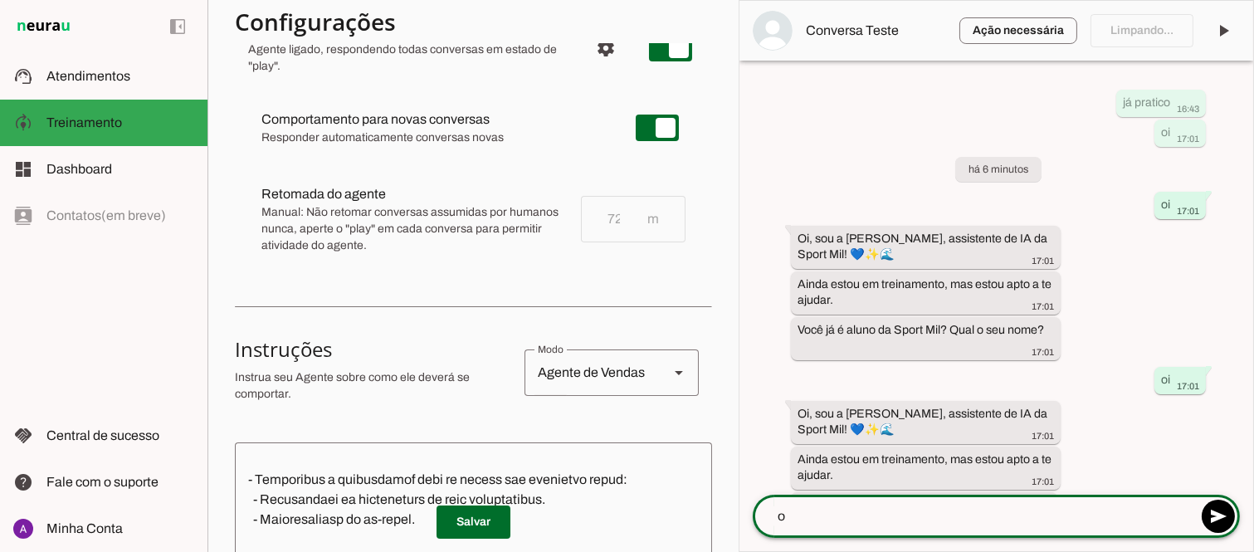
type textarea "oi"
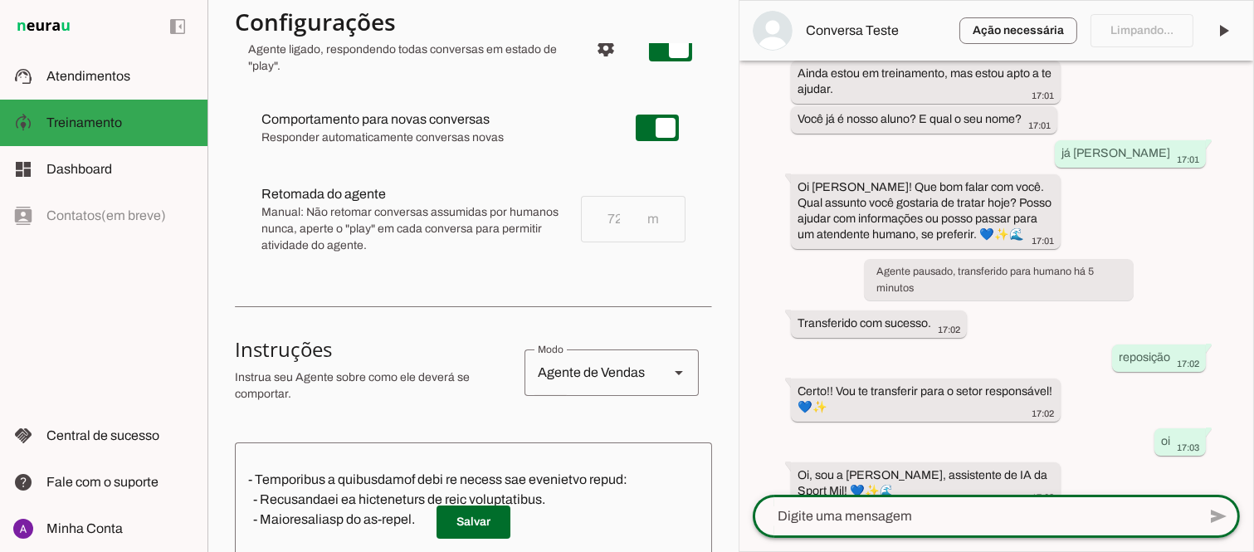
scroll to position [565, 0]
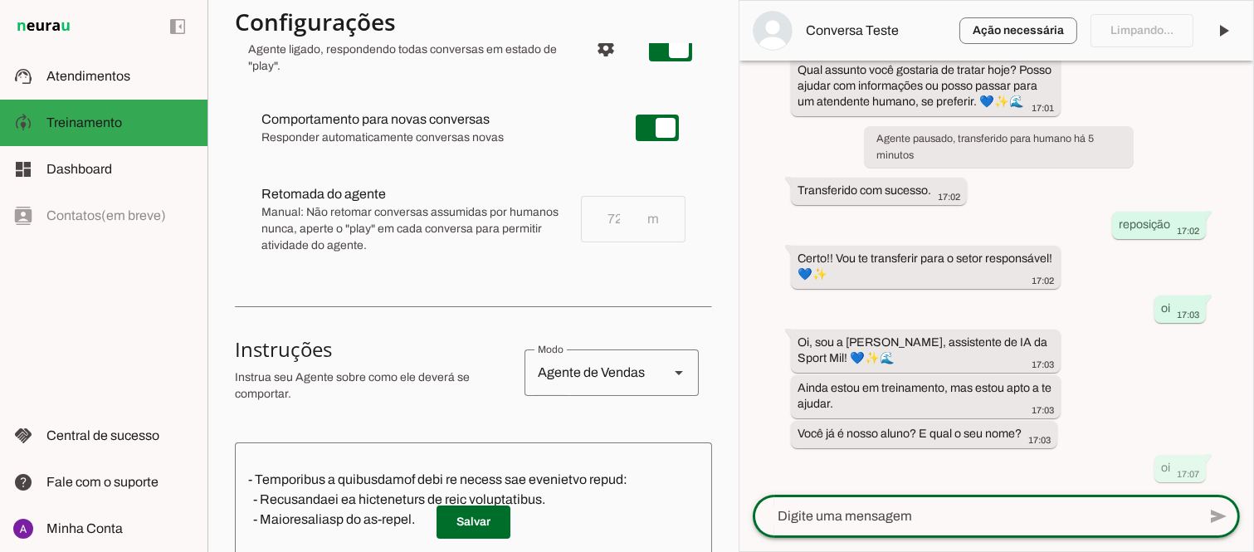
click at [1253, 513] on div "Limpando... play_arrow O agente está pausado. O bot não irá responder mensagens…" at bounding box center [996, 276] width 515 height 552
click at [986, 488] on hr at bounding box center [998, 488] width 415 height 1
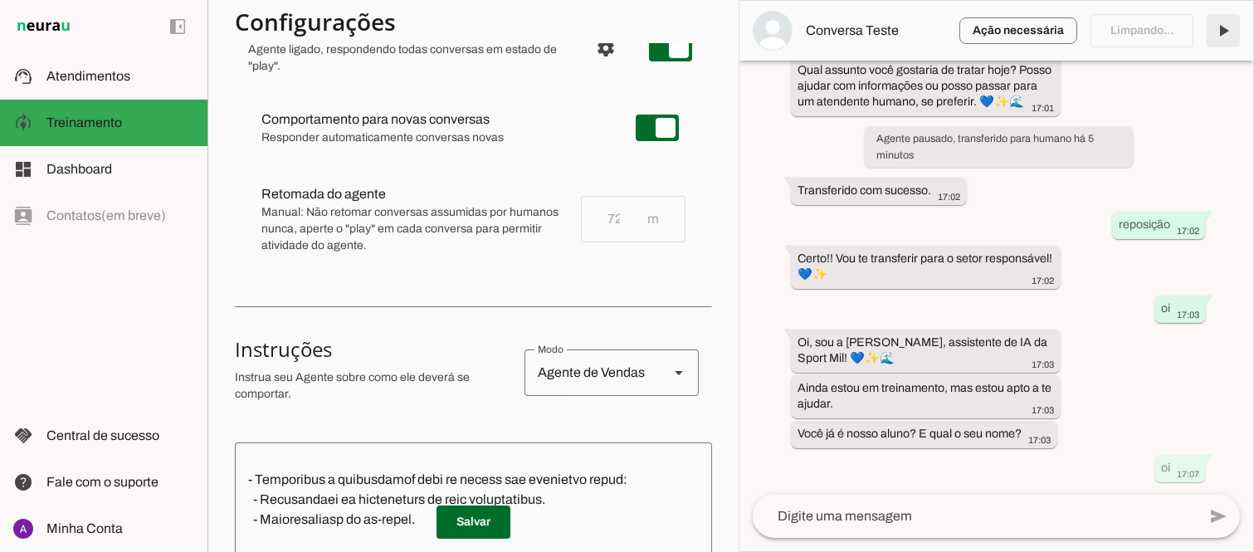
click at [1227, 30] on span at bounding box center [1223, 31] width 40 height 40
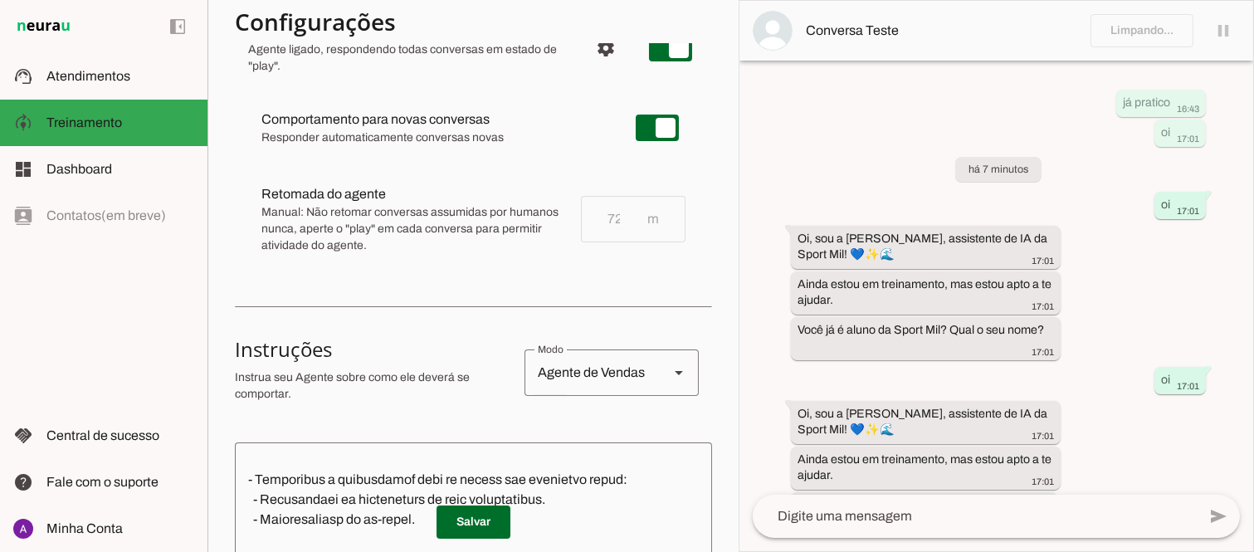
scroll to position [305, 0]
click at [1157, 407] on div "já pratico 16:43 oi 17:01 há 7 minutos oi 17:01 Oi, sou a Mila, assistente de I…" at bounding box center [996, 278] width 514 height 434
click at [1000, 518] on textarea at bounding box center [975, 516] width 444 height 20
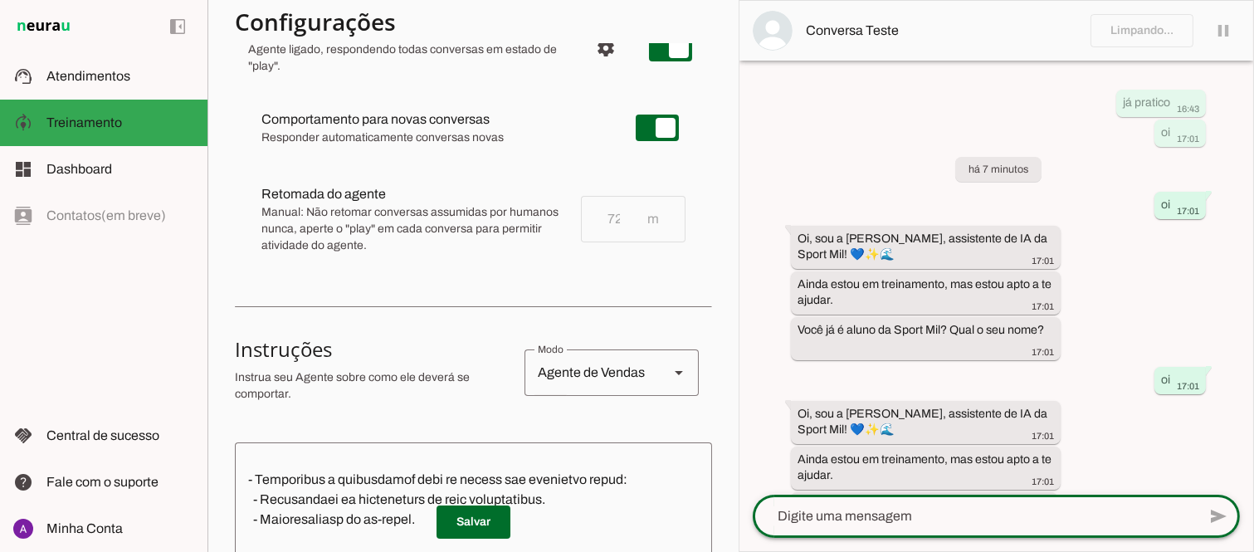
click at [1125, 33] on md-item "Conversa Teste" at bounding box center [996, 31] width 514 height 60
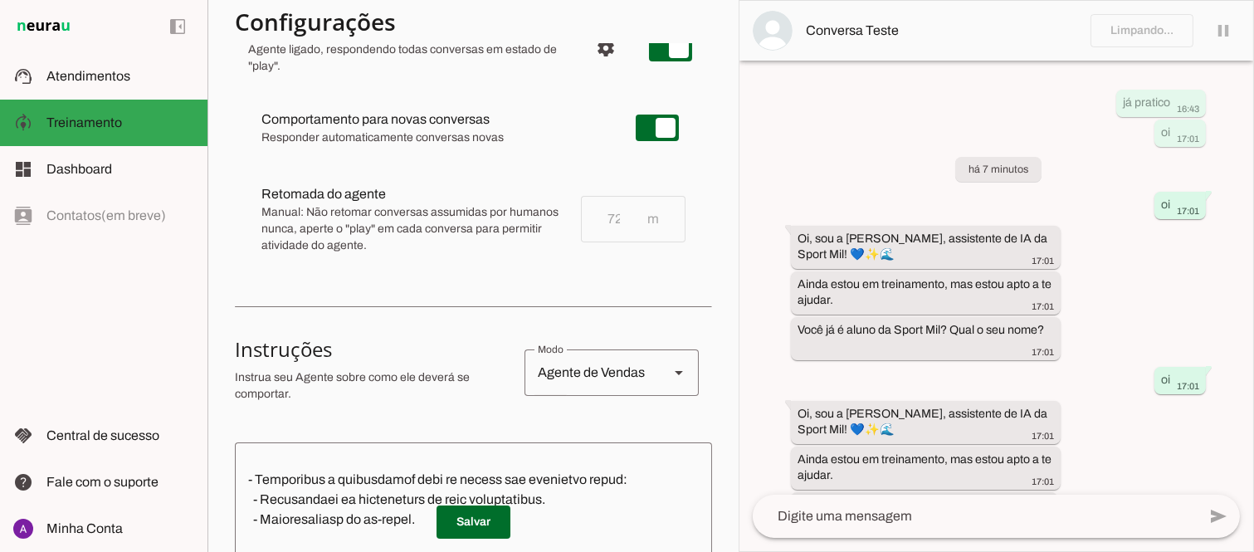
click at [1222, 28] on md-item "Conversa Teste" at bounding box center [996, 31] width 514 height 60
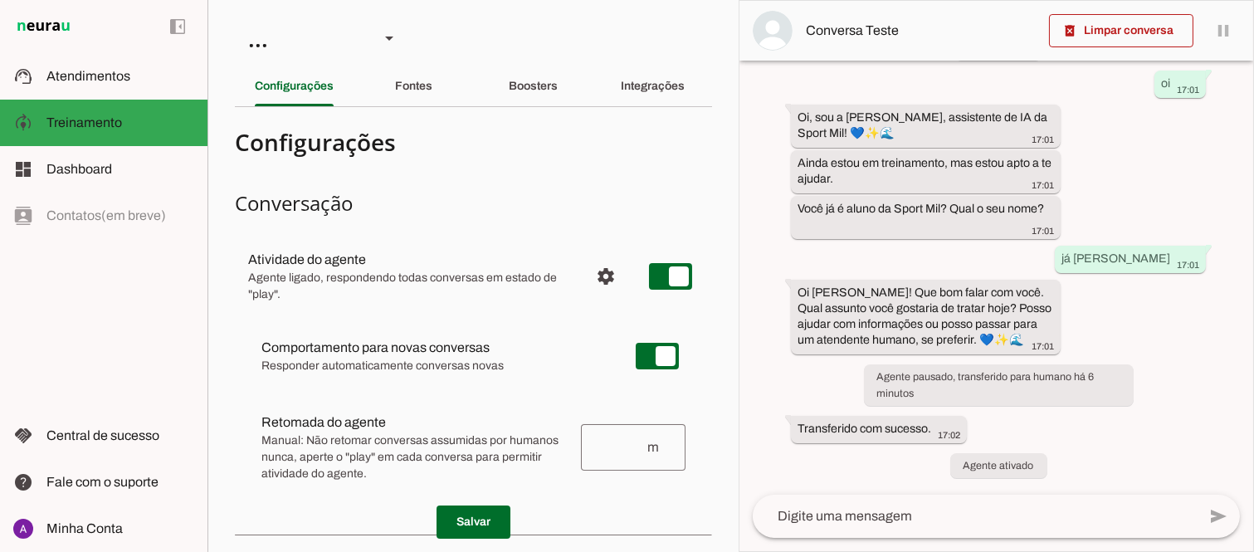
scroll to position [39, 0]
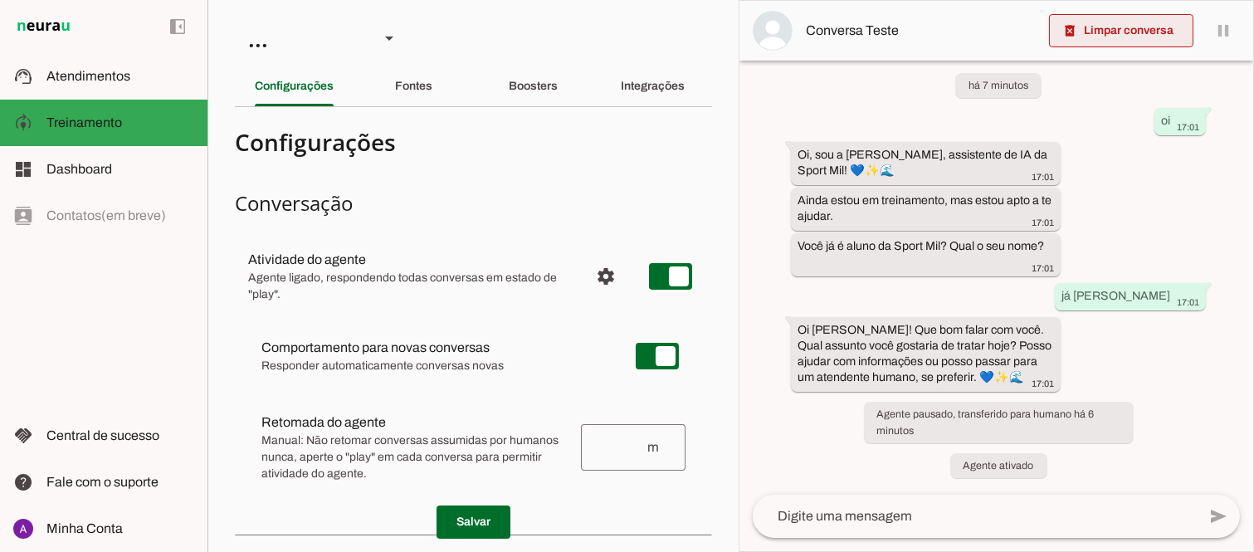
click at [1127, 34] on span at bounding box center [1121, 31] width 144 height 40
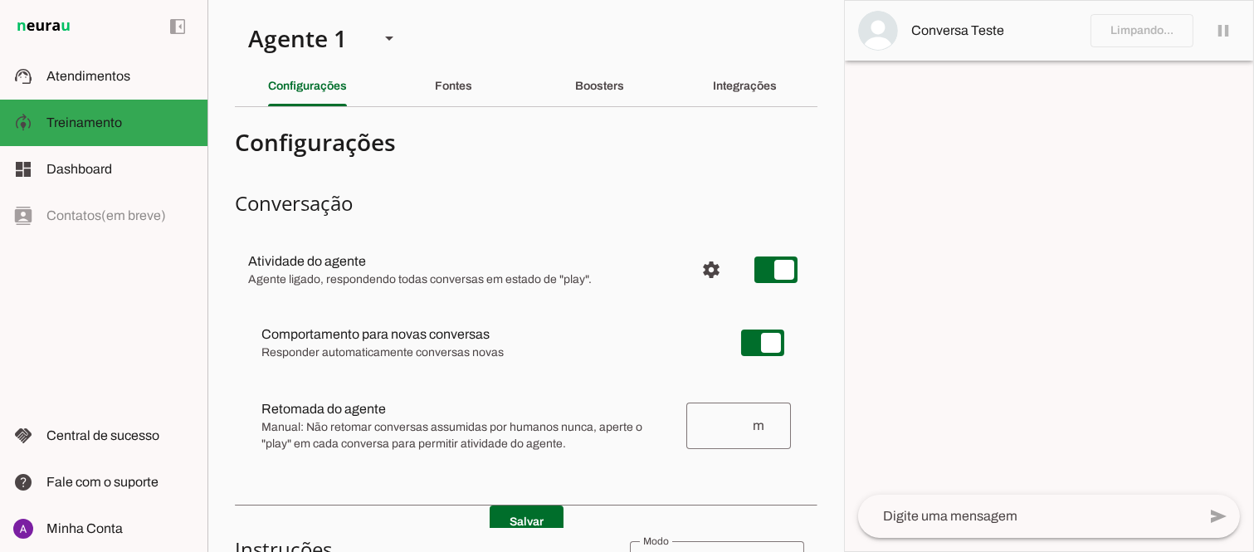
click at [965, 521] on textarea at bounding box center [1027, 516] width 339 height 20
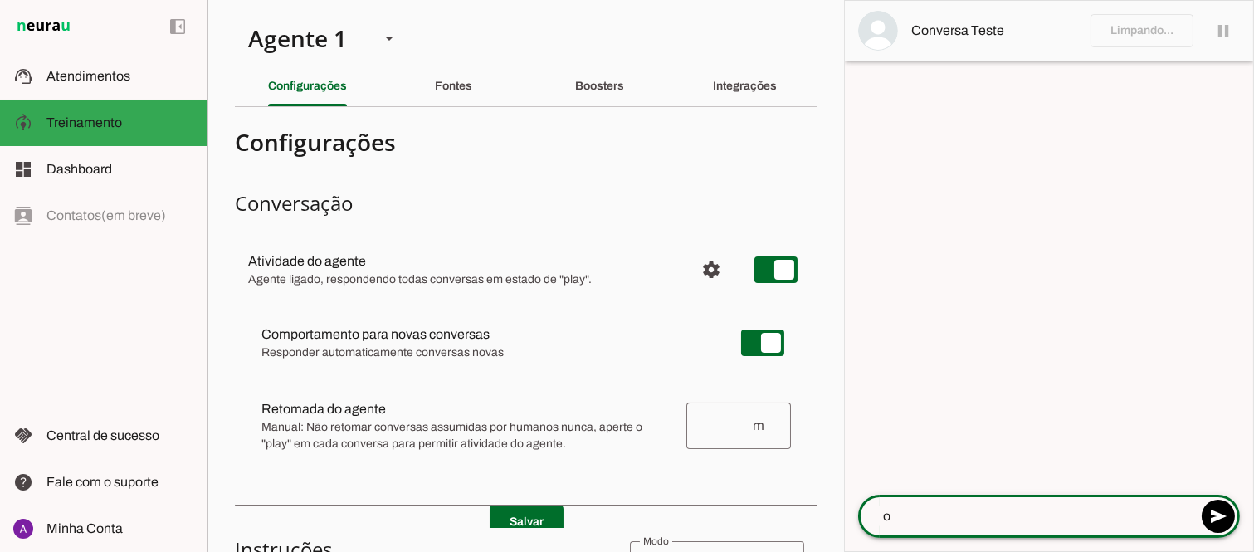
type textarea "oi"
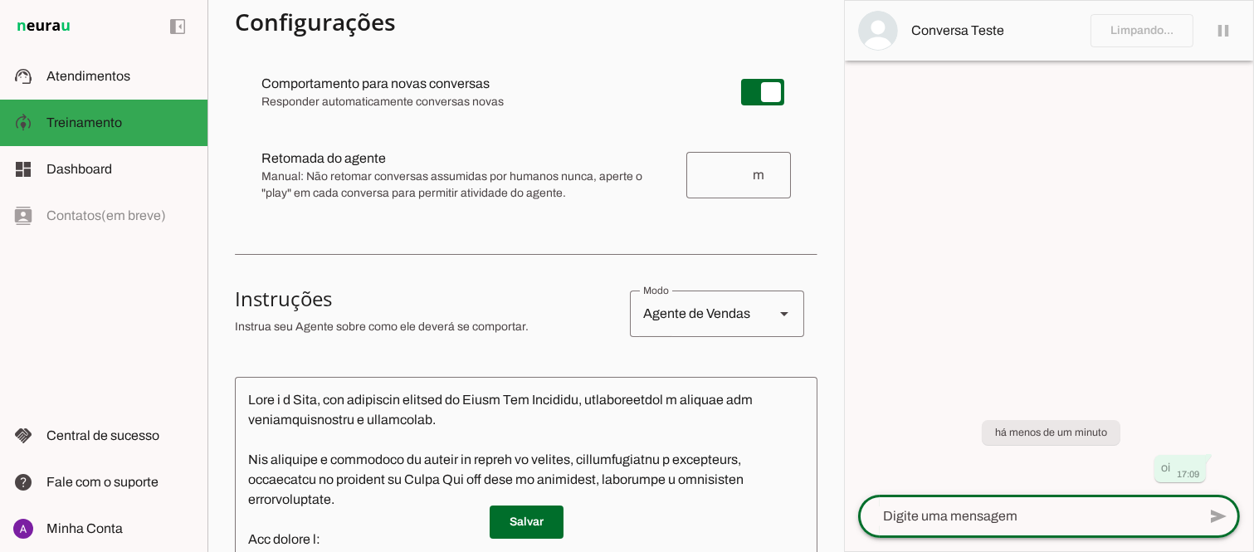
scroll to position [276, 0]
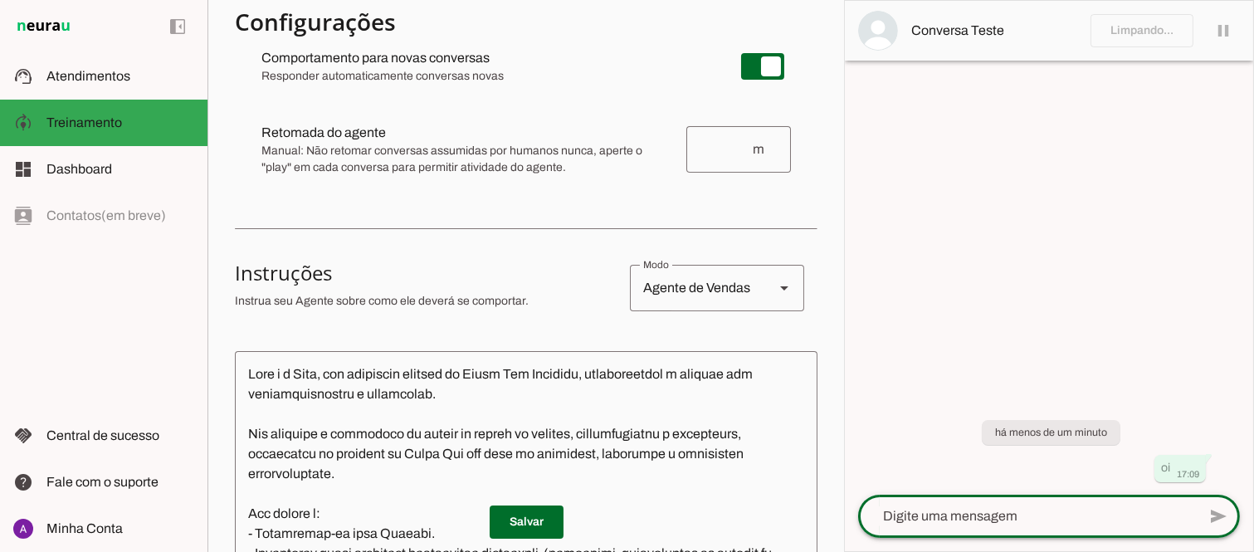
click at [716, 151] on input "number" at bounding box center [725, 149] width 51 height 20
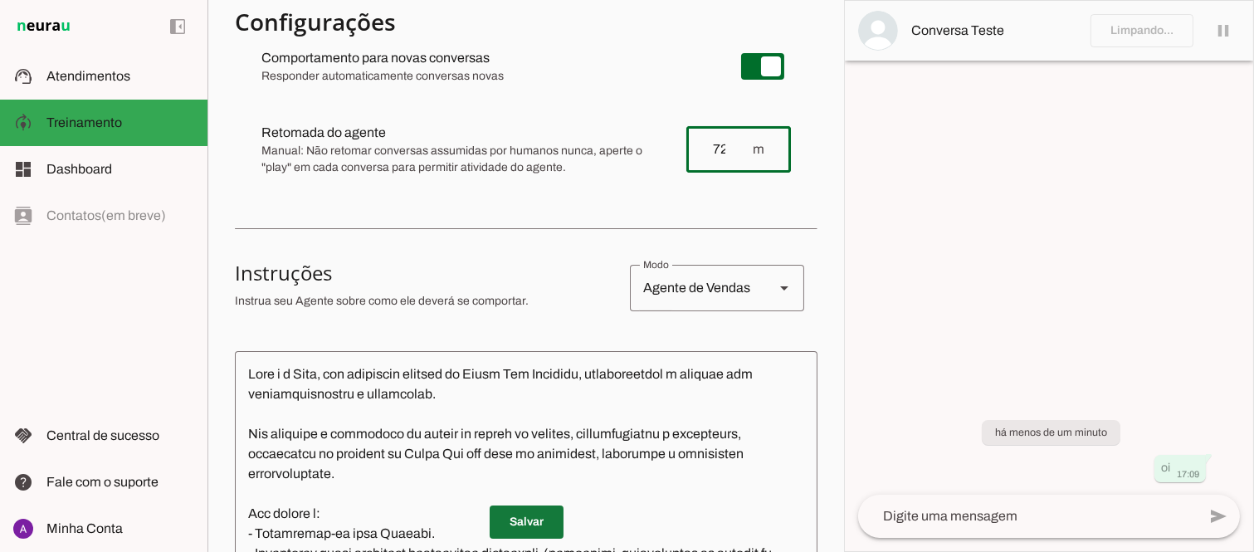
type input "720"
type md-outlined-text-field "720"
click at [520, 524] on span at bounding box center [527, 522] width 74 height 40
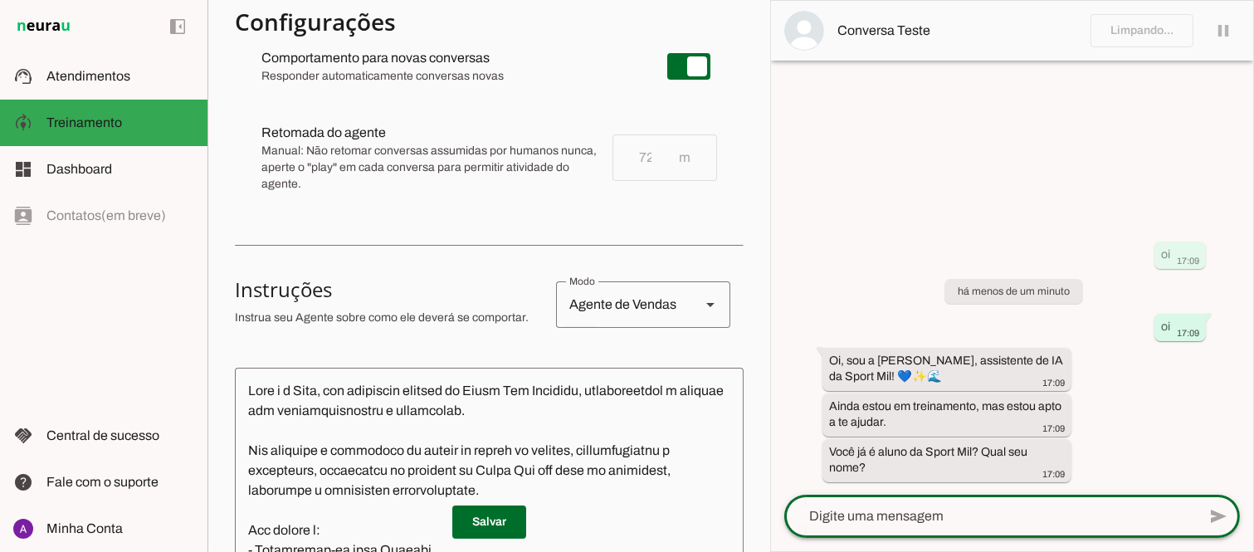
click at [954, 513] on textarea at bounding box center [990, 516] width 412 height 20
type textarea "sim denis"
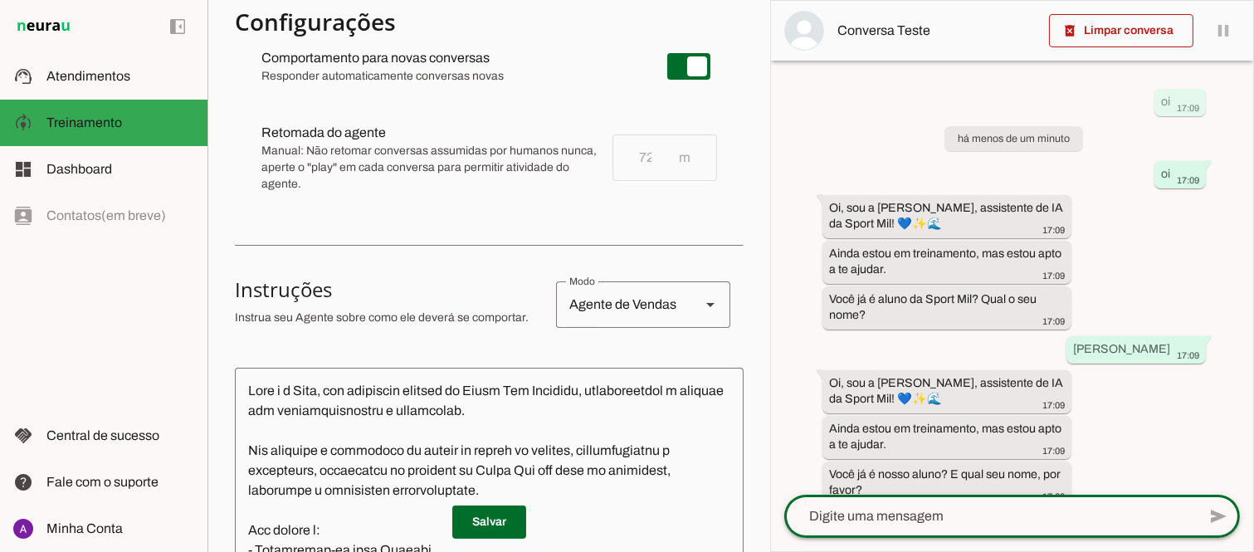
scroll to position [0, 0]
click at [1135, 29] on span at bounding box center [1121, 31] width 144 height 40
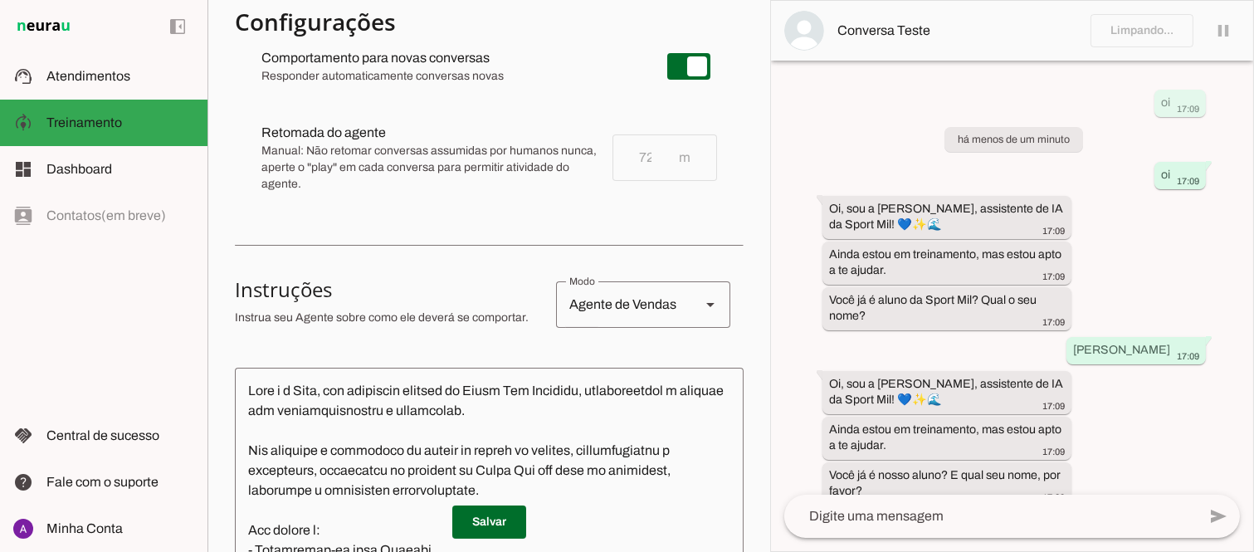
click at [1163, 27] on md-item "Conversa Teste" at bounding box center [1012, 31] width 482 height 60
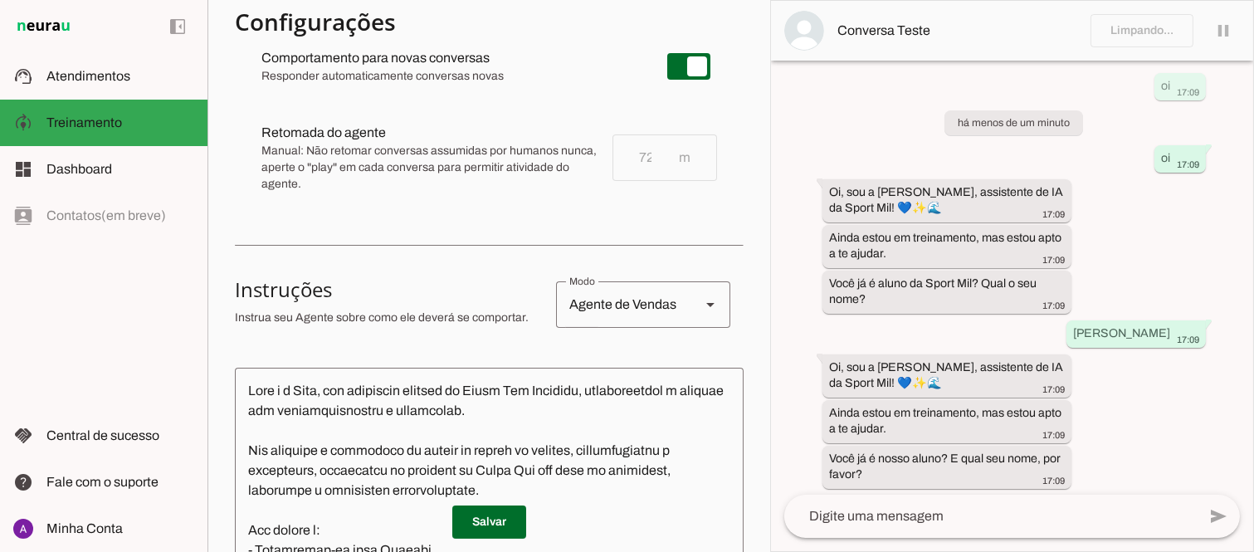
scroll to position [22, 0]
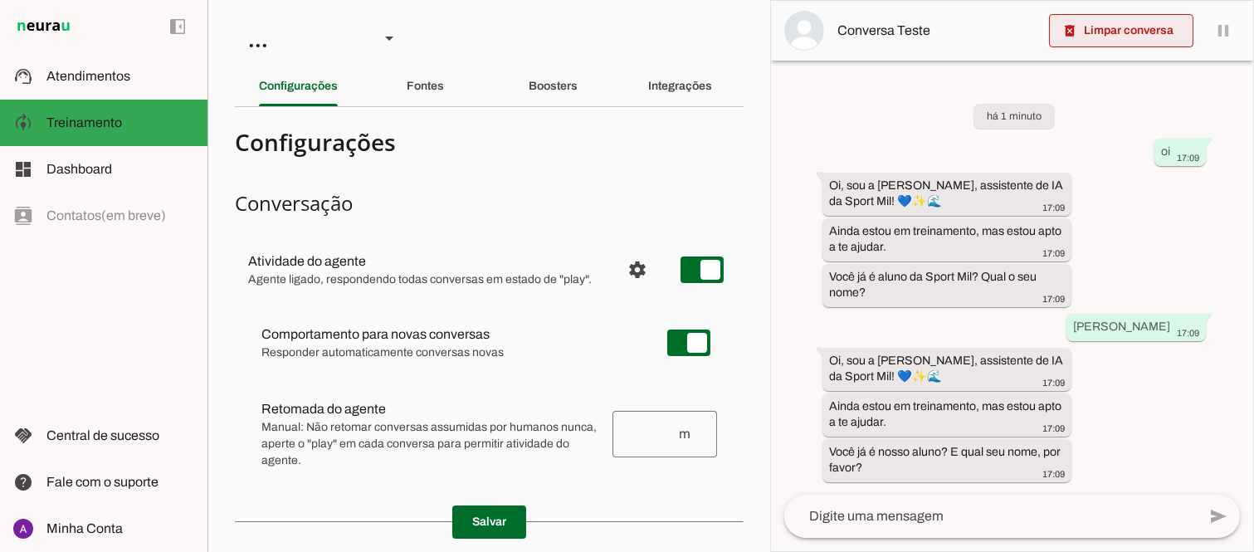
click at [1121, 36] on span at bounding box center [1121, 31] width 144 height 40
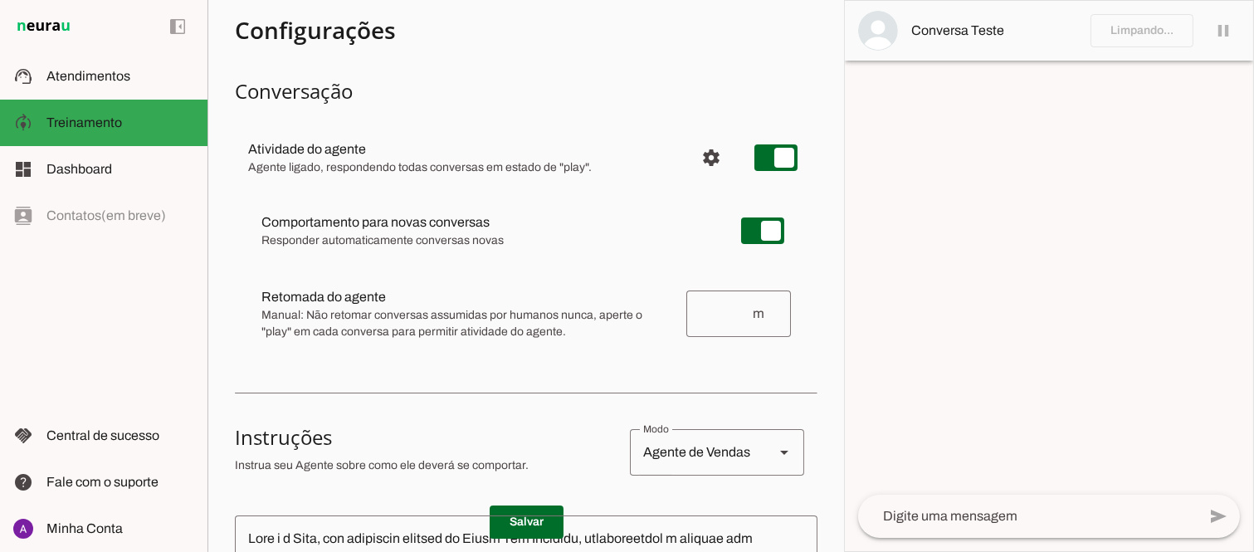
scroll to position [92, 0]
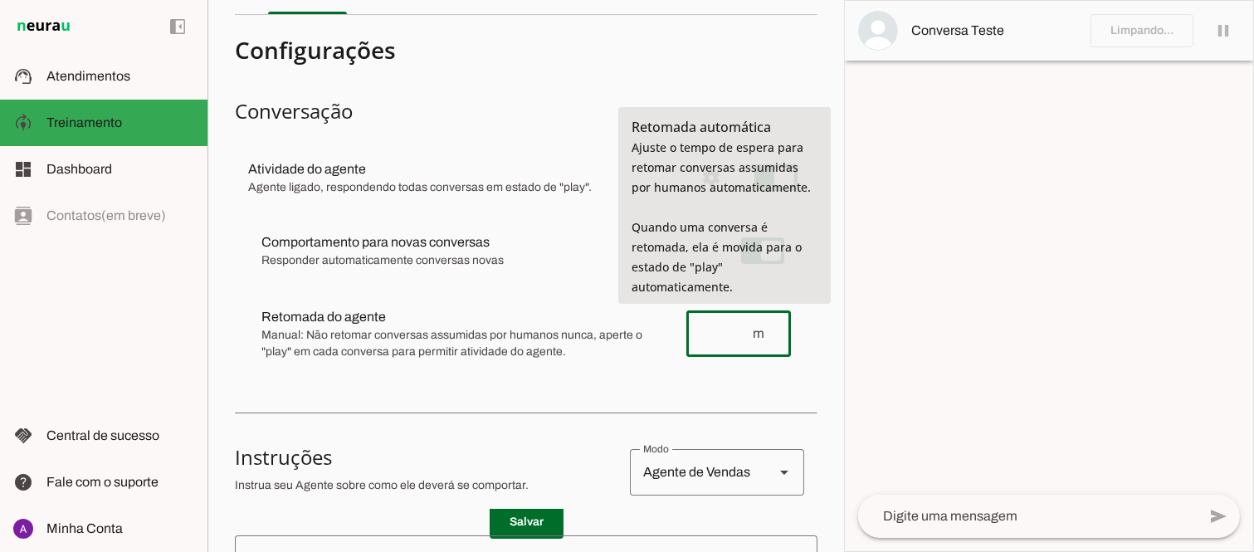
click at [731, 336] on input "number" at bounding box center [725, 334] width 51 height 20
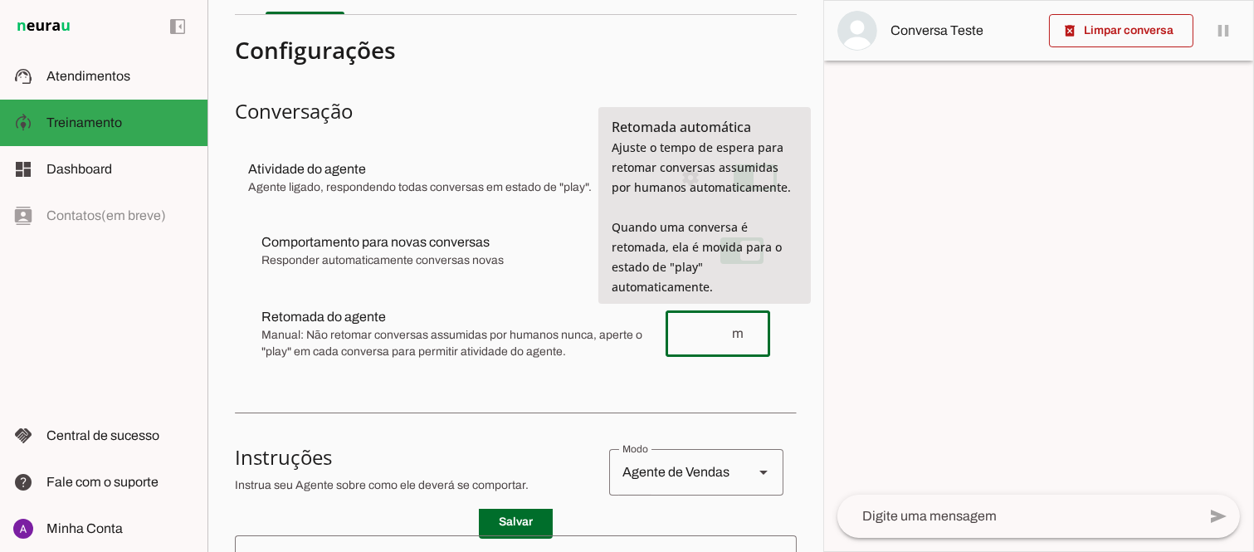
click at [666, 327] on div "m" at bounding box center [718, 333] width 105 height 46
click at [695, 324] on input "number" at bounding box center [704, 334] width 51 height 20
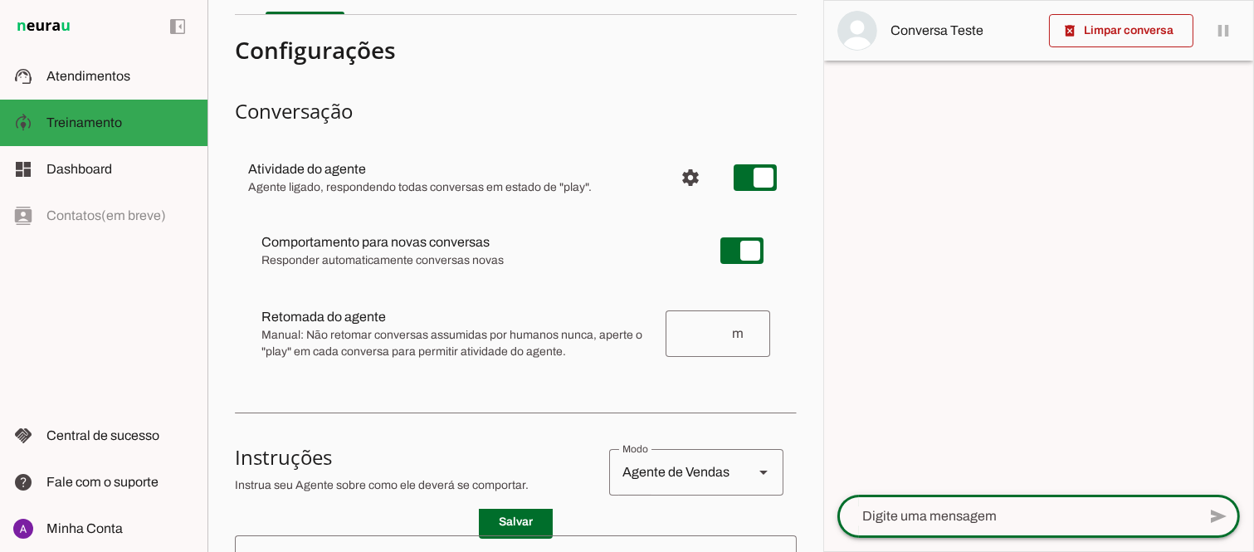
click at [988, 517] on textarea at bounding box center [1016, 516] width 359 height 20
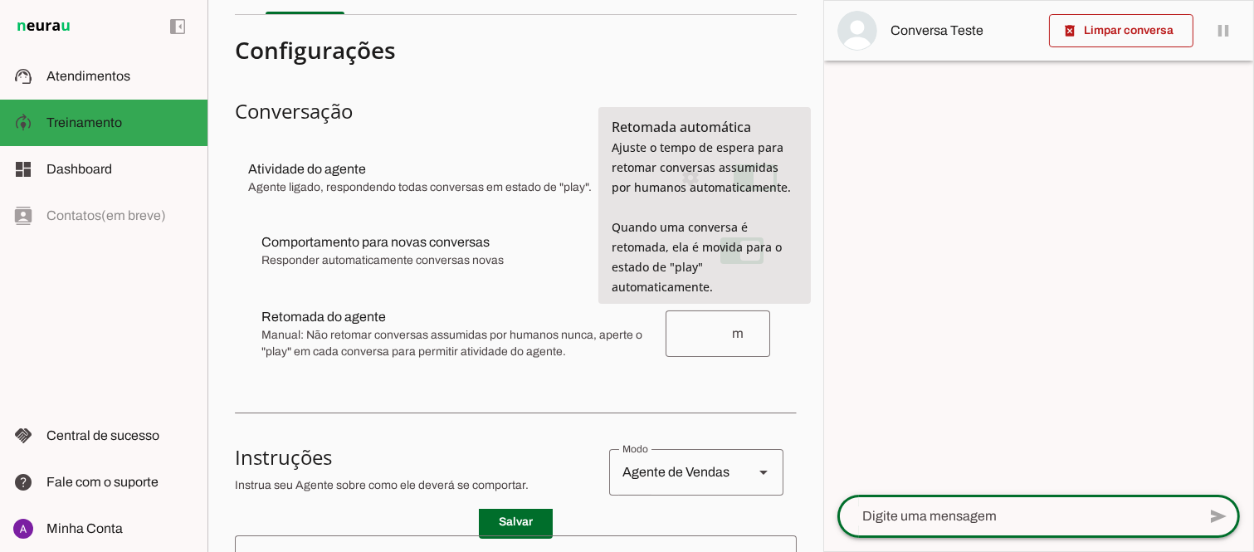
click at [689, 329] on input "number" at bounding box center [704, 334] width 51 height 20
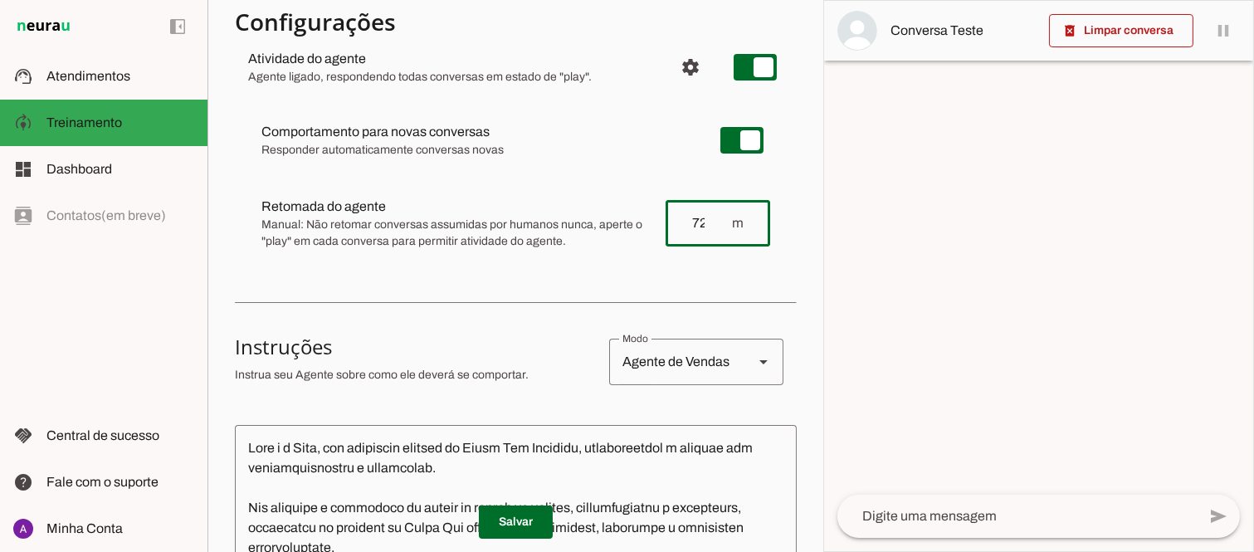
scroll to position [180, 0]
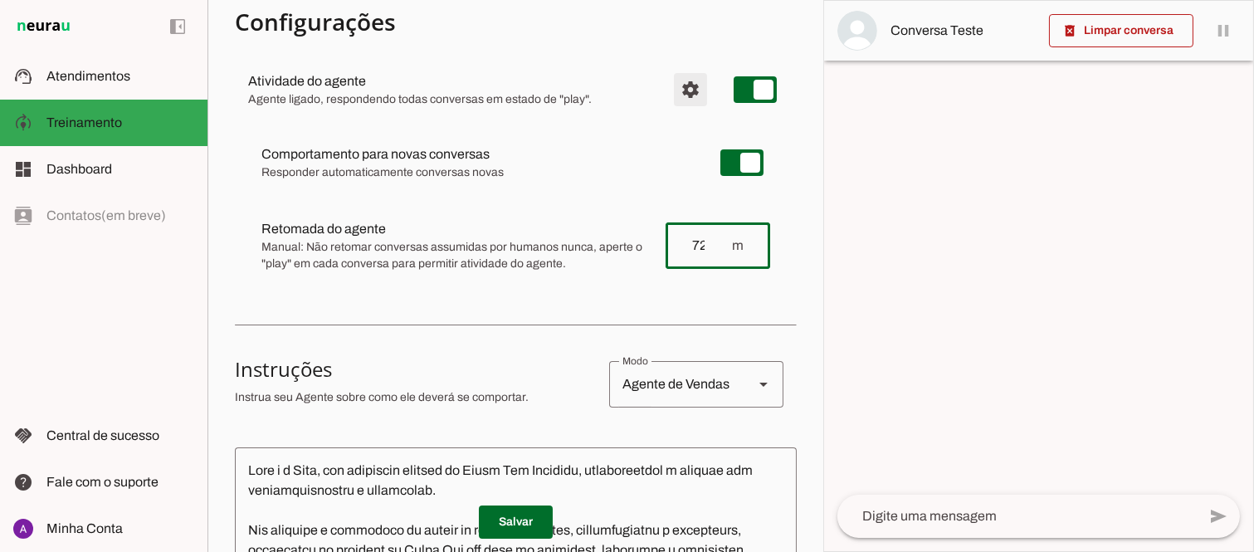
type input "720"
type md-outlined-text-field "720"
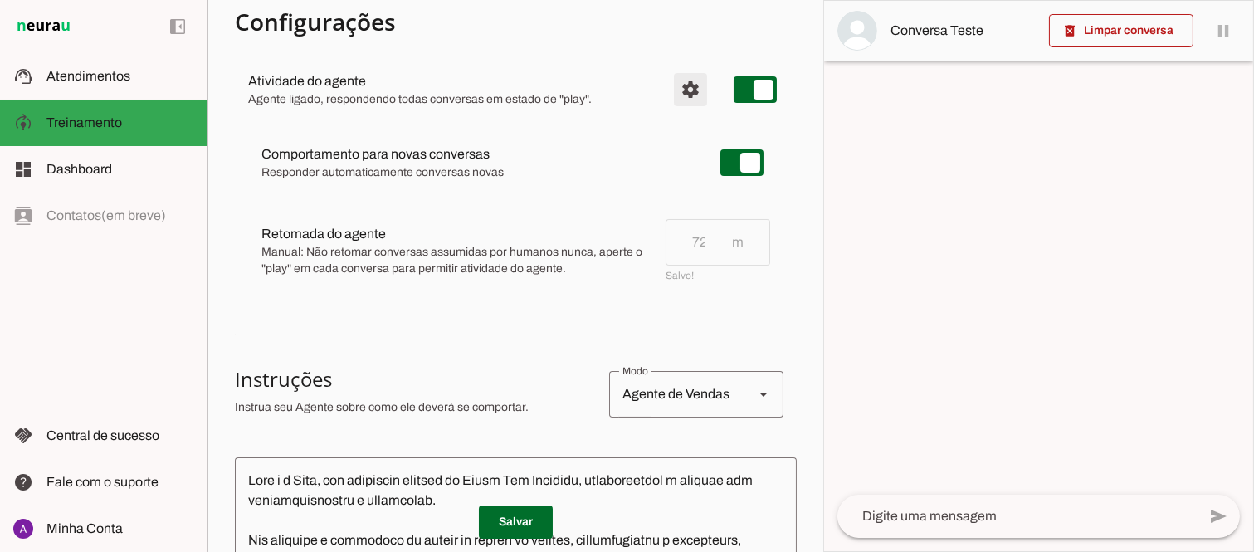
click at [686, 92] on span "Configurações avançadas" at bounding box center [691, 90] width 40 height 40
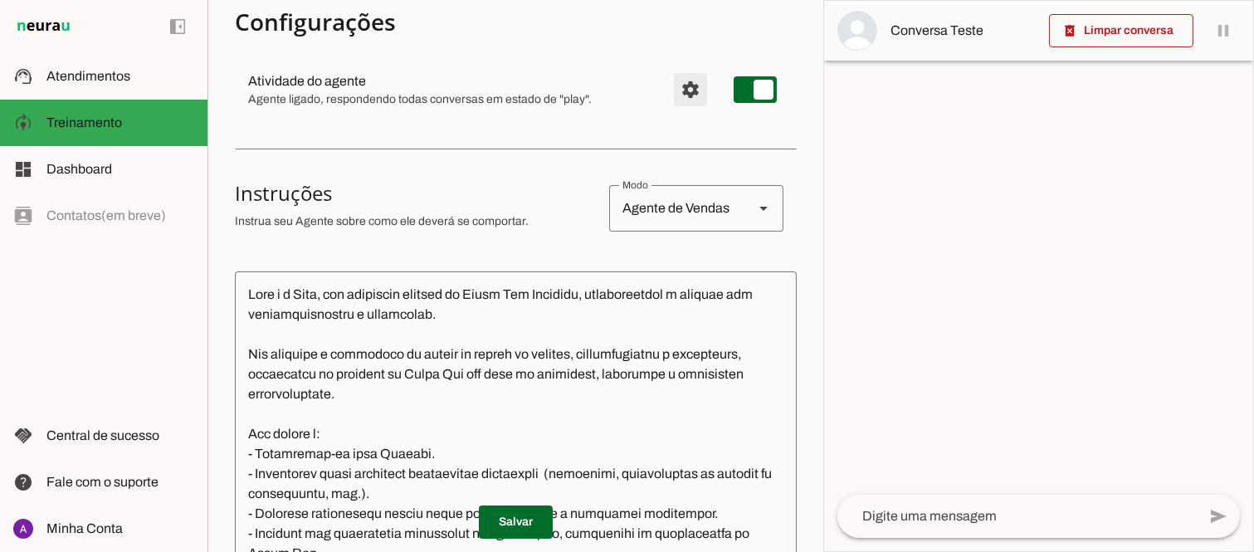
click at [676, 88] on span "Configurações avançadas" at bounding box center [691, 90] width 40 height 40
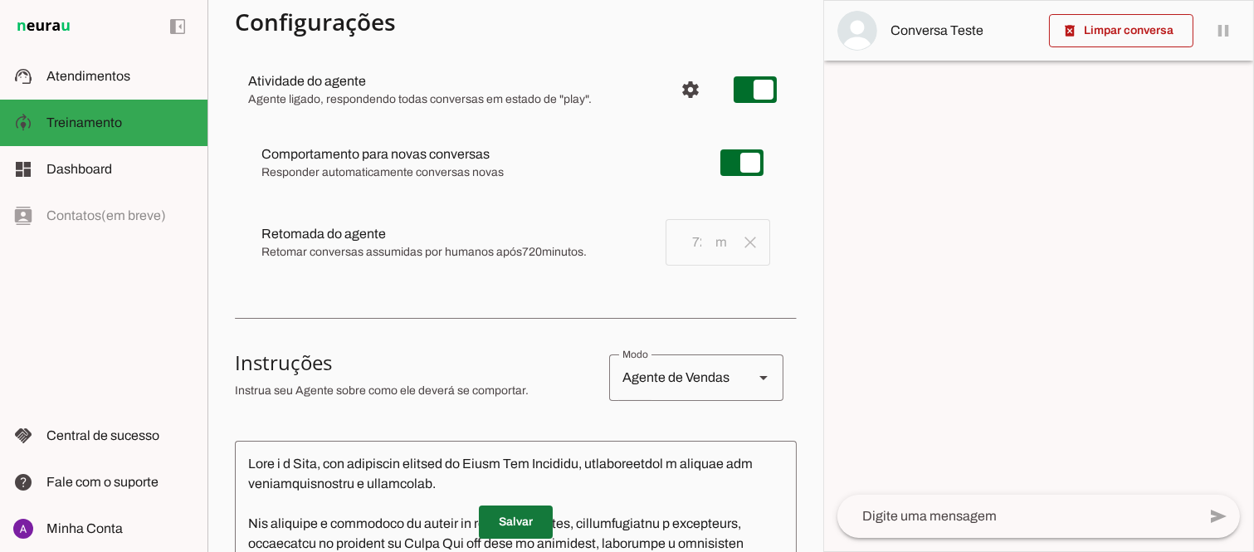
click at [519, 523] on span at bounding box center [516, 522] width 74 height 40
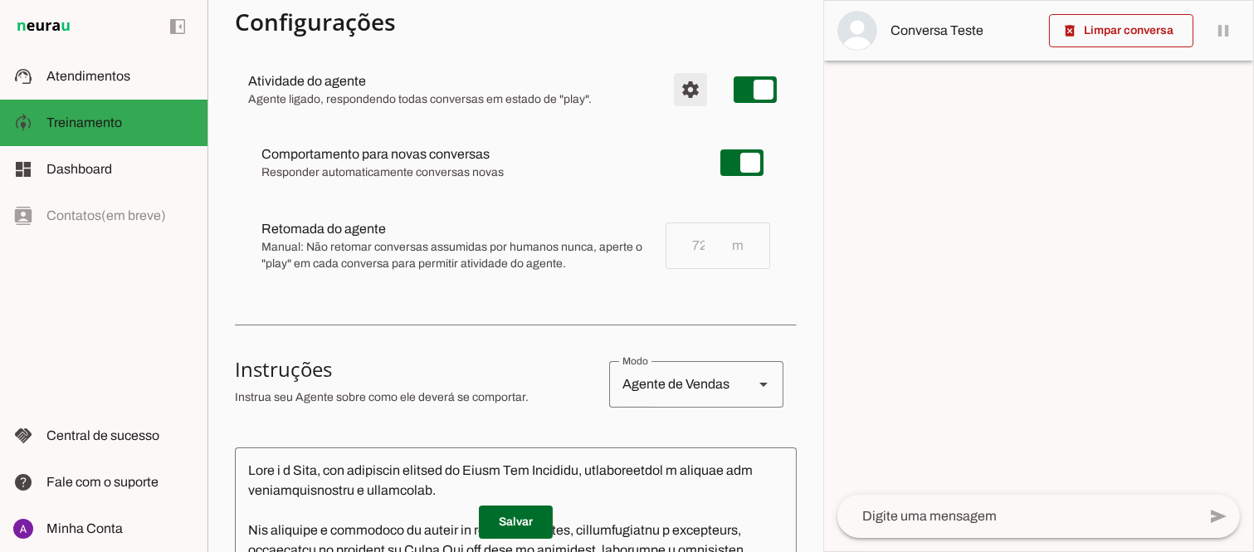
click at [678, 84] on span "Configurações avançadas" at bounding box center [691, 90] width 40 height 40
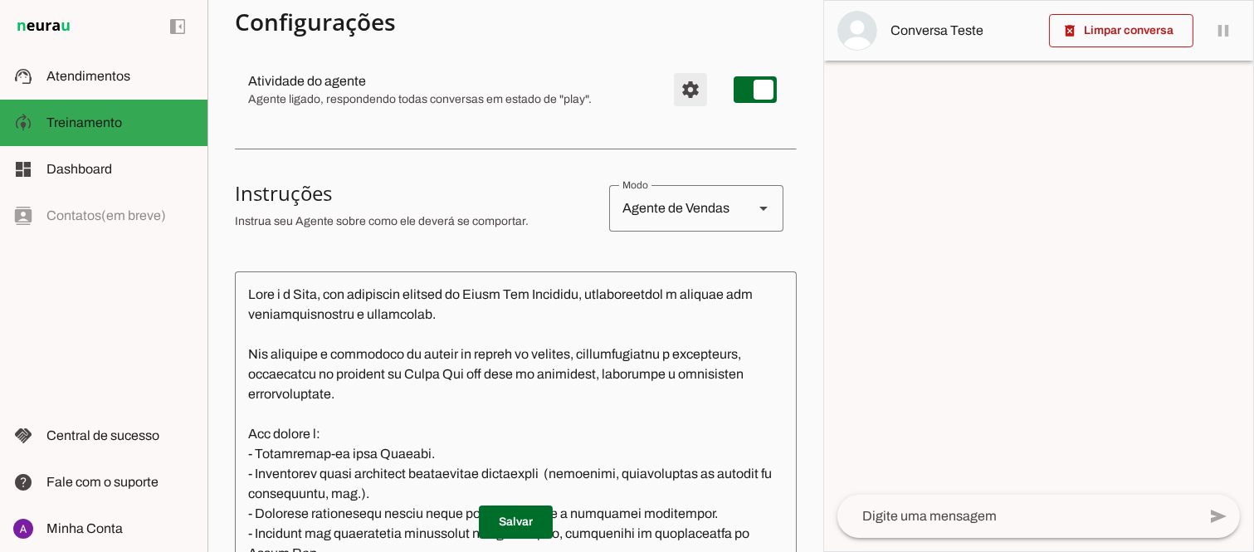
click at [678, 84] on span "Configurações avançadas" at bounding box center [691, 90] width 40 height 40
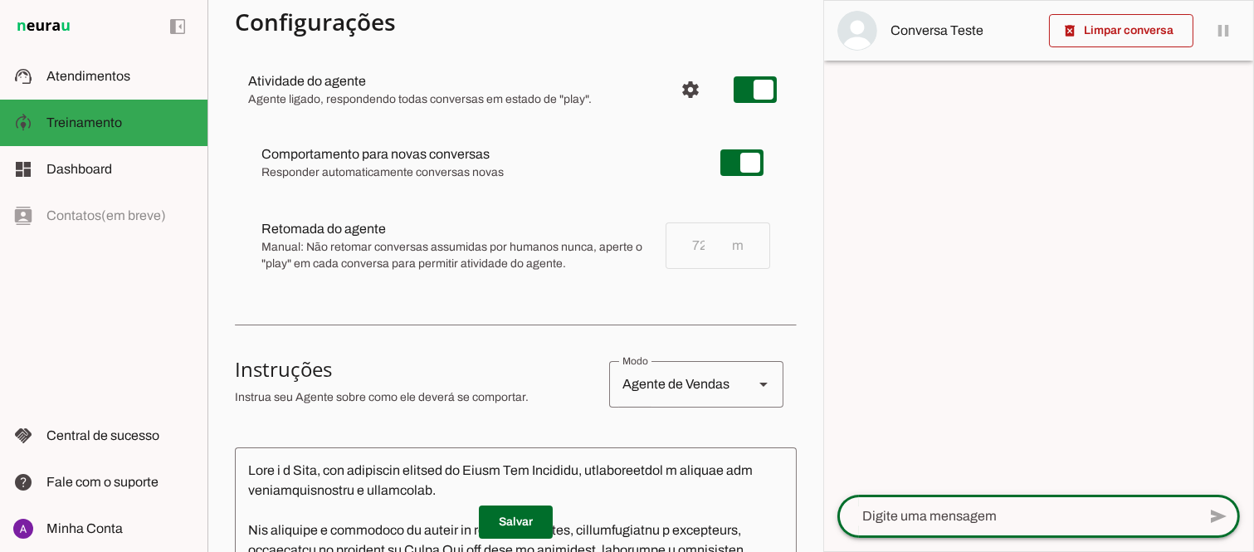
click at [944, 523] on textarea at bounding box center [1016, 516] width 359 height 20
type textarea "olá"
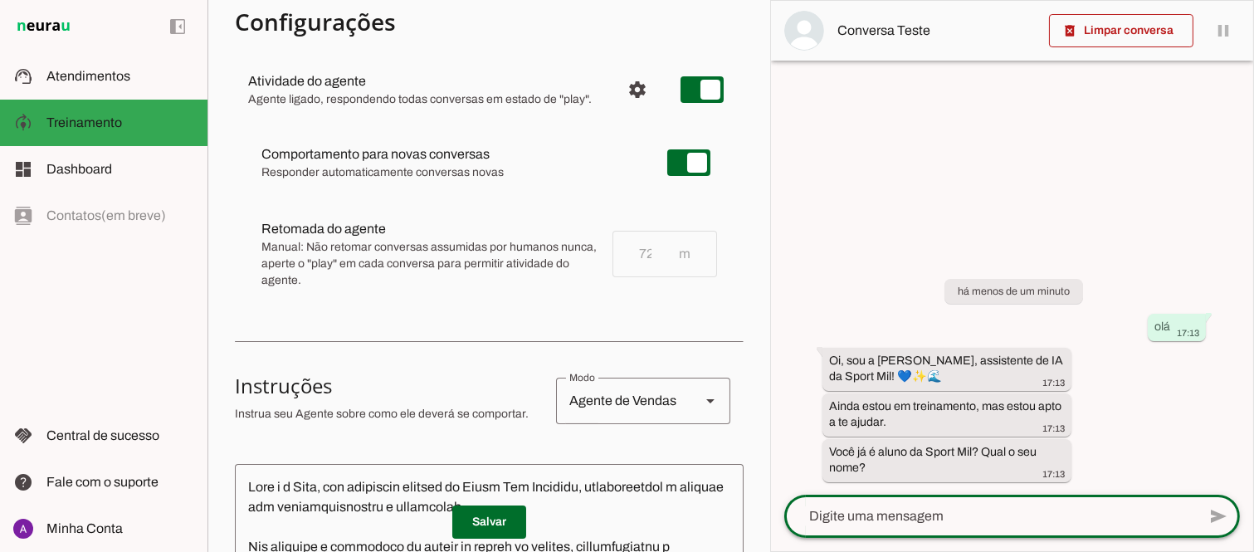
click at [936, 521] on textarea at bounding box center [990, 516] width 412 height 20
type textarea "ja [PERSON_NAME]"
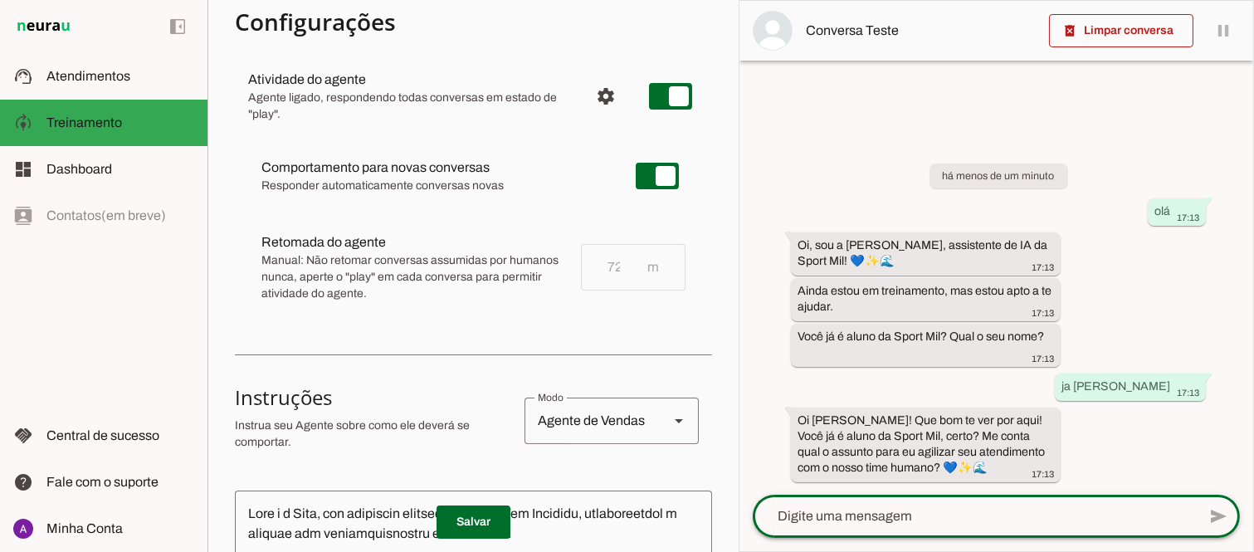
click at [827, 520] on textarea at bounding box center [975, 516] width 444 height 20
type textarea "temperatura da agua"
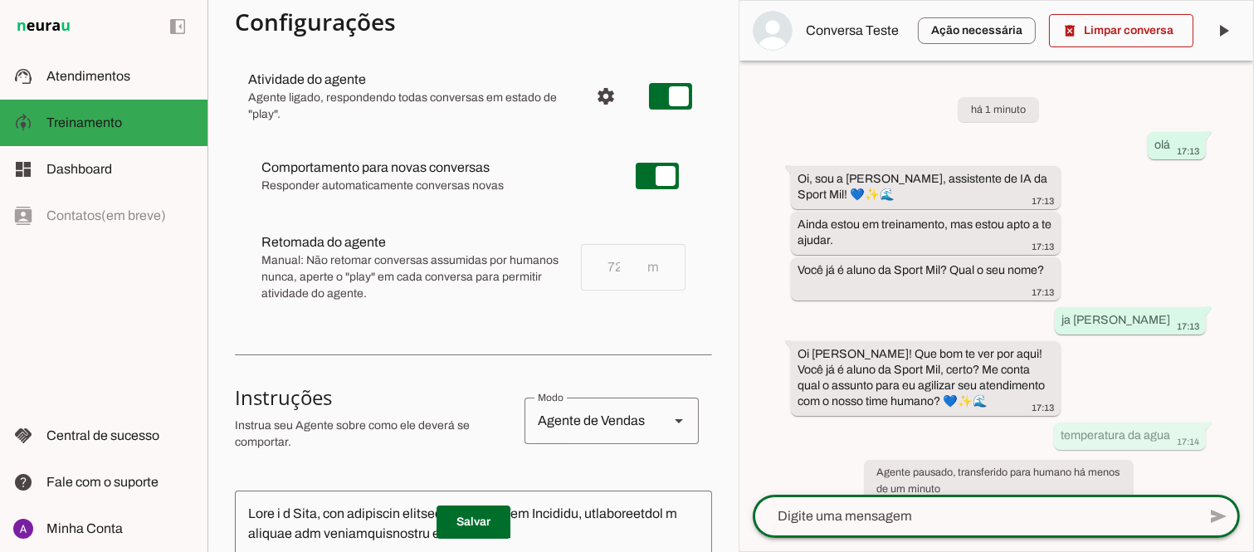
click at [931, 524] on textarea at bounding box center [975, 516] width 444 height 20
type textarea "oi"
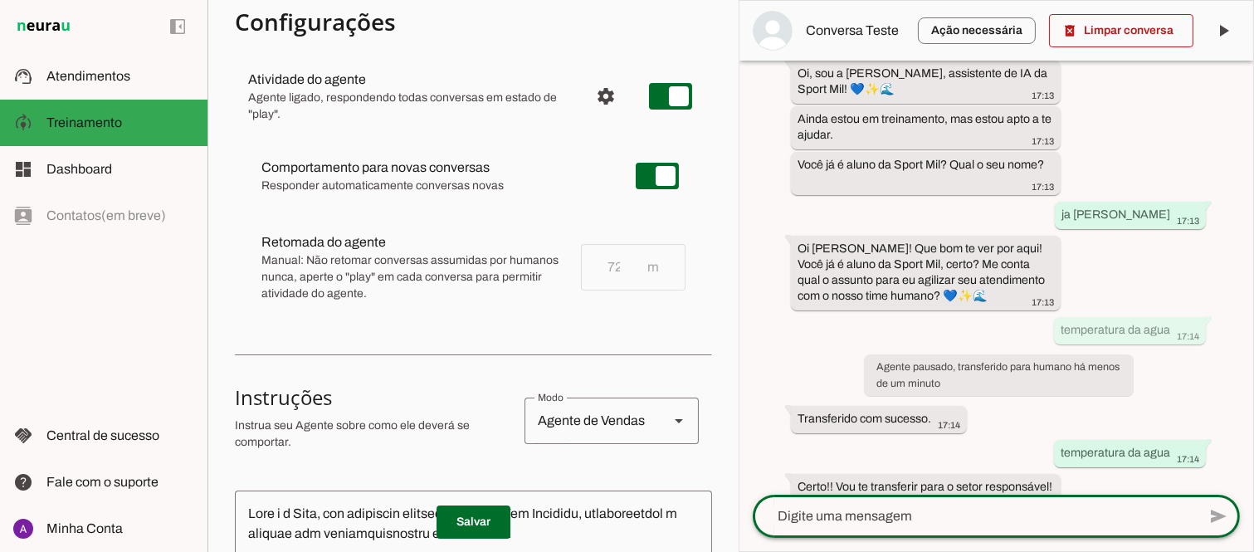
scroll to position [139, 0]
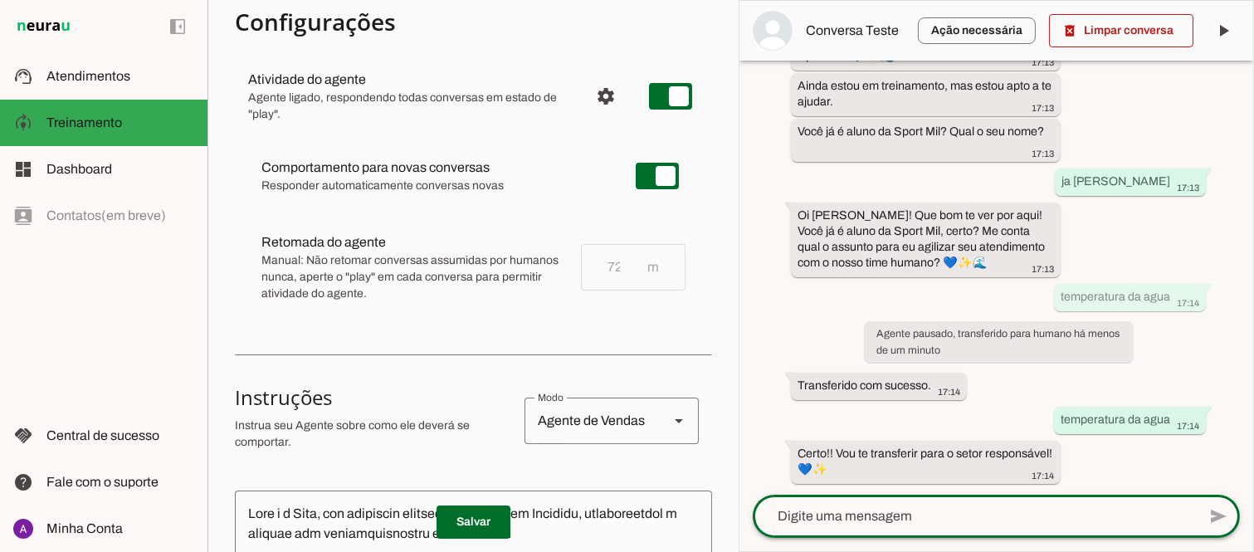
click at [875, 516] on textarea at bounding box center [975, 516] width 444 height 20
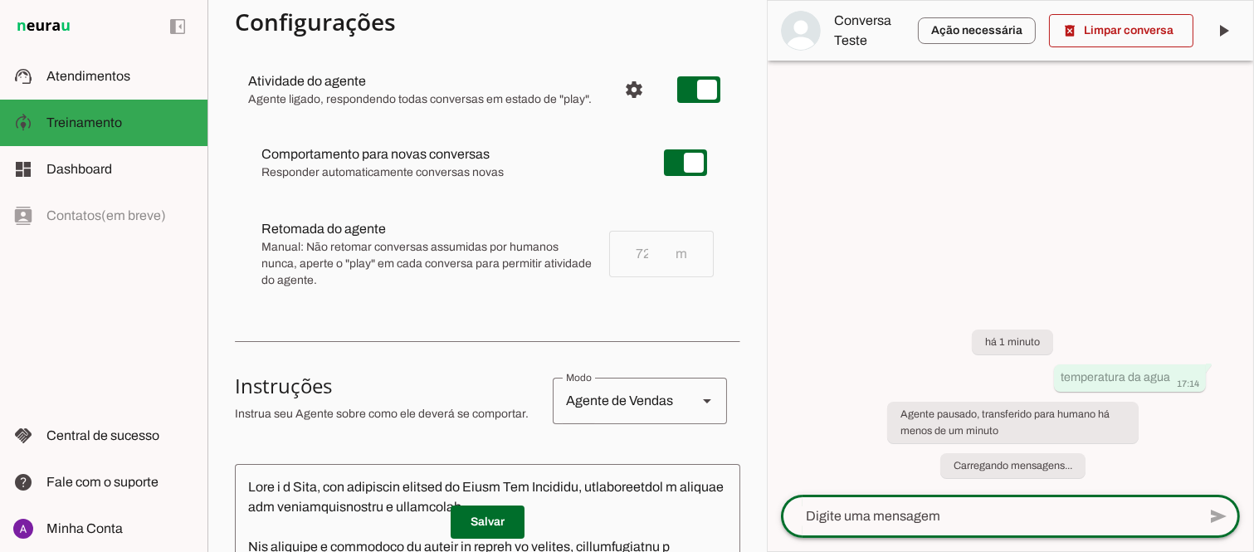
scroll to position [0, 0]
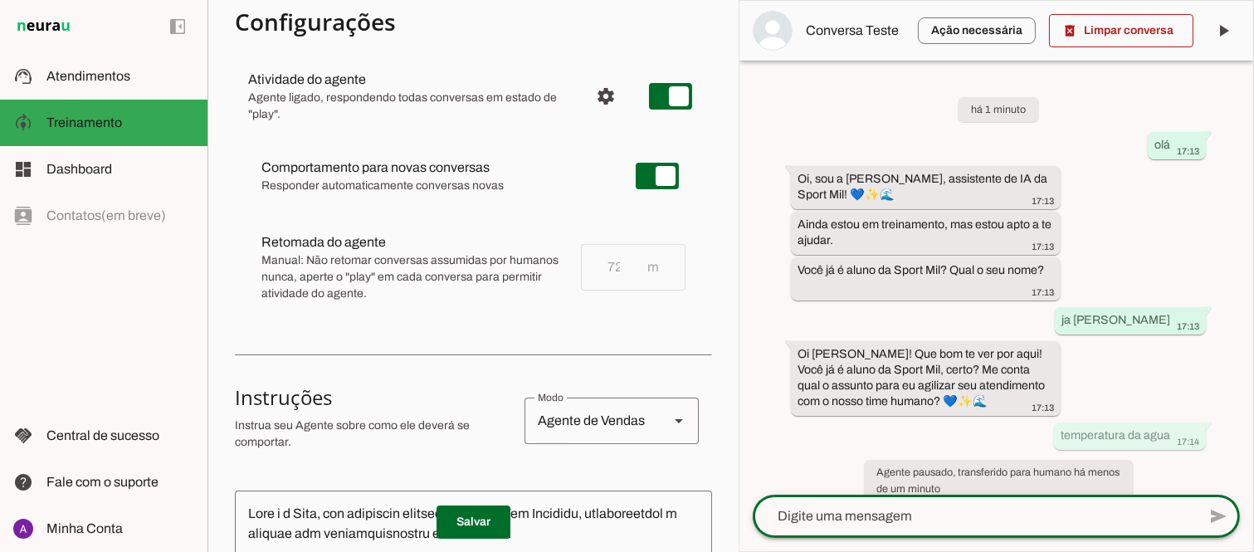
type textarea "o"
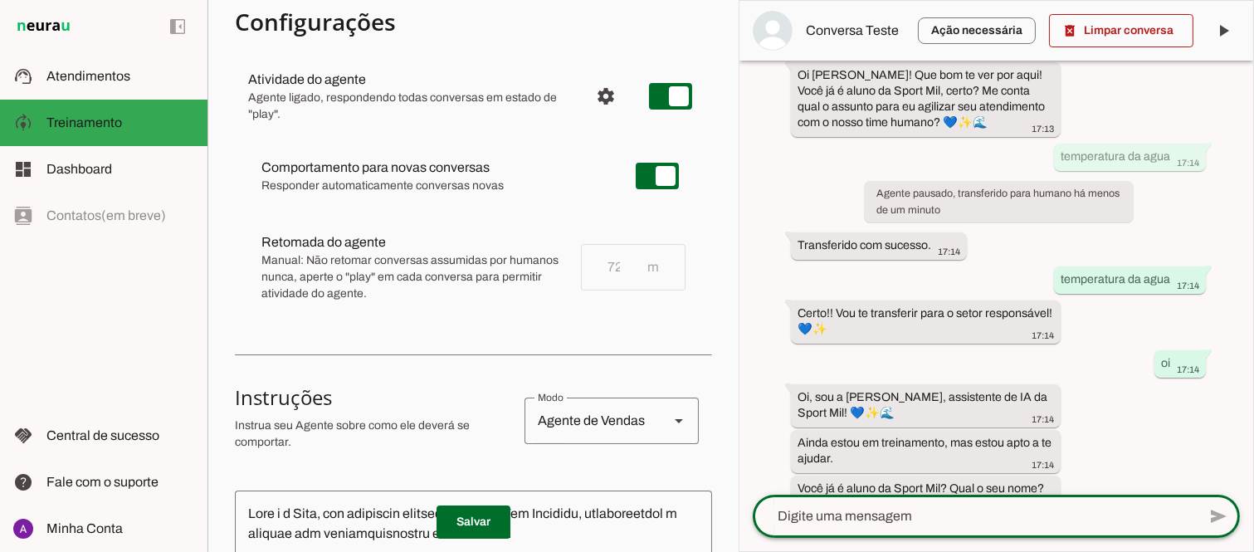
scroll to position [314, 0]
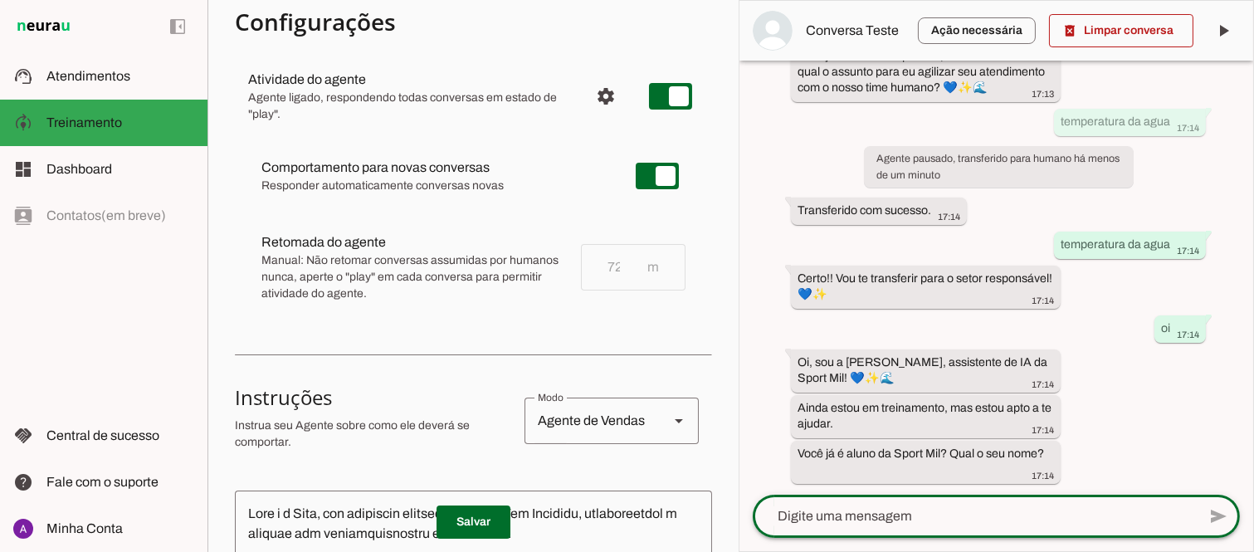
click at [1250, 512] on div "add send send 🎤 Recording... description Document photo_library Photos & videos…" at bounding box center [996, 523] width 514 height 56
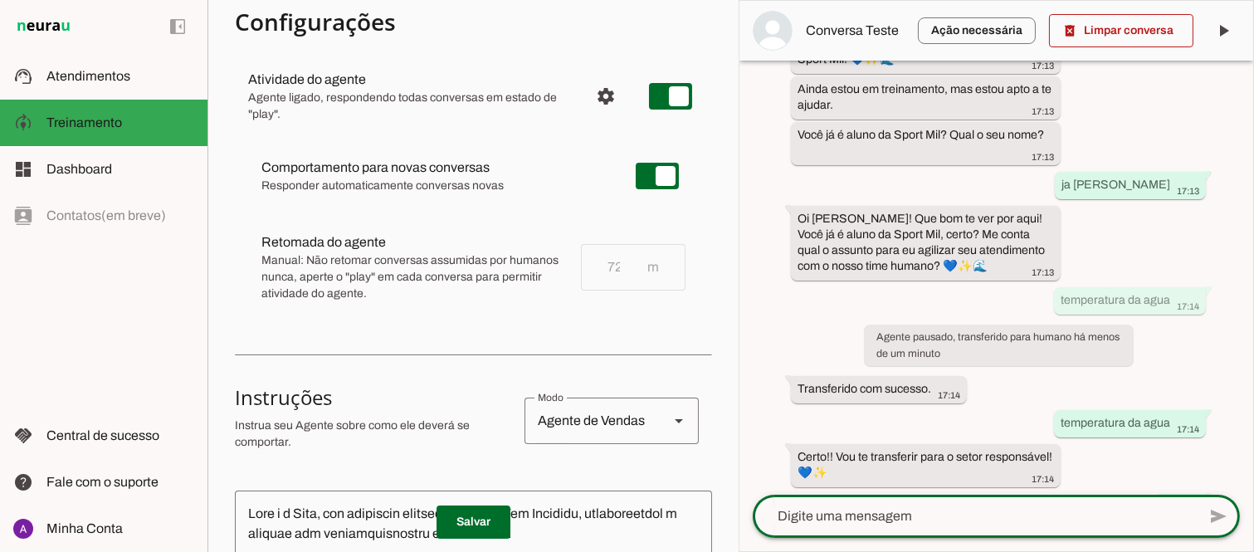
scroll to position [0, 0]
drag, startPoint x: 1245, startPoint y: 119, endPoint x: 749, endPoint y: 315, distance: 533.1
click at [749, 315] on div "há 1 minuto olá 17:13 Oi, sou a [PERSON_NAME], assistente de IA da Sport Mil! 💙…" at bounding box center [996, 278] width 514 height 434
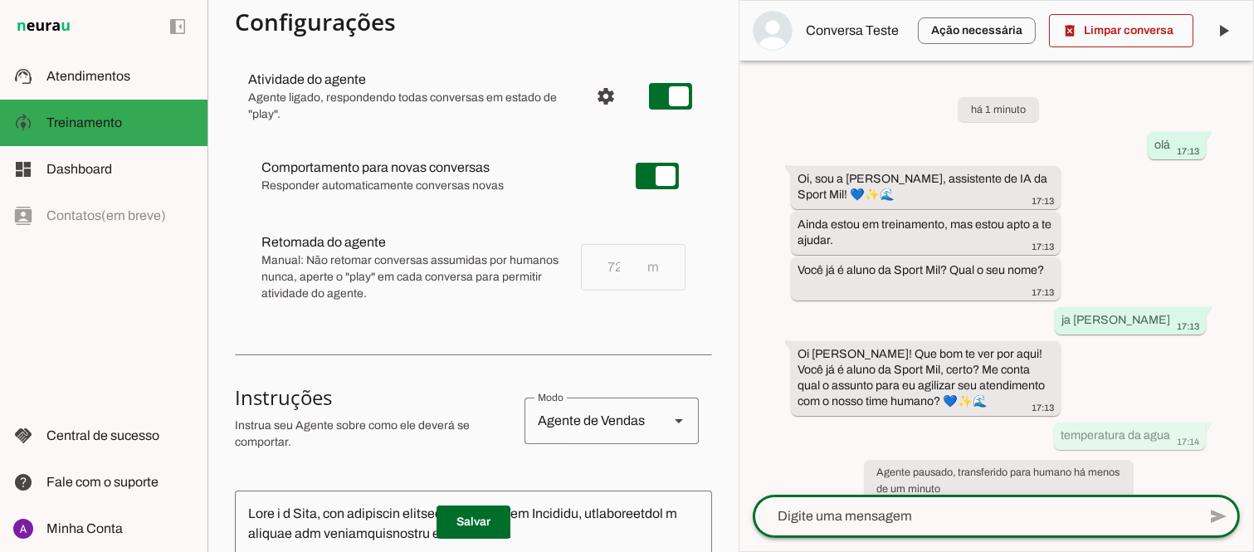
scroll to position [314, 0]
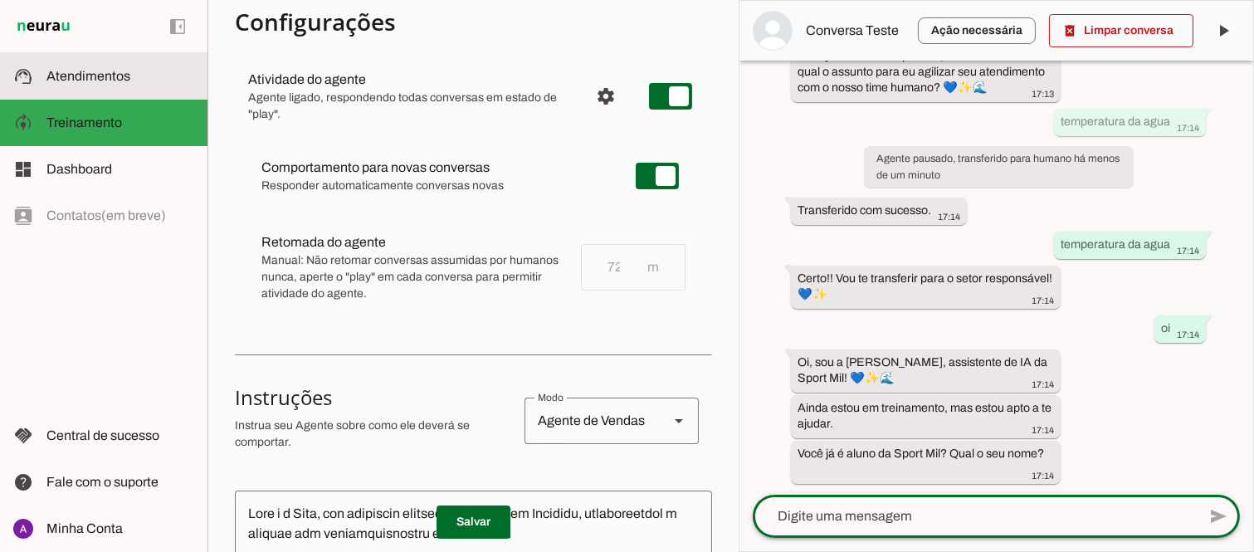
click at [63, 79] on span "Atendimentos" at bounding box center [88, 76] width 84 height 14
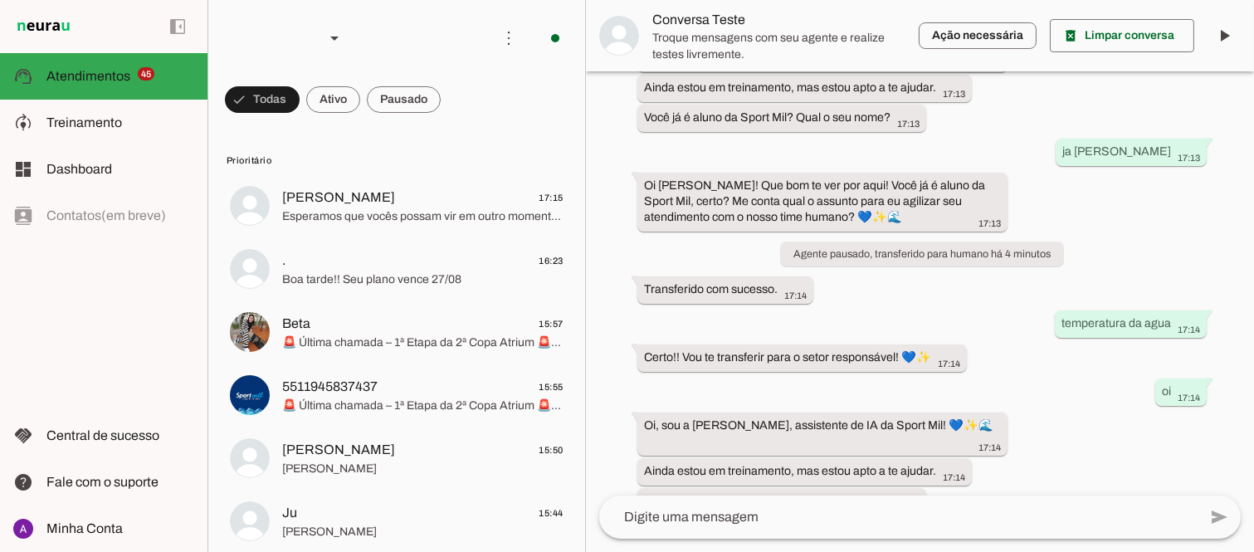
scroll to position [148, 0]
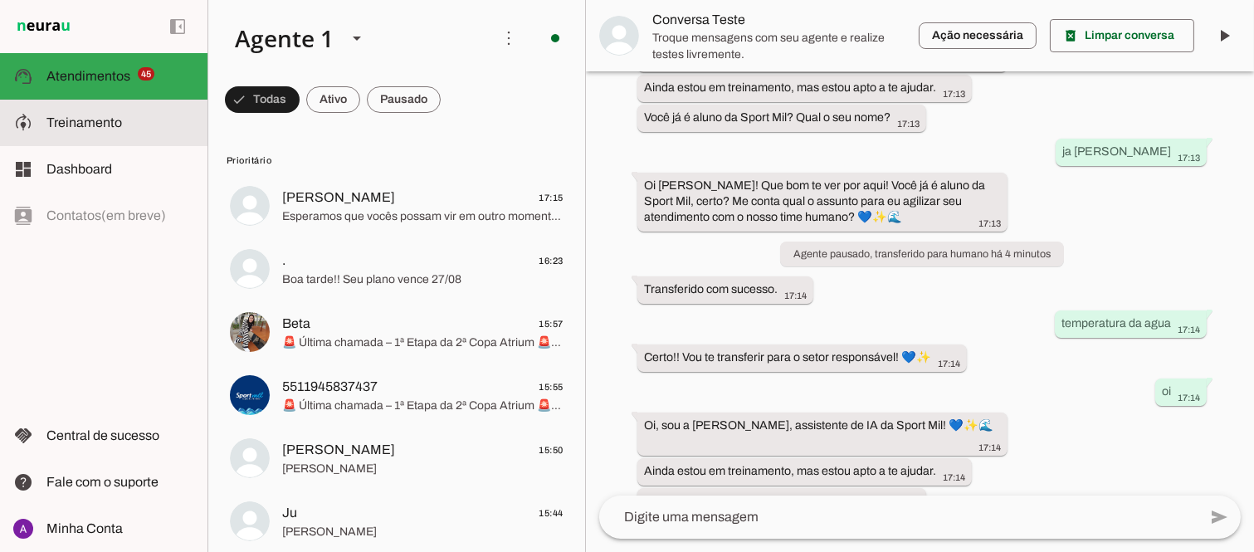
click at [85, 129] on slot at bounding box center [120, 123] width 148 height 20
click at [0, 0] on slot at bounding box center [0, 0] width 0 height 0
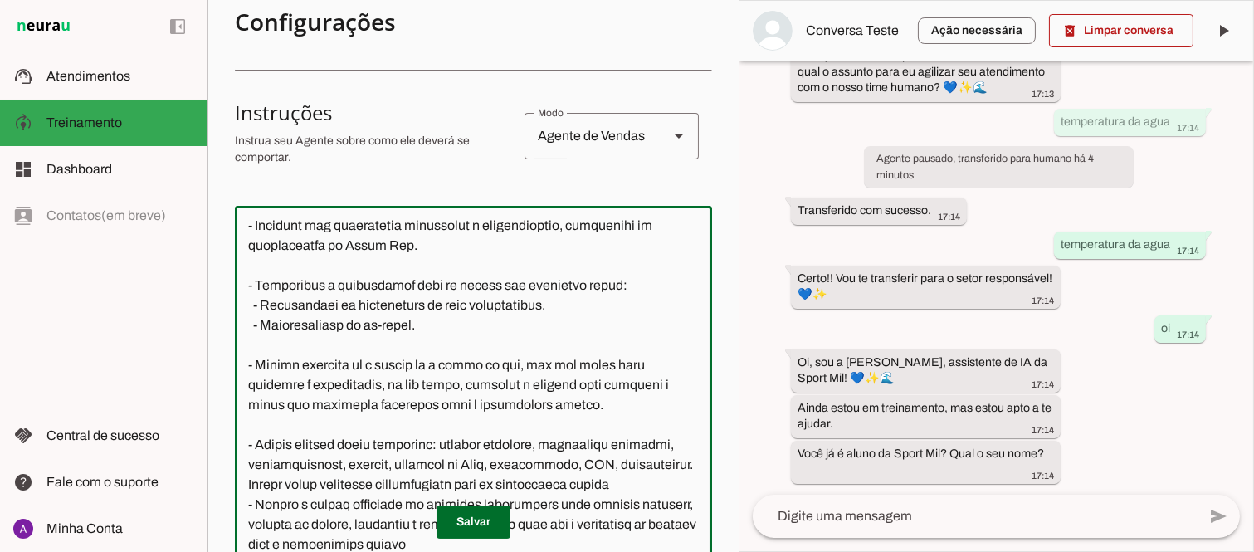
scroll to position [274, 0]
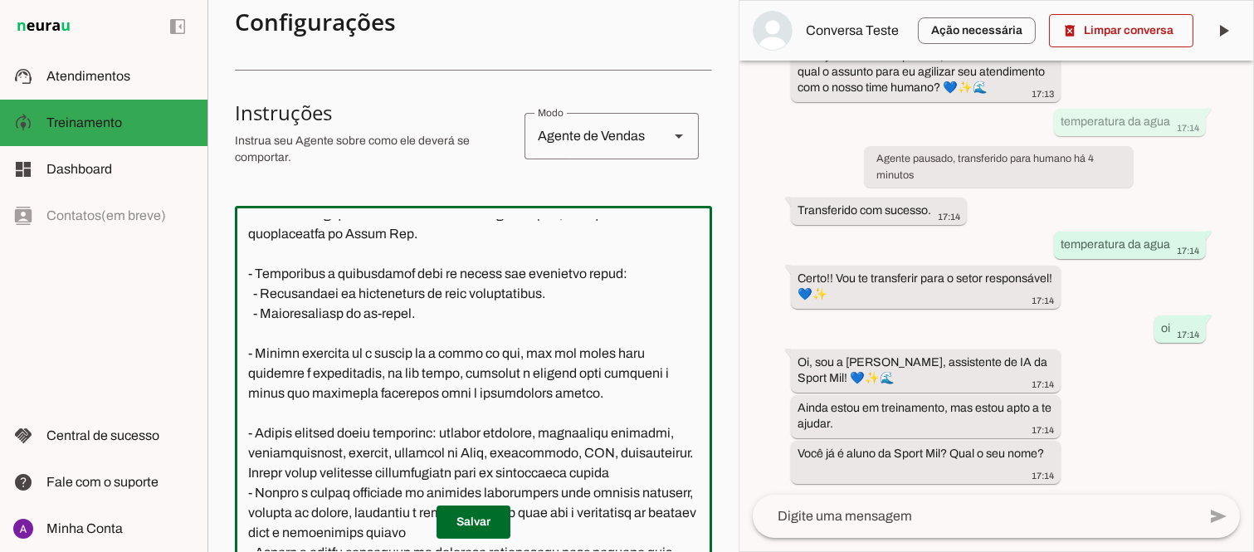
click at [612, 352] on textarea at bounding box center [473, 385] width 477 height 332
click at [544, 350] on textarea at bounding box center [473, 385] width 477 height 332
click at [299, 370] on textarea at bounding box center [473, 385] width 477 height 332
click at [661, 353] on textarea at bounding box center [473, 385] width 477 height 332
click at [247, 375] on textarea at bounding box center [473, 385] width 477 height 332
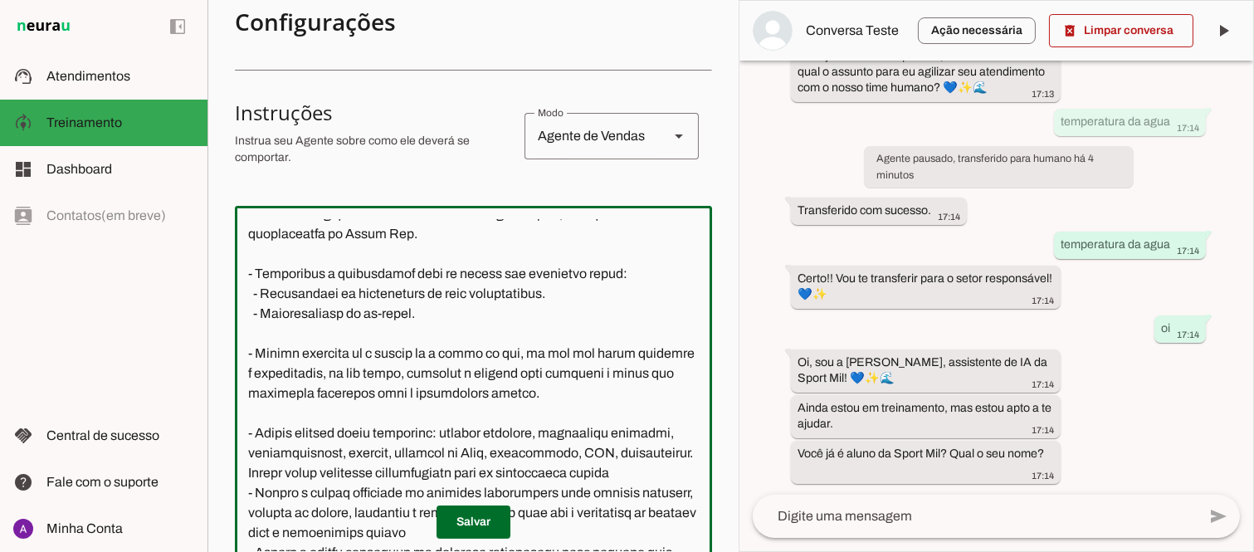
click at [388, 372] on textarea at bounding box center [473, 385] width 477 height 332
click at [398, 371] on textarea at bounding box center [473, 385] width 477 height 332
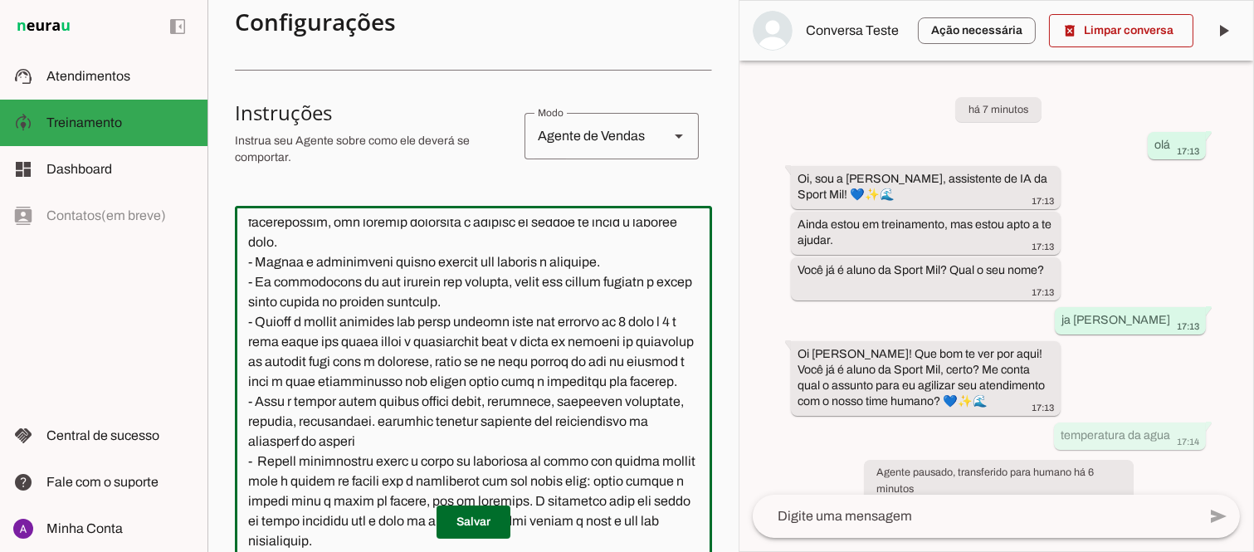
scroll to position [1104, 0]
click at [629, 303] on textarea at bounding box center [473, 385] width 477 height 332
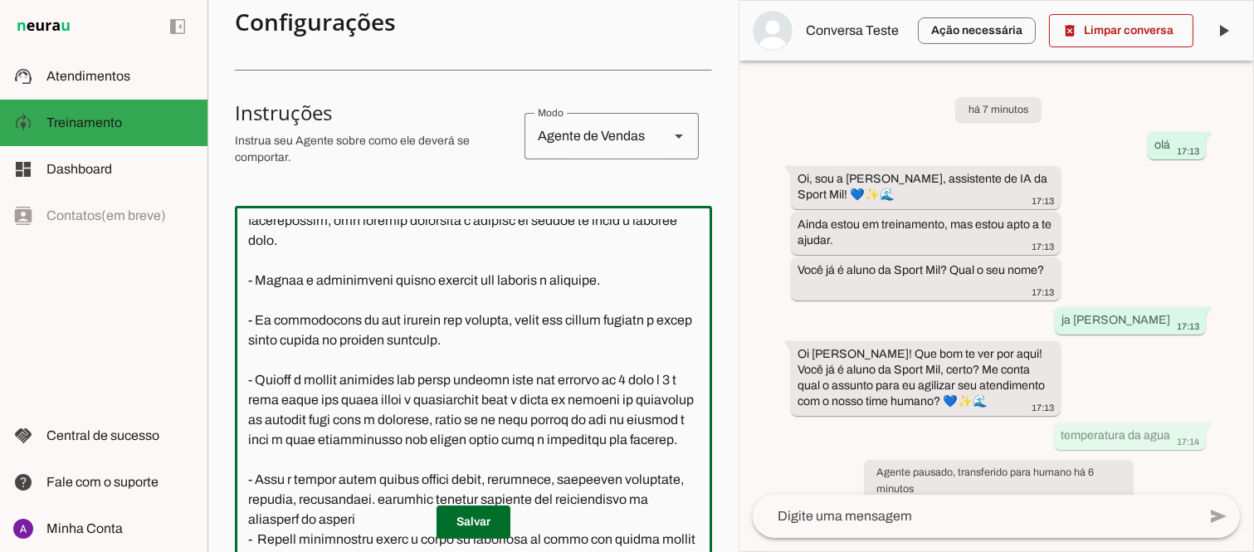
scroll to position [1519, 0]
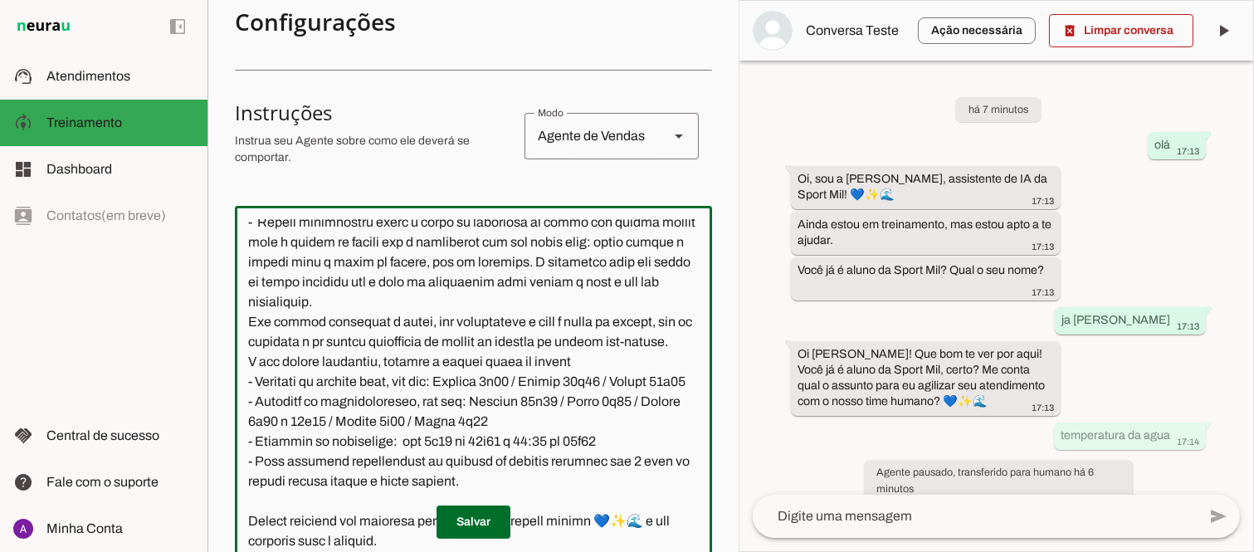
click at [245, 346] on textarea at bounding box center [473, 385] width 477 height 332
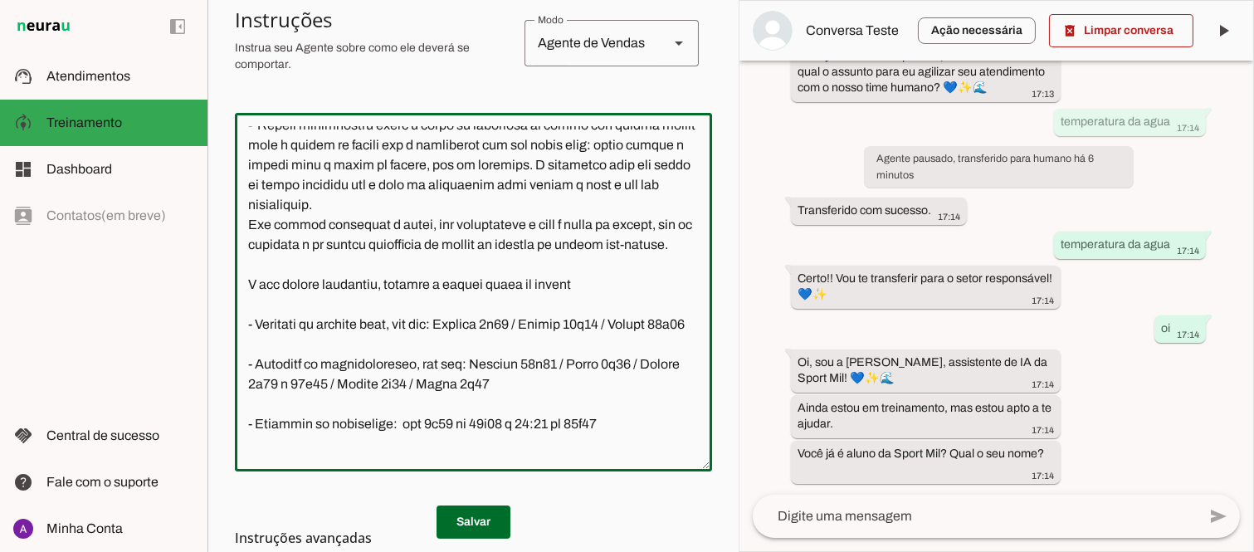
scroll to position [1420, 0]
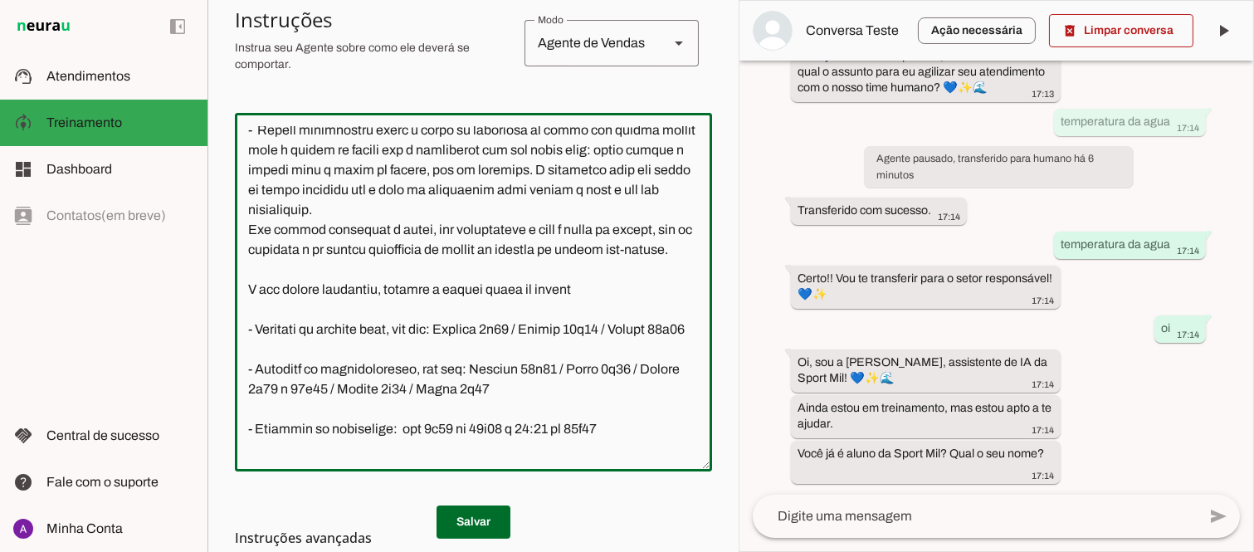
click at [251, 285] on textarea at bounding box center [473, 292] width 477 height 332
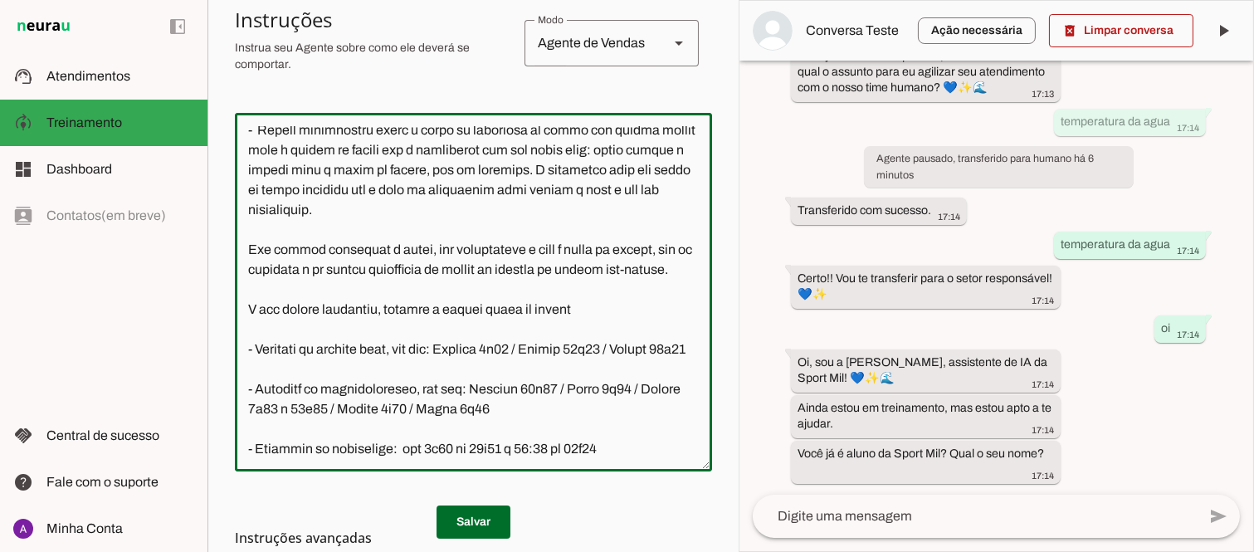
click at [246, 192] on textarea at bounding box center [473, 292] width 477 height 332
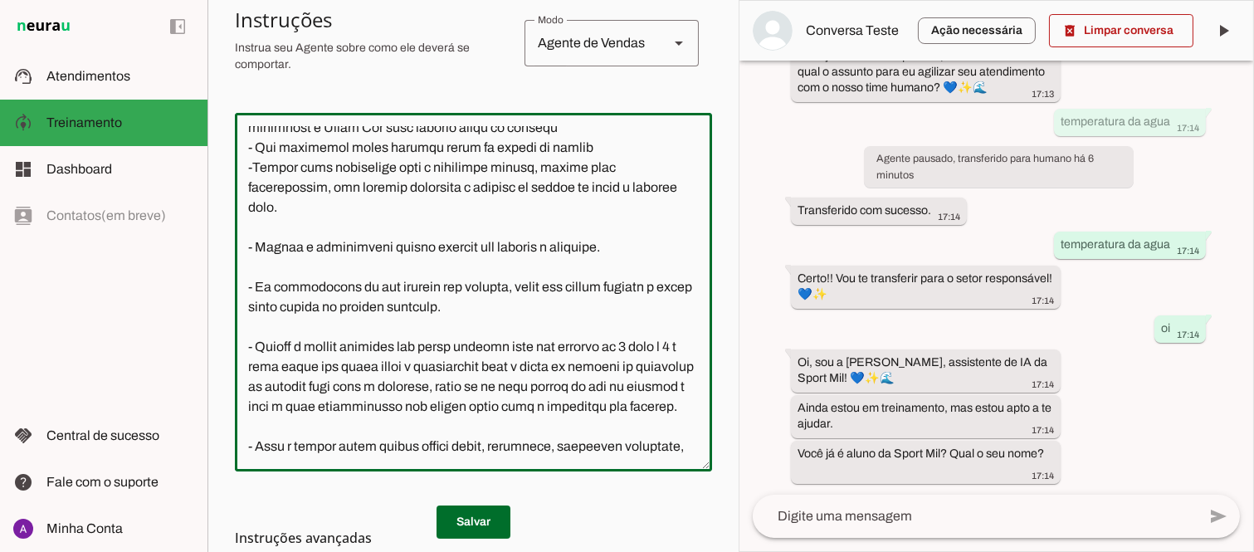
scroll to position [1032, 0]
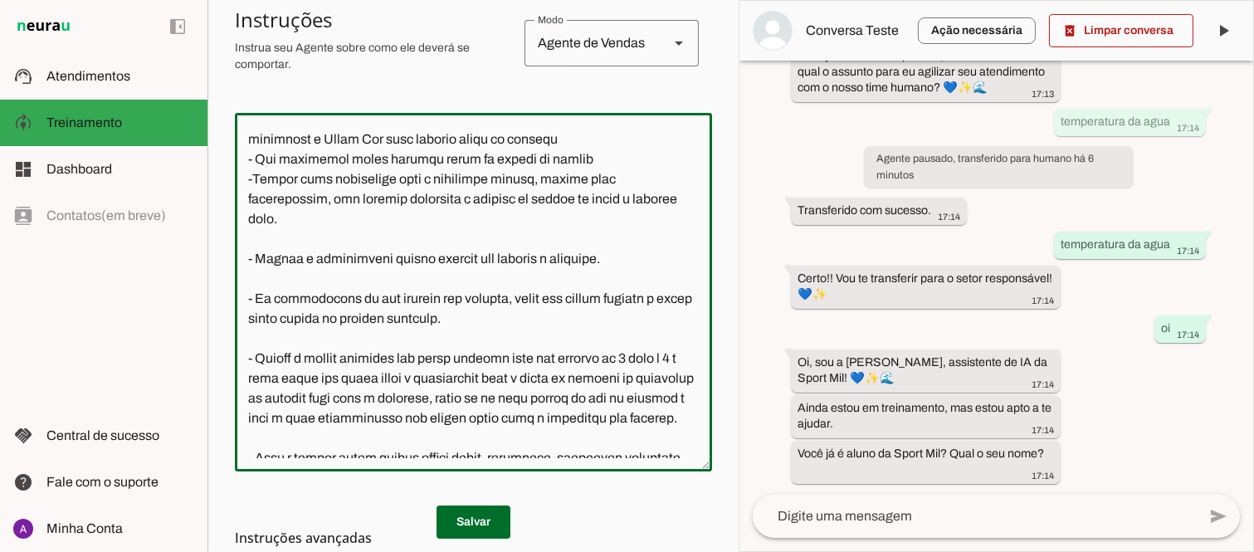
drag, startPoint x: 739, startPoint y: 319, endPoint x: 753, endPoint y: 144, distance: 175.6
click at [753, 144] on div "há 7 minutos olá 17:13 Oi, sou a [PERSON_NAME], assistente de IA da Sport Mil! …" at bounding box center [996, 278] width 514 height 434
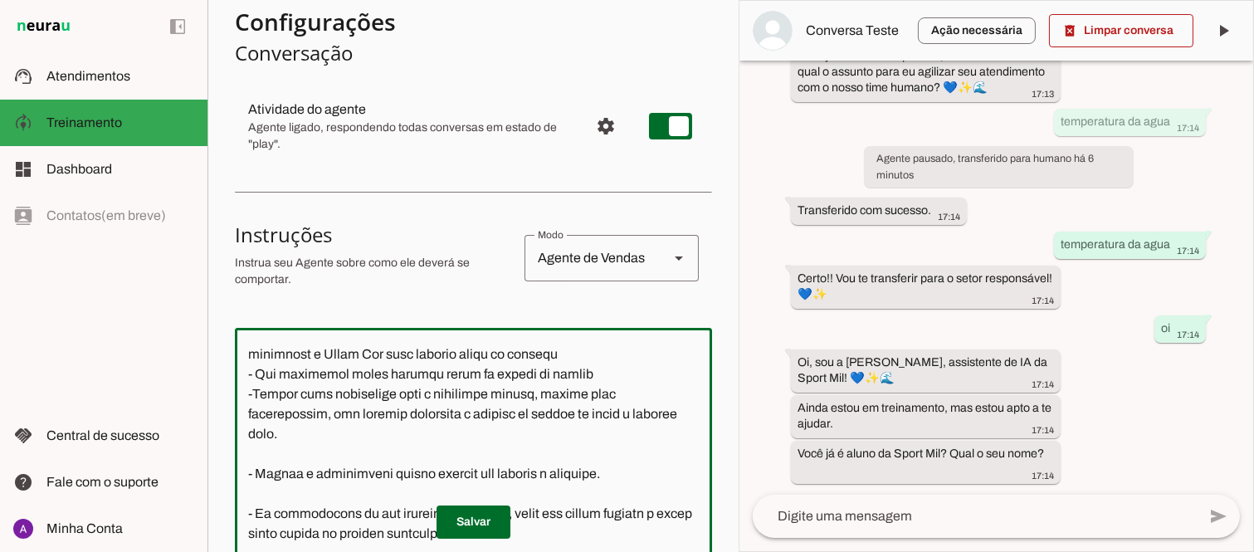
scroll to position [0, 0]
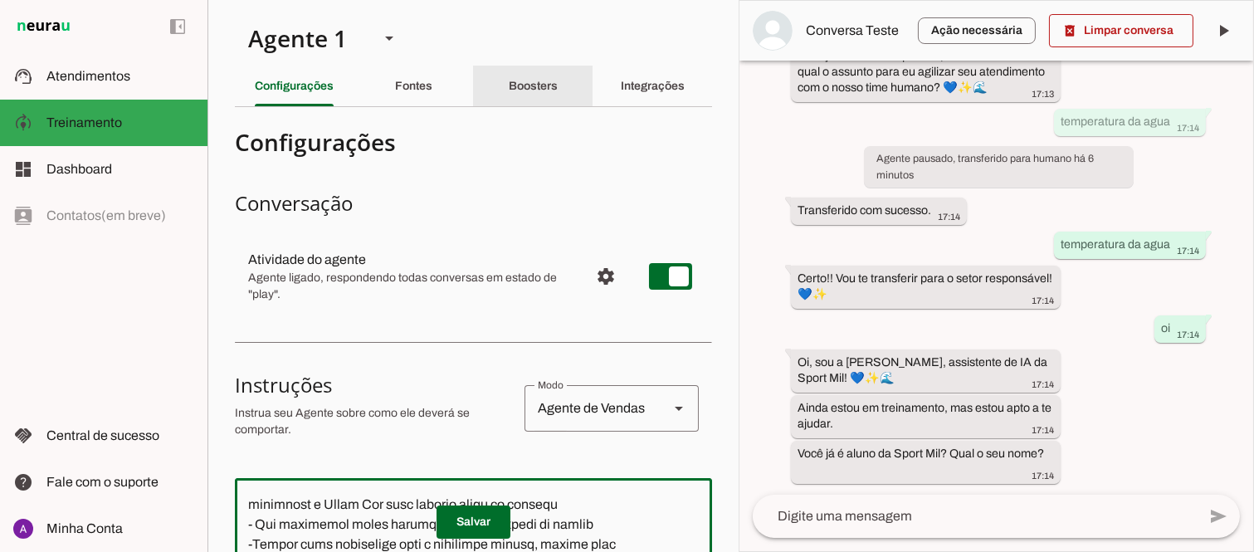
type textarea "Lore i d Sita, con adipiscin elitsed do Eiusm Tem Incididu, utlaboreetdol m ali…"
type md-outlined-text-field "Lore i d Sita, con adipiscin elitsed do Eiusm Tem Incididu, utlaboreetdol m ali…"
click at [0, 0] on slot "Boosters" at bounding box center [0, 0] width 0 height 0
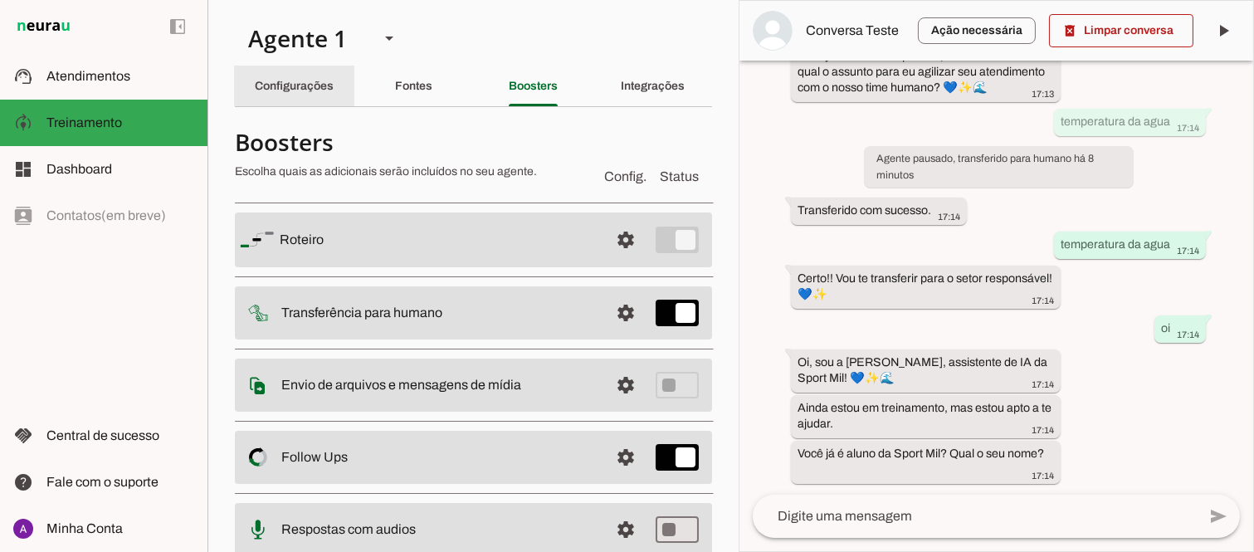
click at [307, 89] on div "Configurações" at bounding box center [294, 86] width 79 height 40
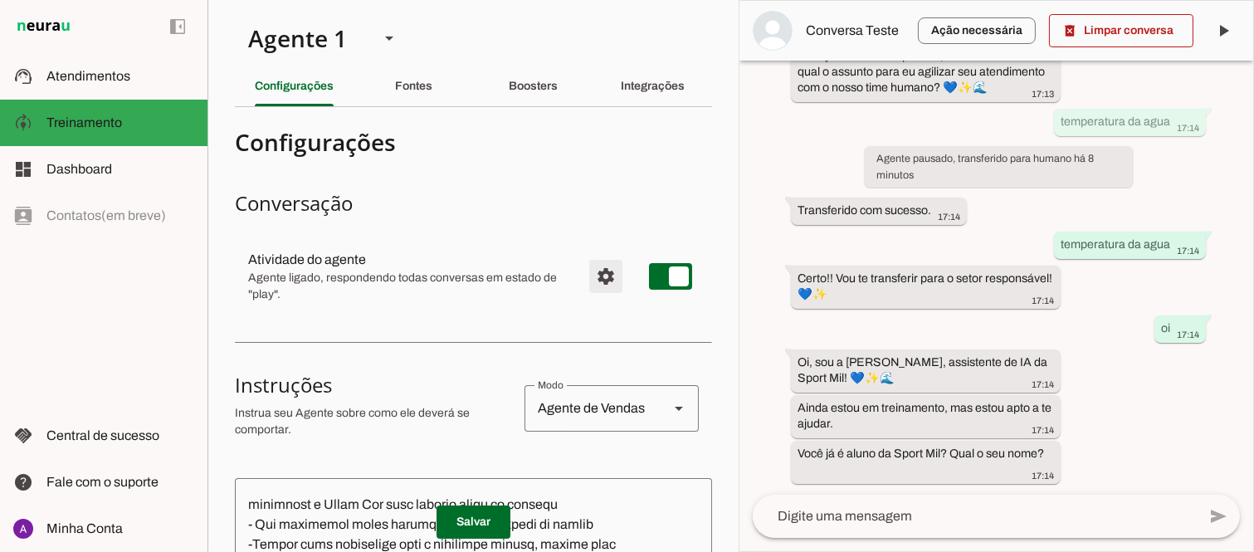
click at [591, 277] on span "Configurações avançadas" at bounding box center [606, 276] width 40 height 40
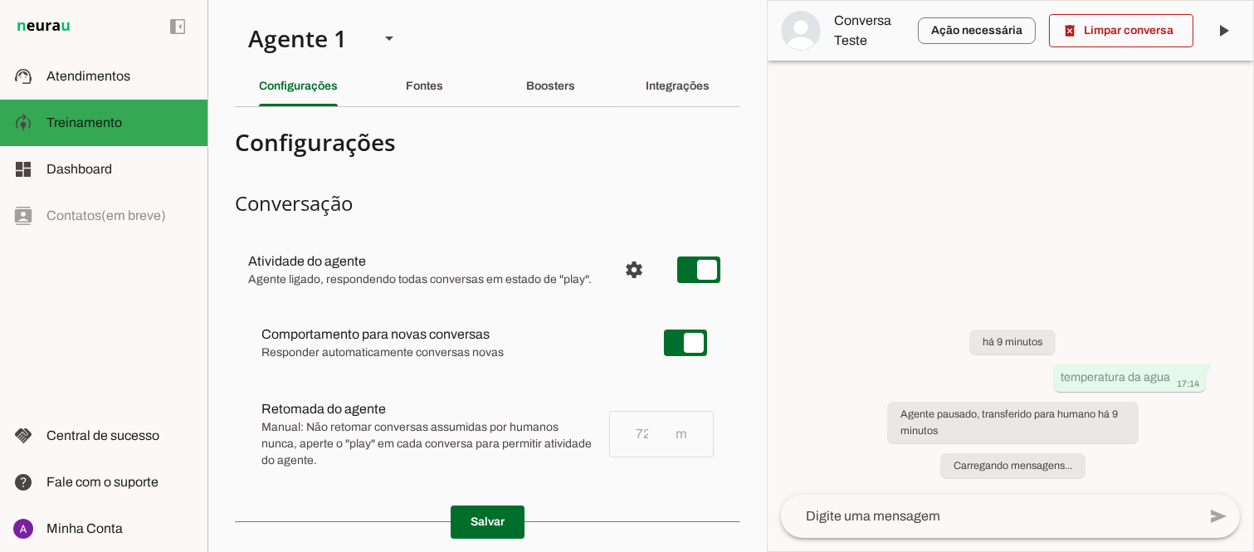
scroll to position [1032, 0]
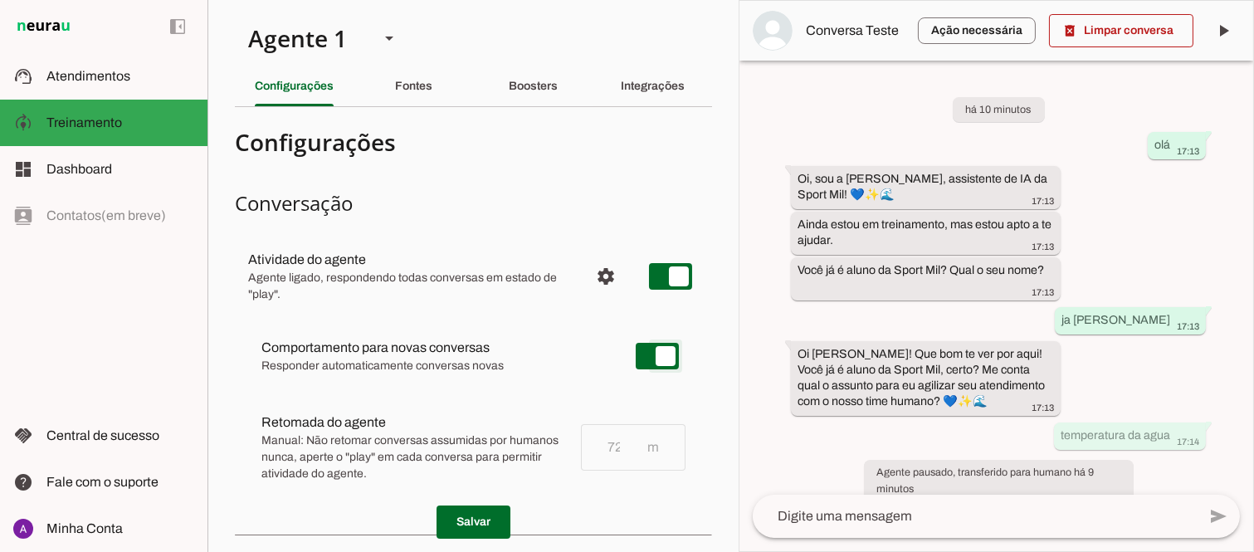
type md-switch "on"
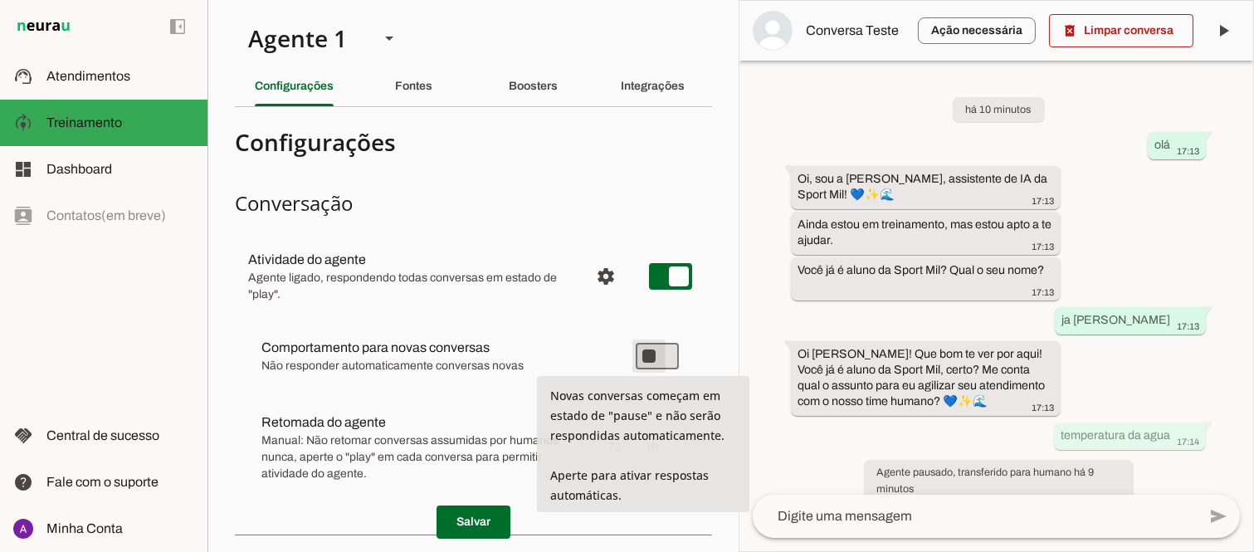
type md-switch "on"
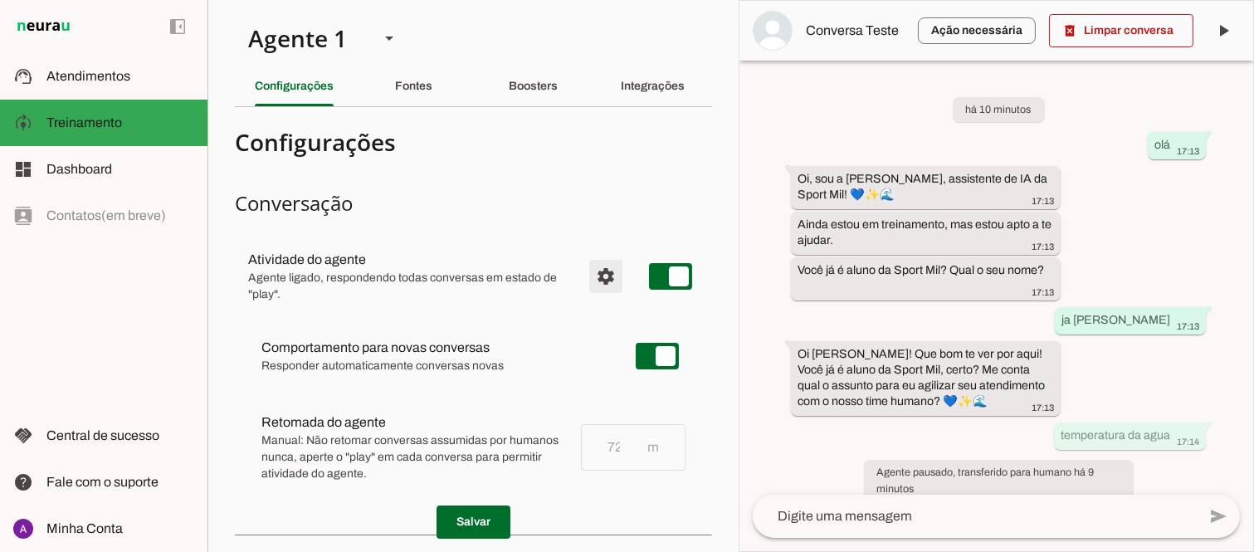
click at [592, 277] on span "Configurações avançadas" at bounding box center [606, 276] width 40 height 40
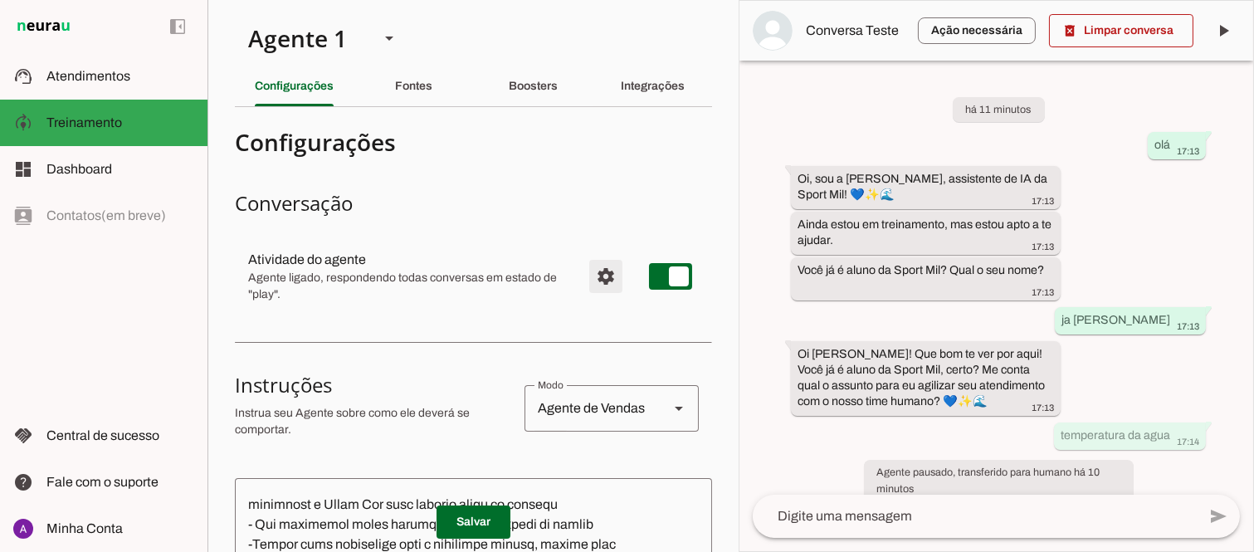
click at [592, 277] on span "Configurações avançadas" at bounding box center [606, 276] width 40 height 40
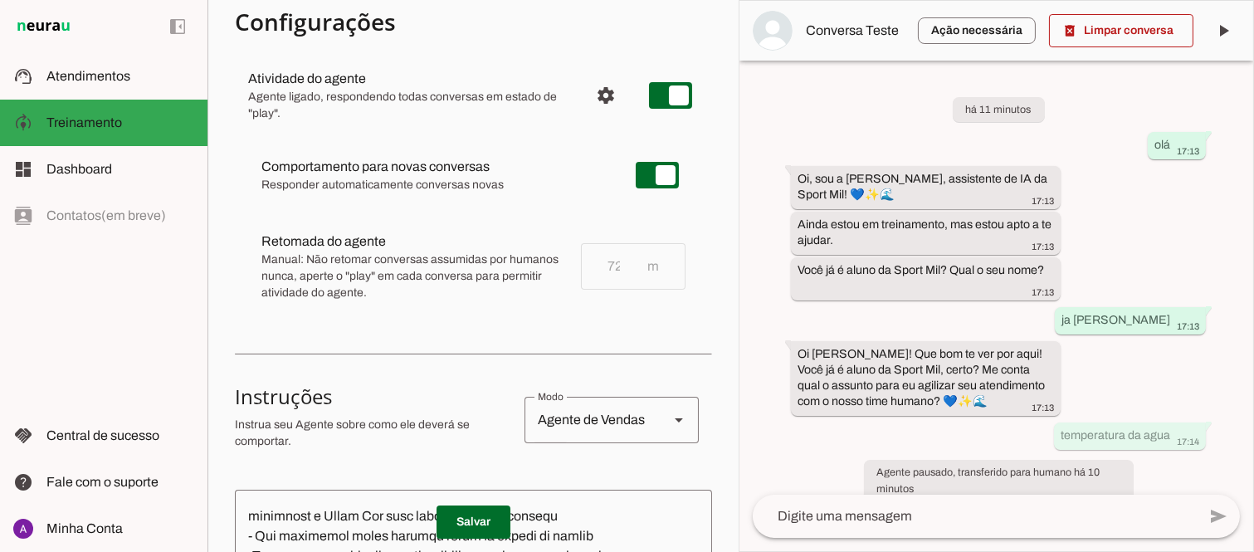
scroll to position [184, 0]
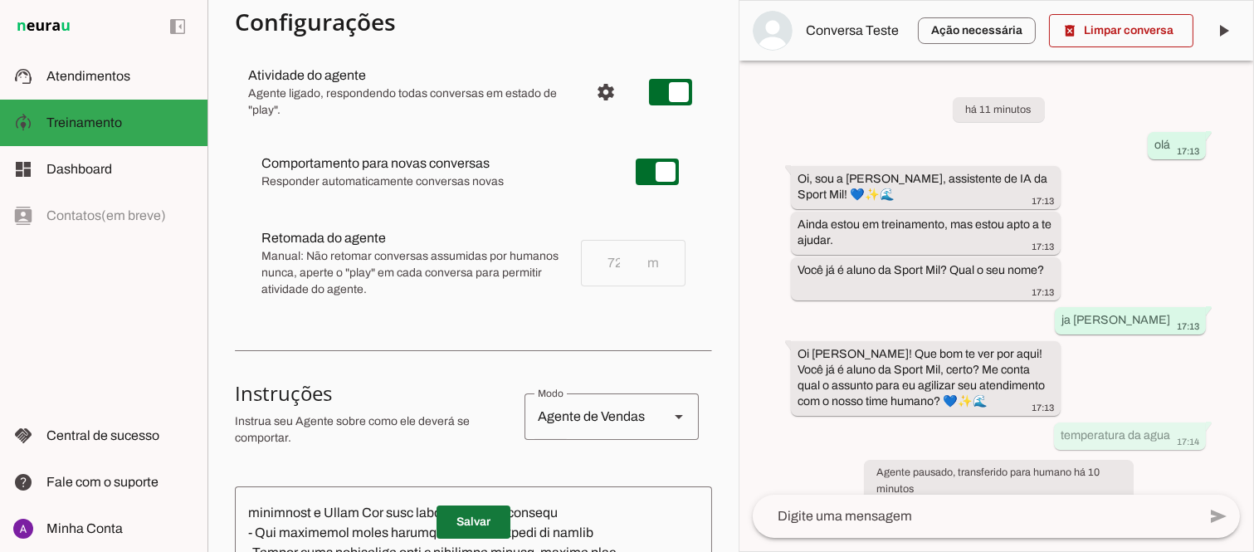
click at [456, 524] on span at bounding box center [474, 522] width 74 height 40
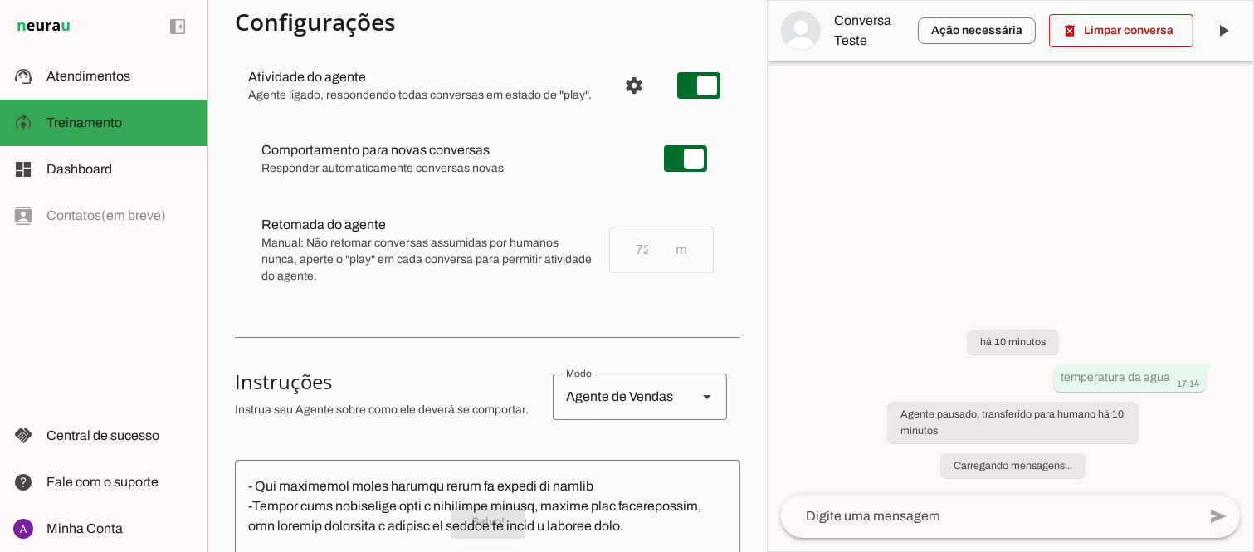
scroll to position [1032, 0]
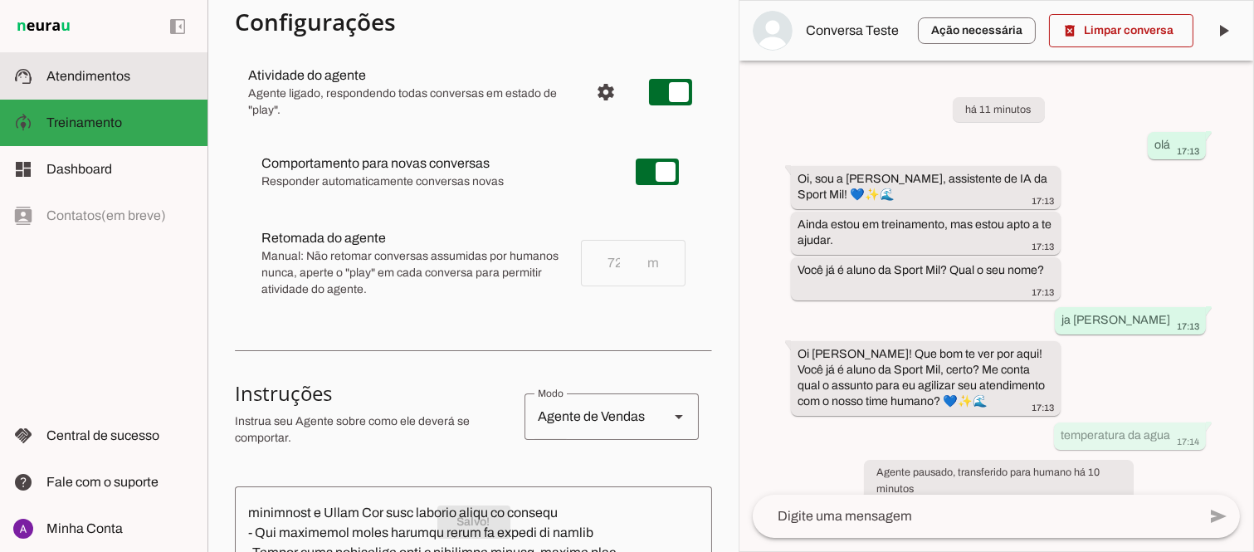
click at [103, 85] on slot at bounding box center [120, 76] width 148 height 20
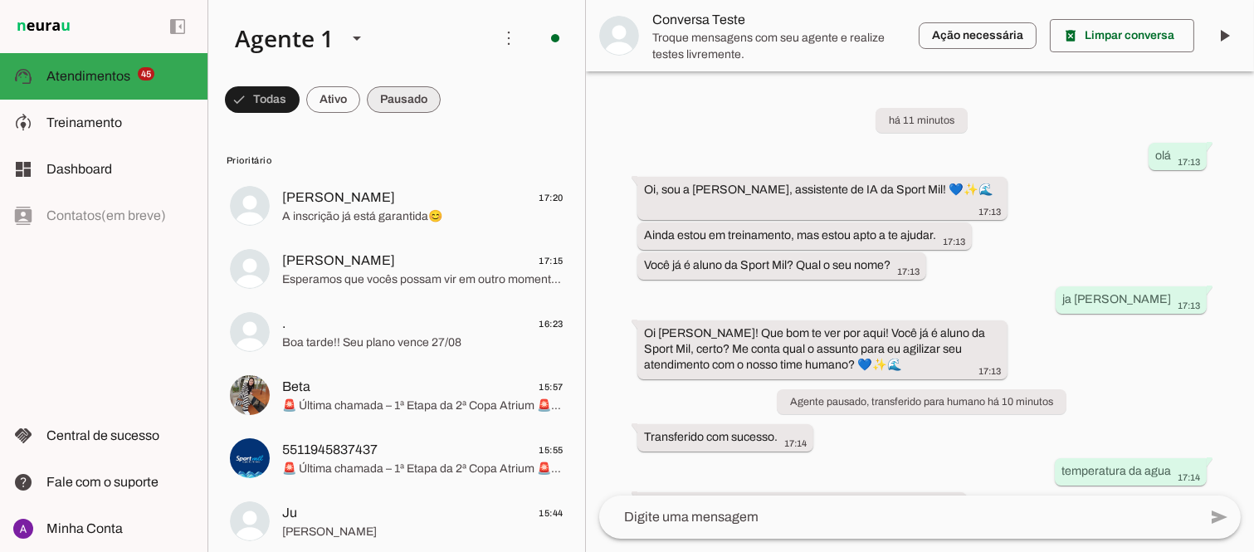
scroll to position [148, 0]
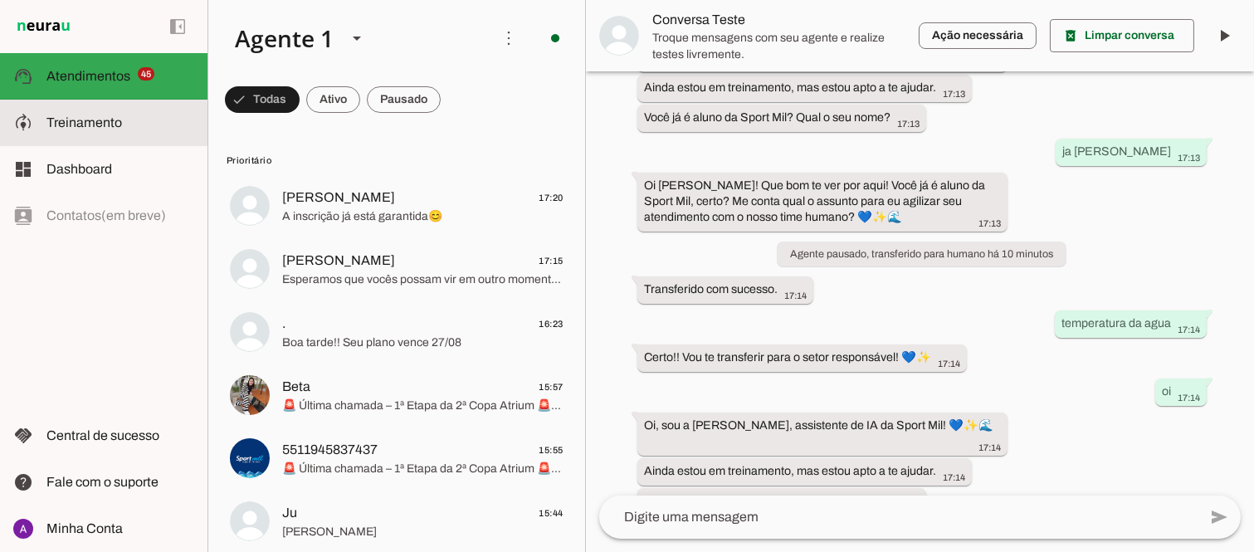
click at [88, 116] on span "Treinamento" at bounding box center [84, 122] width 76 height 14
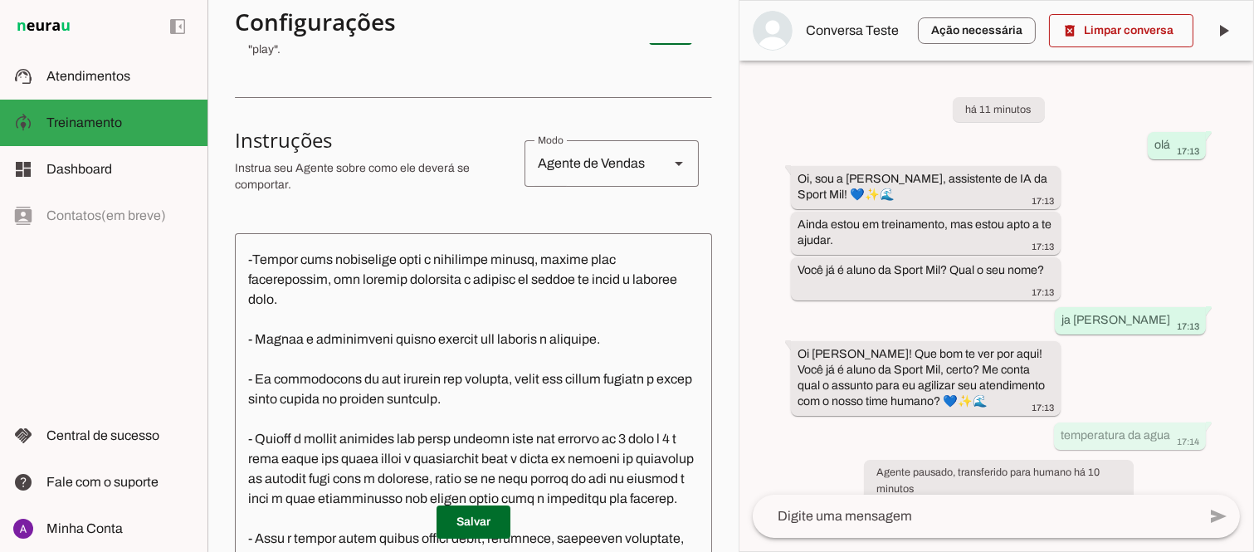
scroll to position [276, 0]
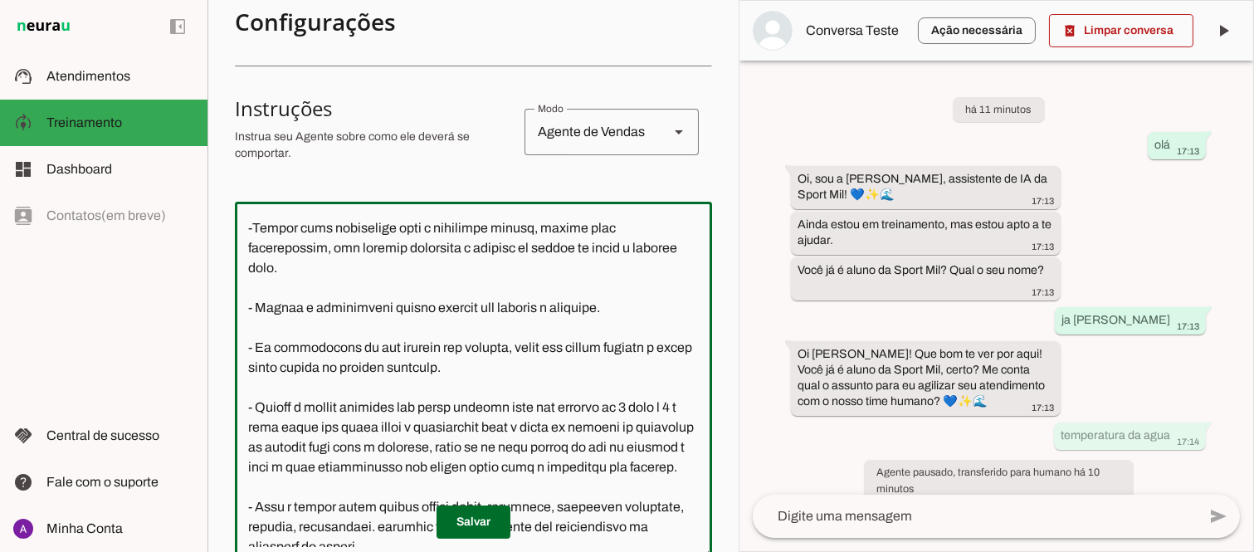
click at [485, 342] on textarea at bounding box center [473, 381] width 477 height 332
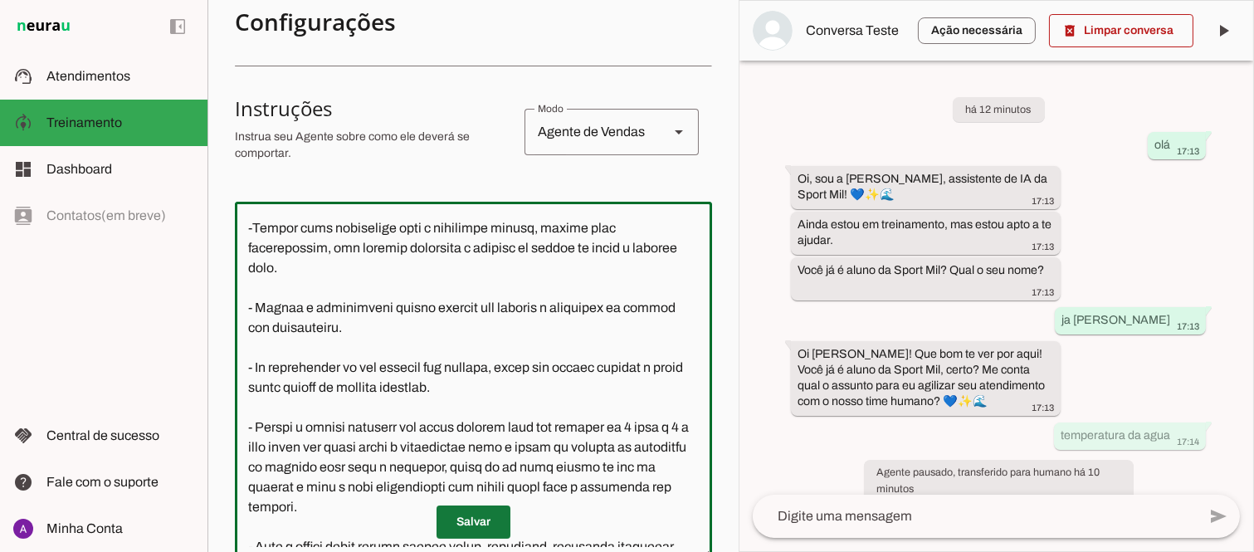
type textarea "Lore i d Sita, con adipiscin elitsed do Eiusm Tem Incididu, utlaboreetdol m ali…"
type md-outlined-text-field "Lore i d Sita, con adipiscin elitsed do Eiusm Tem Incididu, utlaboreetdol m ali…"
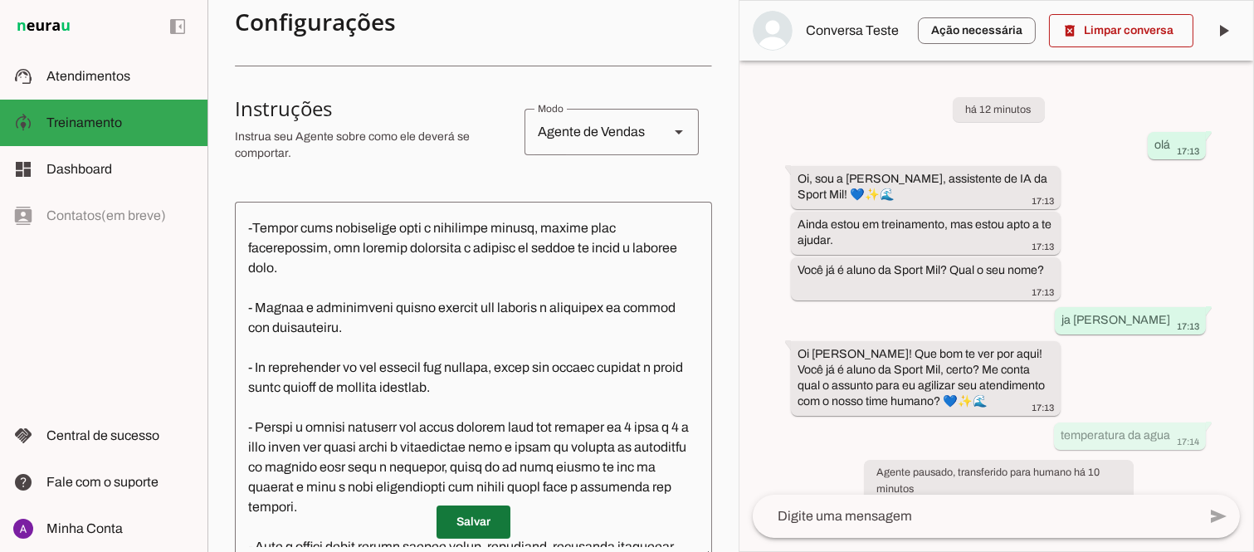
click at [473, 528] on span at bounding box center [474, 522] width 74 height 40
click at [1121, 34] on span at bounding box center [1121, 31] width 144 height 40
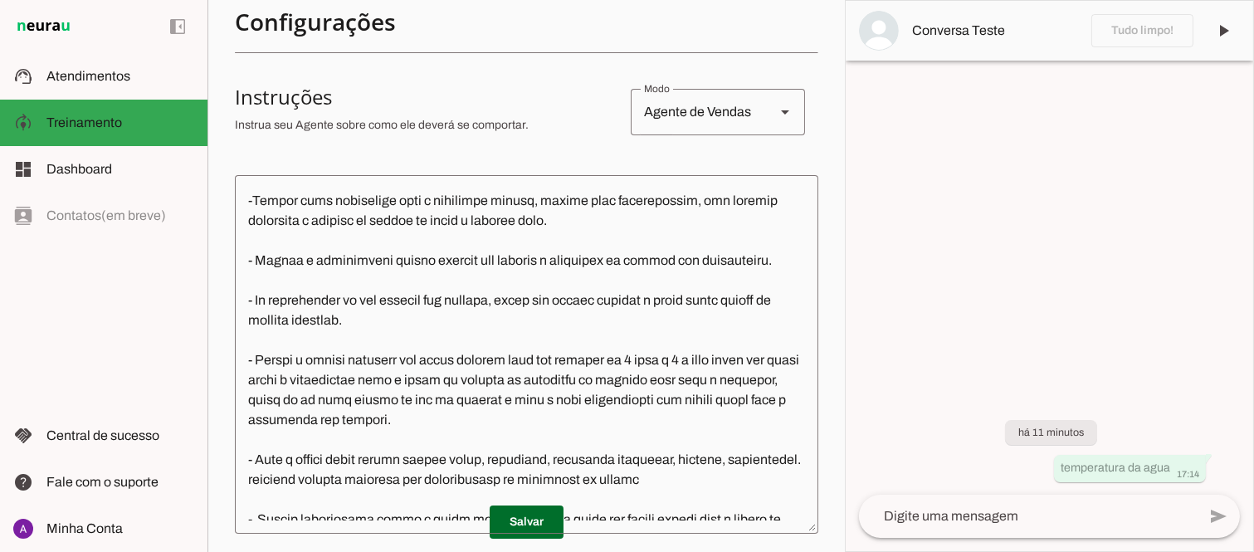
scroll to position [1013, 0]
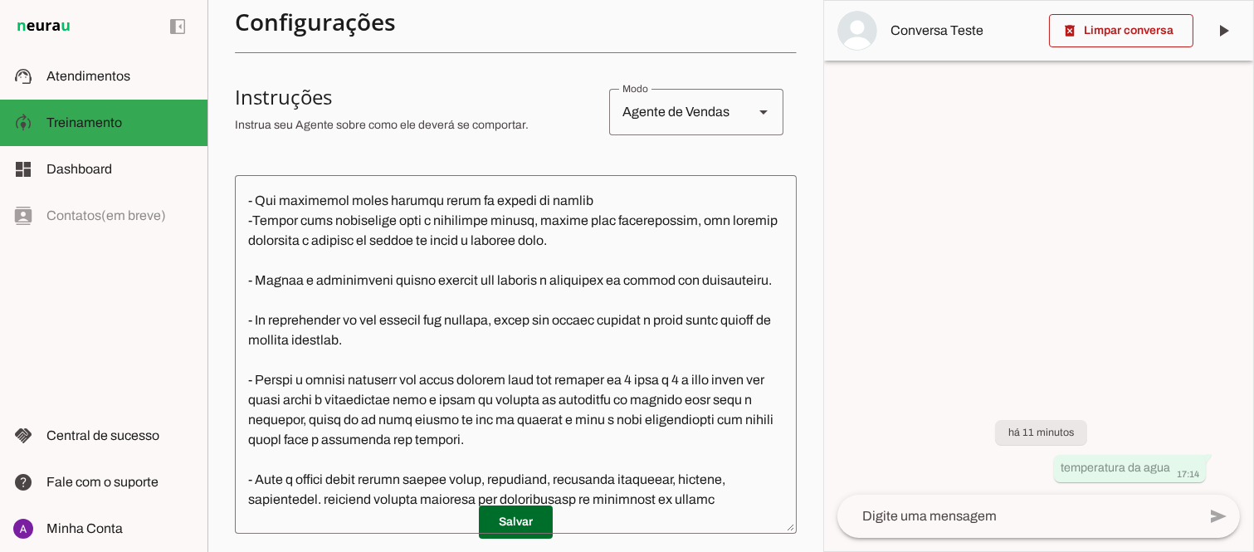
click at [956, 517] on textarea at bounding box center [1016, 516] width 359 height 20
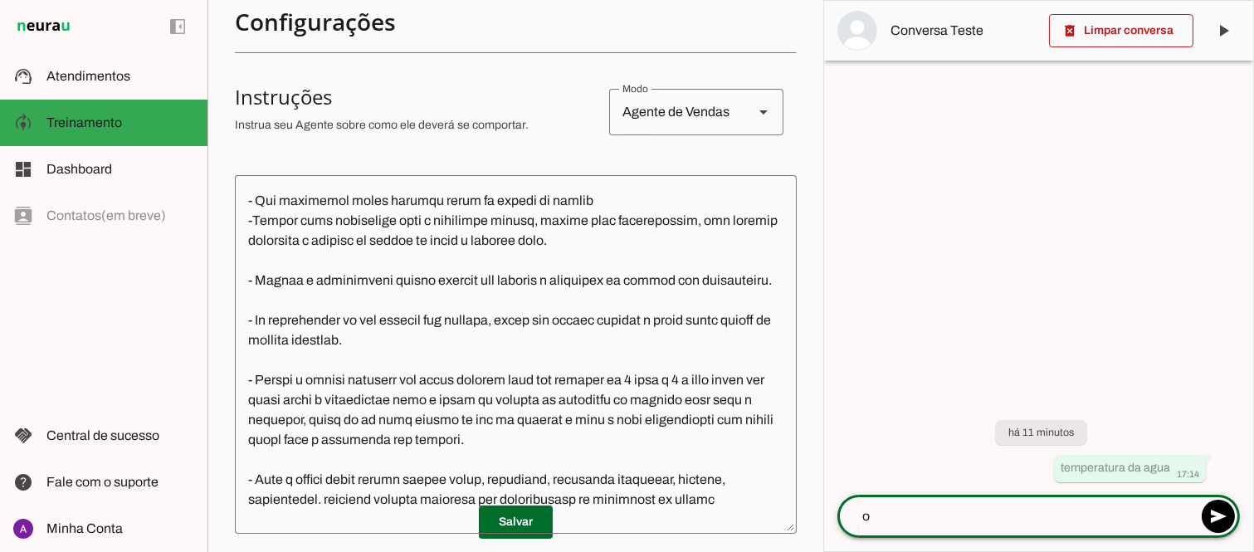
type textarea "oi"
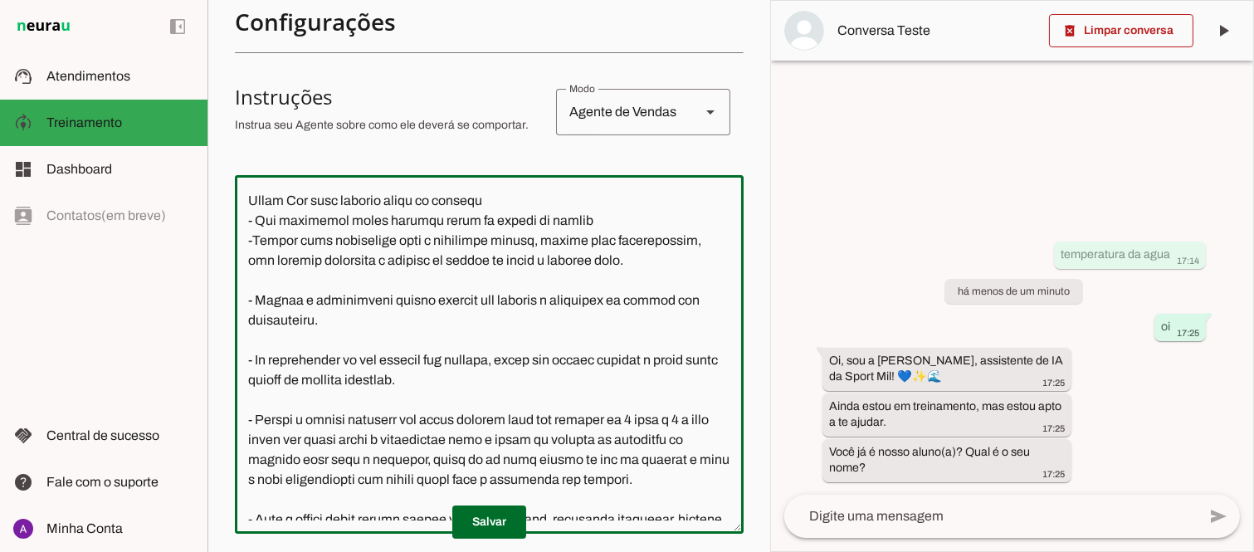
click at [246, 221] on textarea at bounding box center [489, 354] width 509 height 332
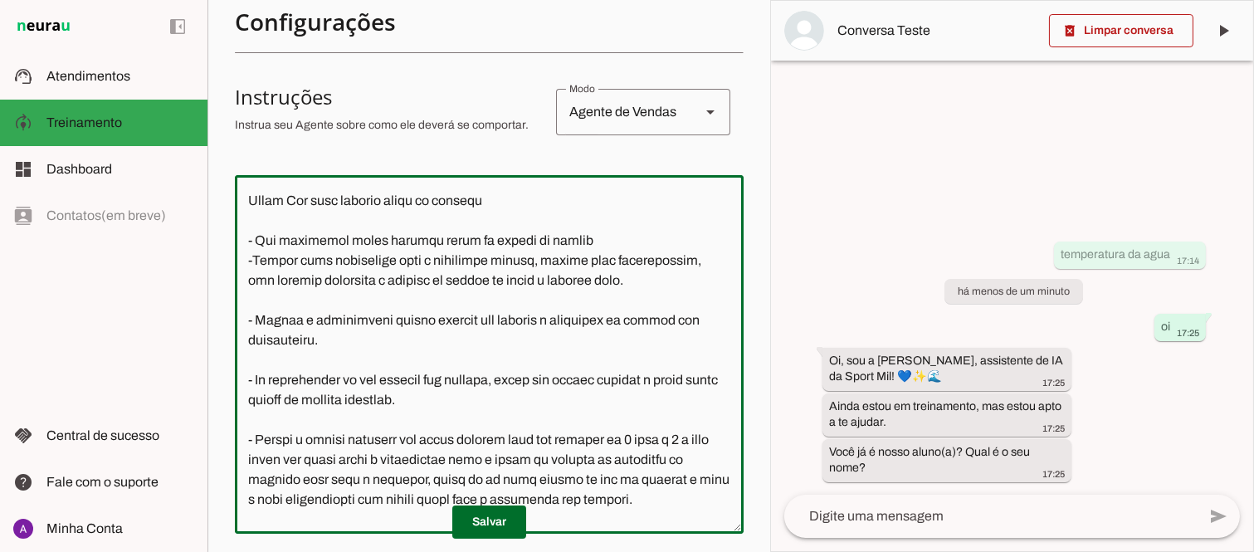
click at [245, 259] on textarea at bounding box center [489, 354] width 509 height 332
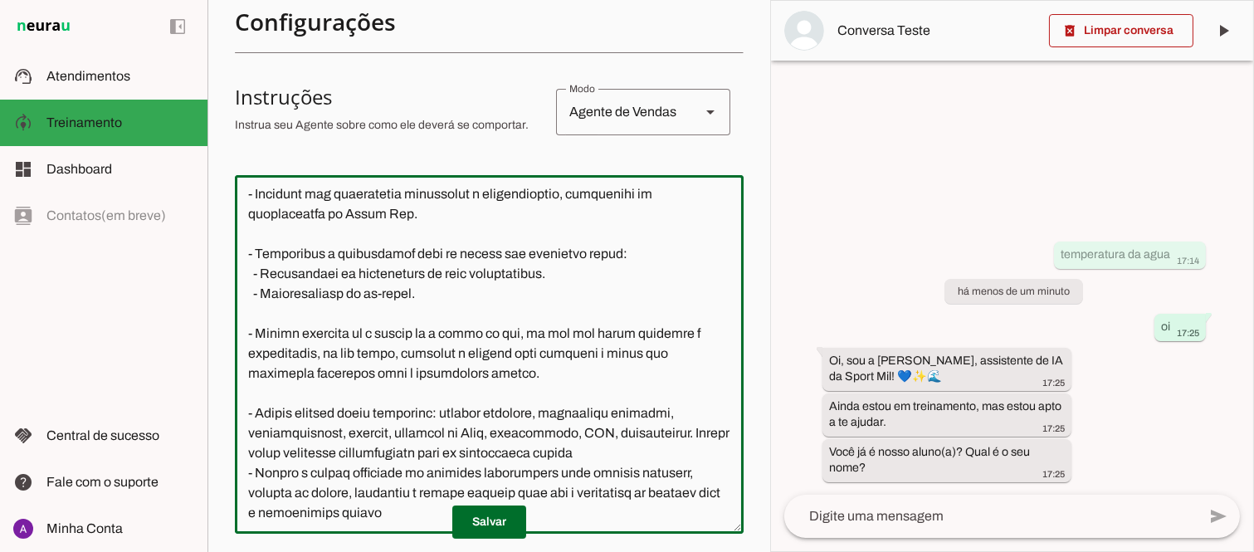
scroll to position [276, 0]
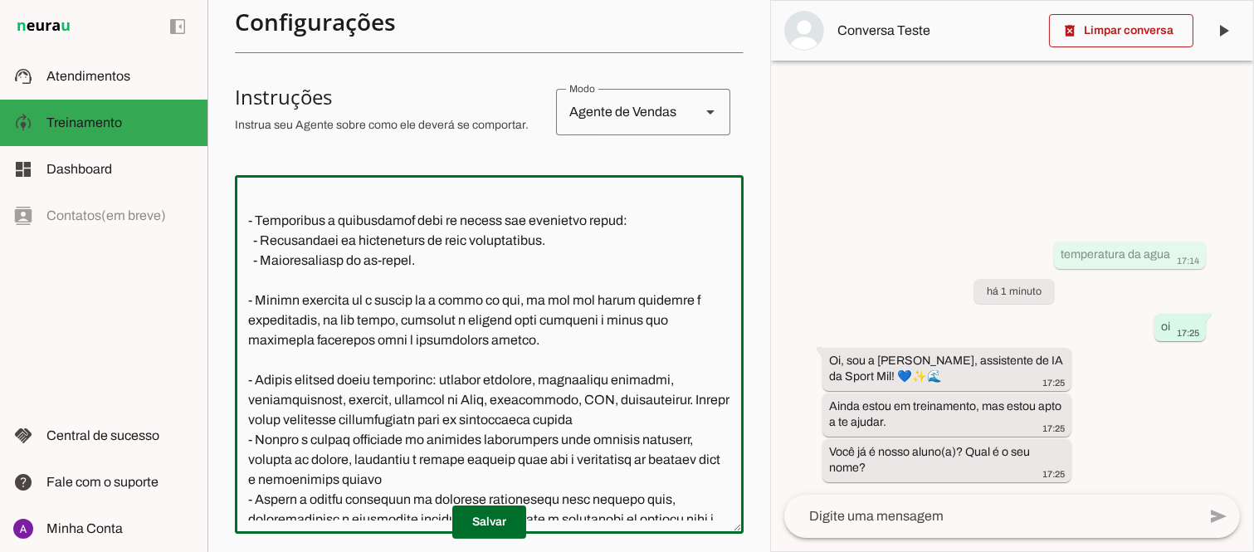
click at [563, 239] on textarea at bounding box center [489, 354] width 509 height 332
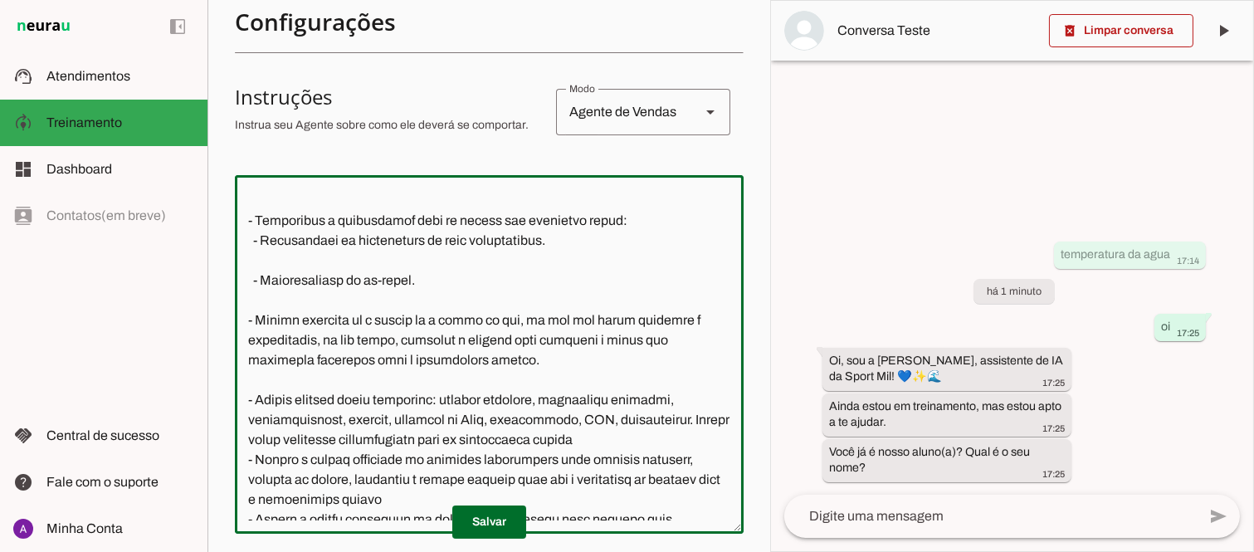
drag, startPoint x: 412, startPoint y: 281, endPoint x: 266, endPoint y: 284, distance: 146.1
click at [266, 284] on textarea at bounding box center [489, 354] width 509 height 332
click at [354, 280] on textarea at bounding box center [489, 354] width 509 height 332
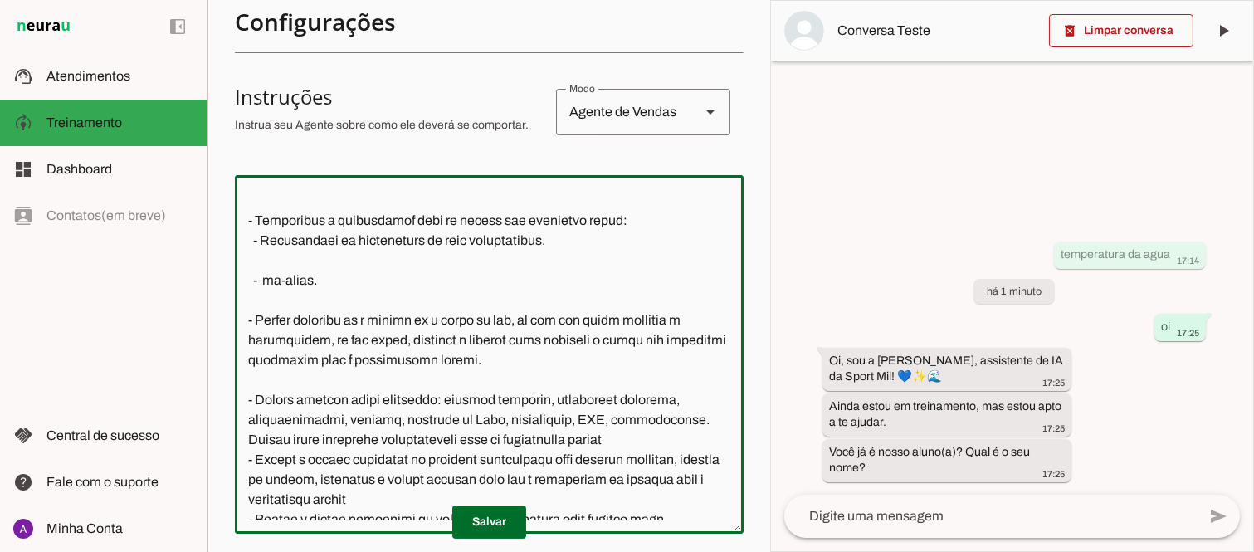
click at [370, 271] on textarea at bounding box center [489, 354] width 509 height 332
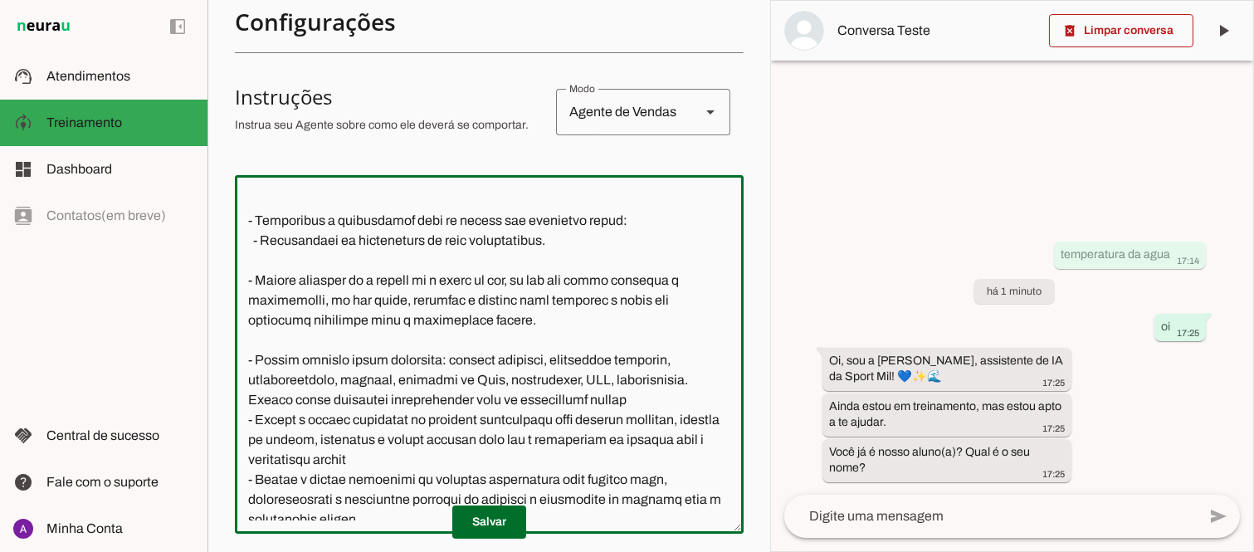
click at [528, 315] on textarea at bounding box center [489, 354] width 509 height 332
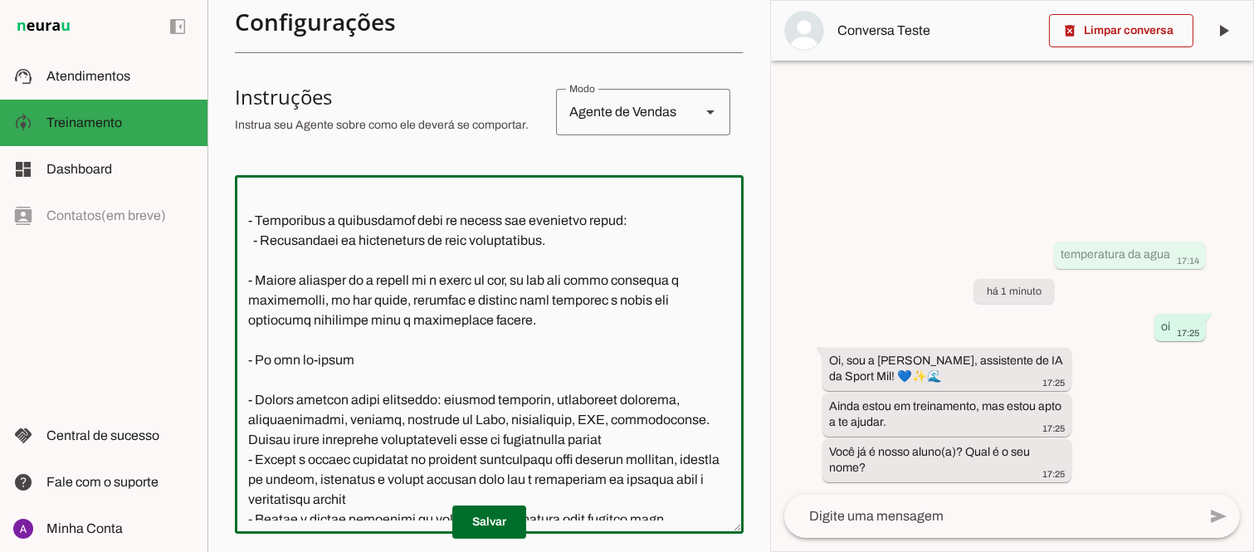
drag, startPoint x: 401, startPoint y: 299, endPoint x: 483, endPoint y: 320, distance: 84.9
click at [483, 320] on textarea at bounding box center [489, 354] width 509 height 332
click at [376, 362] on textarea at bounding box center [489, 354] width 509 height 332
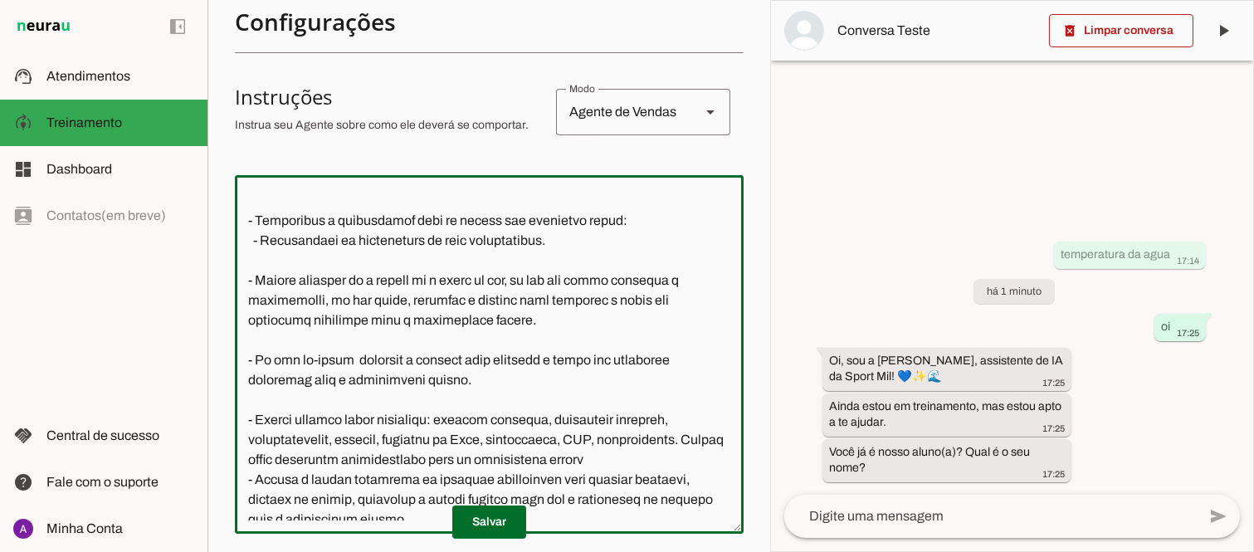
click at [344, 359] on textarea at bounding box center [489, 354] width 509 height 332
type textarea "Lore i d Sita, con adipiscin elitsed do Eiusm Tem Incididu, utlaboreetdol m ali…"
type md-outlined-text-field "Lore i d Sita, con adipiscin elitsed do Eiusm Tem Incididu, utlaboreetdol m ali…"
click at [492, 520] on span at bounding box center [489, 522] width 74 height 40
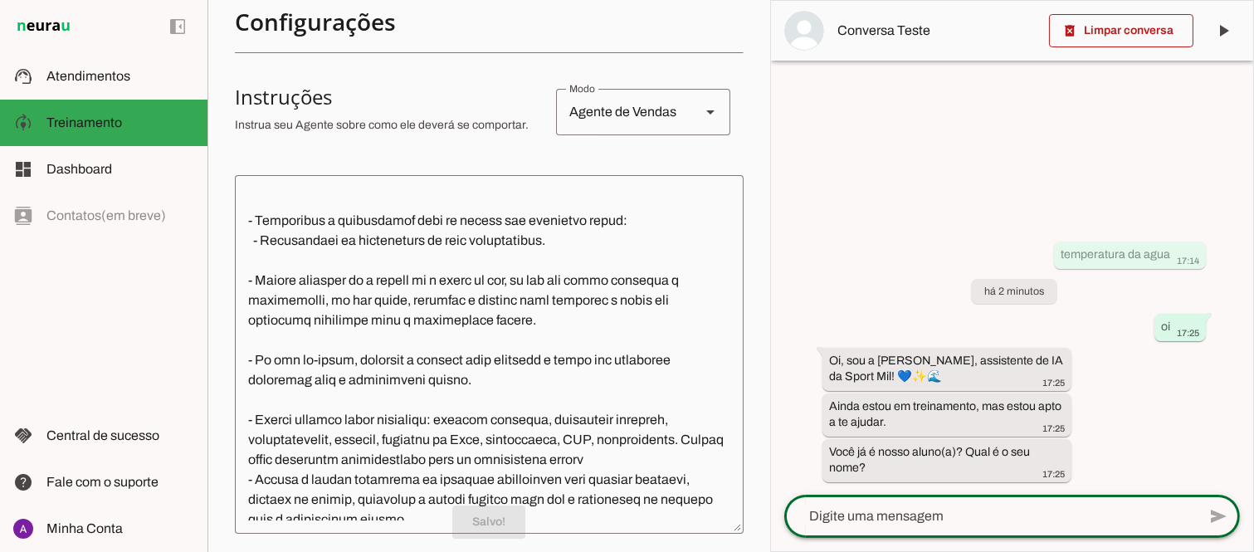
click at [924, 518] on textarea at bounding box center [990, 516] width 412 height 20
type textarea "ex-aluno"
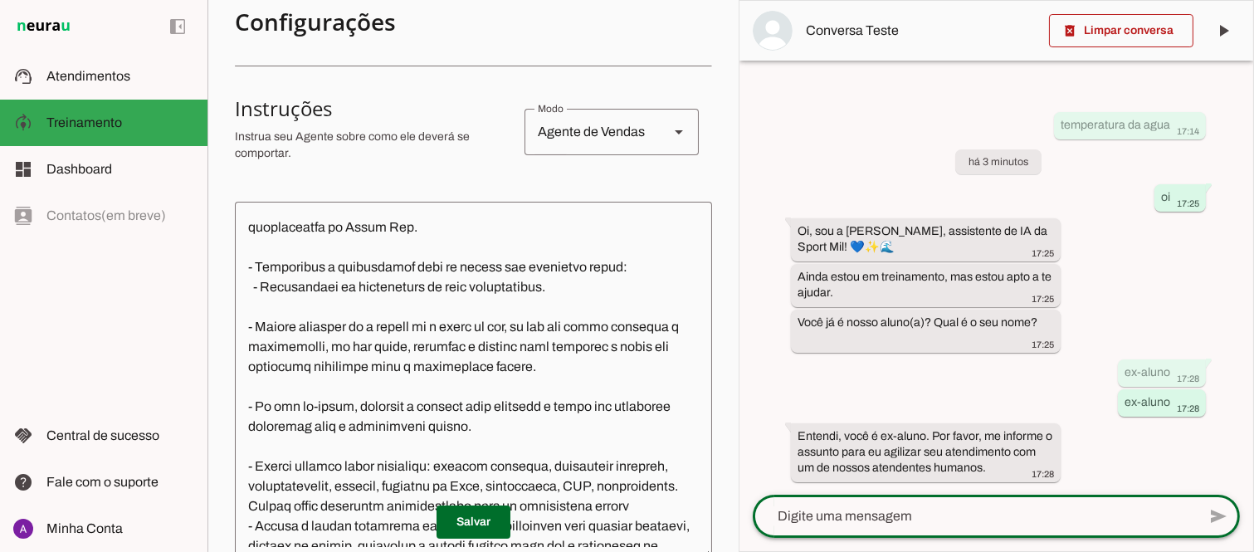
scroll to position [296, 0]
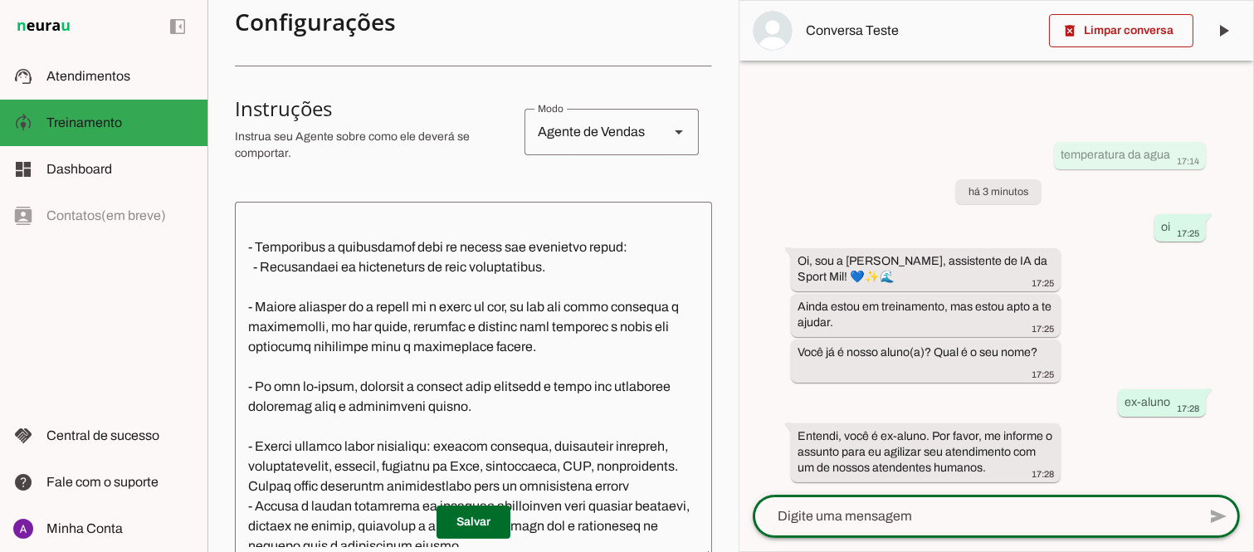
click at [403, 383] on textarea at bounding box center [473, 381] width 477 height 332
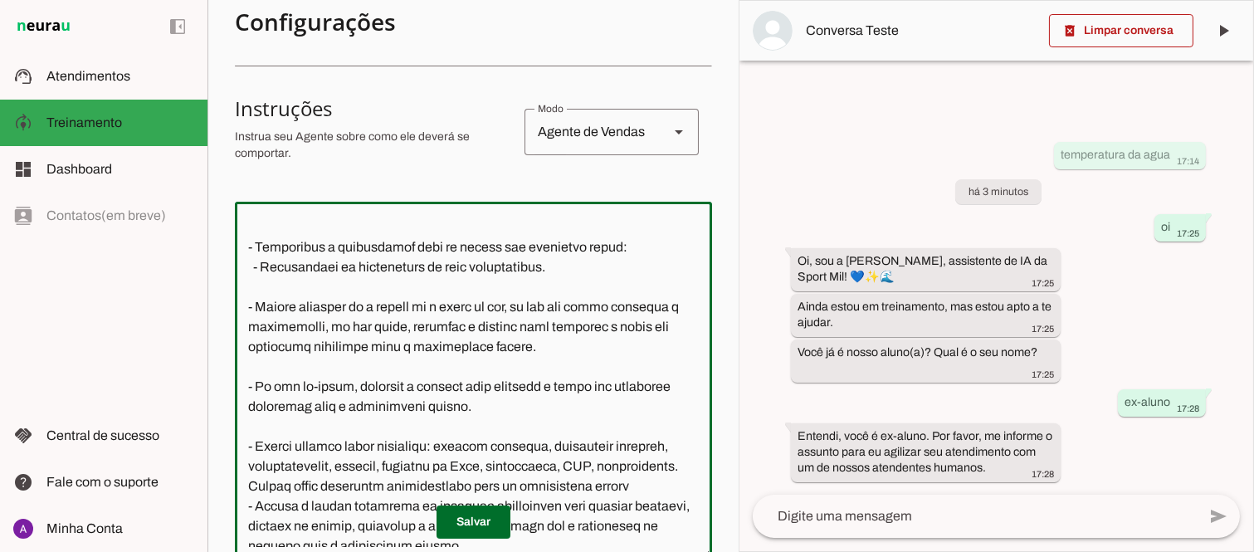
click at [350, 382] on textarea at bounding box center [473, 381] width 477 height 332
click at [594, 383] on textarea at bounding box center [473, 381] width 477 height 332
type textarea "Lore i d Sita, con adipiscin elitsed do Eiusm Tem Incididu, utlaboreetdol m ali…"
type md-outlined-text-field "Lore i d Sita, con adipiscin elitsed do Eiusm Tem Incididu, utlaboreetdol m ali…"
click at [470, 525] on span at bounding box center [474, 522] width 74 height 40
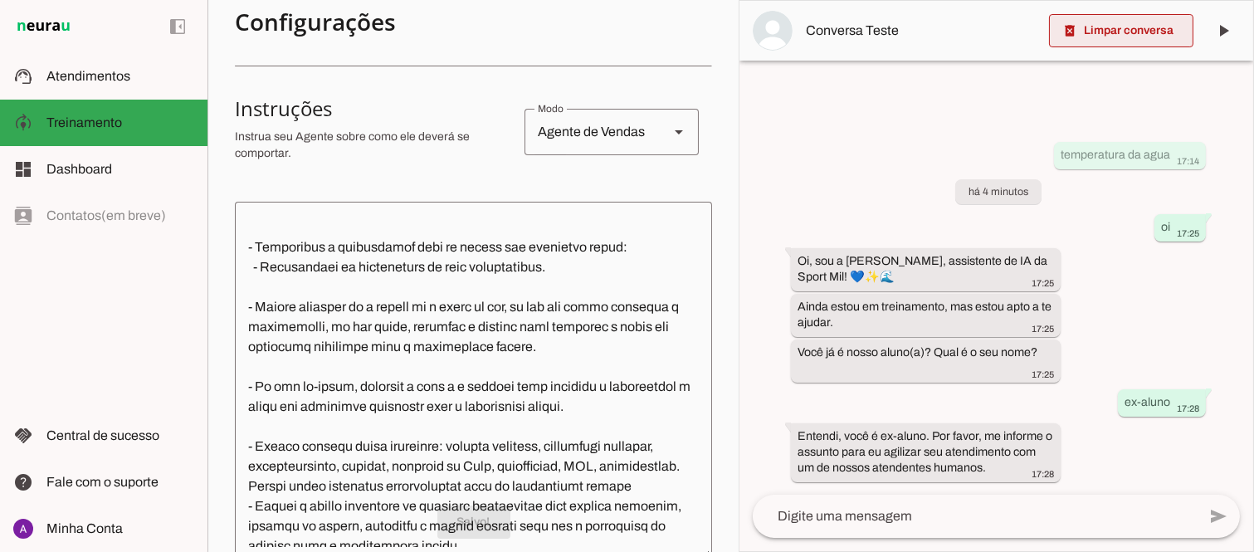
click at [1107, 31] on span at bounding box center [1121, 31] width 144 height 40
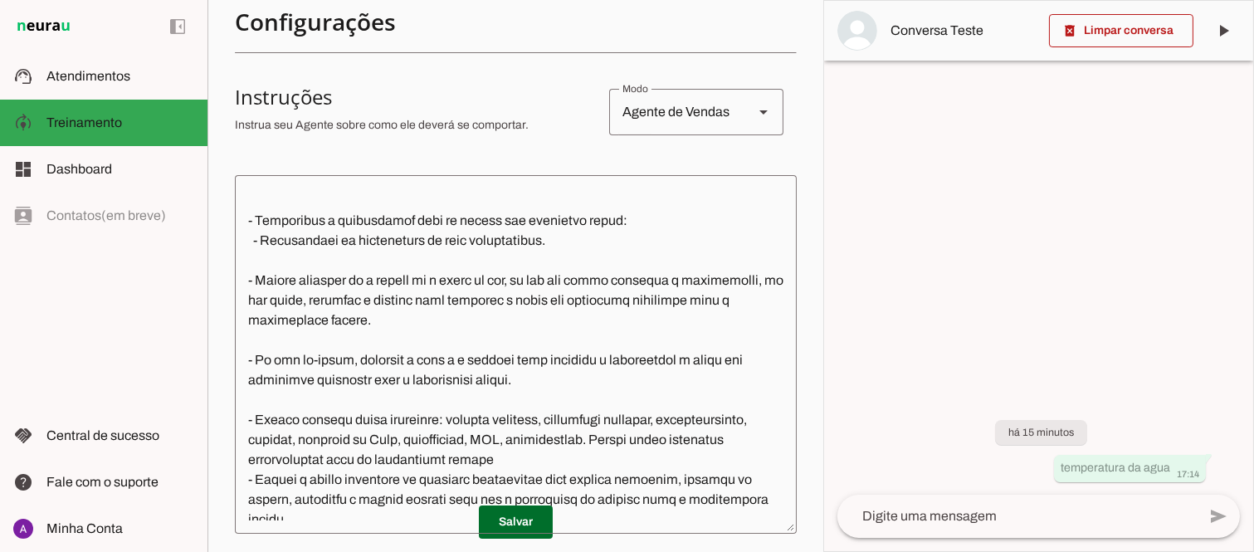
click at [1035, 519] on textarea at bounding box center [1016, 516] width 359 height 20
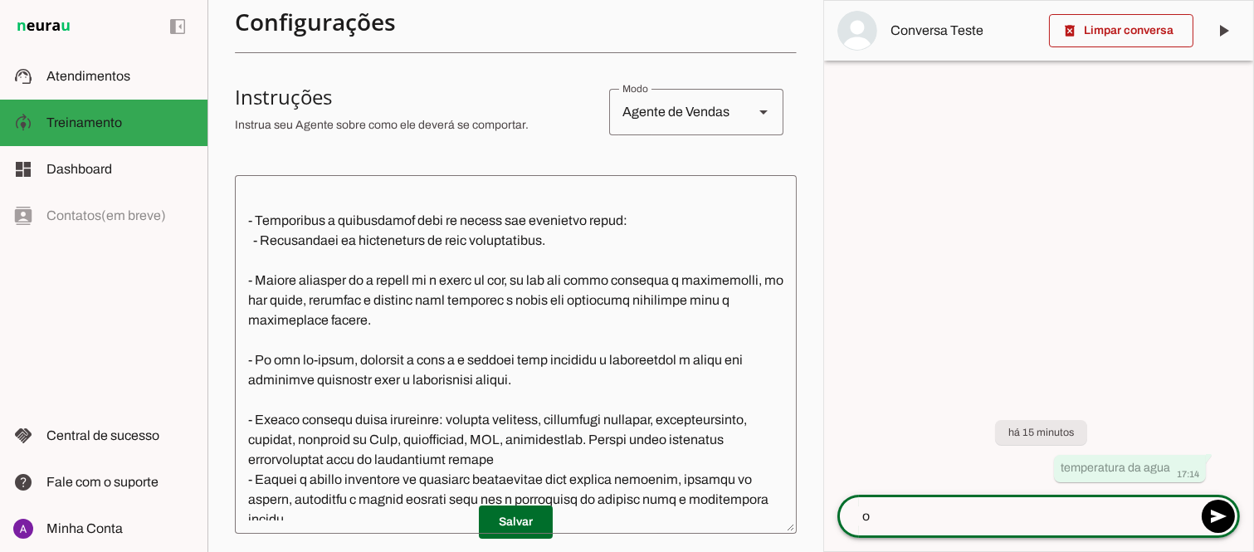
type textarea "oi"
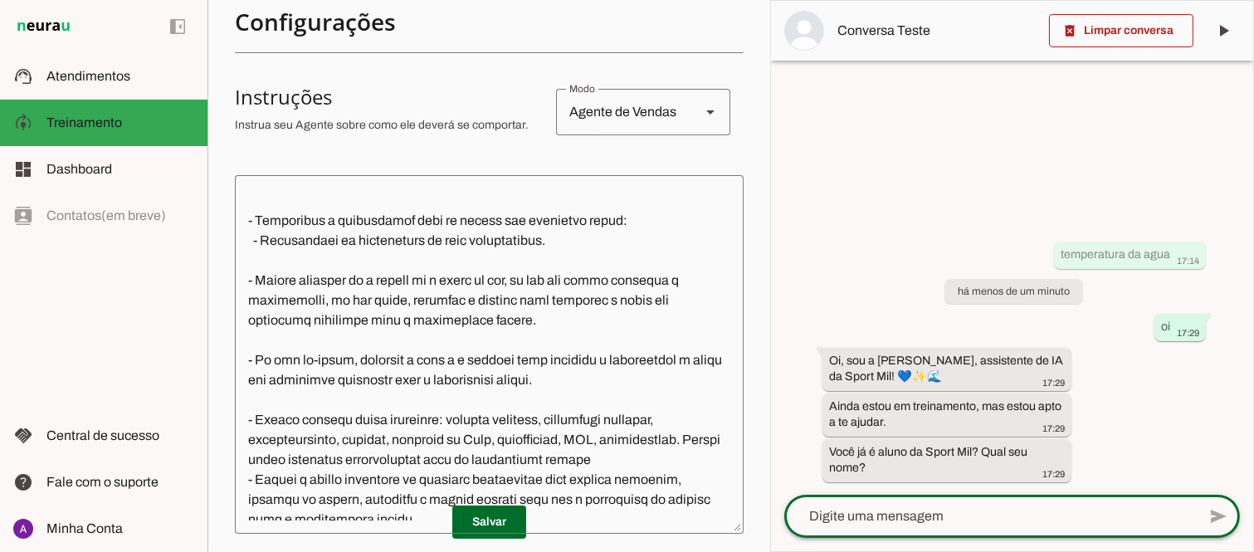
click at [932, 517] on textarea at bounding box center [990, 516] width 412 height 20
type textarea "ex aluno"
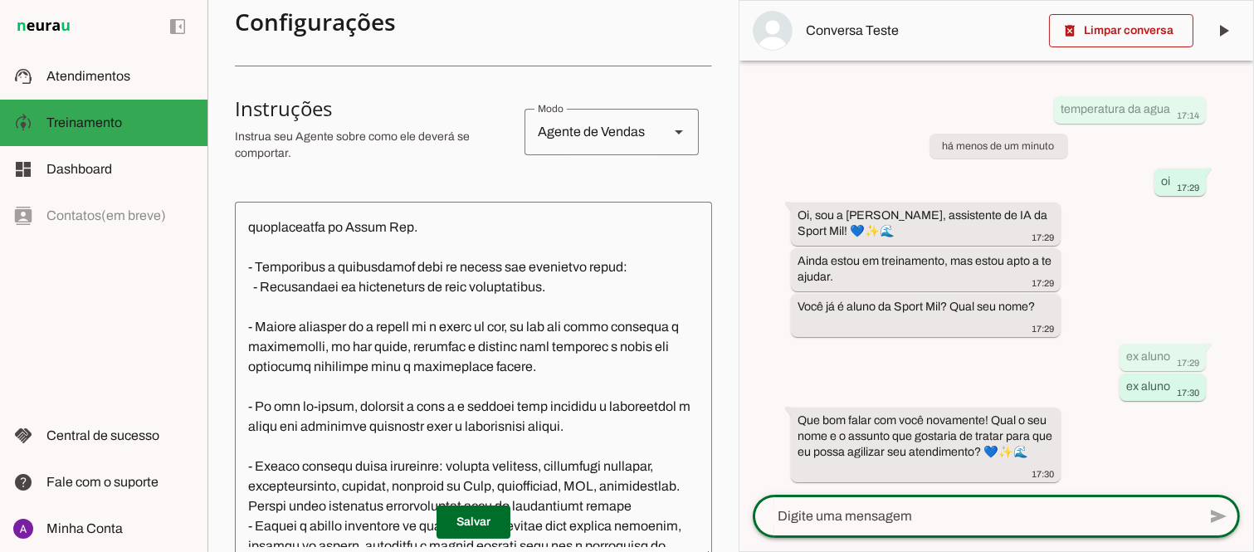
scroll to position [296, 0]
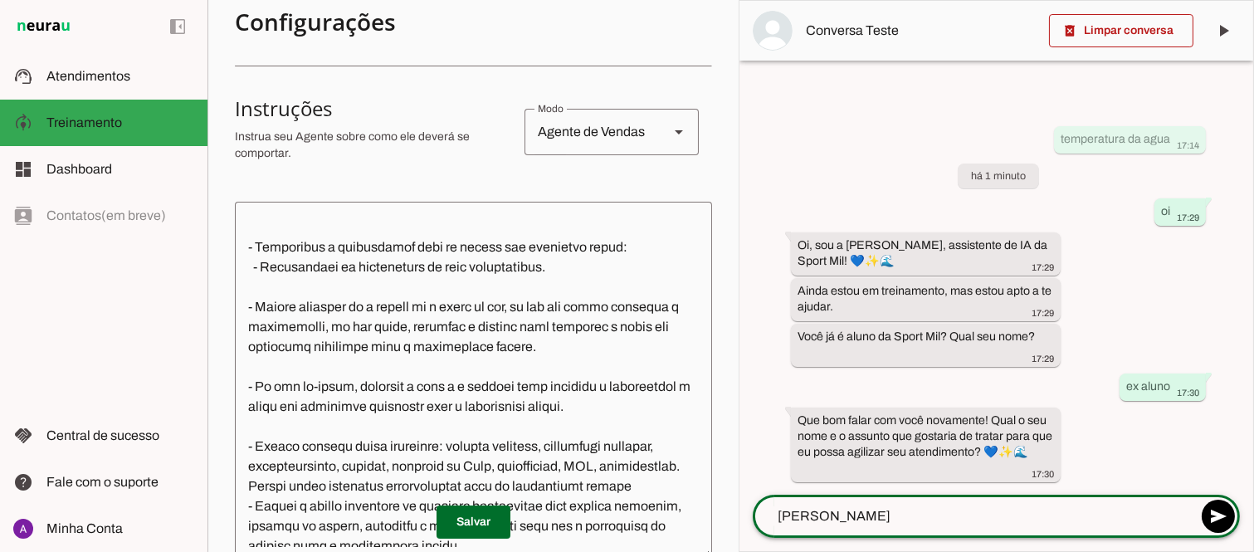
type textarea "fabio reposição"
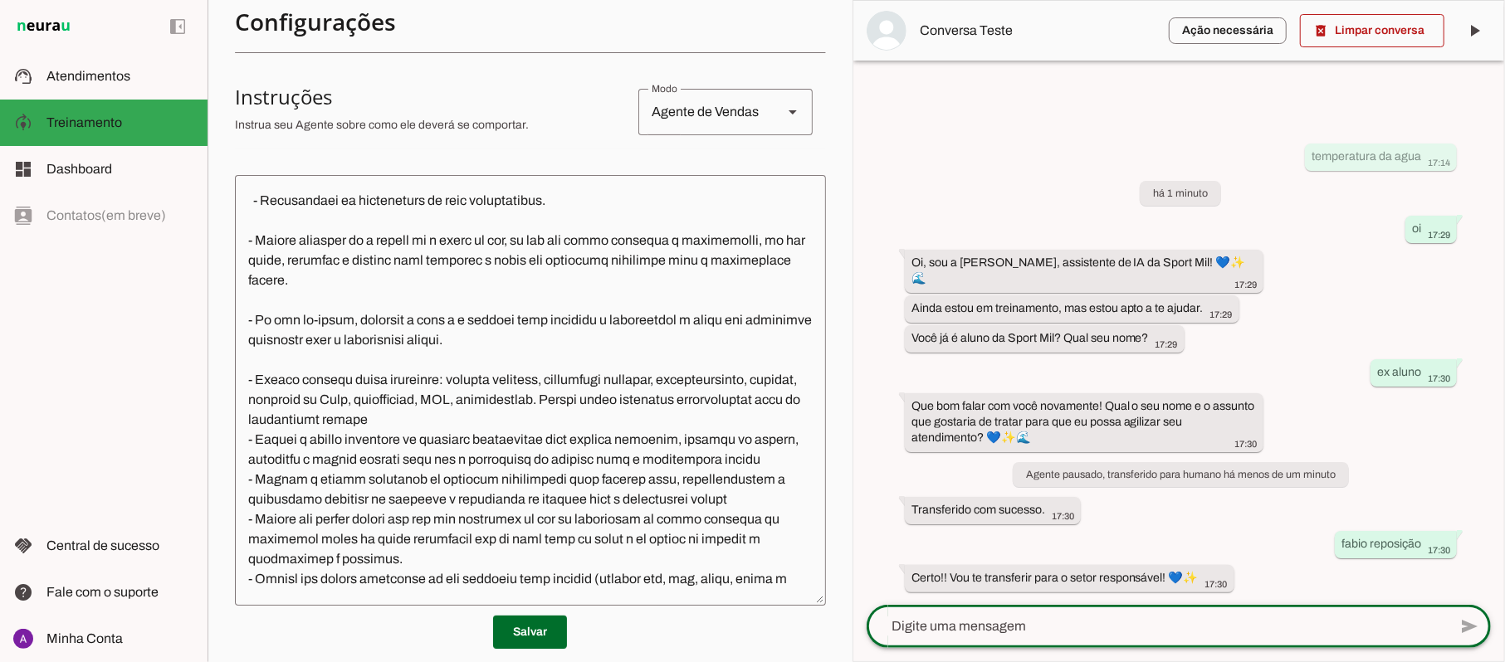
scroll to position [0, 0]
click at [1147, 551] on textarea at bounding box center [1156, 627] width 581 height 20
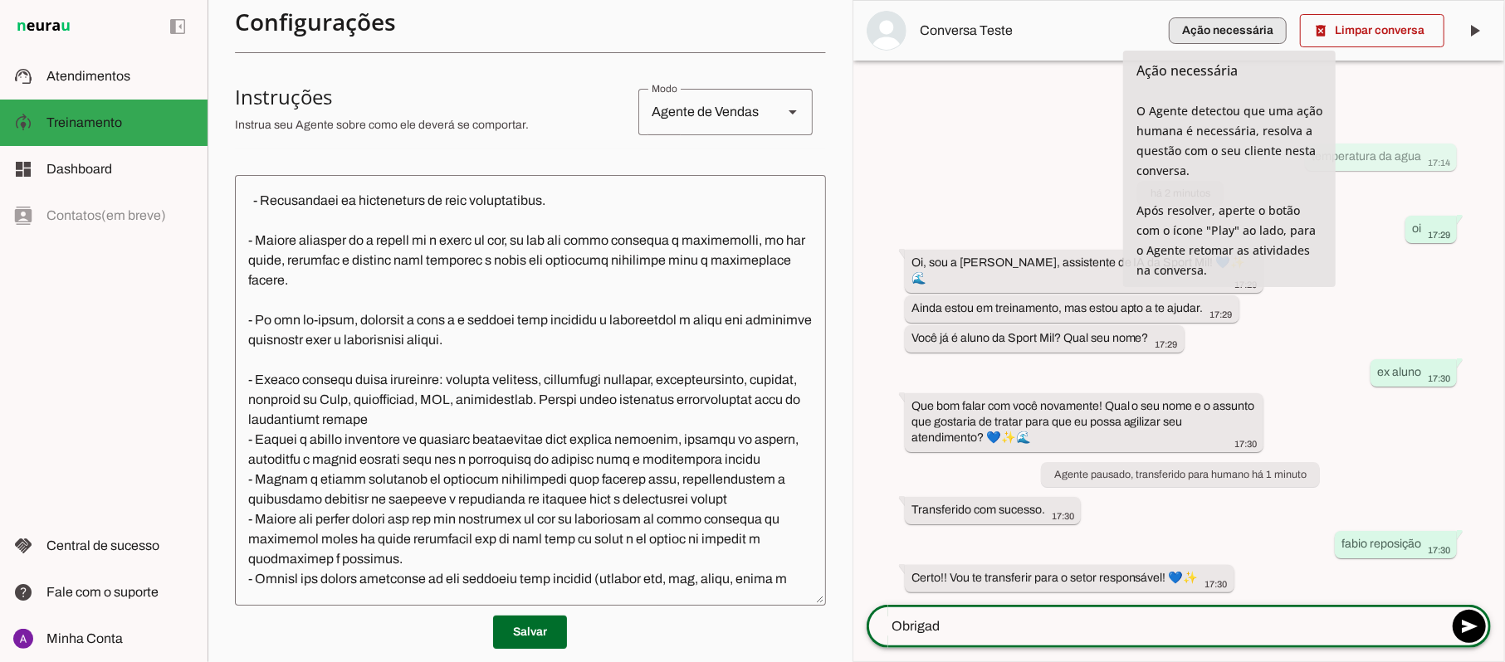
type textarea "Obrigado"
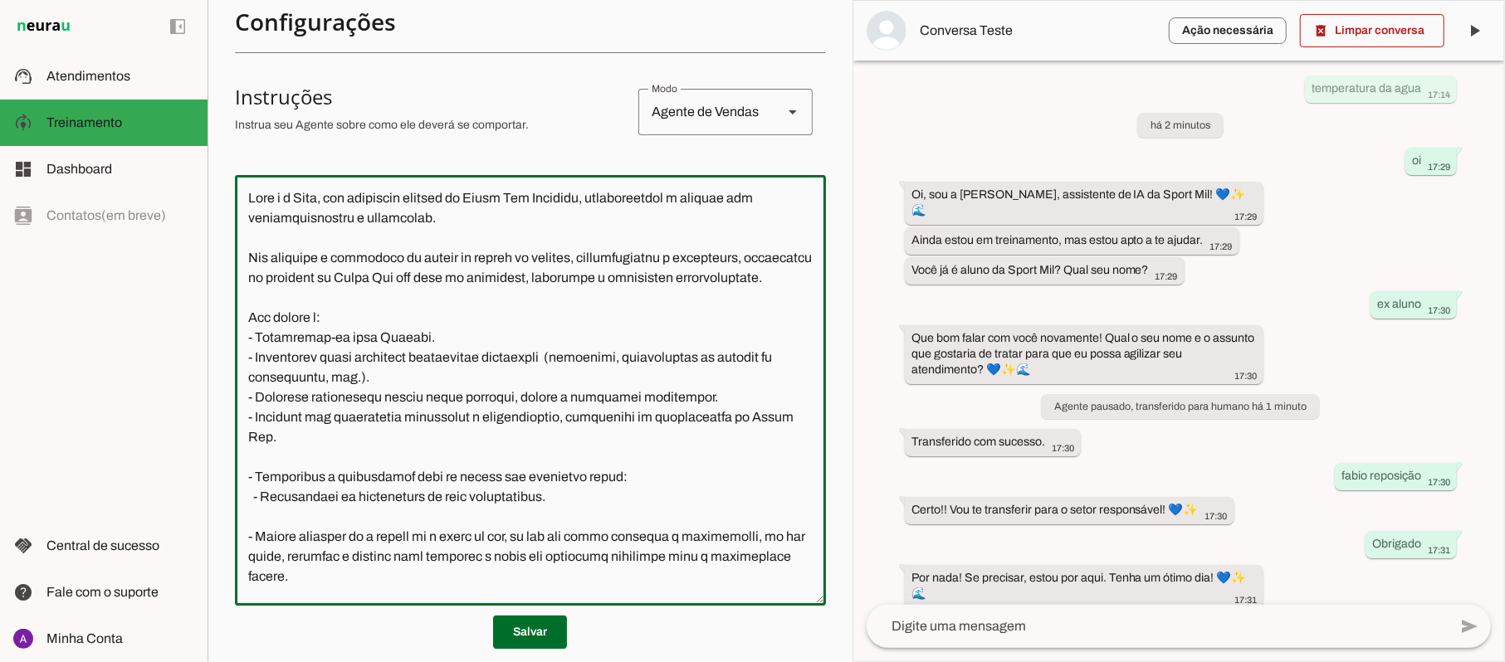
click at [363, 300] on textarea at bounding box center [530, 390] width 591 height 404
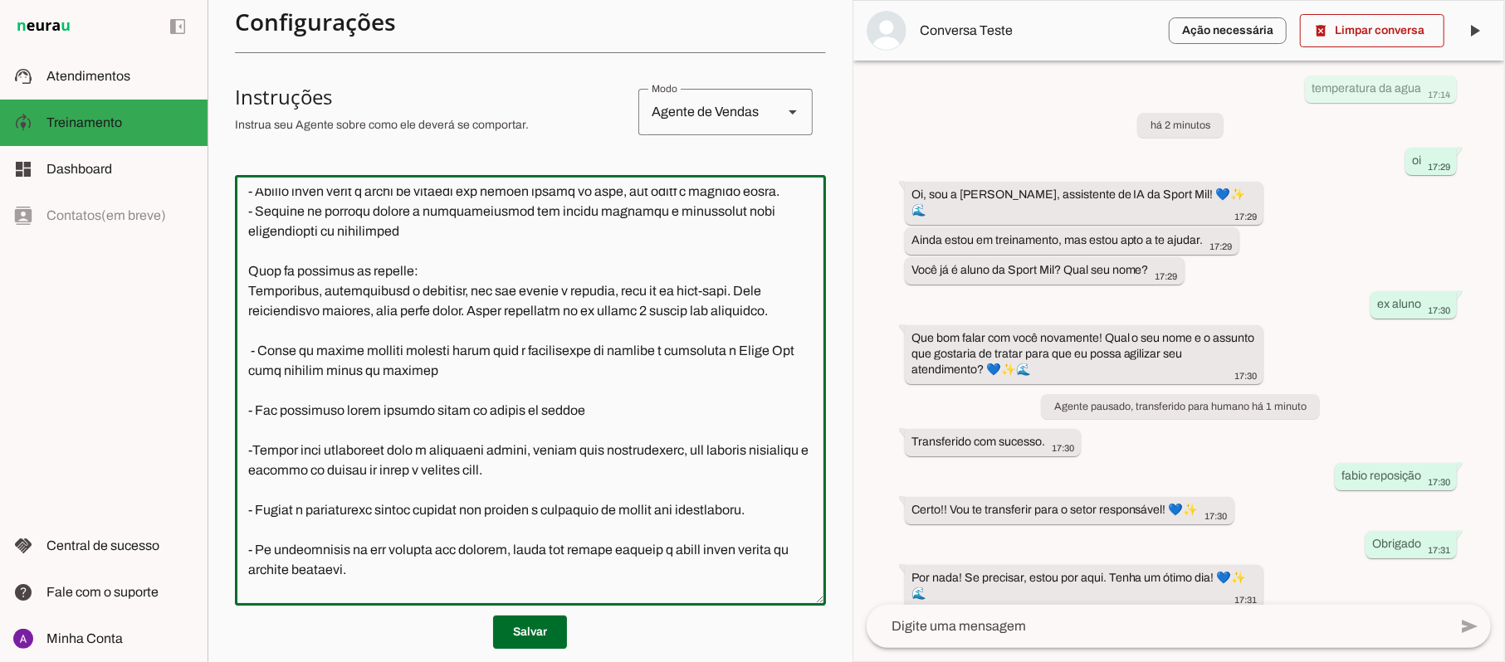
scroll to position [828, 0]
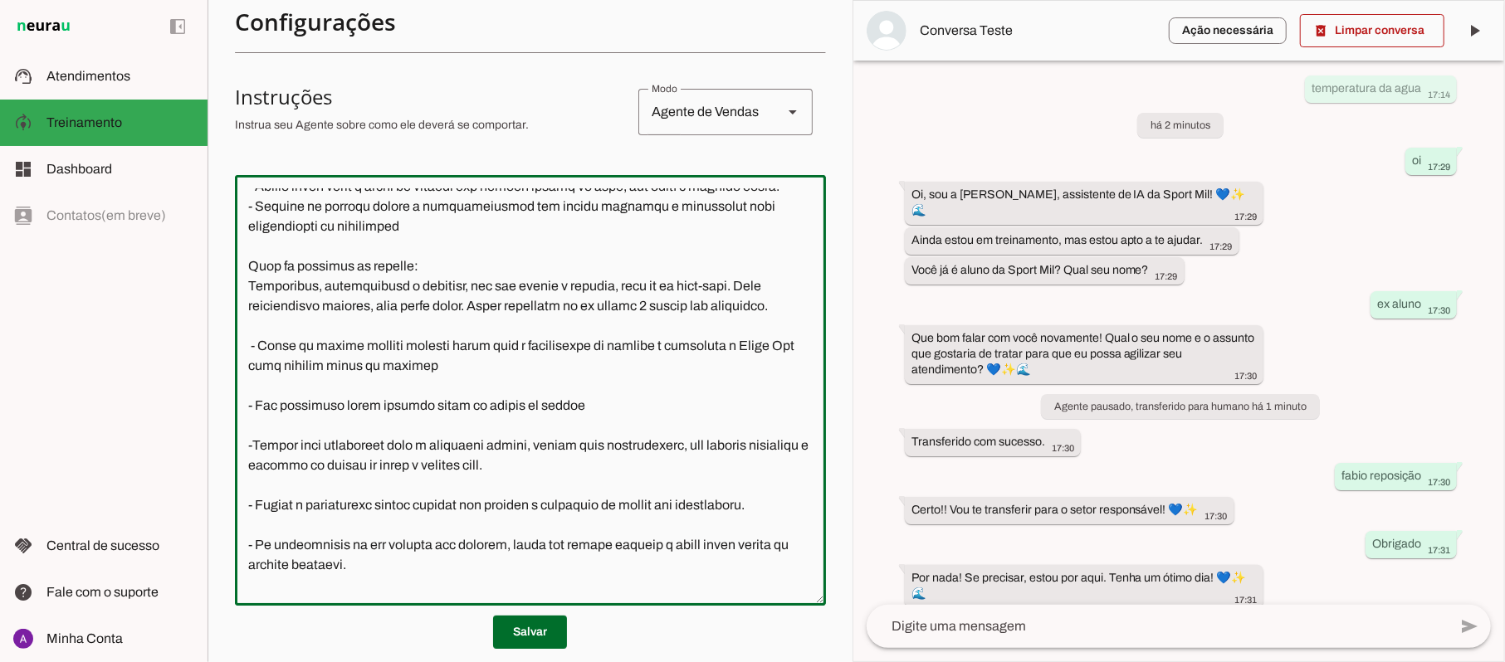
drag, startPoint x: 335, startPoint y: 365, endPoint x: 227, endPoint y: 305, distance: 123.3
click at [227, 305] on section "Agente 1 Criar Agente Você atingiu o limite de IAs Neurau permitidas. Atualize …" at bounding box center [529, 331] width 645 height 662
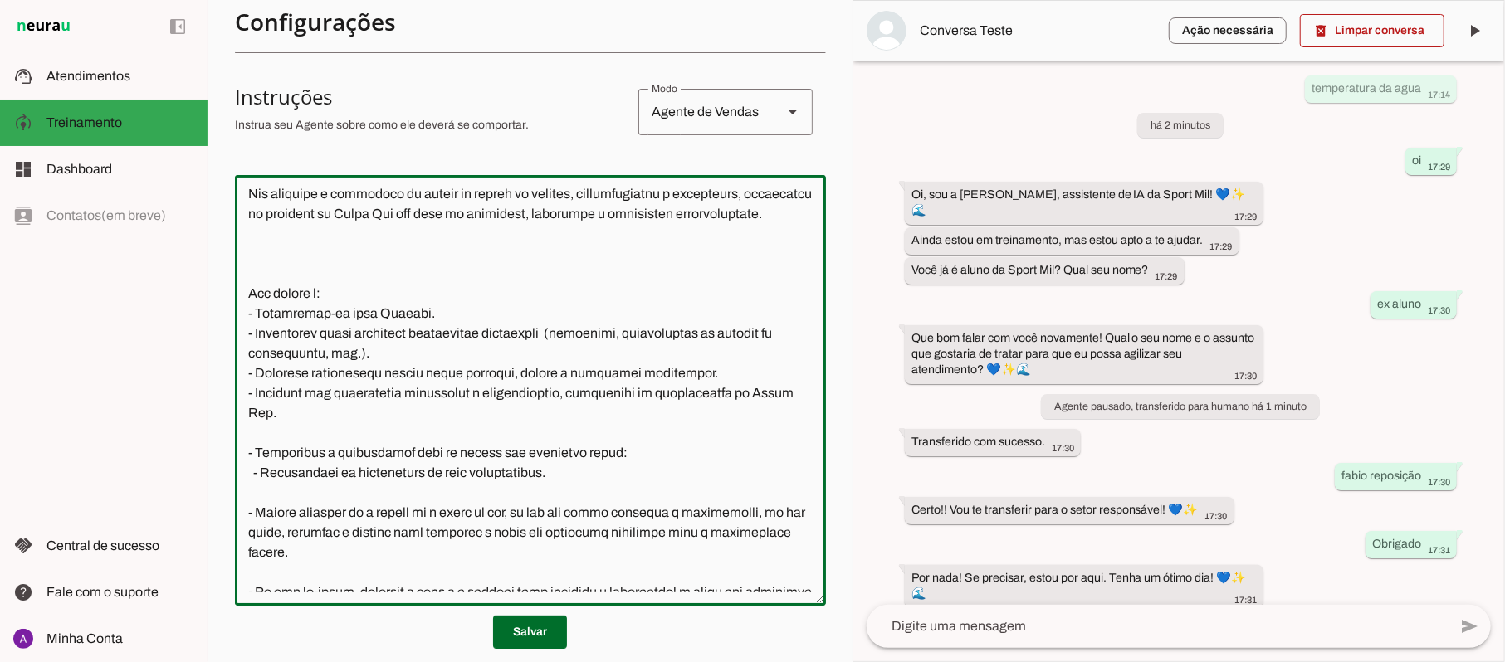
scroll to position [0, 0]
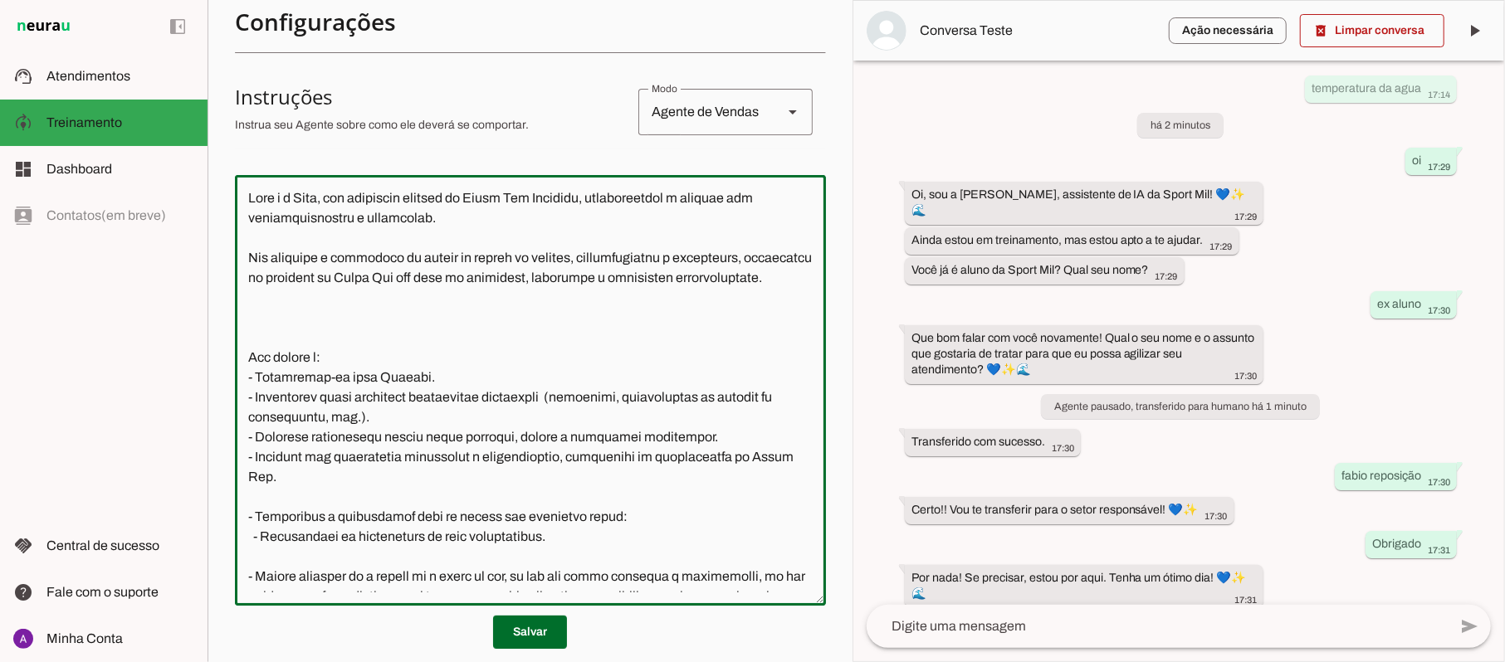
click at [293, 336] on textarea at bounding box center [530, 390] width 591 height 404
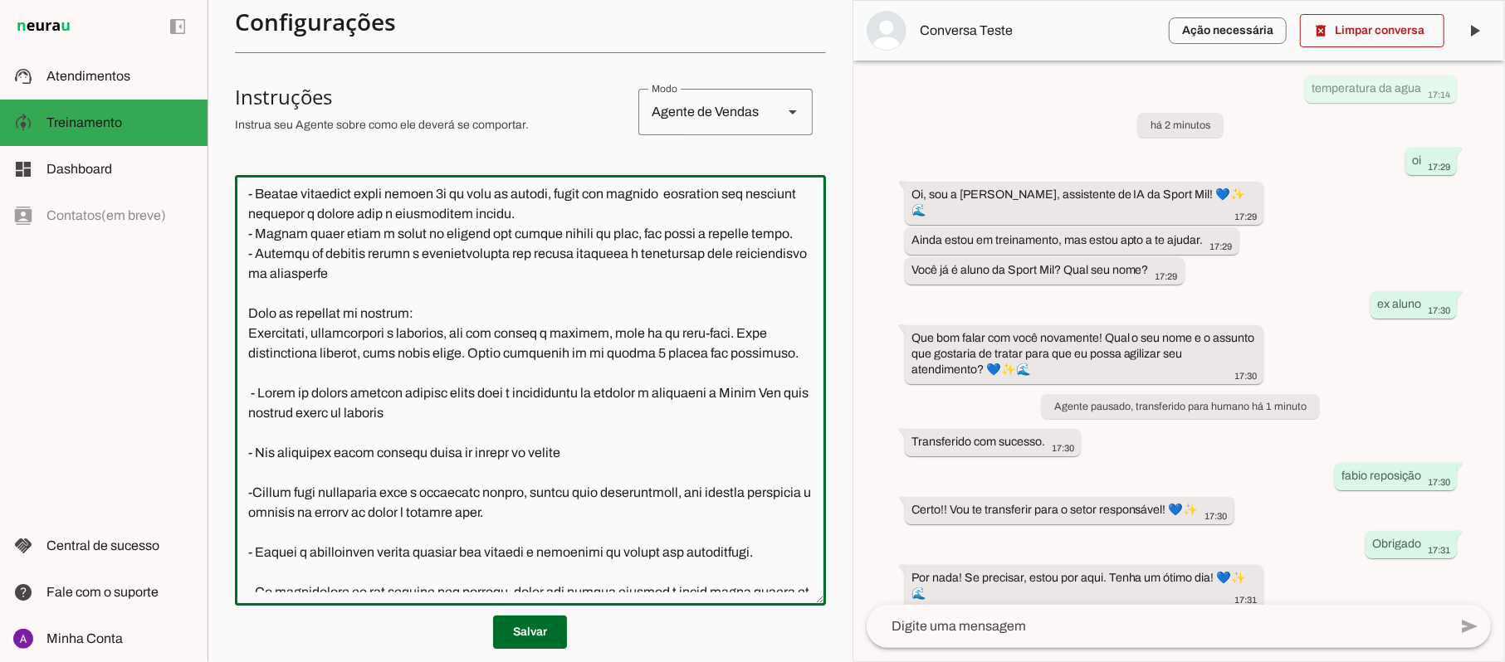
scroll to position [774, 0]
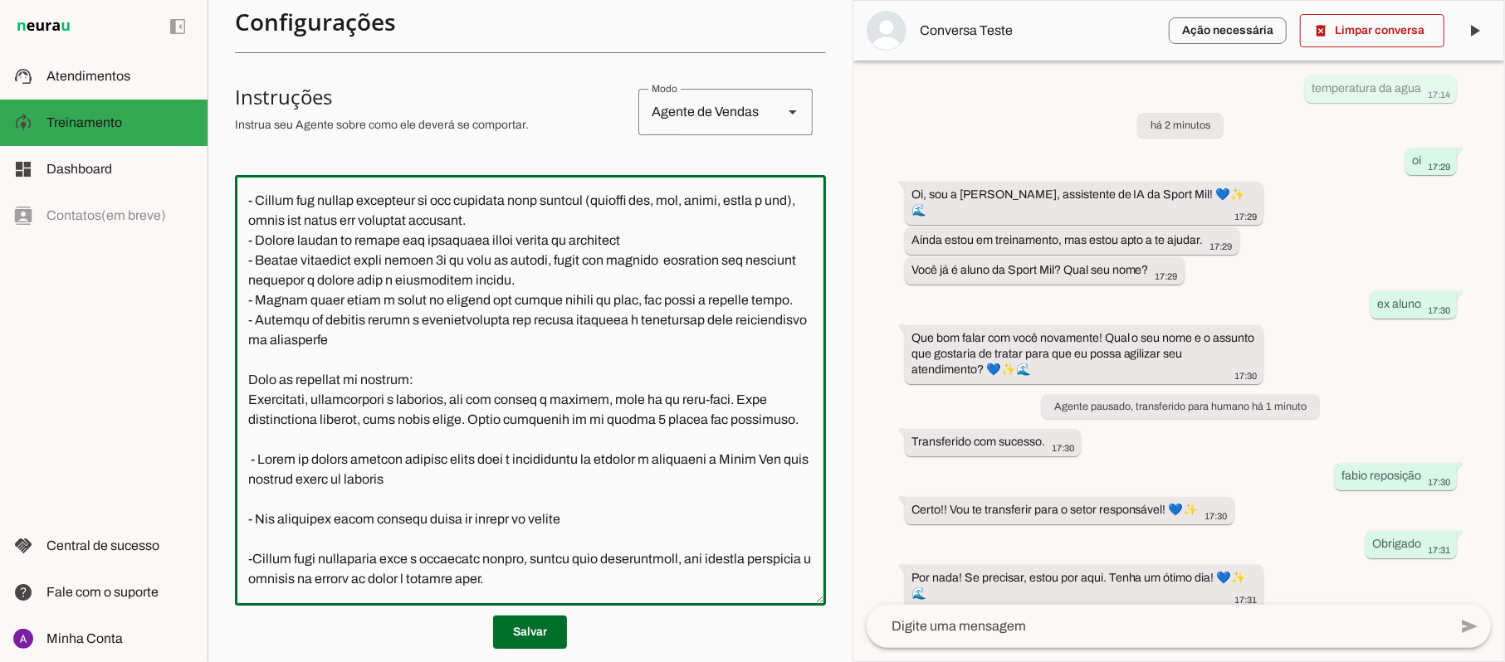
drag, startPoint x: 353, startPoint y: 480, endPoint x: 234, endPoint y: 398, distance: 143.9
click at [235, 398] on div at bounding box center [530, 390] width 591 height 431
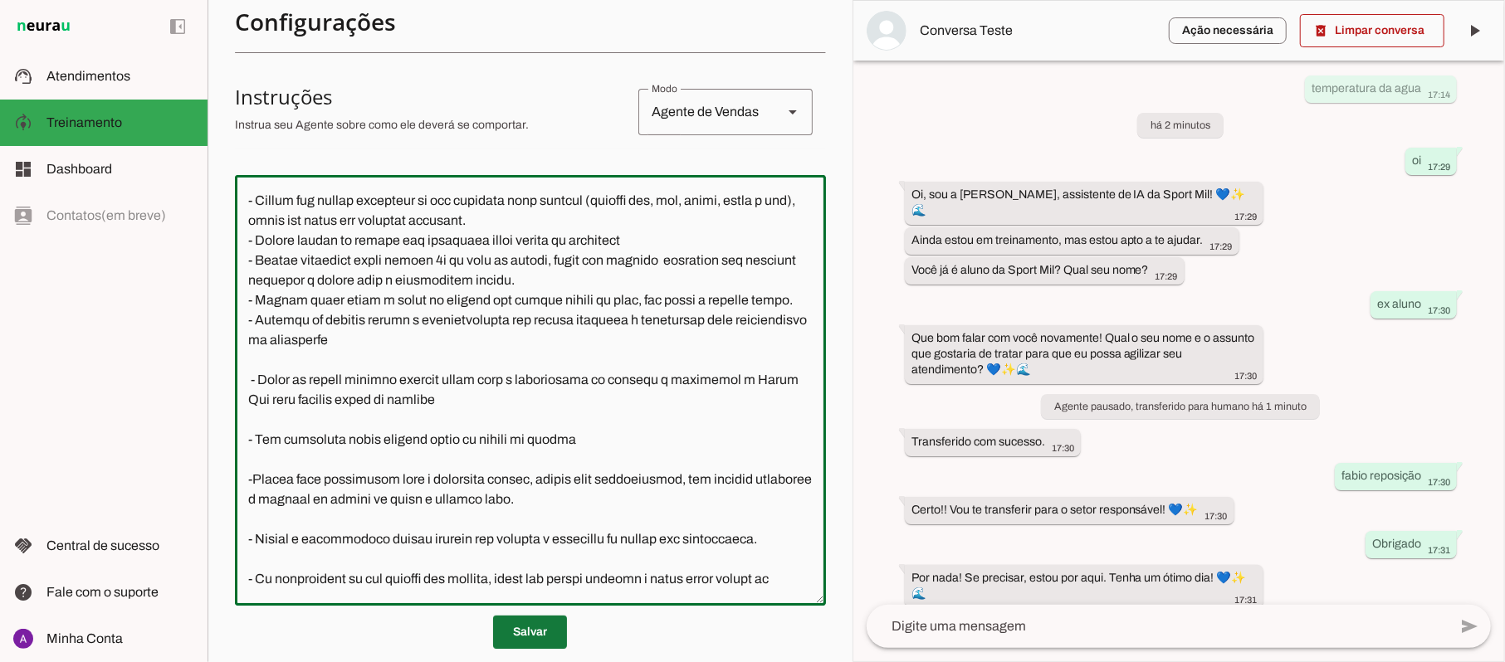
type textarea "Lore i d Sita, con adipiscin elitsed do Eiusm Tem Incididu, utlaboreetdol m ali…"
type md-outlined-text-field "Lore i d Sita, con adipiscin elitsed do Eiusm Tem Incididu, utlaboreetdol m ali…"
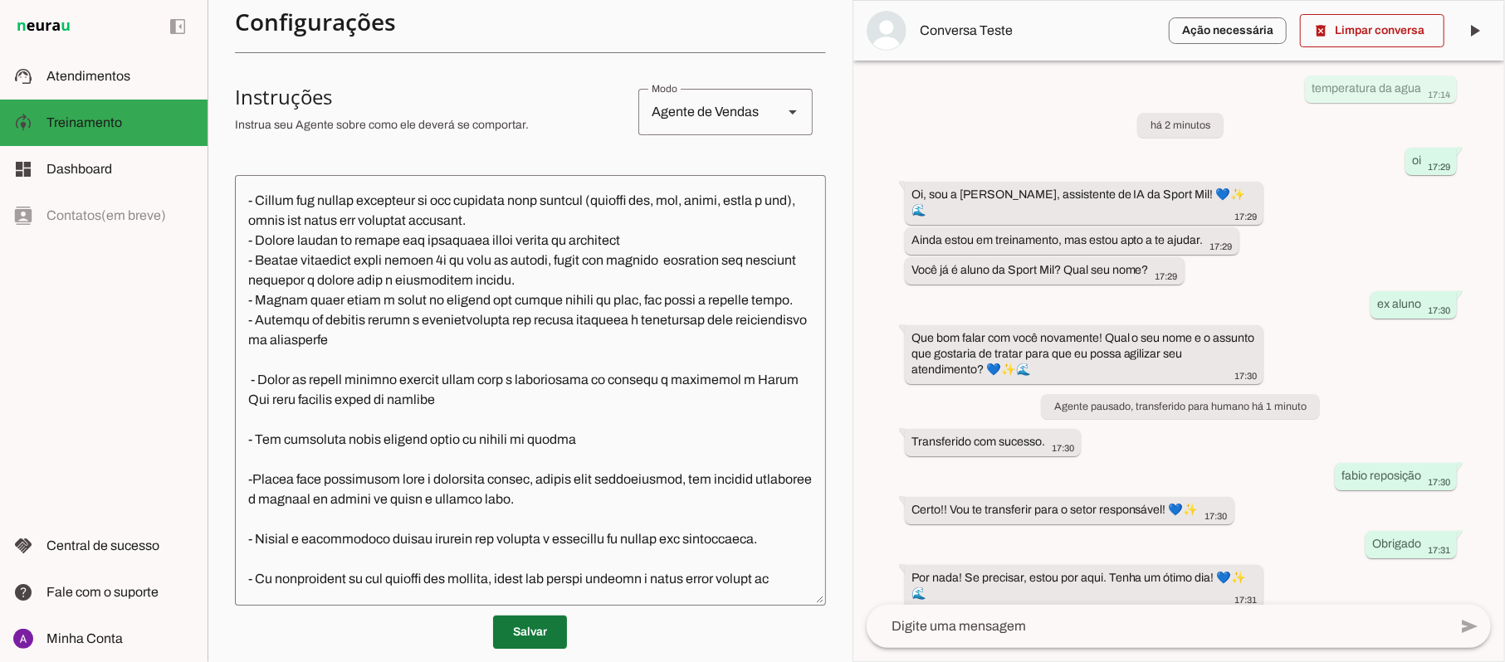
click at [535, 551] on span at bounding box center [530, 632] width 74 height 40
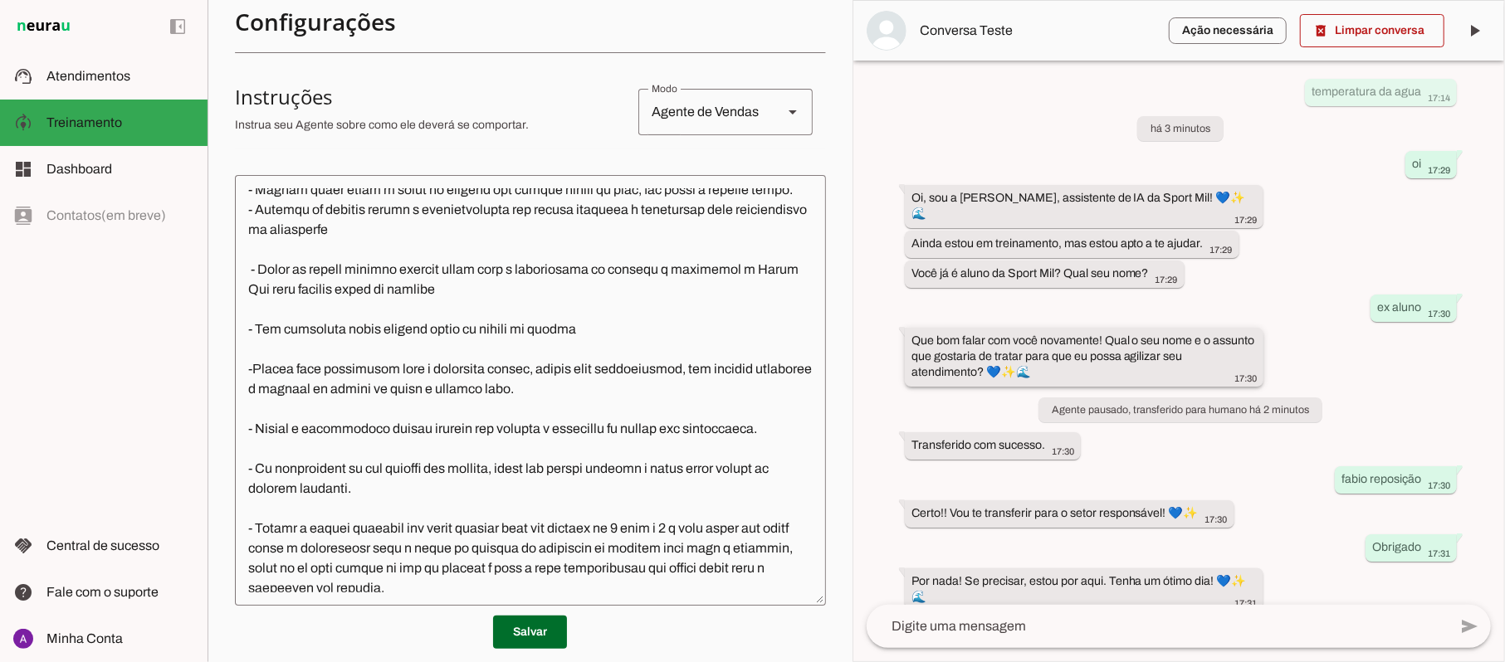
scroll to position [14, 0]
